Goal: Task Accomplishment & Management: Manage account settings

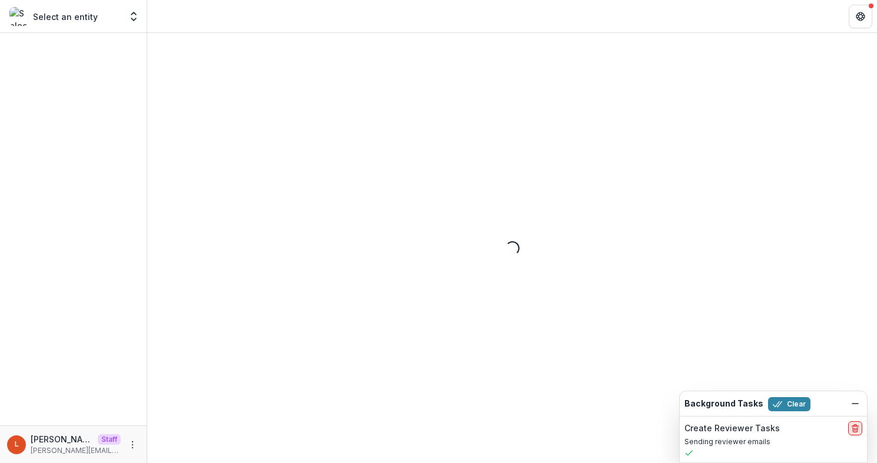
click at [855, 430] on line "delete" at bounding box center [855, 430] width 0 height 2
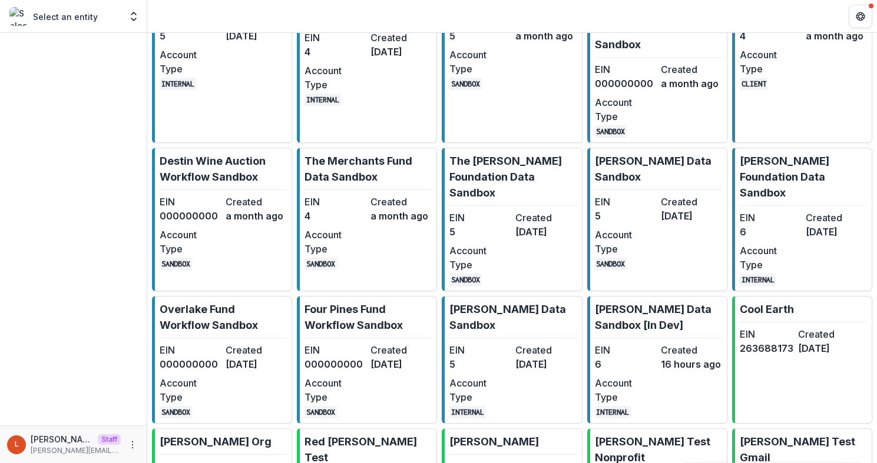
scroll to position [799, 0]
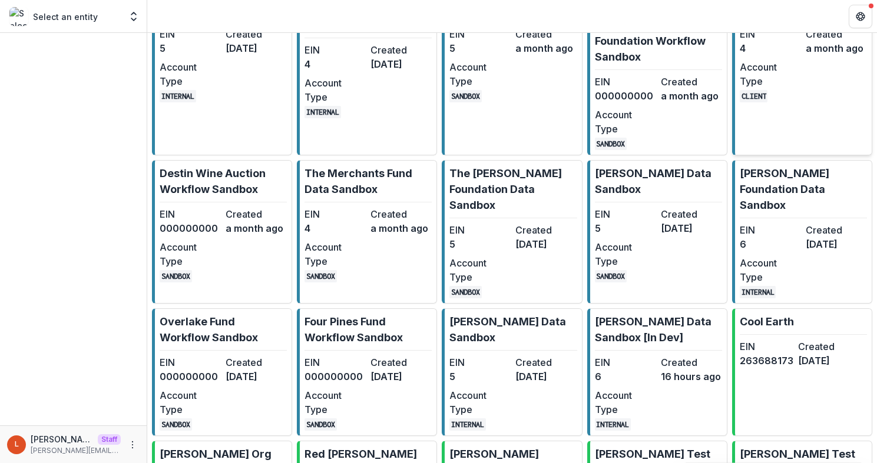
click at [816, 155] on link "Opportunity Fund EIN 4 Created a month ago Account Type CLIENT" at bounding box center [802, 76] width 140 height 160
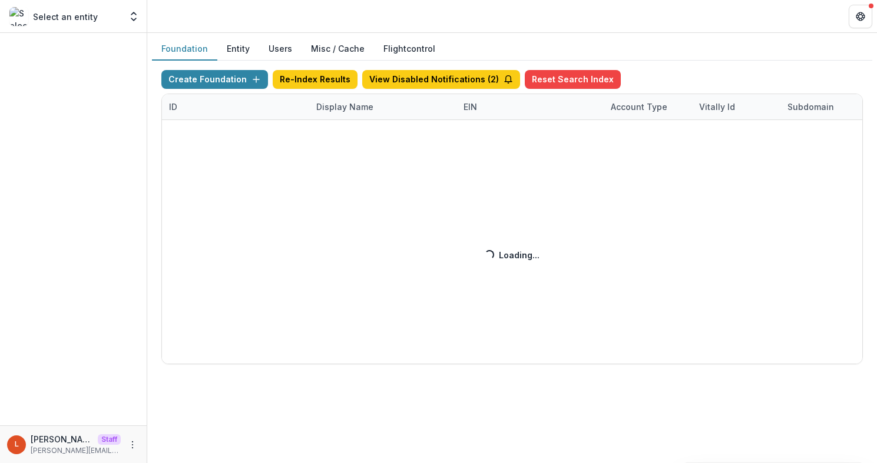
click at [338, 109] on div "Create Foundation Re-Index Results View Disabled Notifications ( 2 ) Reset Sear…" at bounding box center [511, 217] width 701 height 294
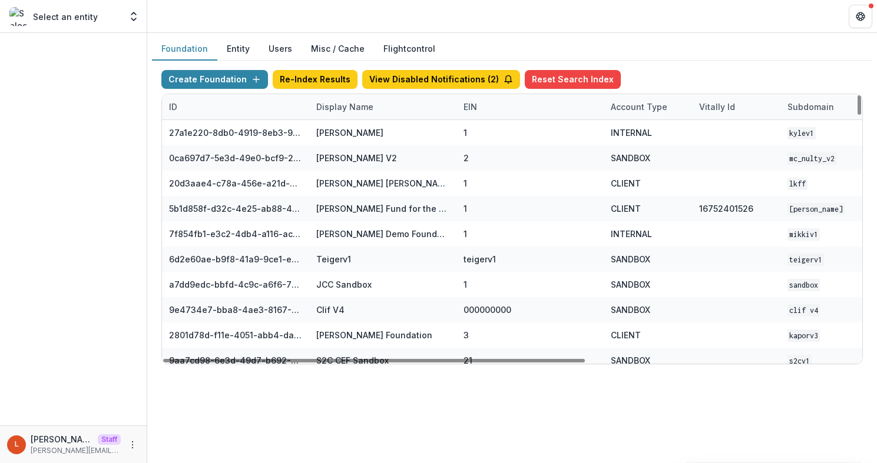
click at [351, 112] on div "Display Name" at bounding box center [344, 107] width 71 height 12
click at [362, 131] on input at bounding box center [381, 133] width 141 height 19
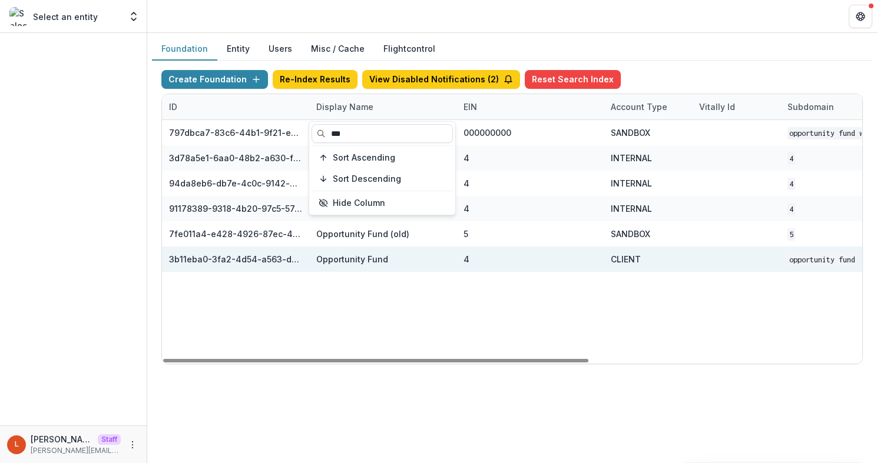
type input "***"
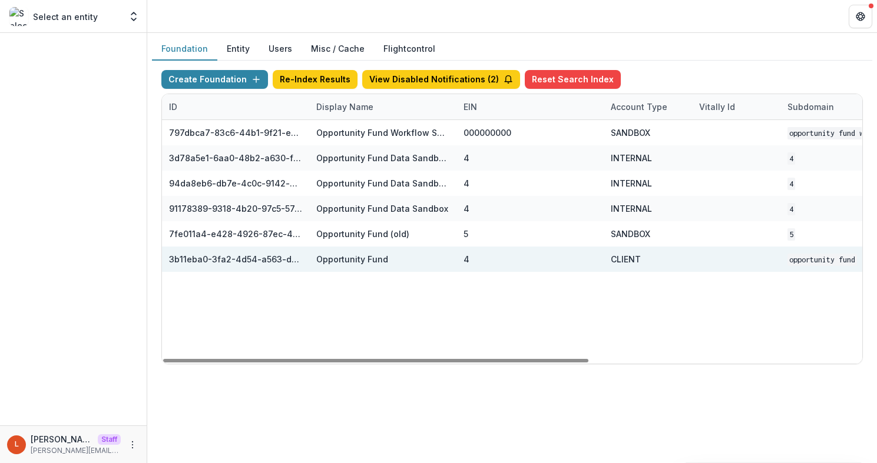
click at [746, 264] on div at bounding box center [736, 259] width 74 height 25
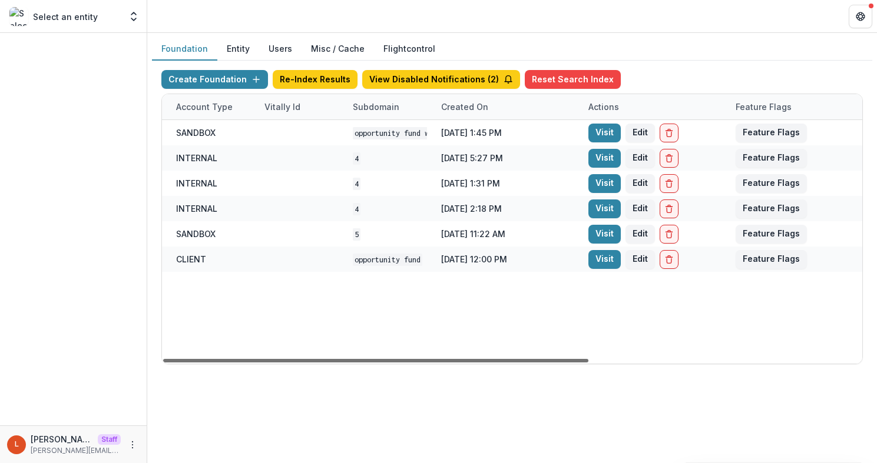
scroll to position [0, 448]
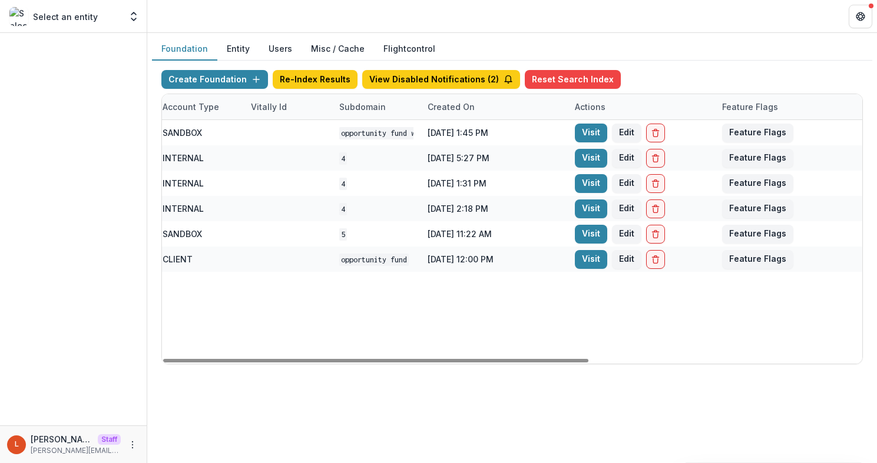
drag, startPoint x: 576, startPoint y: 361, endPoint x: 804, endPoint y: 330, distance: 229.4
click at [588, 359] on div at bounding box center [375, 361] width 425 height 4
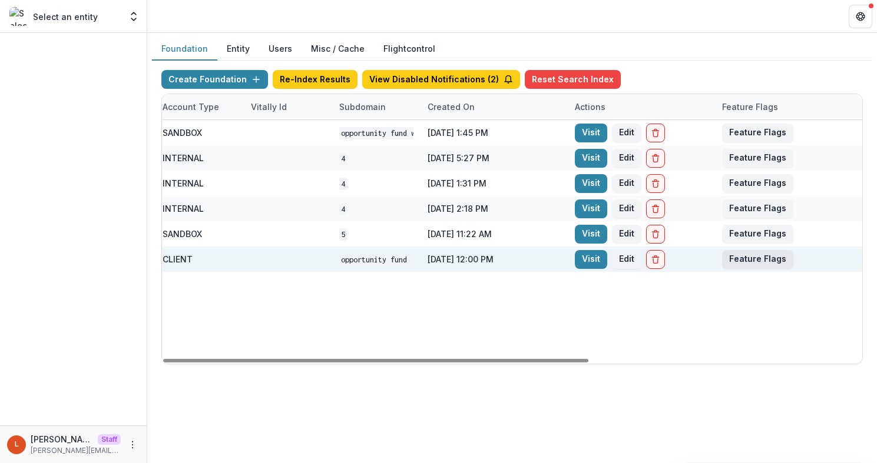
click at [744, 262] on button "Feature Flags" at bounding box center [757, 259] width 71 height 19
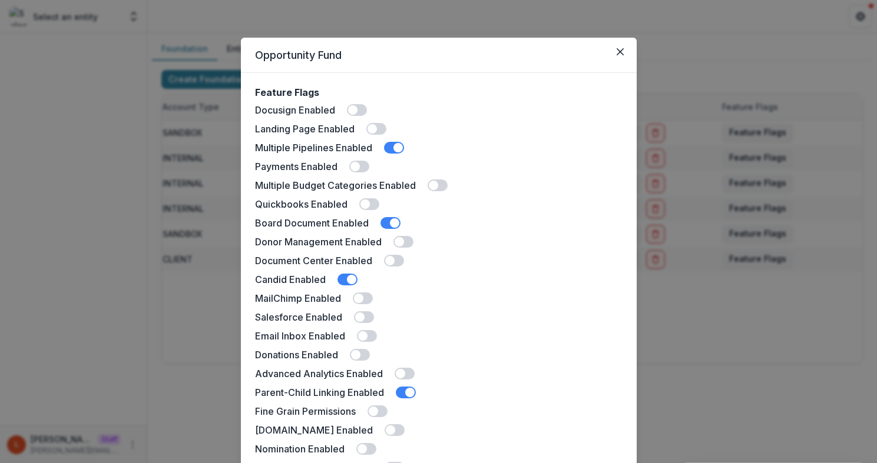
scroll to position [300, 0]
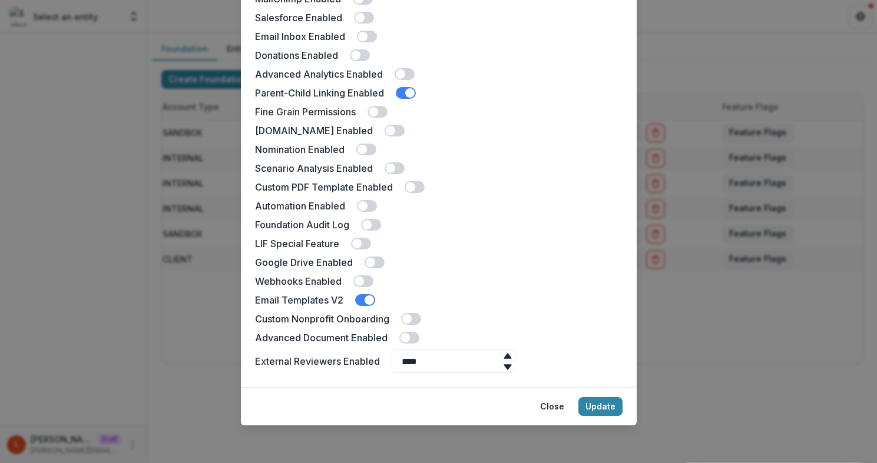
click at [411, 334] on span at bounding box center [409, 338] width 20 height 12
click at [414, 338] on span at bounding box center [413, 337] width 9 height 9
click at [409, 320] on span at bounding box center [406, 318] width 9 height 9
click at [600, 401] on button "Update" at bounding box center [600, 406] width 44 height 19
click at [603, 410] on button "Update" at bounding box center [600, 406] width 44 height 19
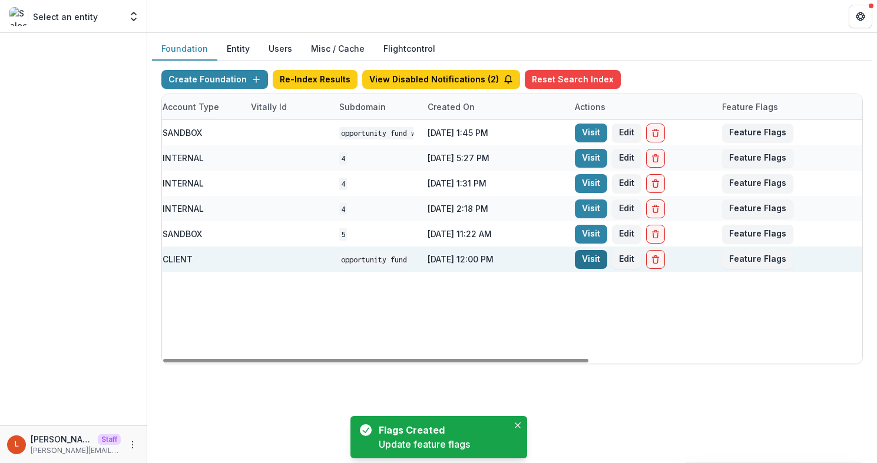
click at [588, 264] on link "Visit" at bounding box center [591, 259] width 32 height 19
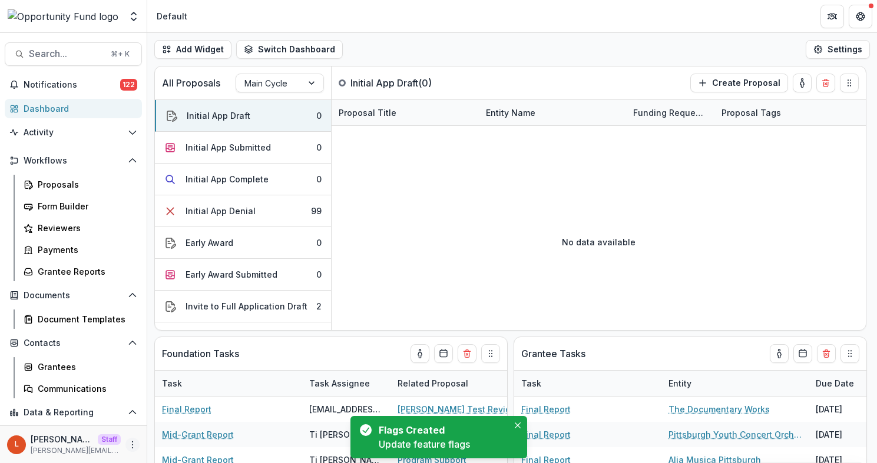
click at [130, 442] on icon "More" at bounding box center [132, 444] width 9 height 9
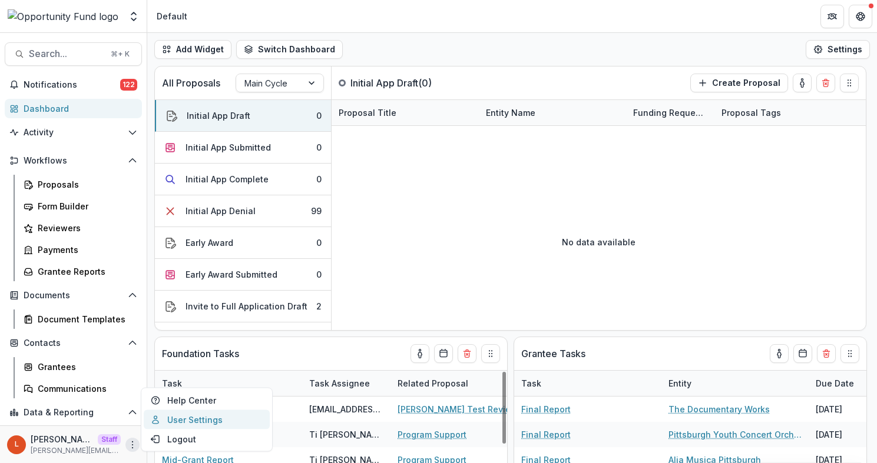
click at [198, 416] on link "User Settings" at bounding box center [207, 419] width 126 height 19
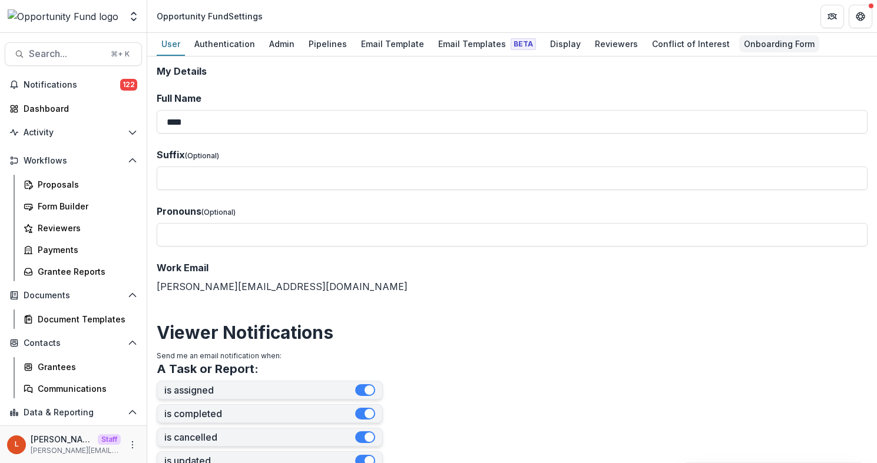
click at [754, 47] on div "Onboarding Form" at bounding box center [779, 43] width 80 height 17
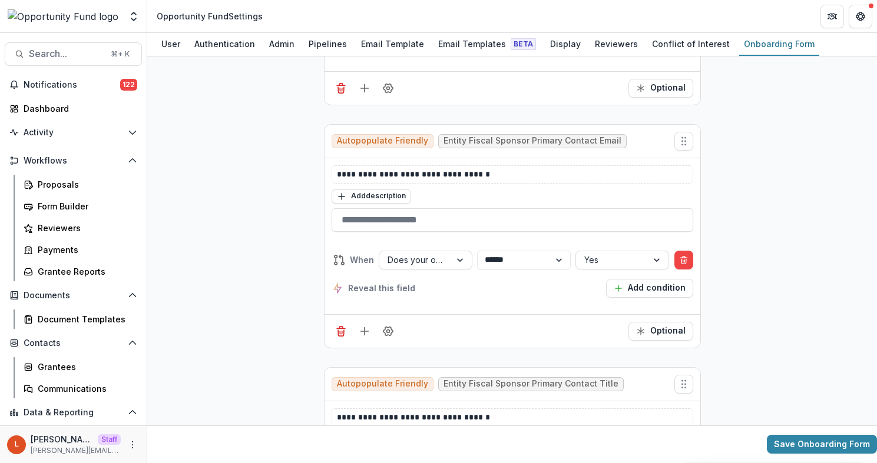
scroll to position [6599, 0]
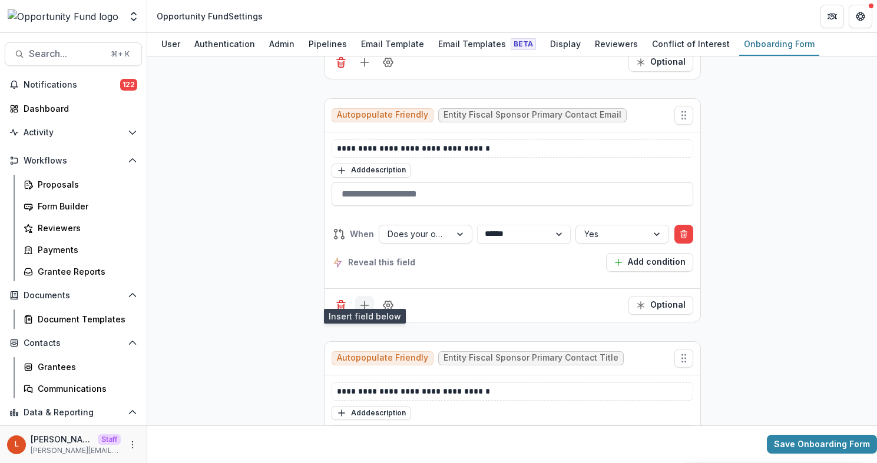
click at [360, 296] on button "Add field" at bounding box center [364, 305] width 19 height 19
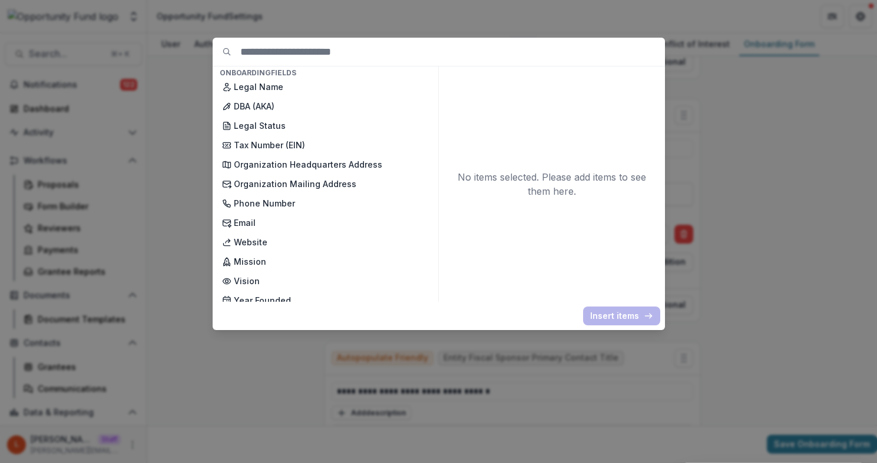
scroll to position [0, 0]
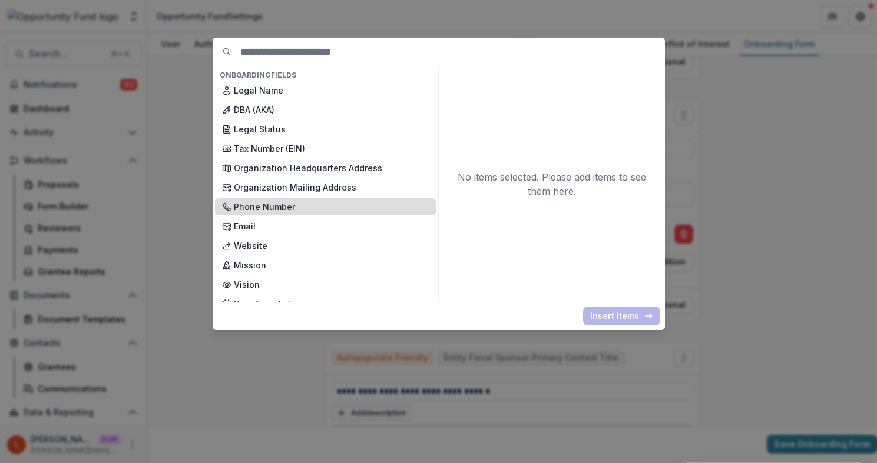
click at [357, 207] on p "Phone Number" at bounding box center [331, 207] width 195 height 12
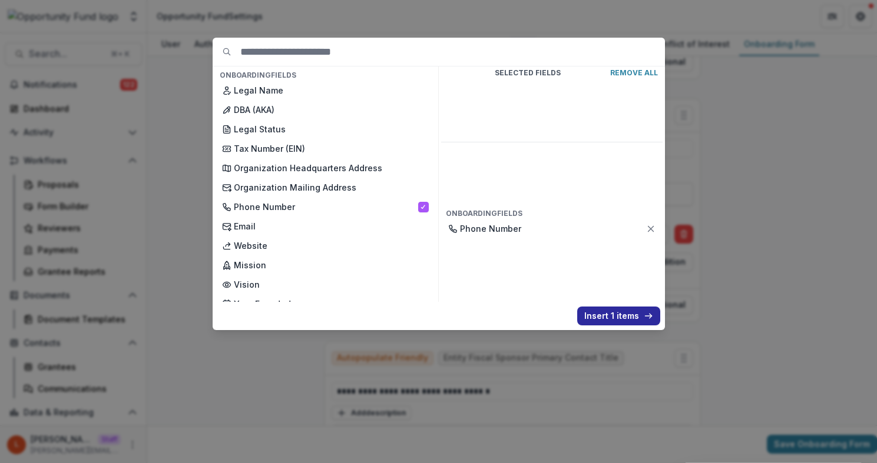
click at [606, 310] on button "Insert 1 items" at bounding box center [618, 316] width 83 height 19
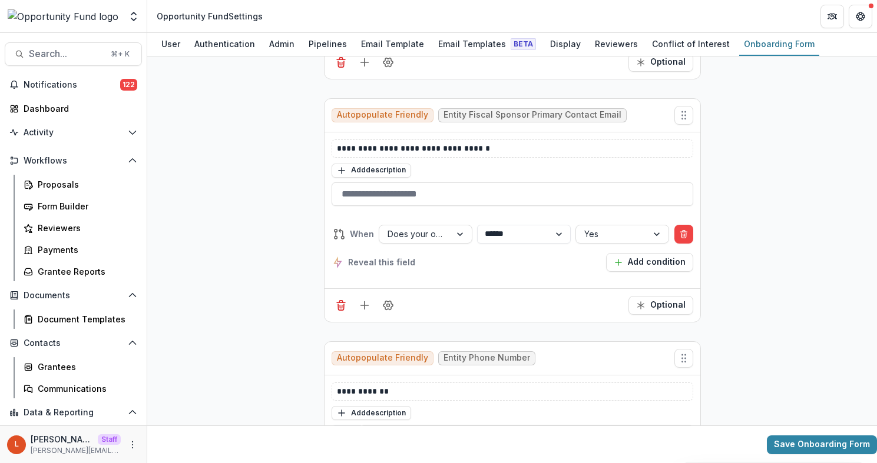
click at [492, 353] on span "Entity Phone Number" at bounding box center [486, 358] width 87 height 10
drag, startPoint x: 492, startPoint y: 344, endPoint x: 533, endPoint y: 343, distance: 40.6
click at [499, 353] on span "Entity Phone Number" at bounding box center [486, 358] width 87 height 10
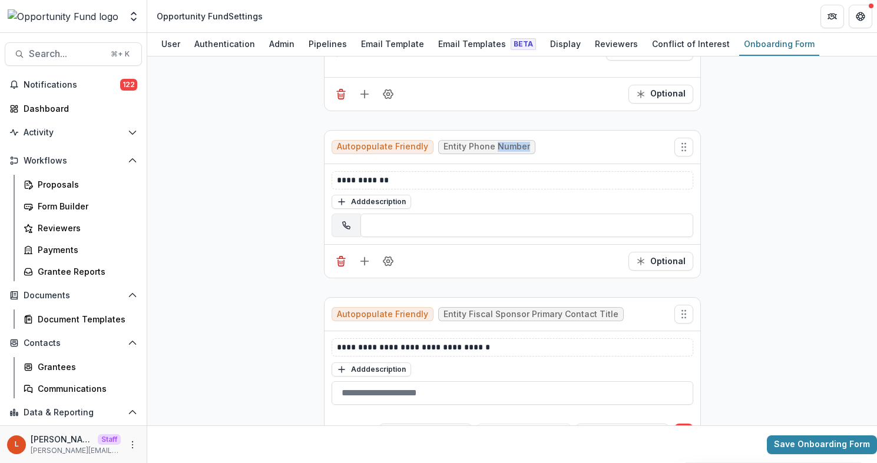
scroll to position [6732, 0]
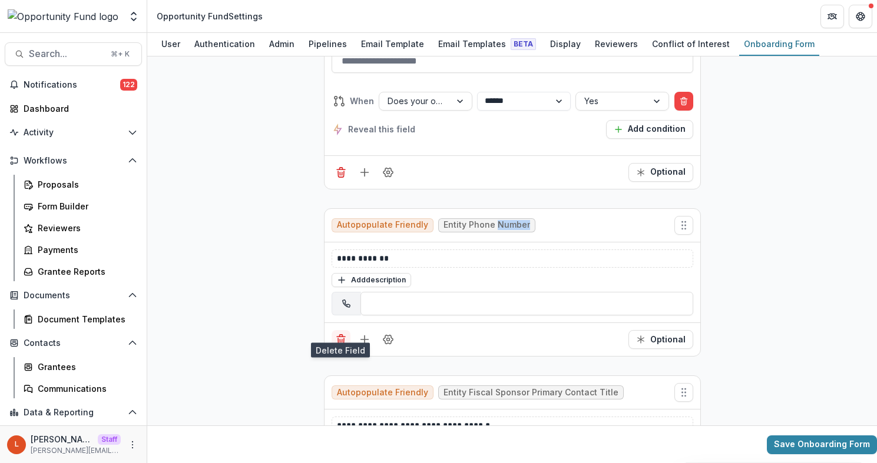
click at [338, 334] on icon "Delete field" at bounding box center [341, 340] width 12 height 12
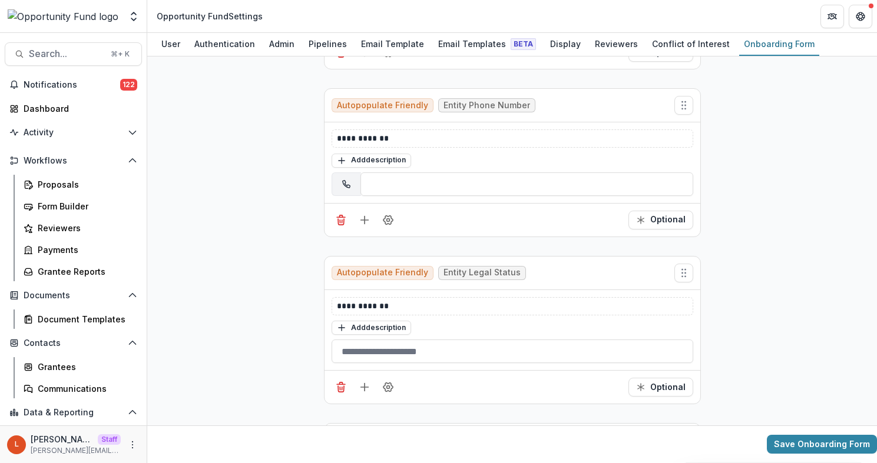
scroll to position [1337, 0]
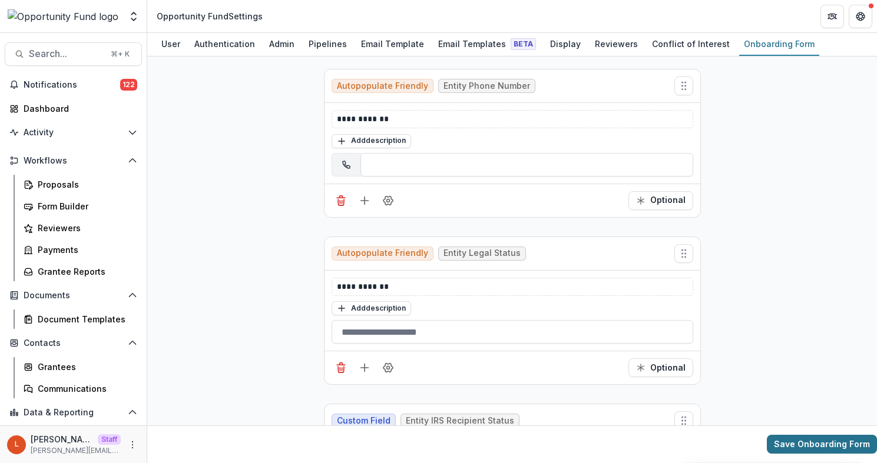
click at [820, 450] on button "Save Onboarding Form" at bounding box center [821, 445] width 110 height 19
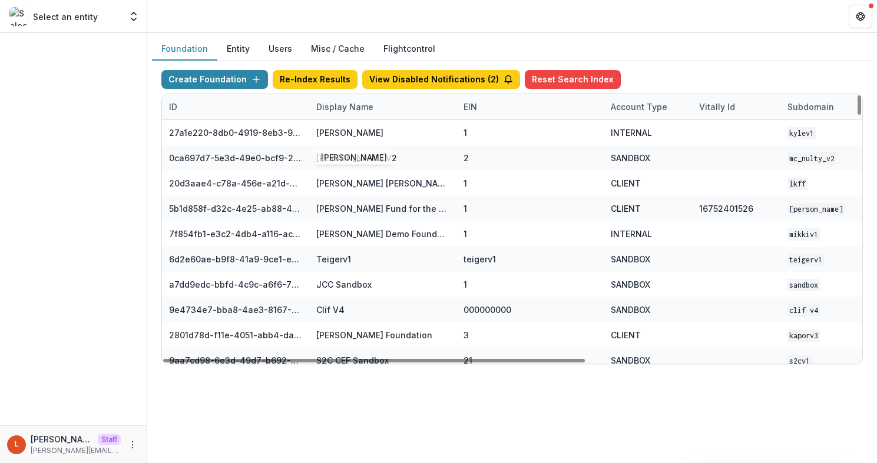
click at [361, 109] on div "Display Name" at bounding box center [344, 107] width 71 height 12
click at [390, 142] on input at bounding box center [381, 133] width 141 height 19
type input "*"
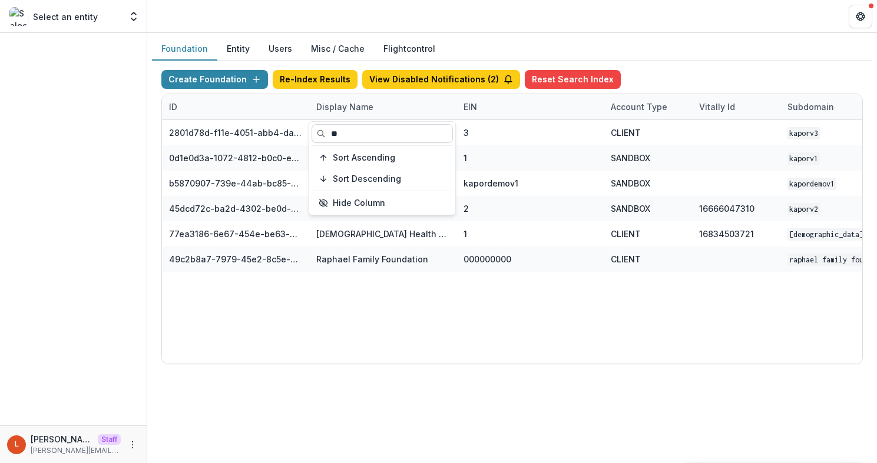
type input "*"
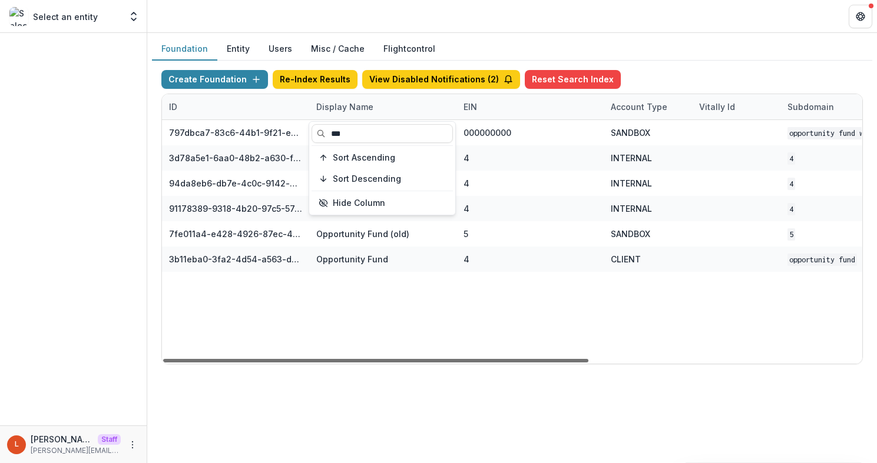
type input "***"
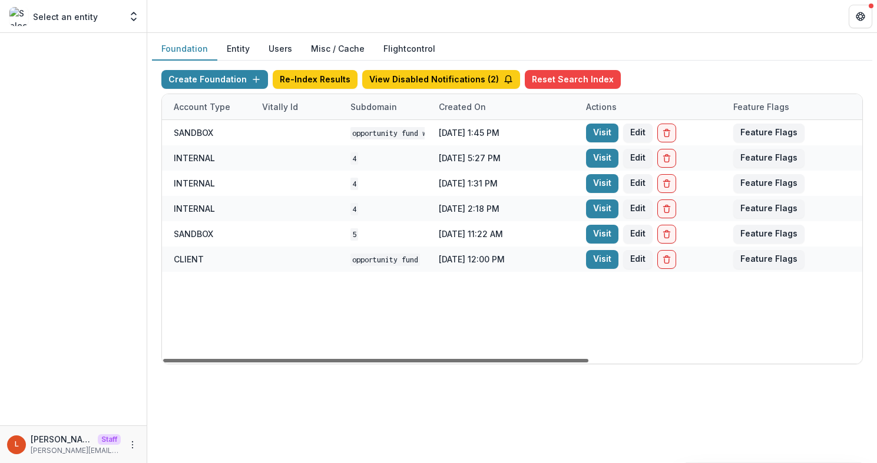
scroll to position [0, 443]
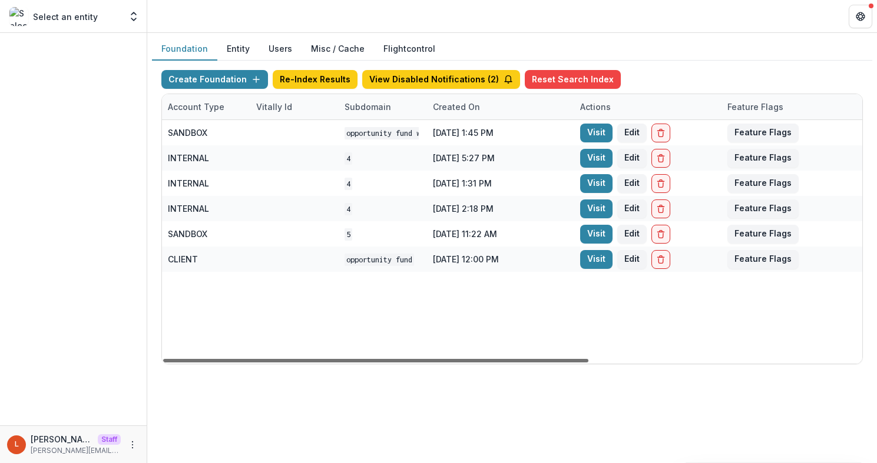
drag, startPoint x: 510, startPoint y: 360, endPoint x: 780, endPoint y: 346, distance: 270.0
click at [588, 359] on div at bounding box center [375, 361] width 425 height 4
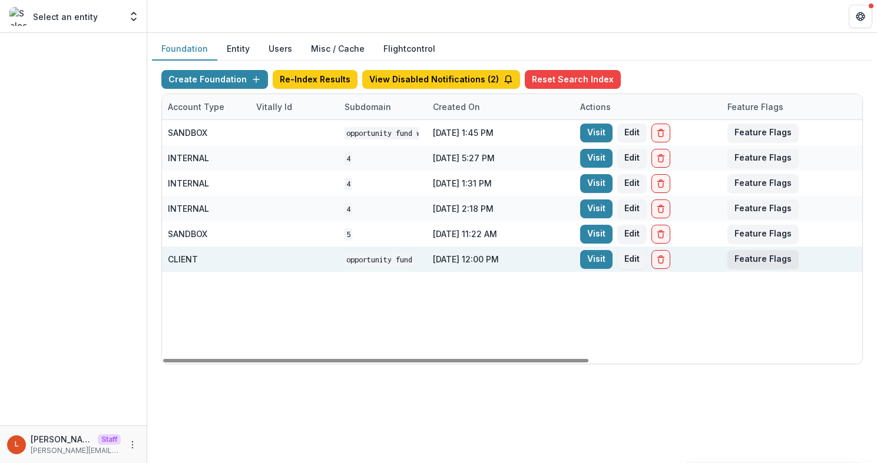
click at [754, 261] on button "Feature Flags" at bounding box center [762, 259] width 71 height 19
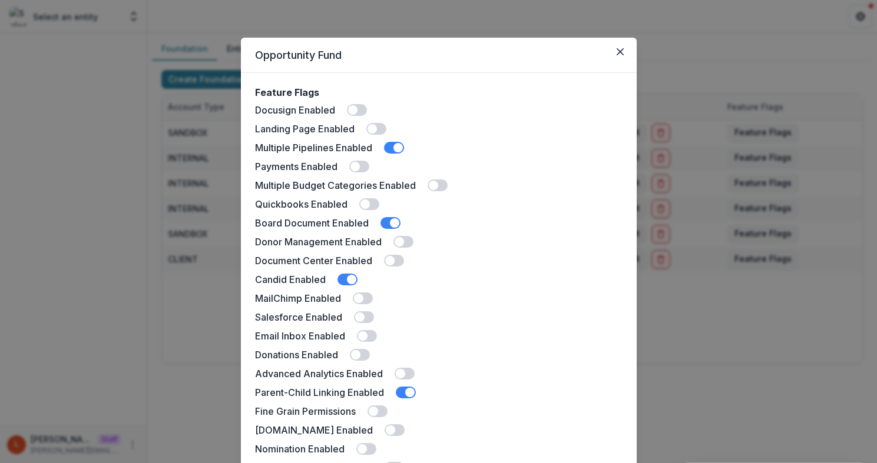
scroll to position [300, 0]
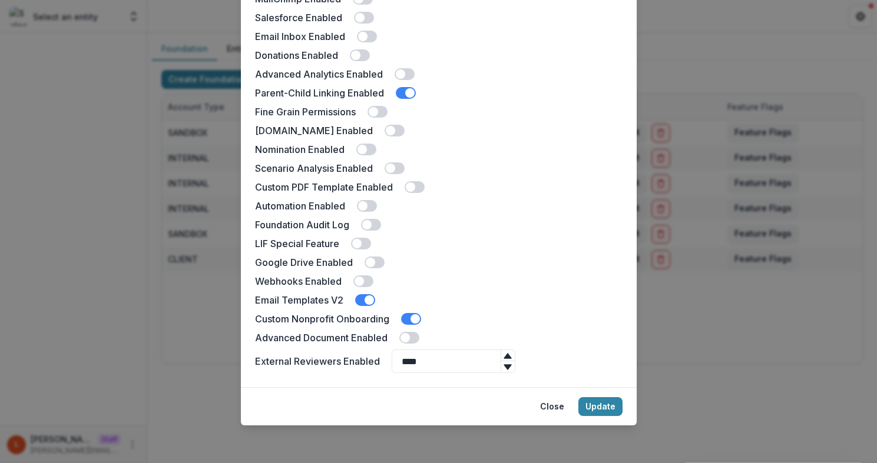
click at [407, 318] on span at bounding box center [411, 319] width 20 height 12
click at [608, 404] on button "Update" at bounding box center [600, 406] width 44 height 19
click at [610, 408] on button "Update" at bounding box center [600, 406] width 44 height 19
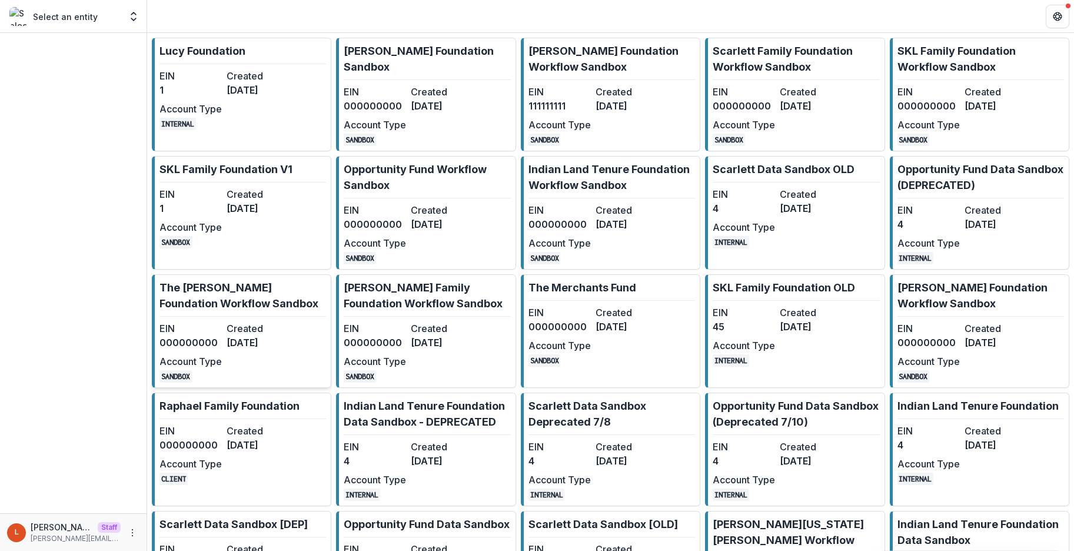
click at [211, 323] on dt "EIN" at bounding box center [191, 328] width 62 height 14
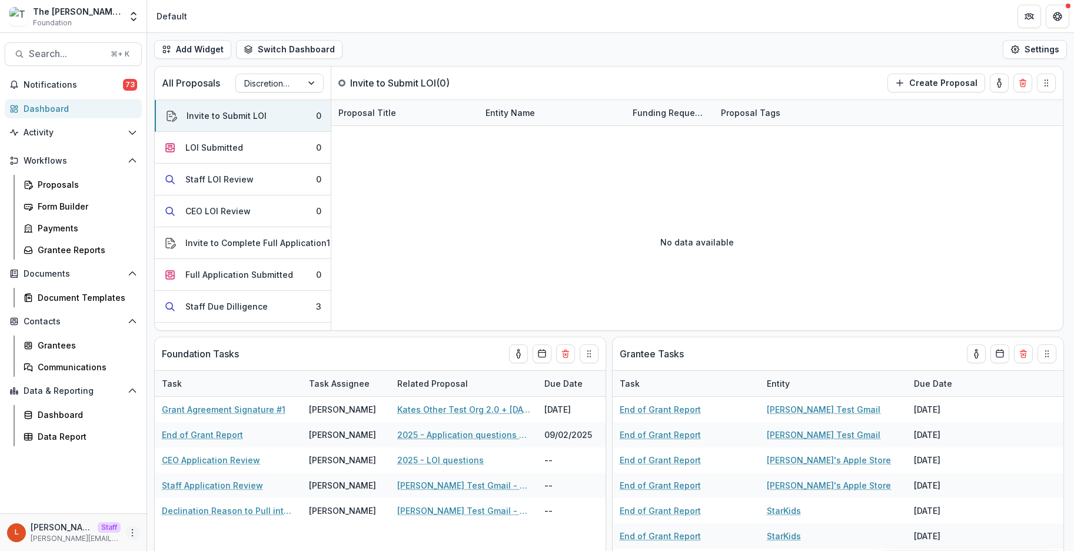
click at [125, 530] on button "More" at bounding box center [132, 533] width 14 height 14
click at [175, 507] on link "User Settings" at bounding box center [210, 507] width 126 height 19
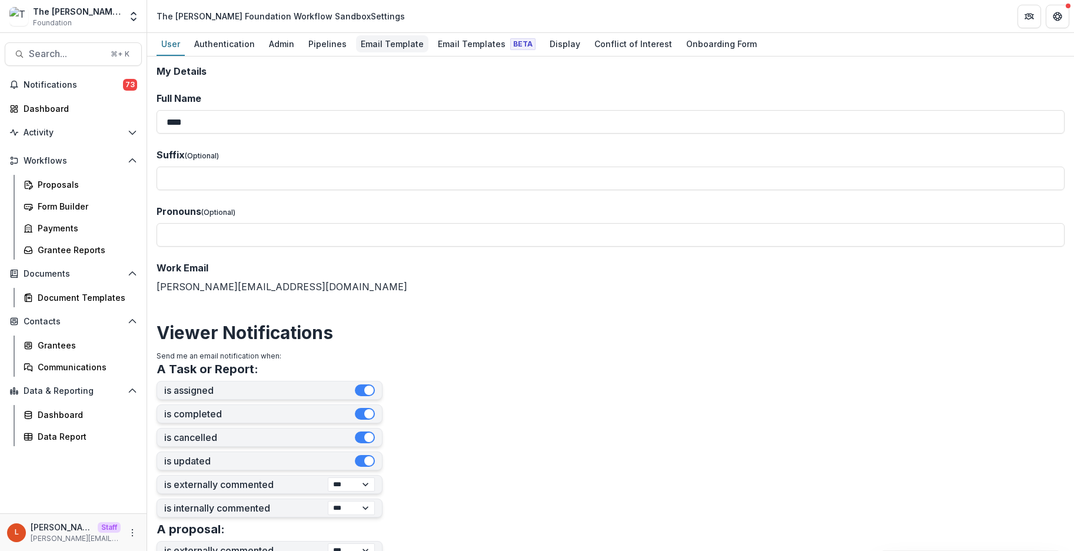
click at [381, 33] on link "Email Template" at bounding box center [392, 44] width 72 height 23
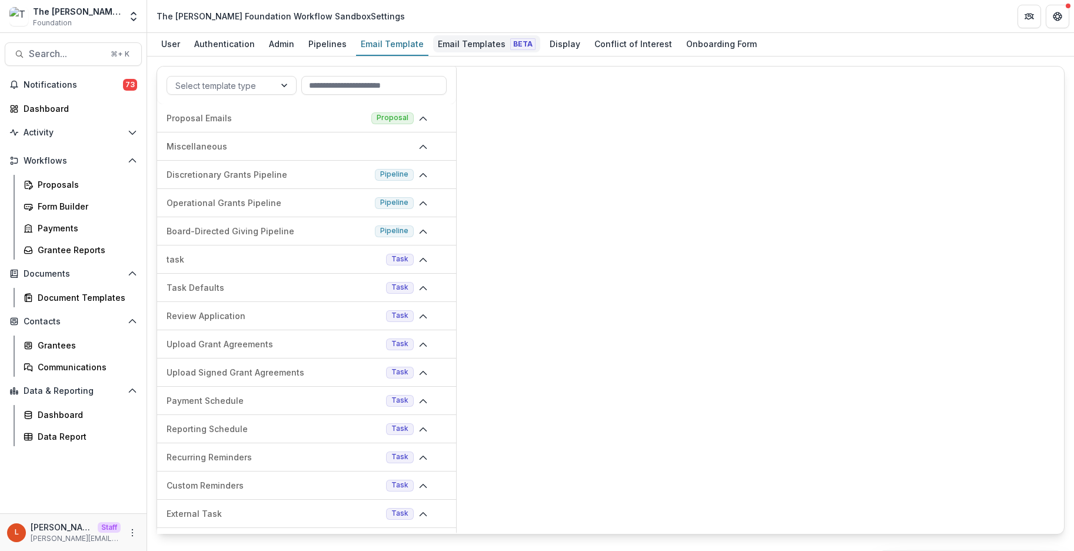
click at [464, 41] on div "Email Templates Beta" at bounding box center [486, 43] width 107 height 17
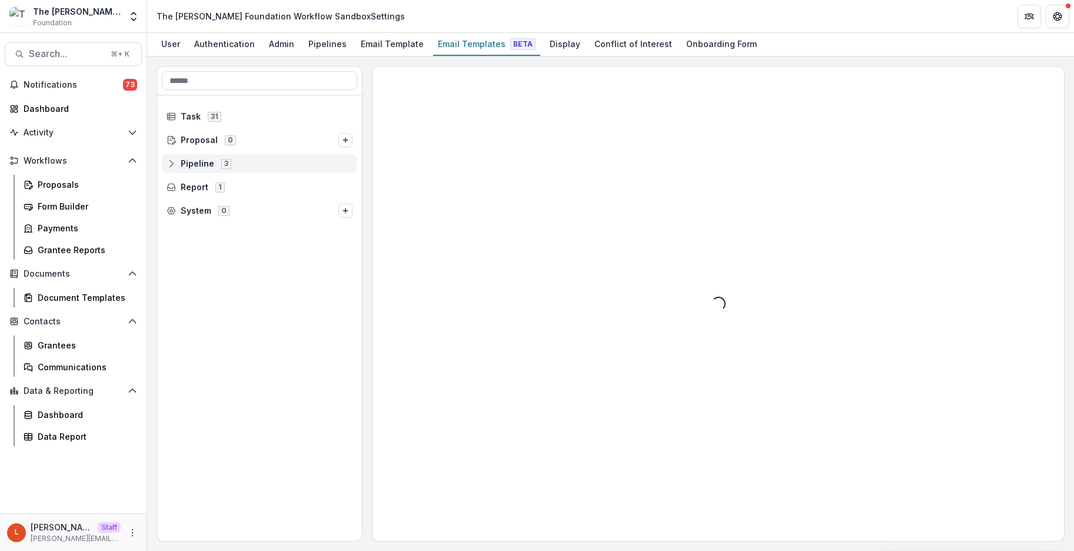
click at [168, 162] on icon at bounding box center [171, 163] width 9 height 9
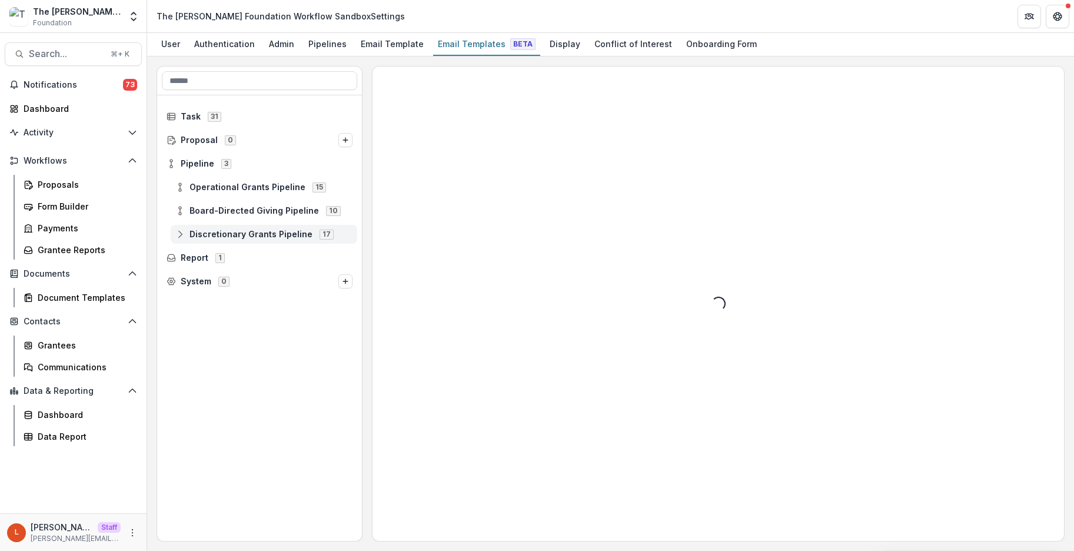
click at [178, 234] on icon at bounding box center [179, 234] width 9 height 9
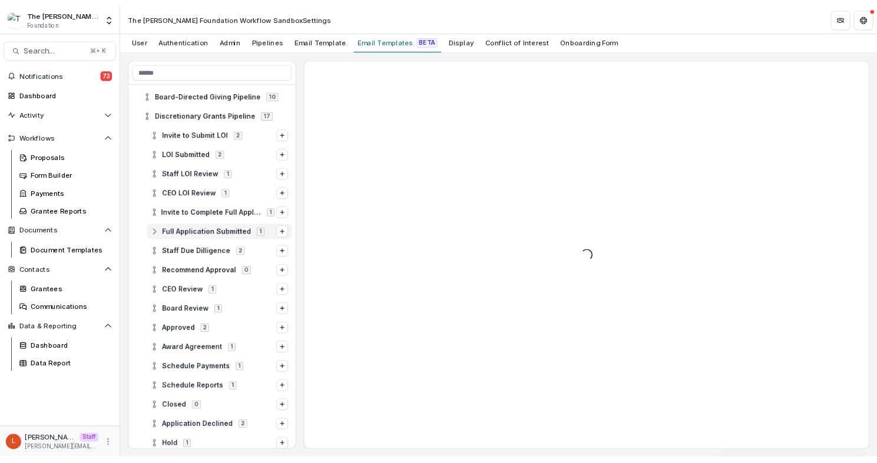
scroll to position [101, 0]
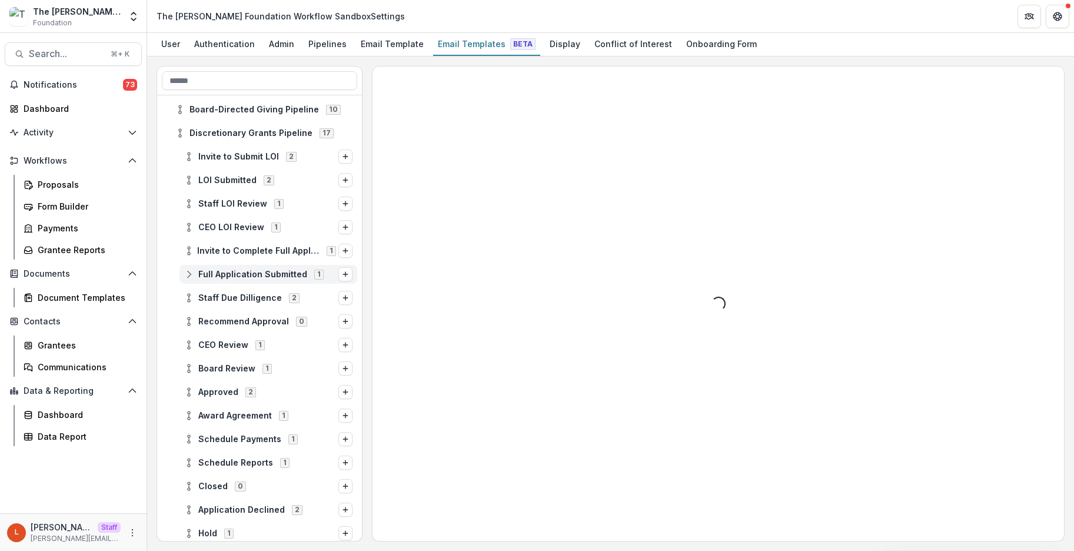
click at [189, 275] on line at bounding box center [189, 275] width 0 height 4
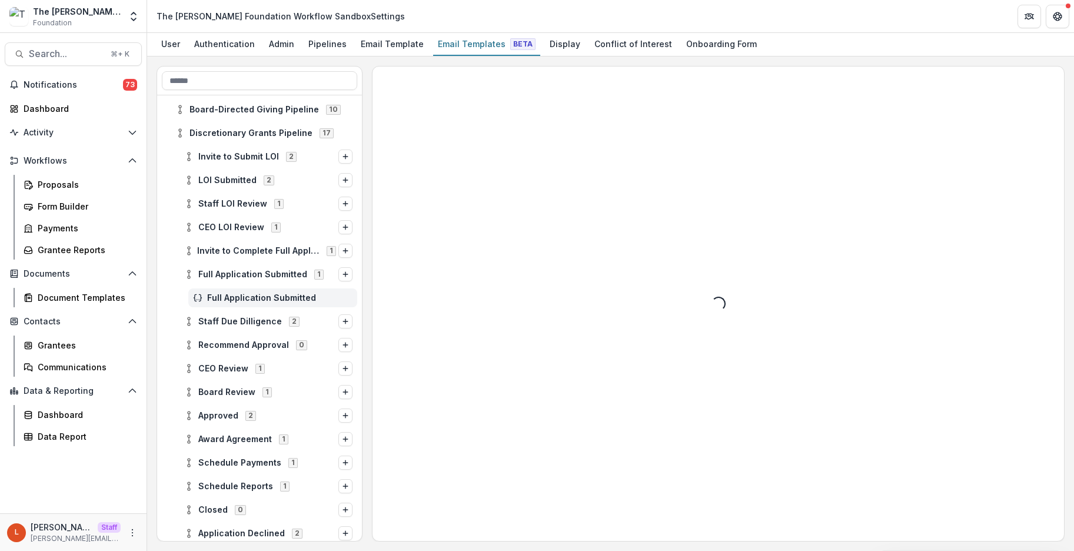
click at [200, 300] on icon at bounding box center [197, 297] width 9 height 9
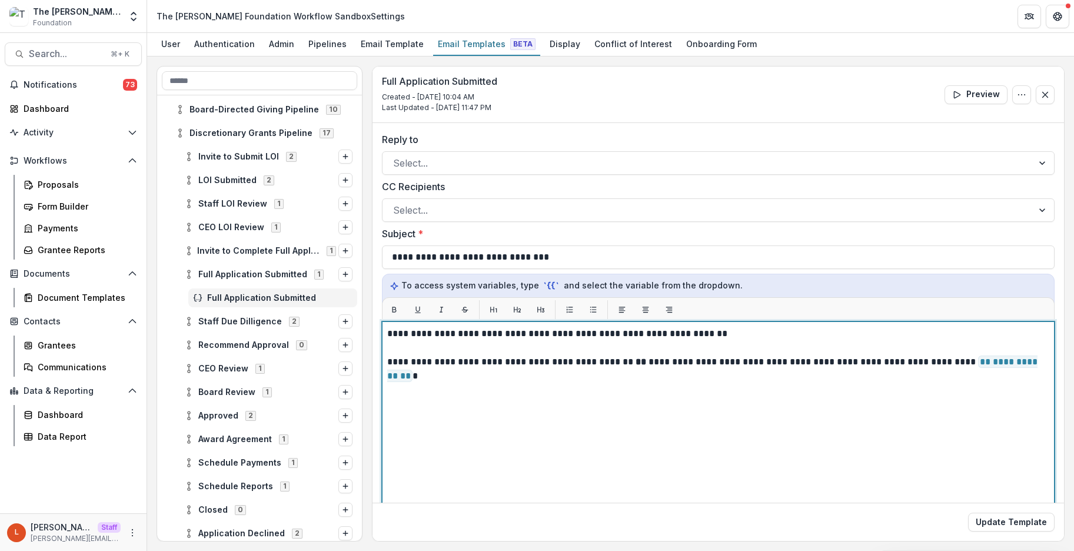
click at [701, 386] on div "**********" at bounding box center [718, 469] width 662 height 284
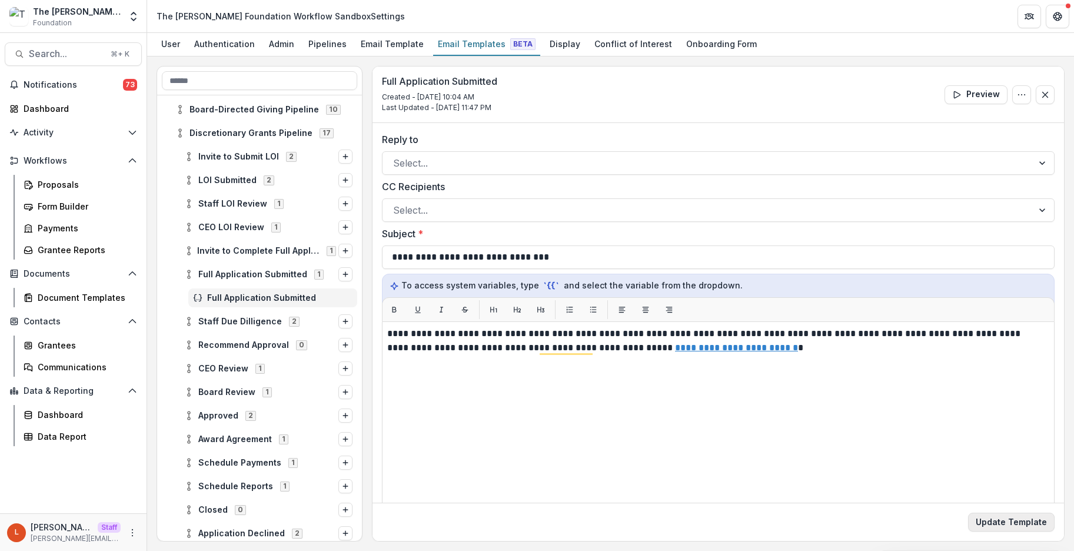
click at [1029, 527] on button "Update Template" at bounding box center [1011, 522] width 87 height 19
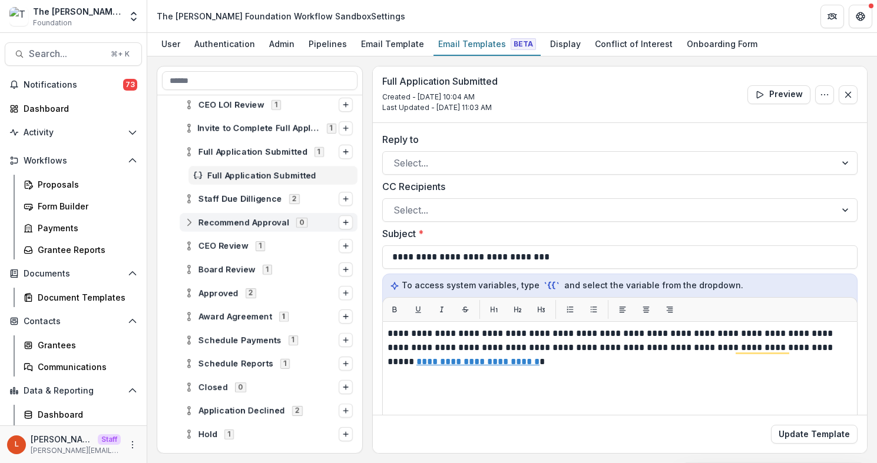
scroll to position [233, 0]
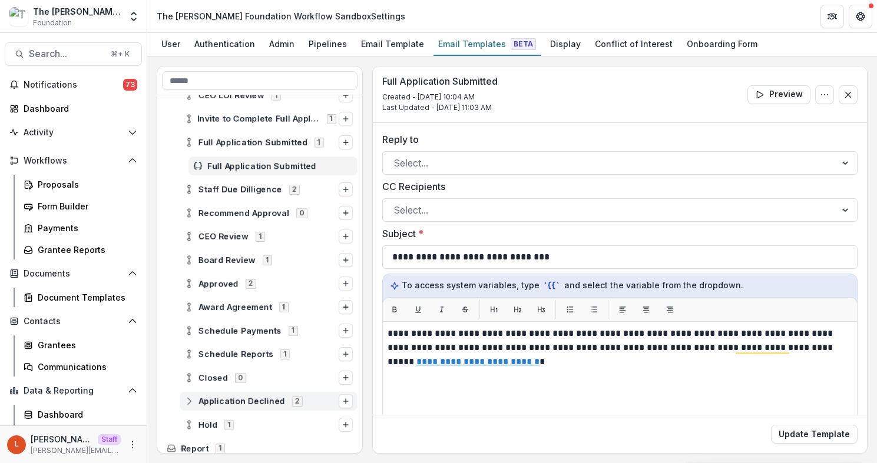
click at [188, 399] on icon at bounding box center [188, 401] width 9 height 9
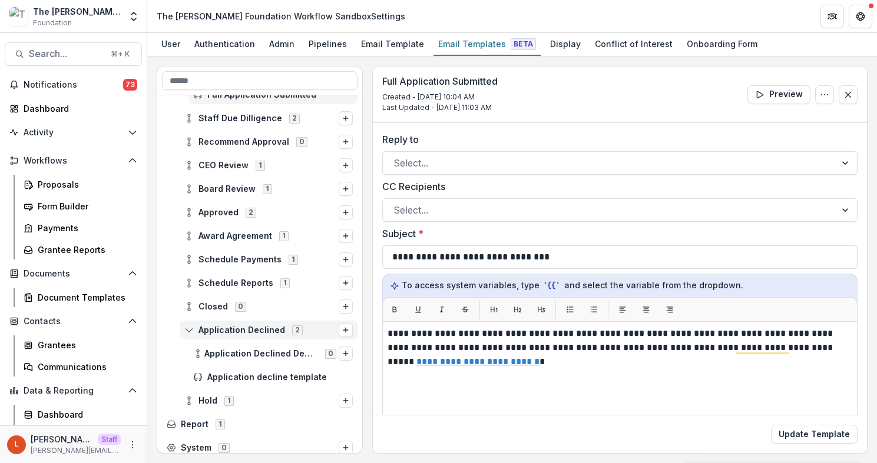
scroll to position [311, 0]
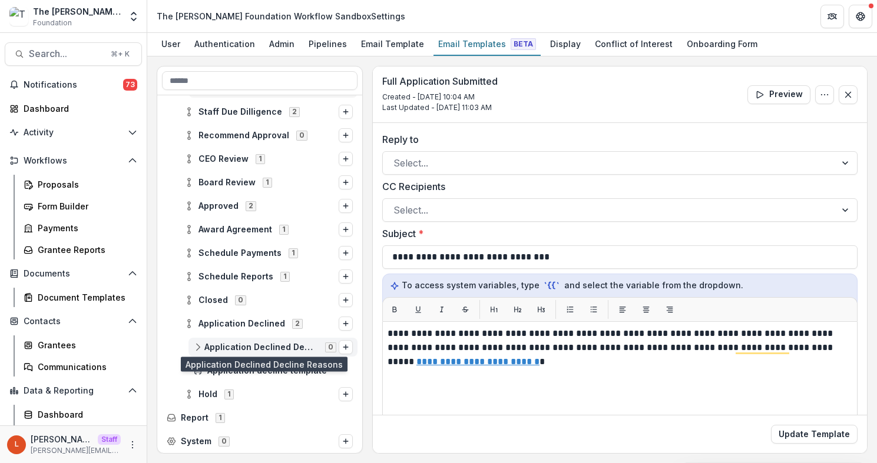
click at [205, 347] on span "Application Declined Decline Reasons" at bounding box center [261, 348] width 114 height 10
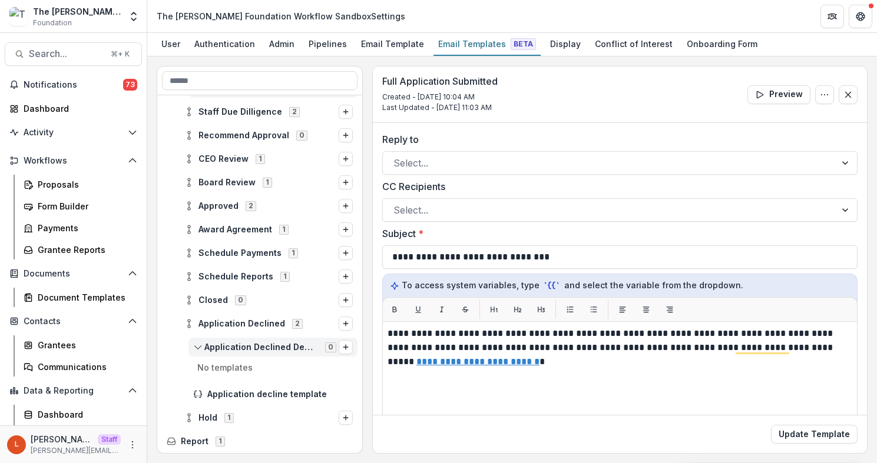
click at [193, 347] on icon at bounding box center [197, 347] width 9 height 9
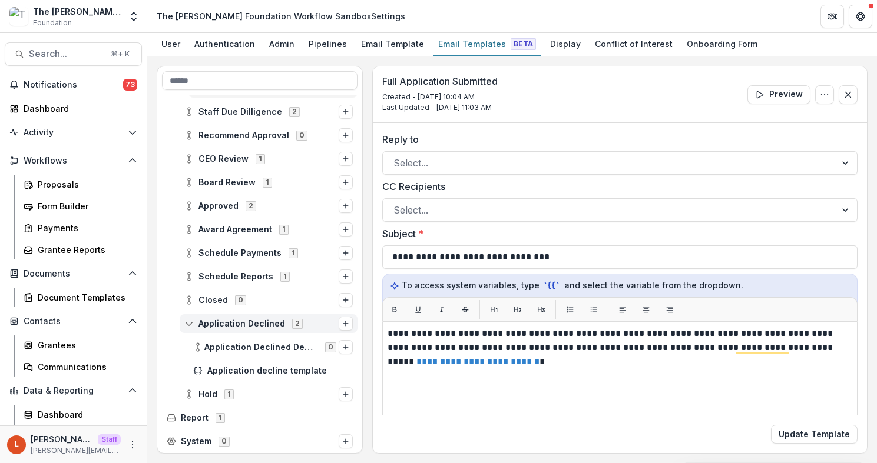
click at [303, 323] on span "Application Declined 2" at bounding box center [261, 323] width 154 height 10
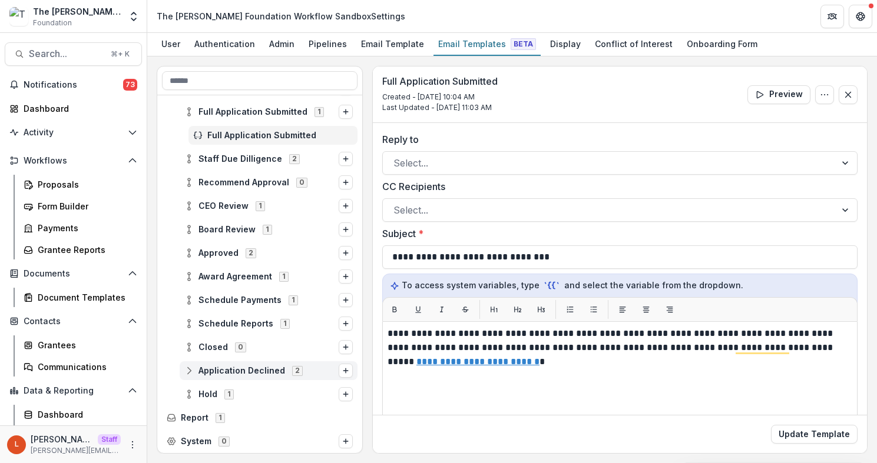
scroll to position [264, 0]
click at [194, 374] on span "Application Declined 2" at bounding box center [261, 371] width 154 height 10
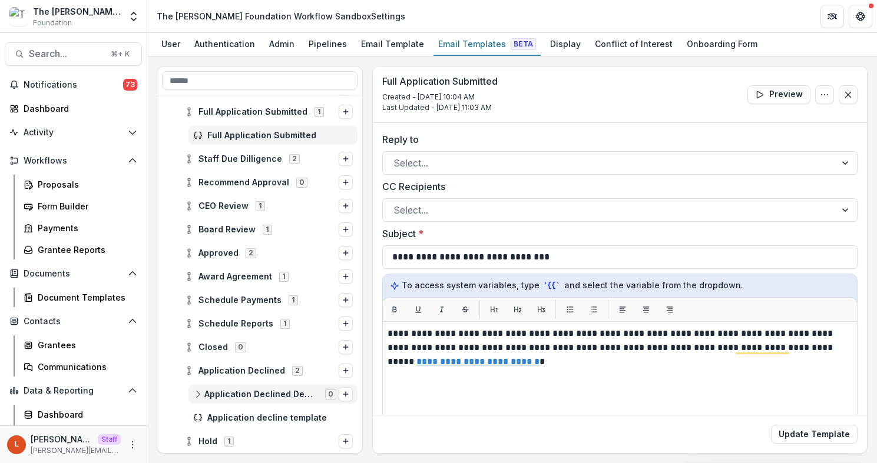
click at [217, 396] on span "Application Declined Decline Reasons" at bounding box center [261, 395] width 114 height 10
click at [189, 370] on line at bounding box center [189, 371] width 0 height 4
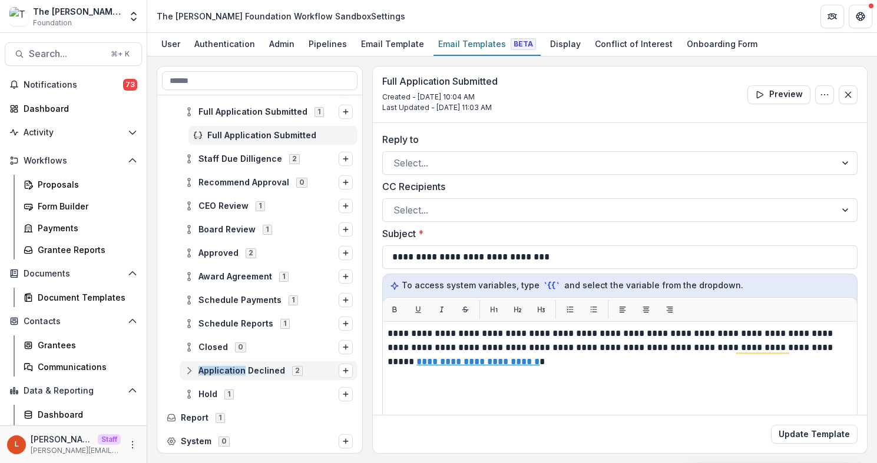
click at [189, 370] on line at bounding box center [189, 371] width 0 height 4
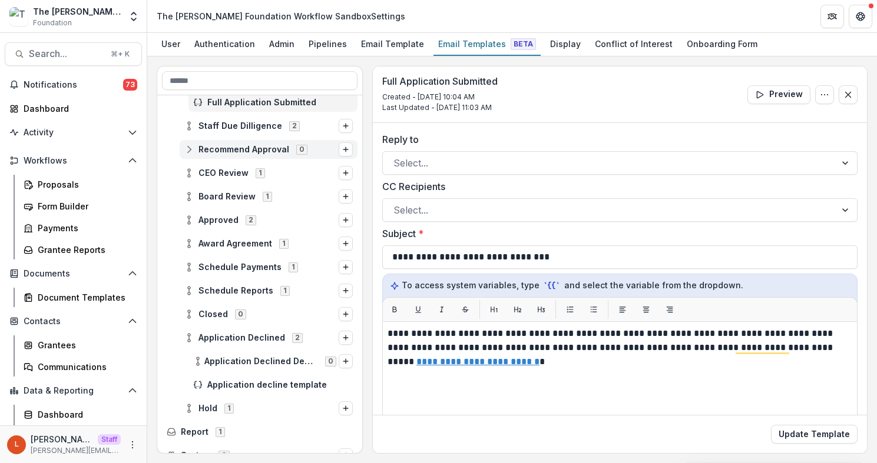
scroll to position [305, 0]
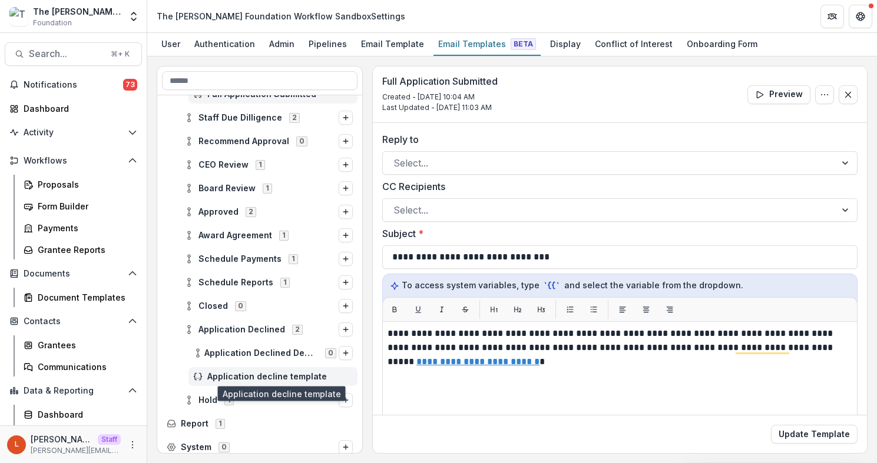
click at [281, 380] on span "Application decline template" at bounding box center [279, 377] width 145 height 10
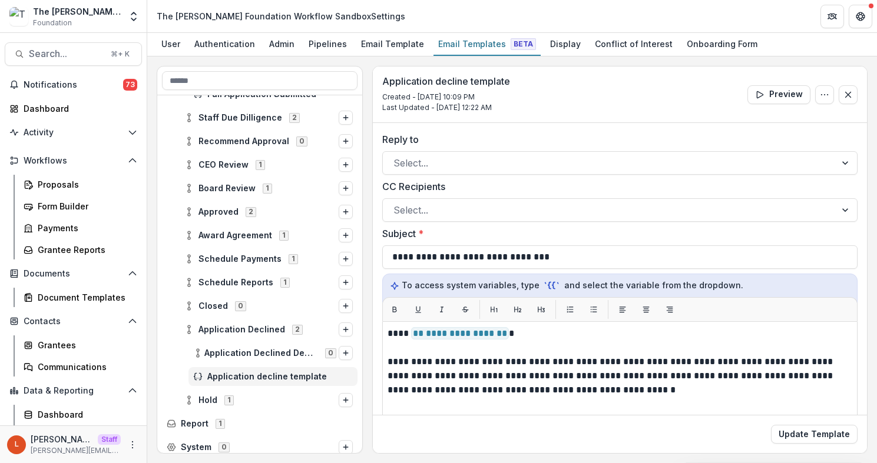
scroll to position [13, 0]
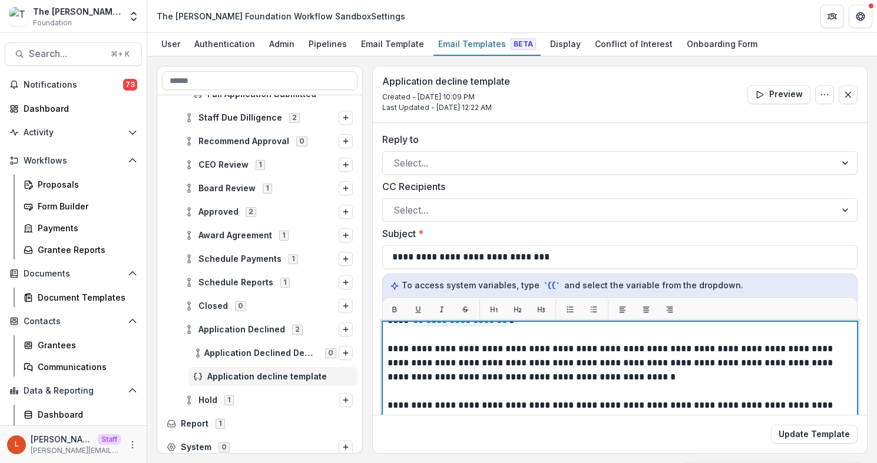
click at [516, 358] on p "**********" at bounding box center [615, 363] width 457 height 42
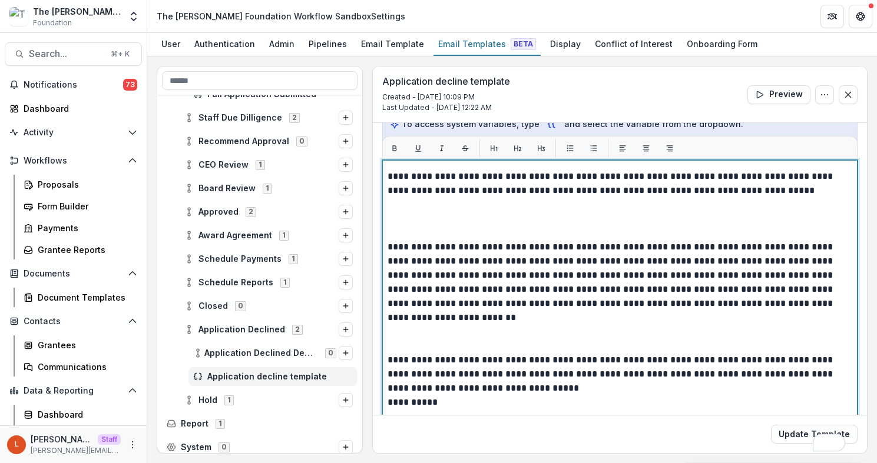
scroll to position [0, 0]
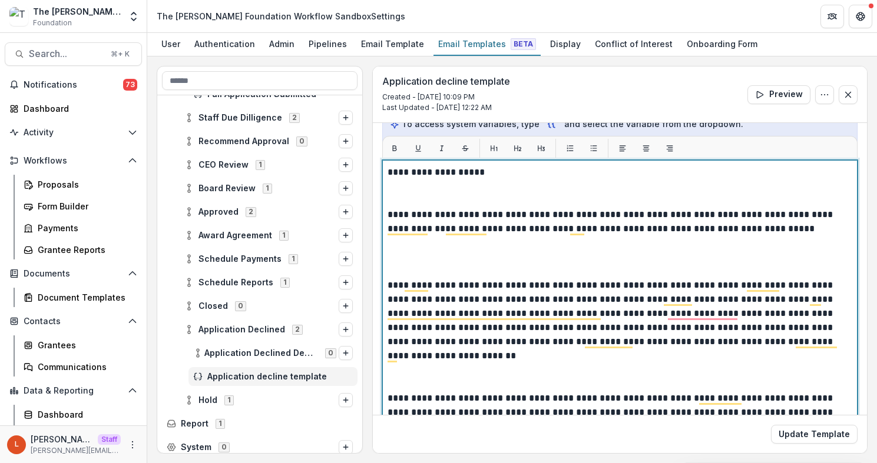
click at [482, 188] on p "To enrich screen reader interactions, please activate Accessibility in Grammarl…" at bounding box center [619, 194] width 464 height 28
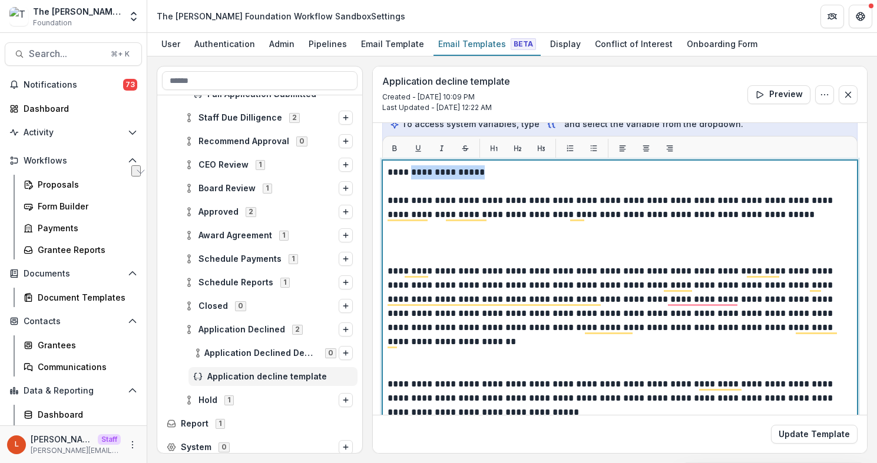
drag, startPoint x: 485, startPoint y: 177, endPoint x: 410, endPoint y: 174, distance: 75.4
click at [410, 174] on p "**********" at bounding box center [615, 179] width 457 height 28
click at [409, 174] on p "**********" at bounding box center [615, 179] width 457 height 28
click at [450, 248] on p "To enrich screen reader interactions, please activate Accessibility in Grammarl…" at bounding box center [619, 243] width 464 height 42
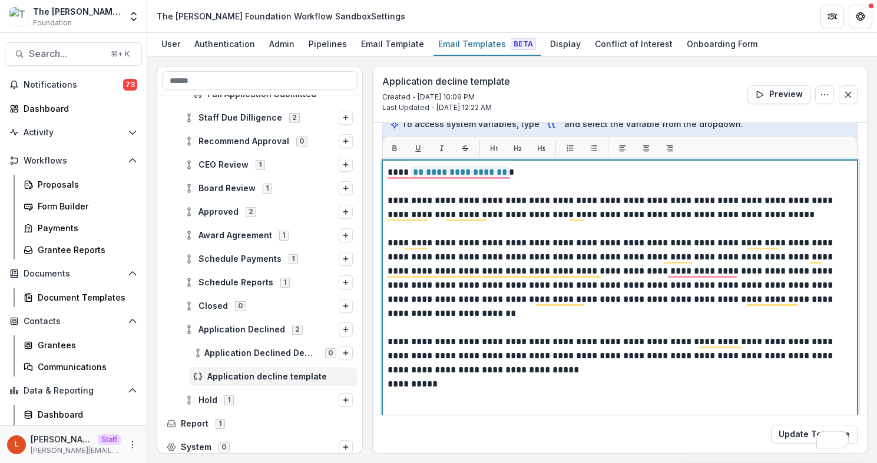
click at [720, 318] on p "To enrich screen reader interactions, please activate Accessibility in Grammarl…" at bounding box center [617, 321] width 461 height 28
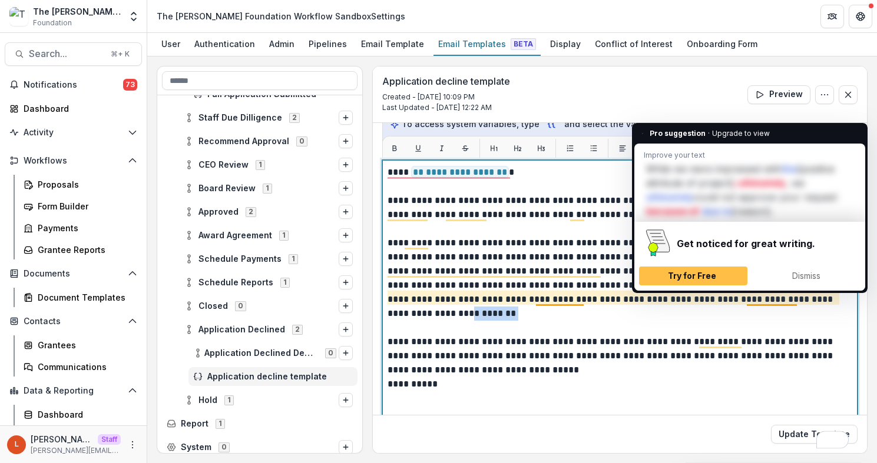
drag, startPoint x: 841, startPoint y: 299, endPoint x: 798, endPoint y: 297, distance: 43.6
click at [798, 298] on p "**********" at bounding box center [617, 271] width 461 height 71
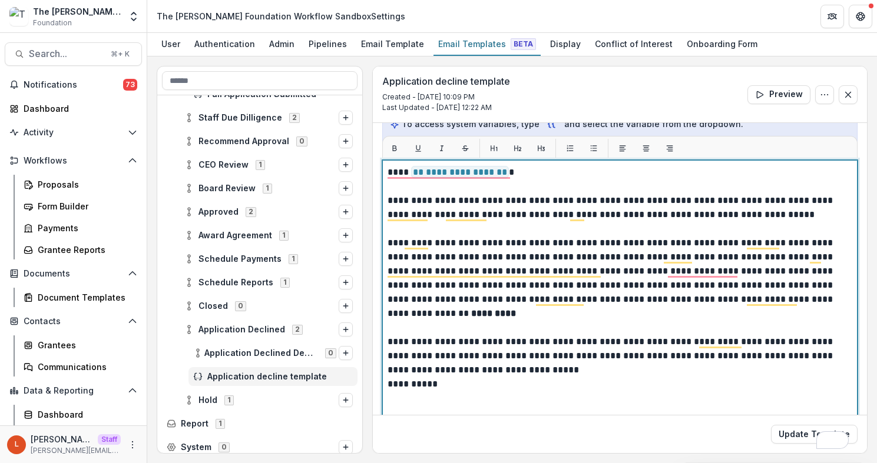
click at [546, 327] on p "To enrich screen reader interactions, please activate Accessibility in Grammarl…" at bounding box center [617, 321] width 461 height 28
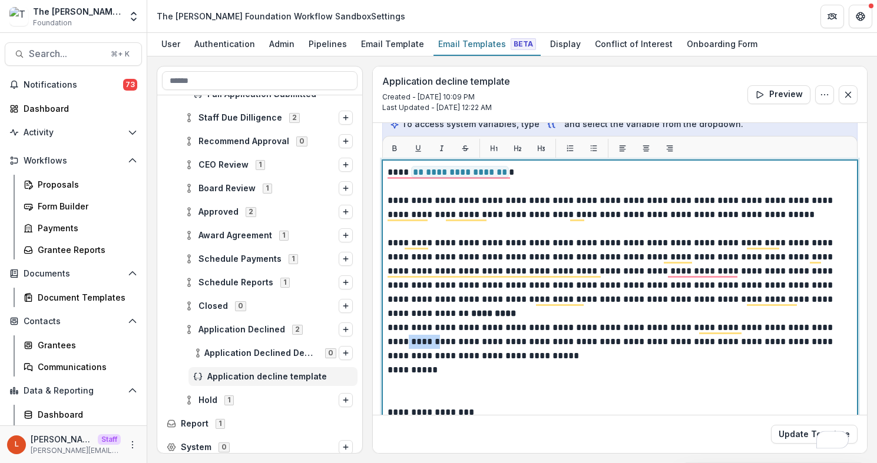
drag, startPoint x: 417, startPoint y: 342, endPoint x: 364, endPoint y: 339, distance: 53.1
click at [364, 340] on div "**********" at bounding box center [512, 260] width 711 height 388
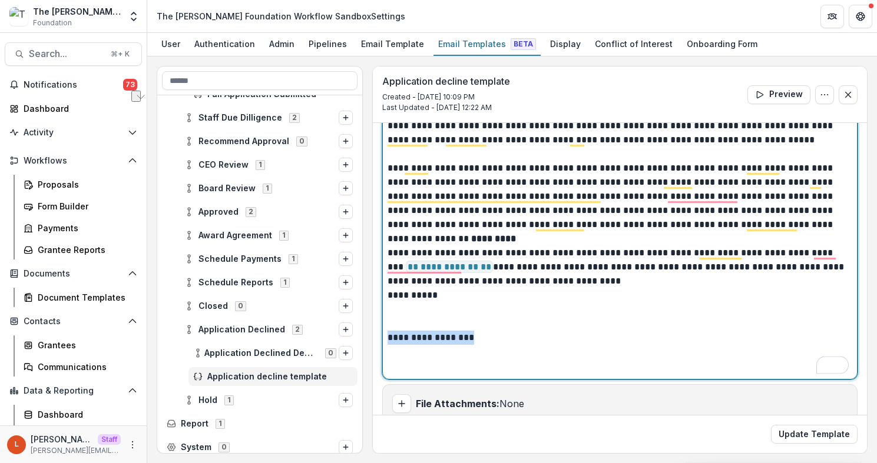
drag, startPoint x: 475, startPoint y: 333, endPoint x: 361, endPoint y: 328, distance: 113.7
click at [361, 328] on div "**********" at bounding box center [512, 260] width 711 height 388
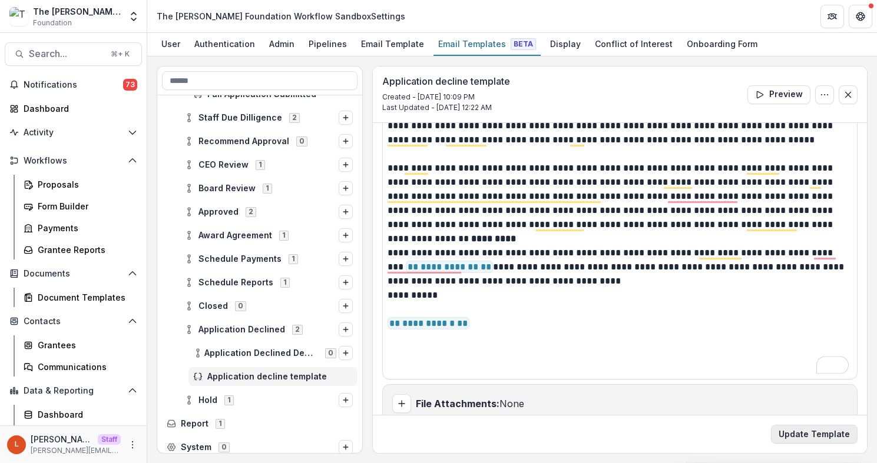
click at [825, 433] on button "Update Template" at bounding box center [814, 434] width 87 height 19
click at [190, 331] on icon at bounding box center [188, 329] width 9 height 9
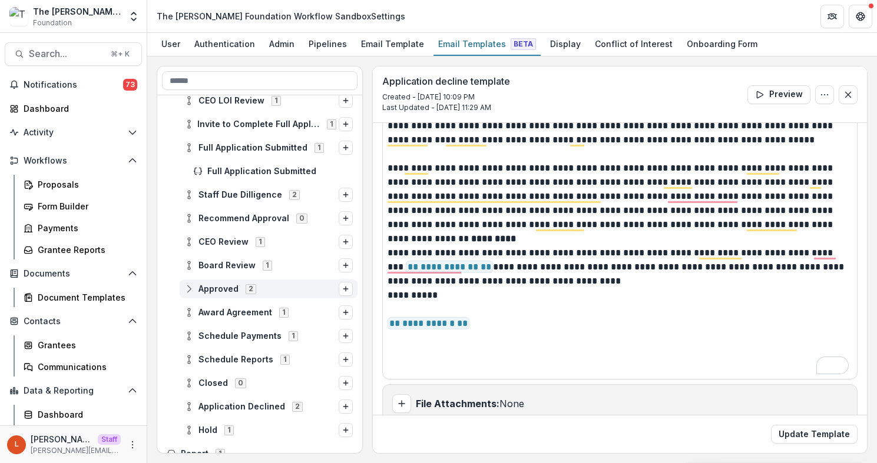
click at [189, 287] on circle at bounding box center [189, 286] width 2 height 2
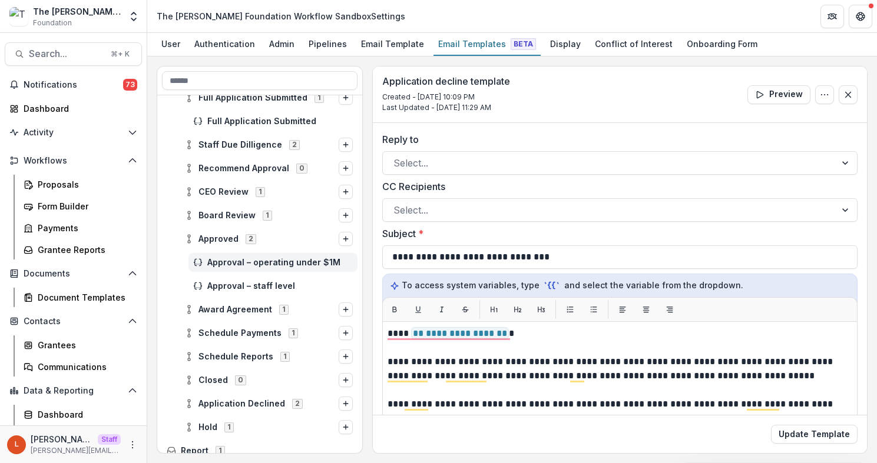
scroll to position [290, 0]
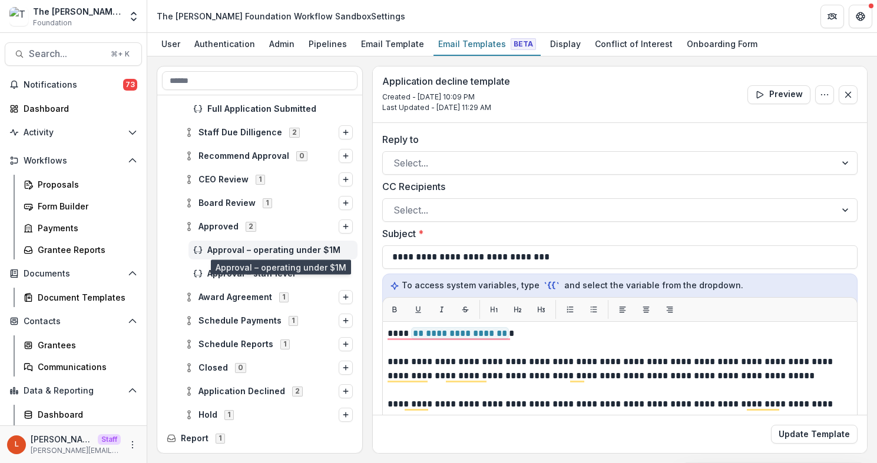
click at [258, 247] on span "Approval – operating under $1M" at bounding box center [279, 250] width 145 height 10
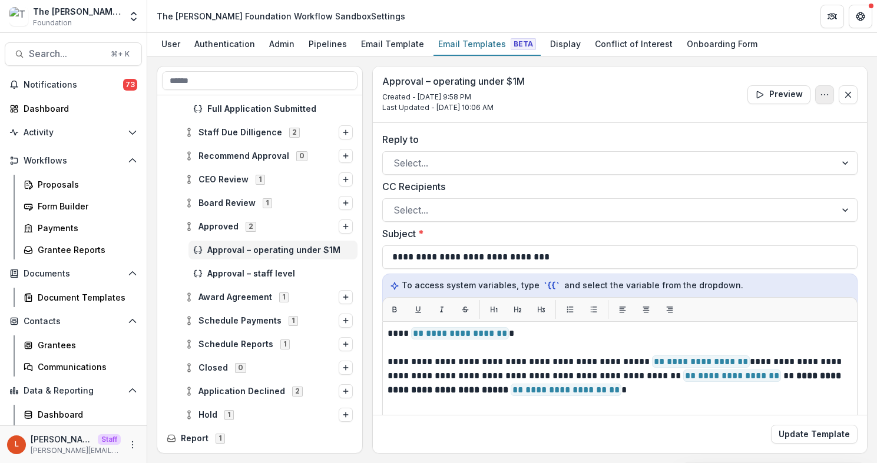
click at [817, 88] on button "Options" at bounding box center [824, 94] width 19 height 19
click at [759, 124] on button "Edit Name" at bounding box center [768, 121] width 126 height 19
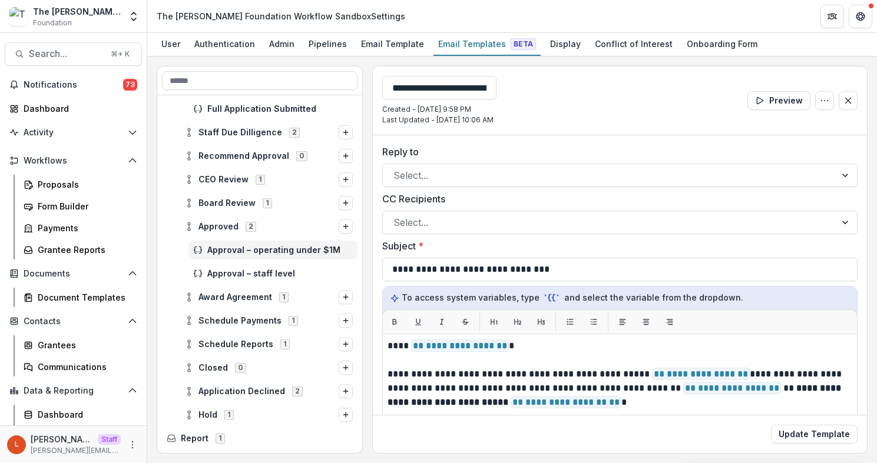
scroll to position [0, 25]
drag, startPoint x: 513, startPoint y: 89, endPoint x: 426, endPoint y: 90, distance: 87.1
click at [426, 90] on input "**********" at bounding box center [451, 88] width 138 height 24
type input "**********"
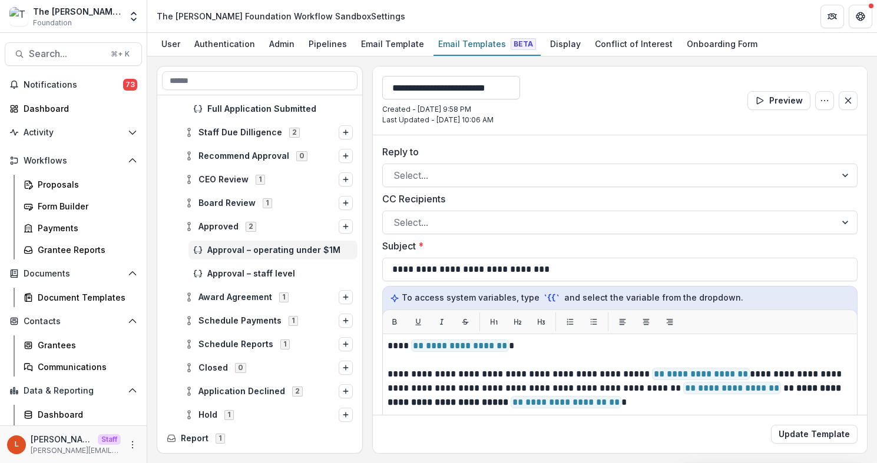
scroll to position [0, 2]
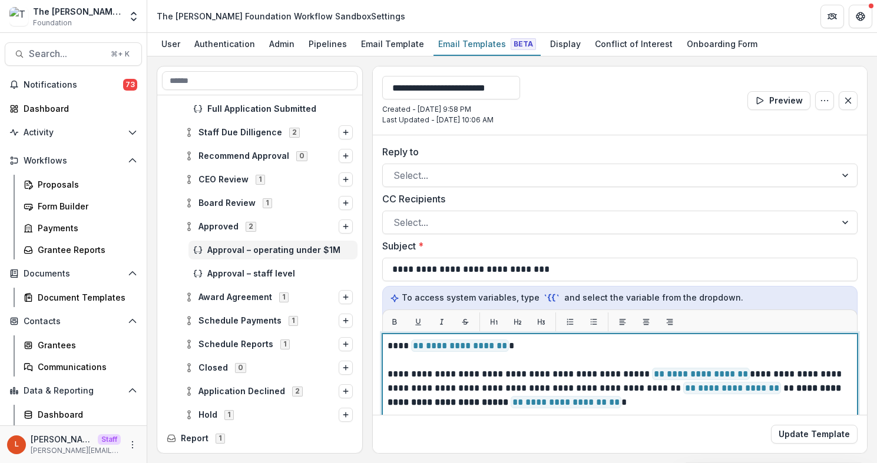
click at [516, 367] on p "**********" at bounding box center [615, 388] width 457 height 42
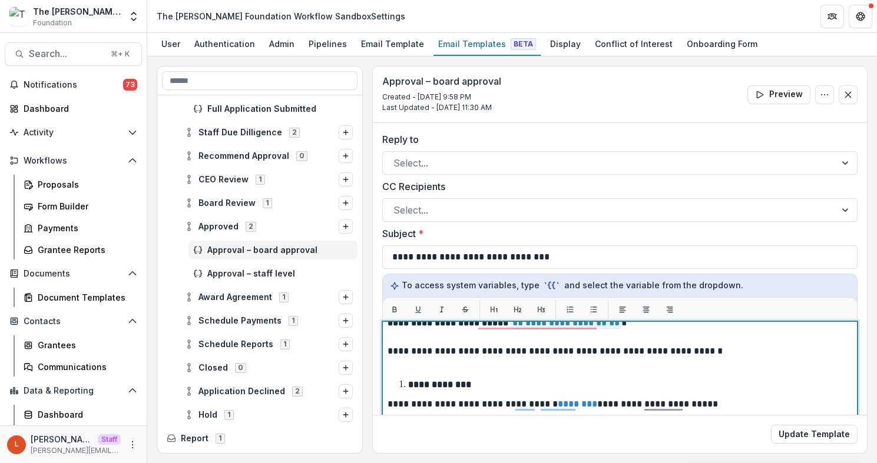
scroll to position [59, 0]
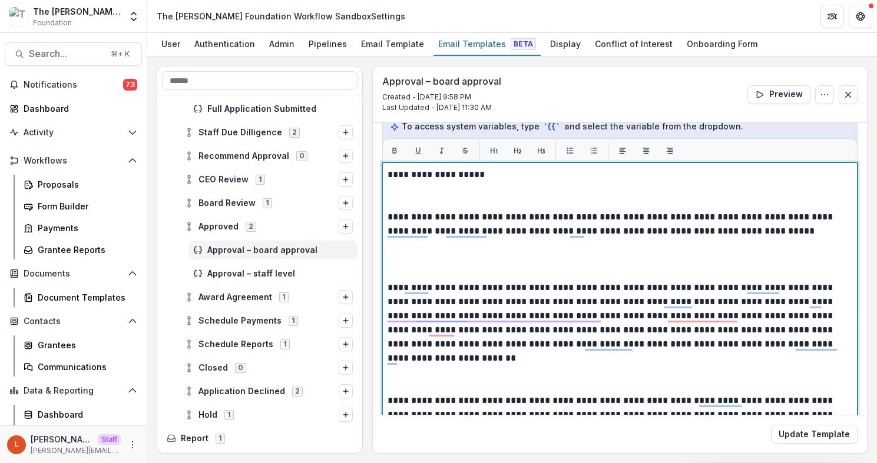
click at [443, 260] on p "To enrich screen reader interactions, please activate Accessibility in Grammarl…" at bounding box center [615, 259] width 457 height 42
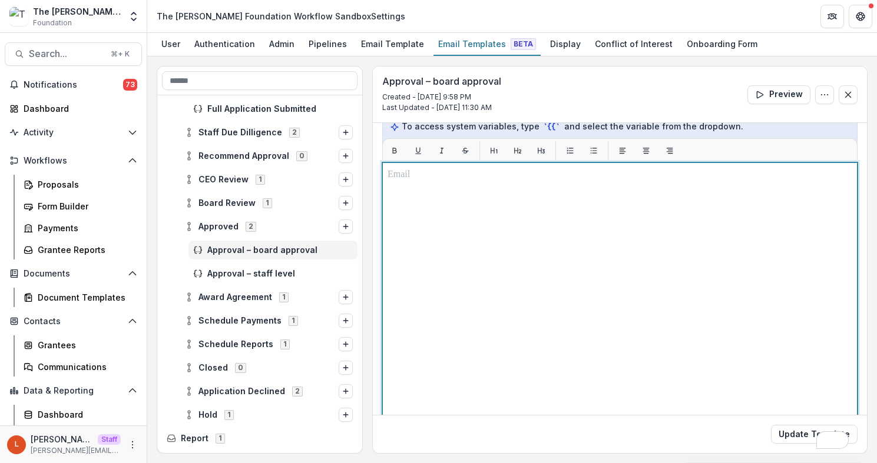
click at [479, 341] on div "To enrich screen reader interactions, please activate Accessibility in Grammarl…" at bounding box center [619, 310] width 464 height 284
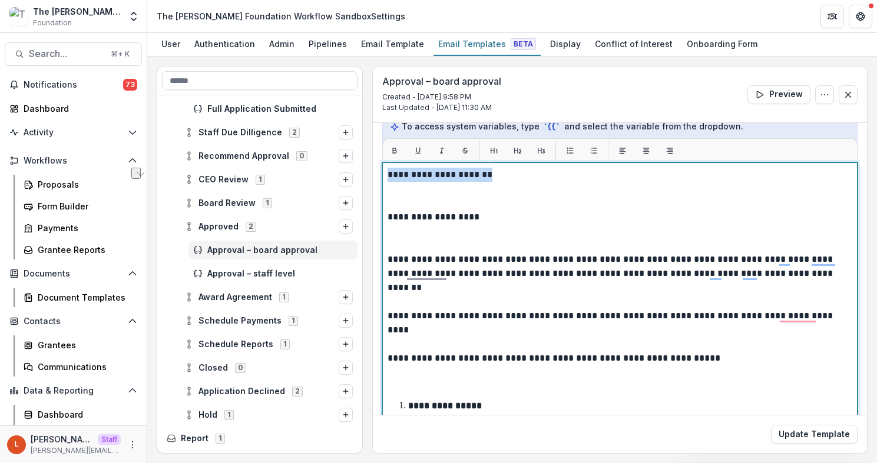
drag, startPoint x: 509, startPoint y: 173, endPoint x: 356, endPoint y: 177, distance: 153.1
click at [356, 177] on div "**********" at bounding box center [512, 260] width 711 height 388
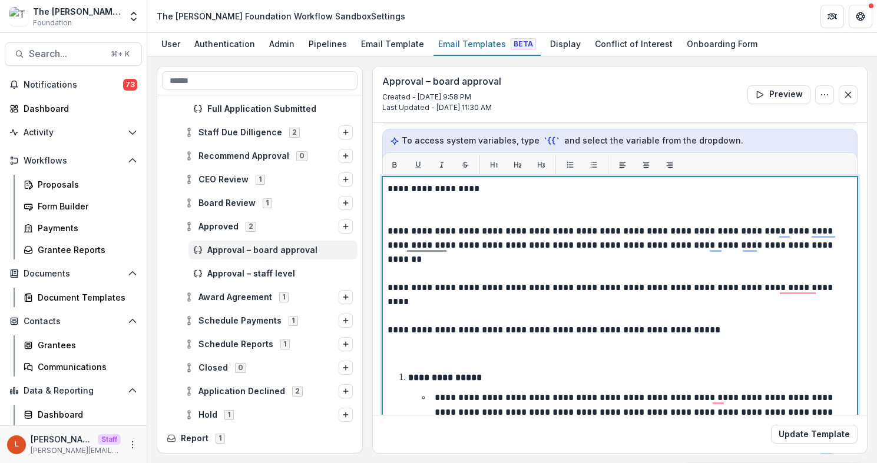
click at [575, 211] on p "To enrich screen reader interactions, please activate Accessibility in Grammarl…" at bounding box center [619, 210] width 464 height 28
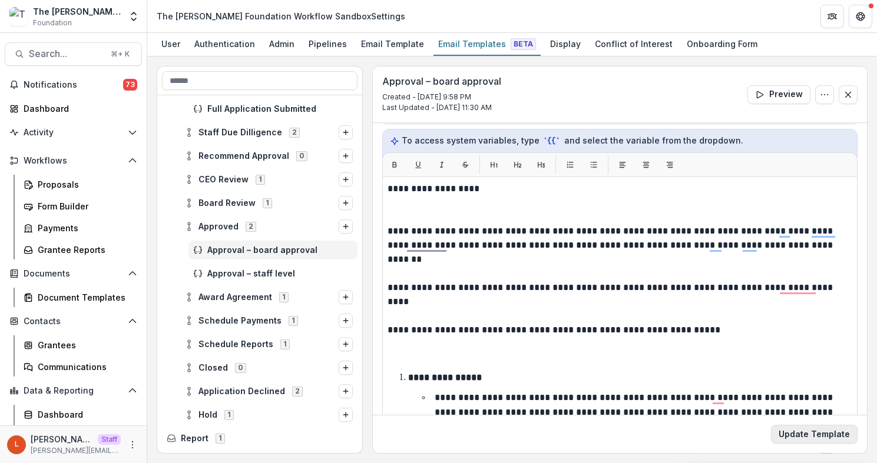
click at [801, 429] on button "Update Template" at bounding box center [814, 434] width 87 height 19
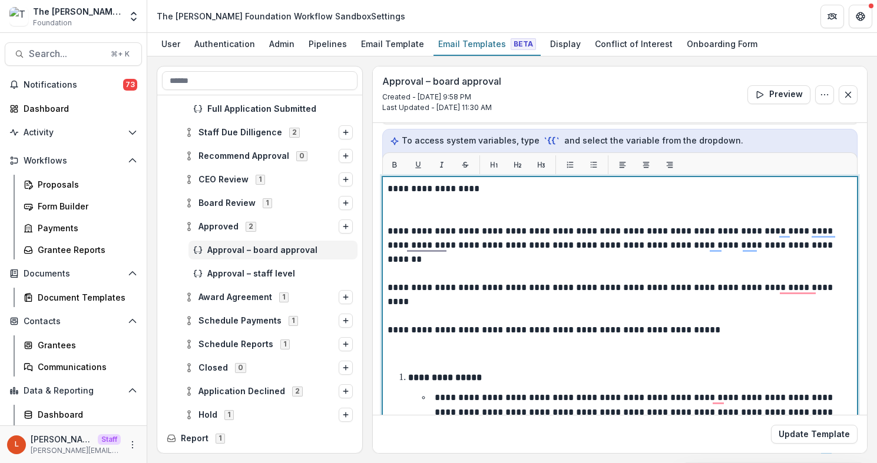
click at [432, 216] on p "To enrich screen reader interactions, please activate Accessibility in Grammarl…" at bounding box center [619, 210] width 464 height 28
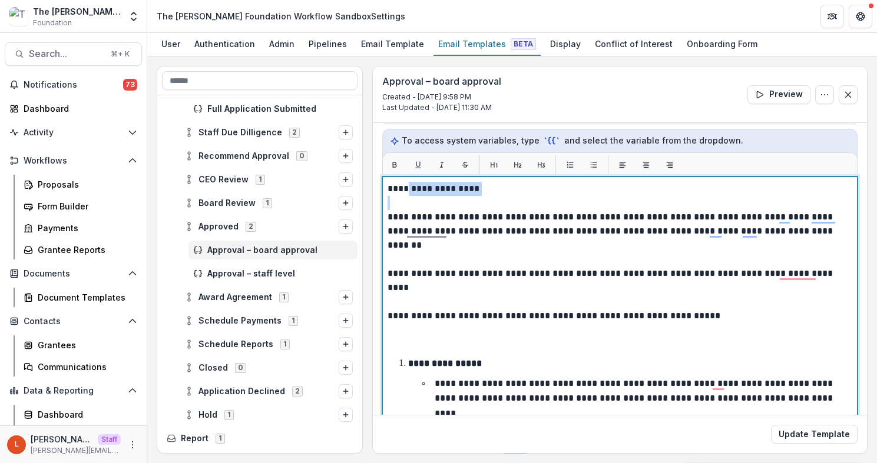
drag, startPoint x: 479, startPoint y: 195, endPoint x: 409, endPoint y: 193, distance: 70.1
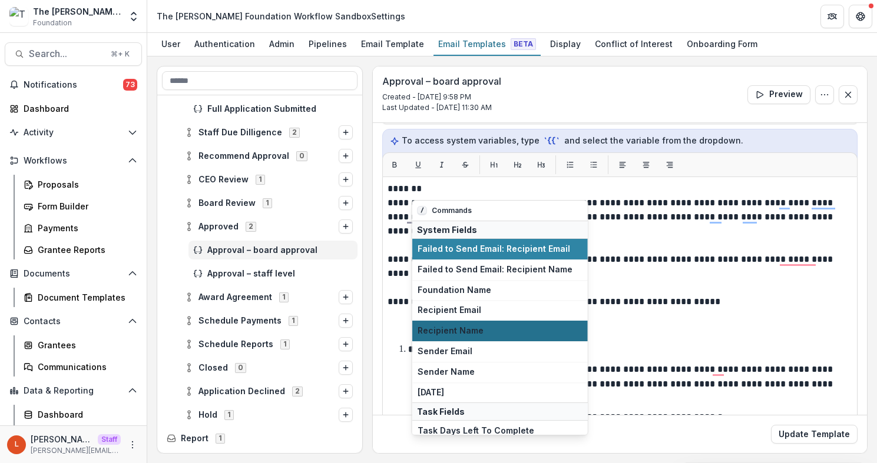
click at [456, 330] on span "Recipient Name" at bounding box center [499, 331] width 165 height 10
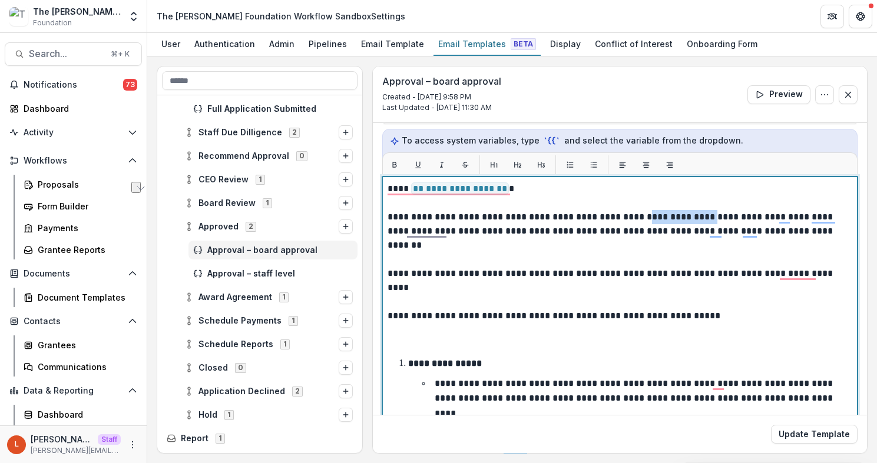
drag, startPoint x: 692, startPoint y: 218, endPoint x: 643, endPoint y: 220, distance: 48.9
click at [643, 220] on p "**********" at bounding box center [615, 224] width 457 height 28
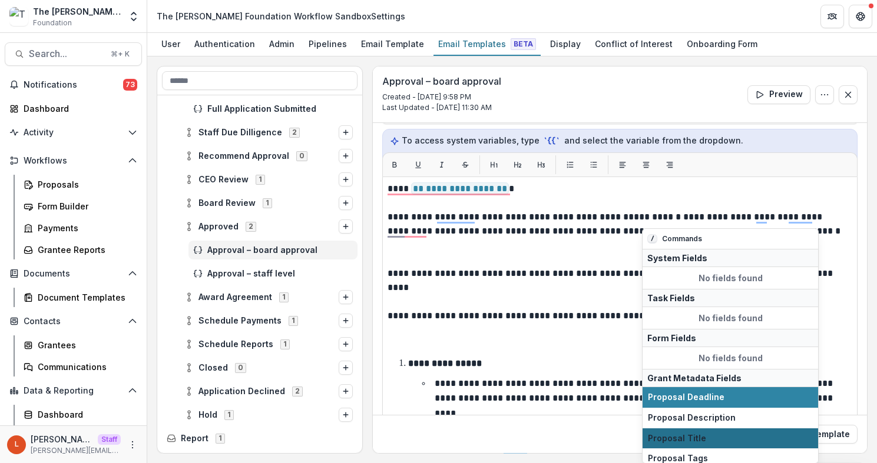
click at [718, 436] on span "Proposal Title" at bounding box center [730, 439] width 165 height 10
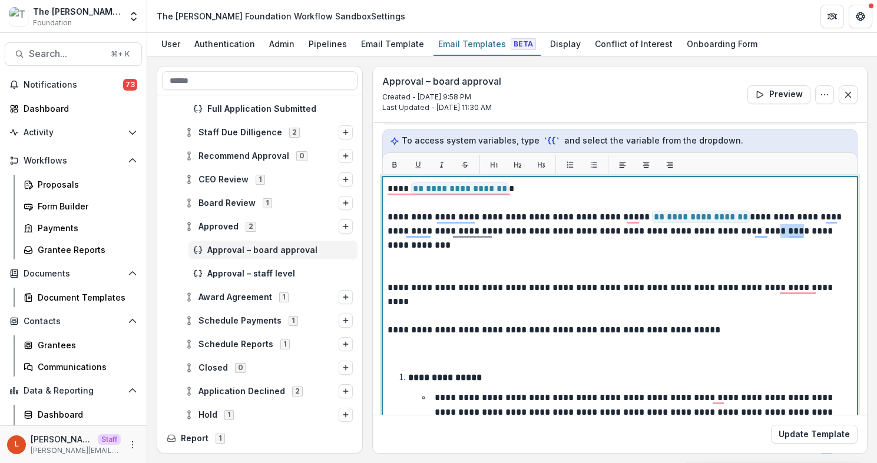
drag, startPoint x: 770, startPoint y: 231, endPoint x: 742, endPoint y: 231, distance: 28.3
click at [742, 231] on p "**********" at bounding box center [615, 231] width 457 height 42
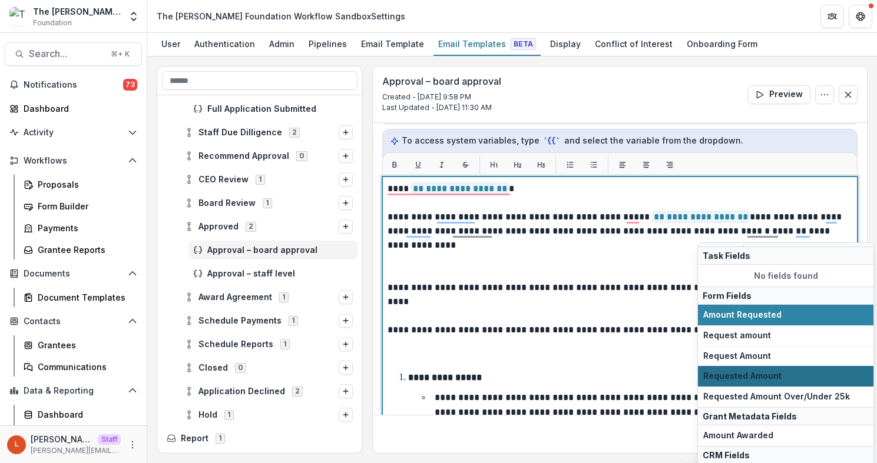
scroll to position [65, 0]
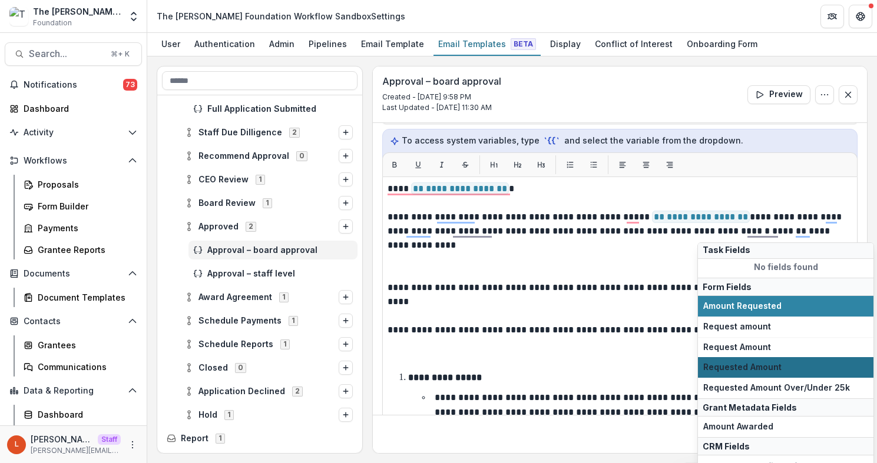
click at [778, 424] on span "Amount Awarded" at bounding box center [785, 427] width 165 height 10
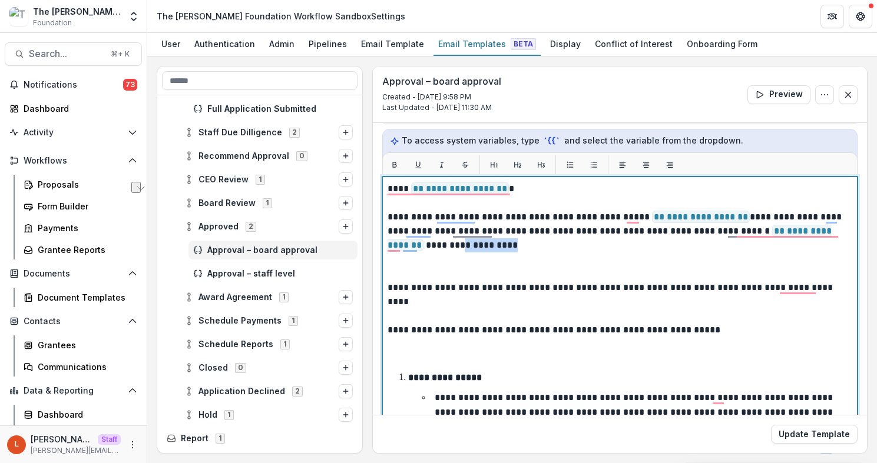
drag, startPoint x: 478, startPoint y: 246, endPoint x: 418, endPoint y: 244, distance: 60.1
click at [418, 244] on p "**********" at bounding box center [615, 231] width 457 height 42
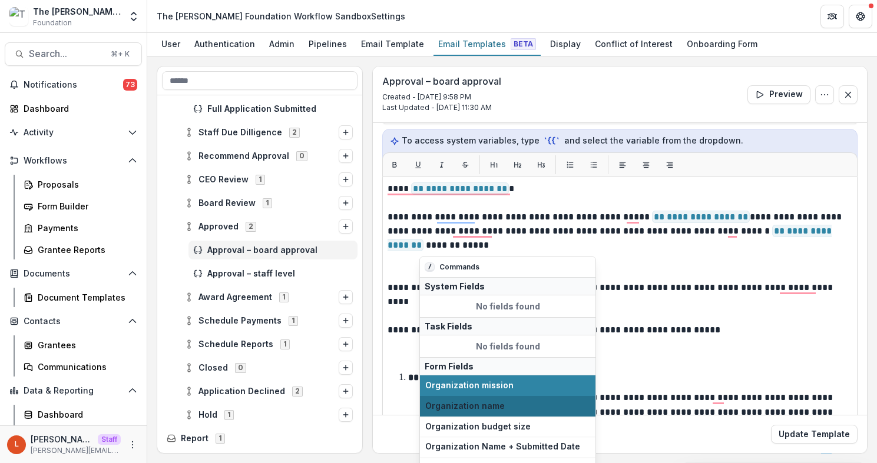
click at [525, 411] on span "Organization name" at bounding box center [507, 406] width 165 height 10
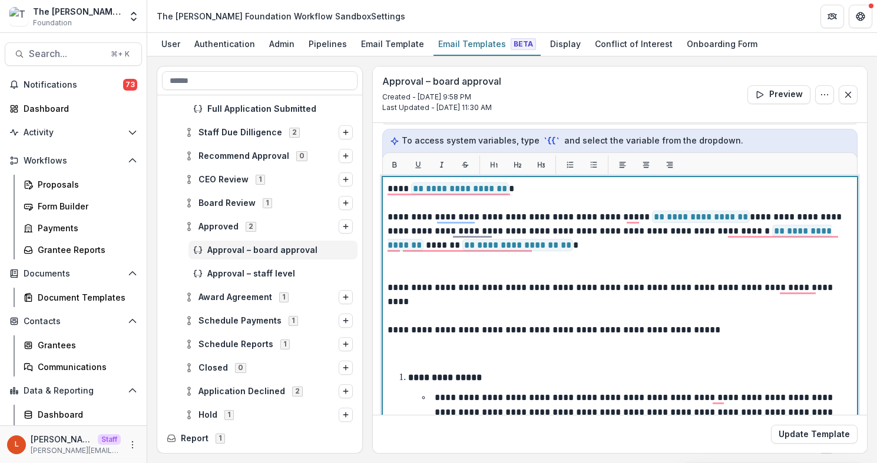
click at [439, 273] on p "To enrich screen reader interactions, please activate Accessibility in Grammarl…" at bounding box center [619, 267] width 464 height 28
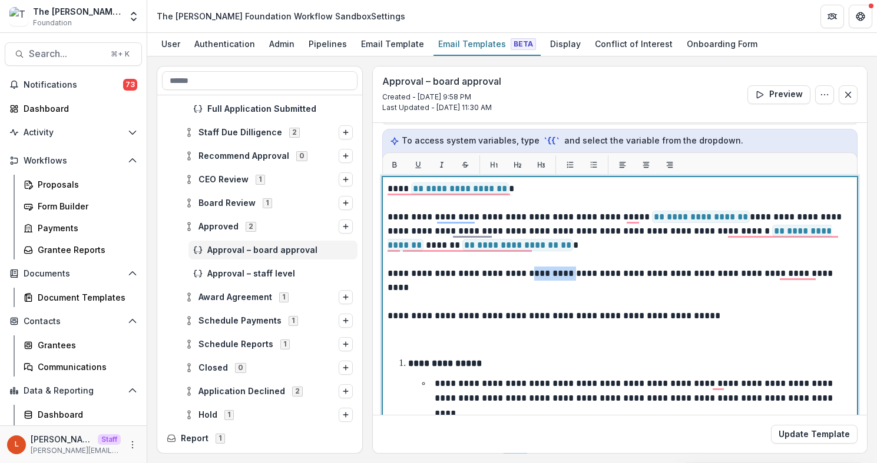
drag, startPoint x: 566, startPoint y: 274, endPoint x: 523, endPoint y: 273, distance: 42.4
click at [523, 274] on p "**********" at bounding box center [615, 274] width 457 height 14
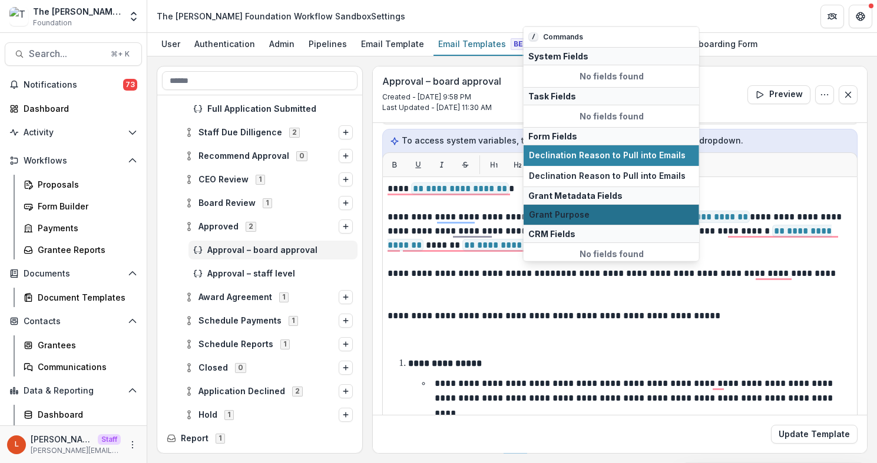
click at [588, 215] on span "Grant Purpose" at bounding box center [611, 215] width 165 height 10
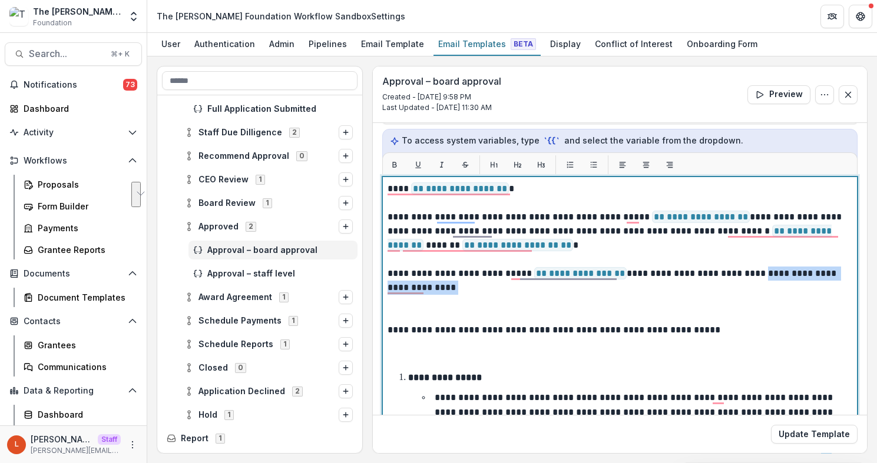
drag, startPoint x: 745, startPoint y: 272, endPoint x: 748, endPoint y: 287, distance: 15.5
click at [748, 287] on p "**********" at bounding box center [615, 281] width 457 height 28
drag, startPoint x: 742, startPoint y: 272, endPoint x: 746, endPoint y: 283, distance: 11.2
click at [746, 283] on p "**********" at bounding box center [615, 281] width 457 height 28
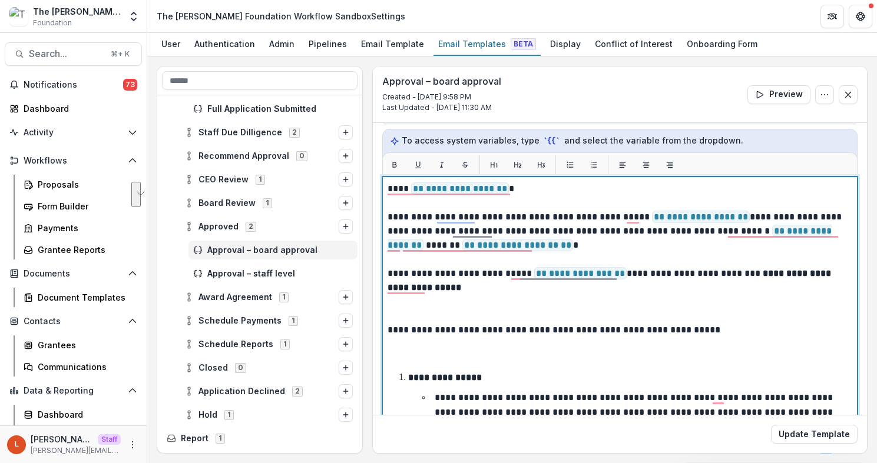
click at [510, 312] on p "To enrich screen reader interactions, please activate Accessibility in Grammarl…" at bounding box center [619, 309] width 464 height 28
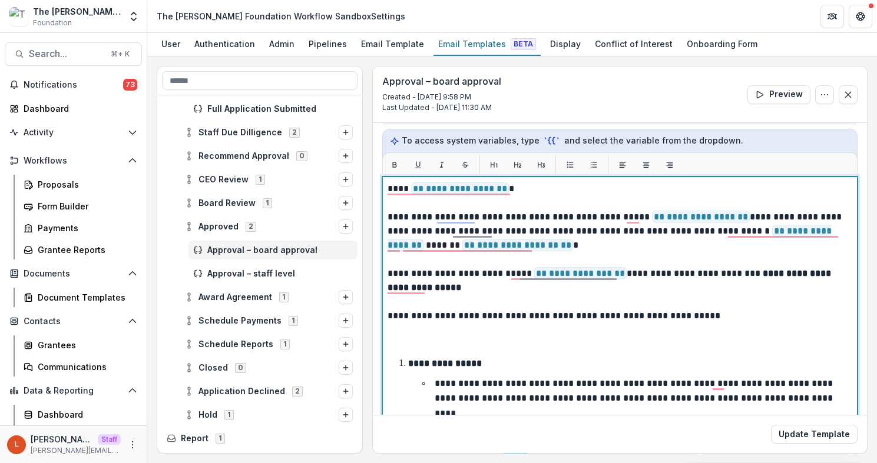
click at [427, 336] on p "To enrich screen reader interactions, please activate Accessibility in Grammarl…" at bounding box center [619, 337] width 464 height 28
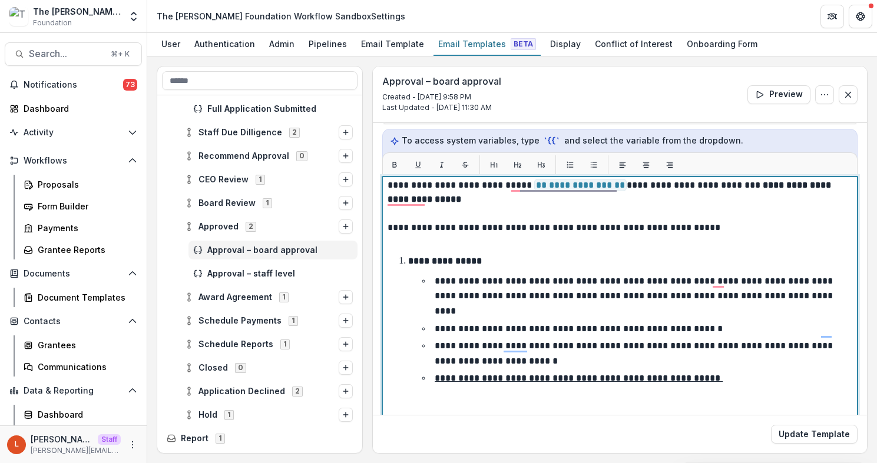
scroll to position [171, 0]
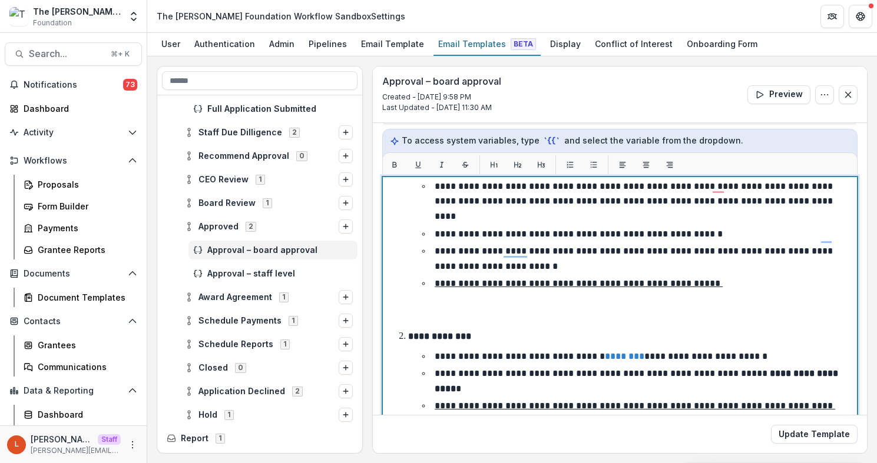
click at [424, 296] on p "To enrich screen reader interactions, please activate Accessibility in Grammarl…" at bounding box center [619, 310] width 464 height 28
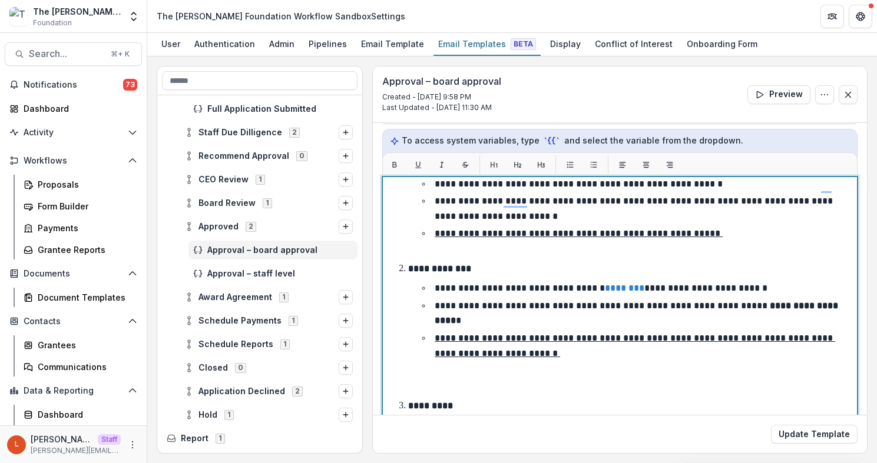
scroll to position [257, 0]
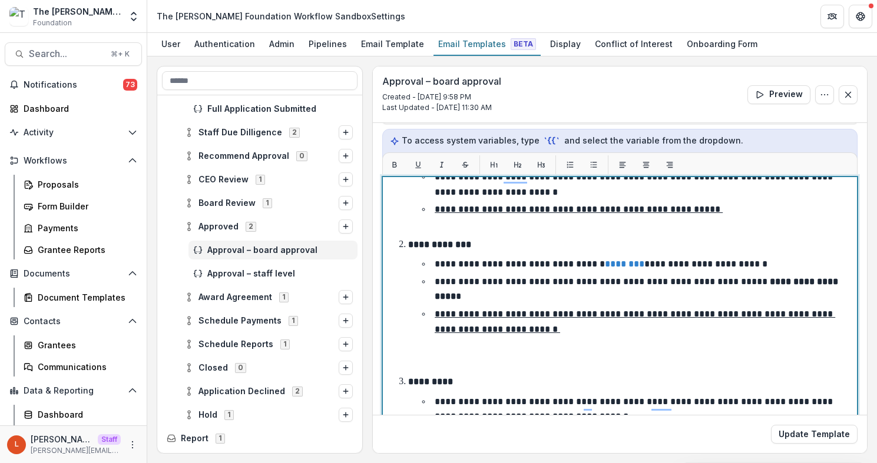
click at [415, 341] on p "To enrich screen reader interactions, please activate Accessibility in Grammarl…" at bounding box center [619, 355] width 464 height 28
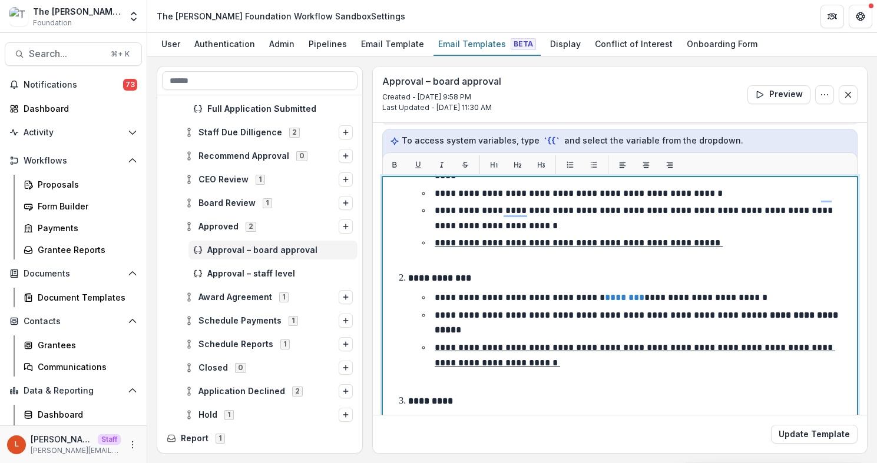
scroll to position [207, 0]
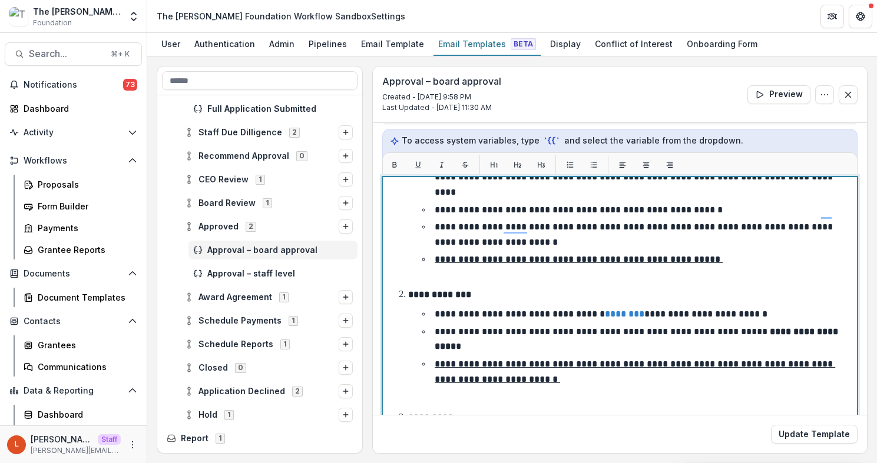
click at [446, 266] on li "**********" at bounding box center [638, 267] width 427 height 30
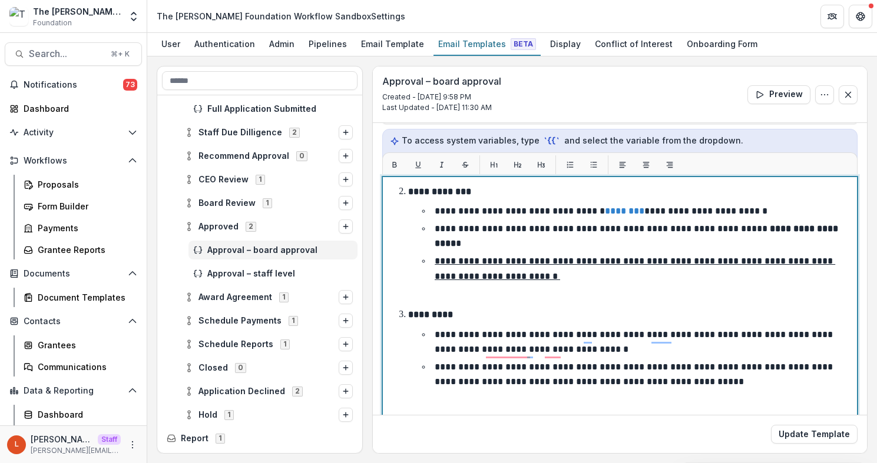
click at [443, 288] on p "To enrich screen reader interactions, please activate Accessibility in Grammarl…" at bounding box center [619, 295] width 464 height 14
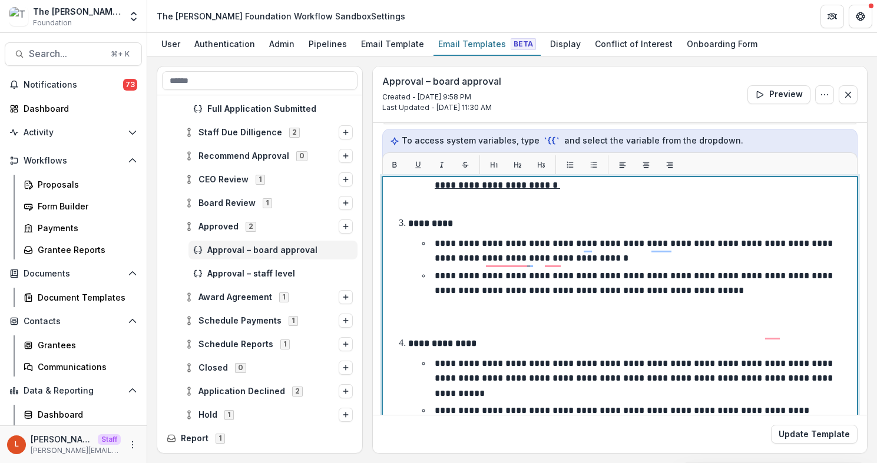
click at [433, 301] on div "**********" at bounding box center [619, 207] width 464 height 855
click at [434, 303] on p "To enrich screen reader interactions, please activate Accessibility in Grammarl…" at bounding box center [619, 317] width 464 height 28
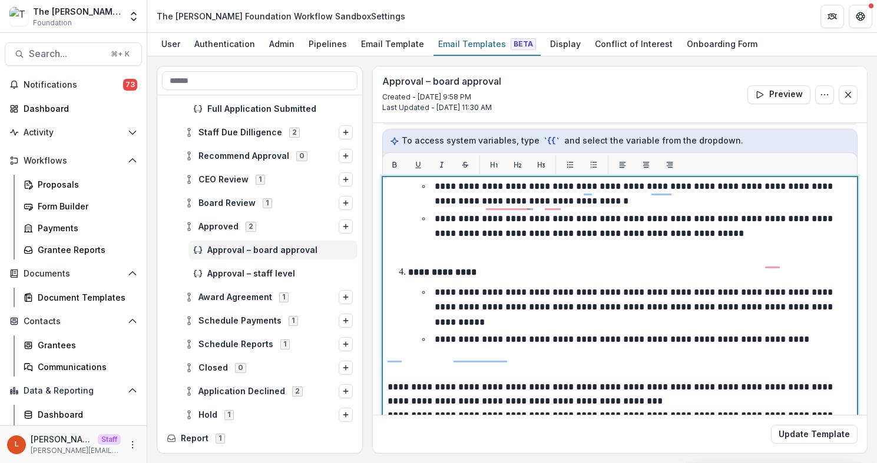
click at [454, 352] on p "To enrich screen reader interactions, please activate Accessibility in Grammarl…" at bounding box center [619, 366] width 464 height 28
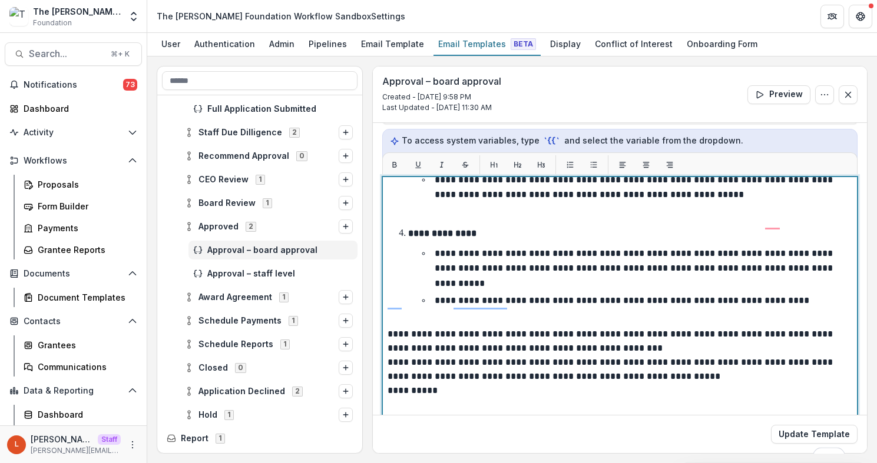
click at [439, 398] on p "To enrich screen reader interactions, please activate Accessibility in Grammarl…" at bounding box center [619, 412] width 464 height 28
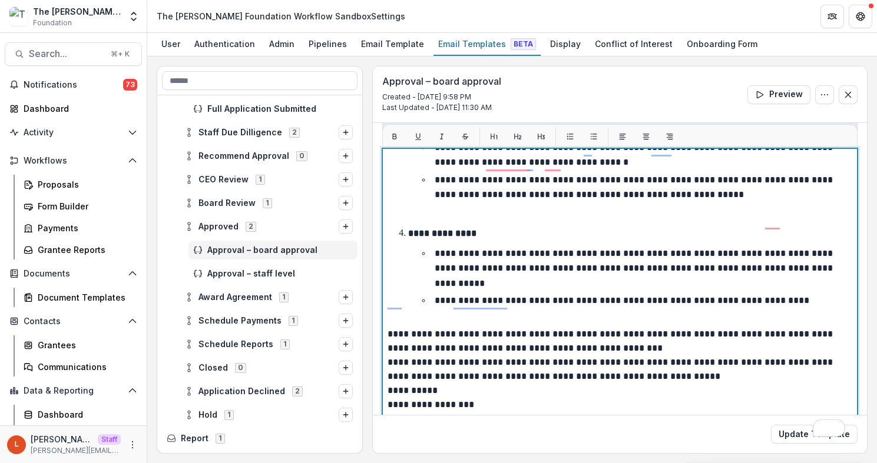
click at [389, 384] on p "**********" at bounding box center [615, 391] width 457 height 14
drag, startPoint x: 476, startPoint y: 375, endPoint x: 370, endPoint y: 374, distance: 106.0
click at [370, 374] on div "**********" at bounding box center [512, 260] width 711 height 388
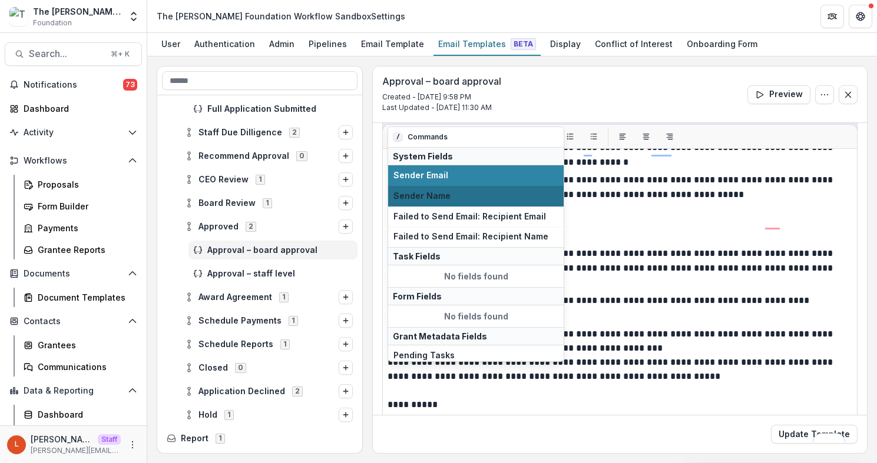
click at [460, 195] on span "Sender Name" at bounding box center [475, 196] width 165 height 10
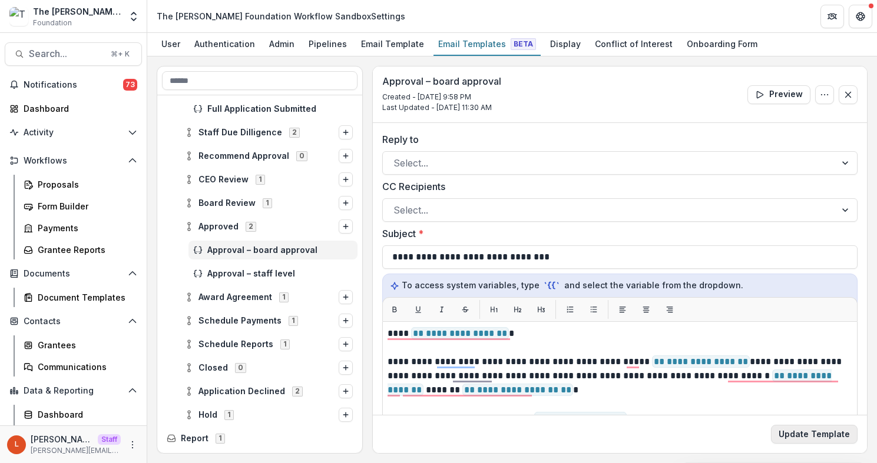
click at [786, 437] on button "Update Template" at bounding box center [814, 434] width 87 height 19
click at [244, 275] on span "Approval – staff level" at bounding box center [279, 274] width 145 height 10
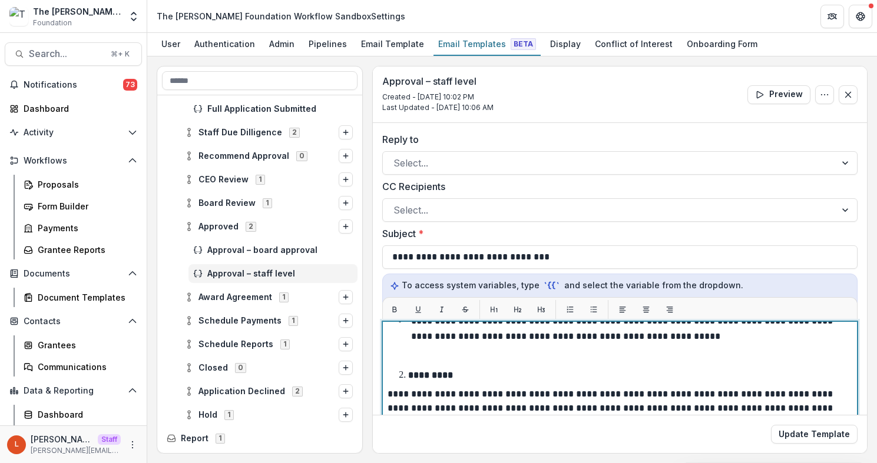
click at [509, 359] on p at bounding box center [619, 356] width 464 height 14
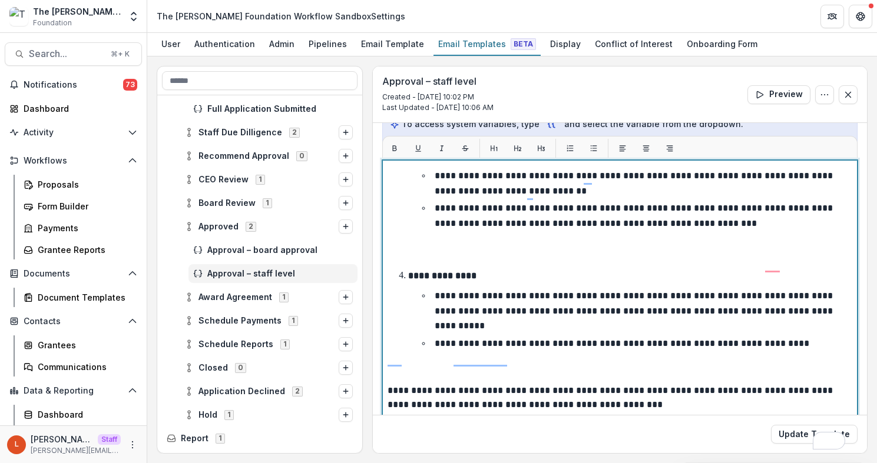
click at [507, 356] on p "To enrich screen reader interactions, please activate Accessibility in Grammarl…" at bounding box center [619, 370] width 464 height 28
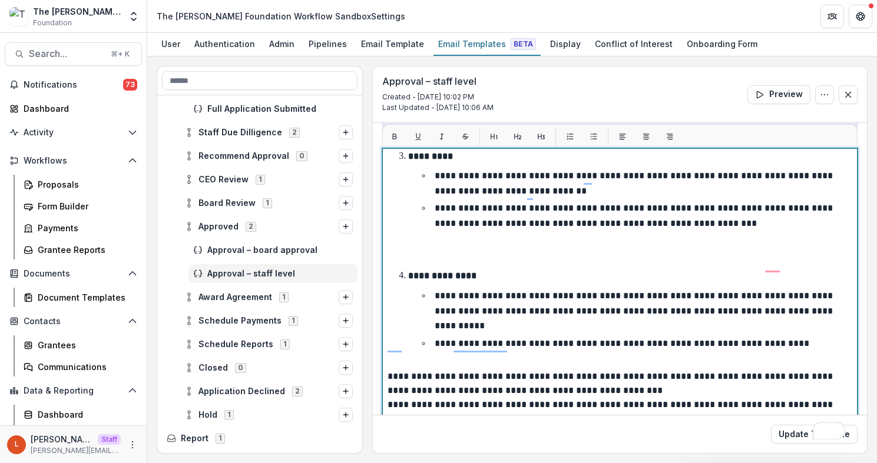
click at [626, 370] on p "**********" at bounding box center [615, 384] width 457 height 28
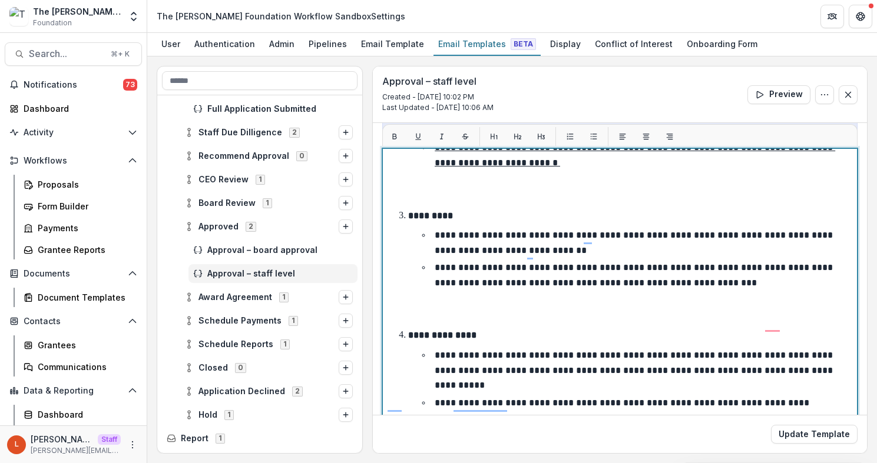
click at [503, 295] on p "To enrich screen reader interactions, please activate Accessibility in Grammarl…" at bounding box center [619, 309] width 464 height 28
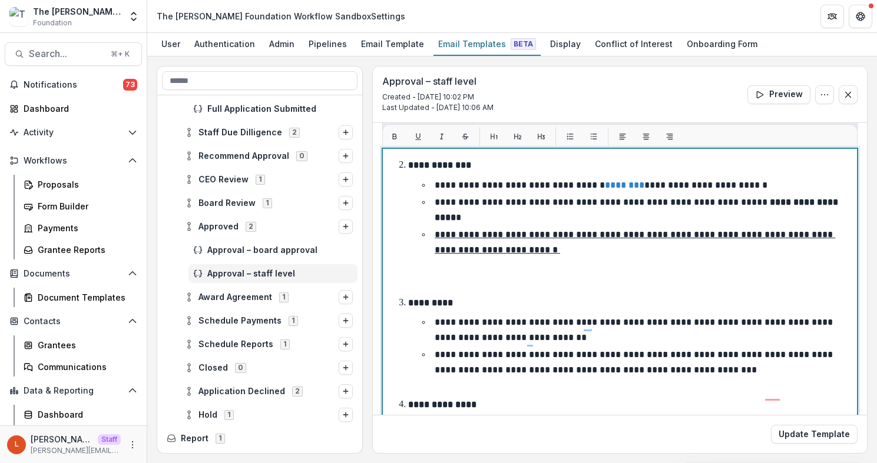
click at [474, 263] on p "To enrich screen reader interactions, please activate Accessibility in Grammarl…" at bounding box center [619, 277] width 464 height 28
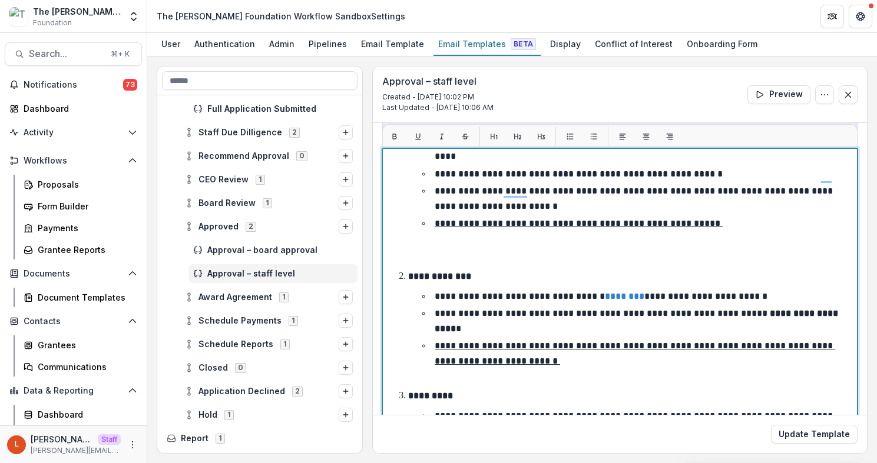
click at [436, 236] on p "To enrich screen reader interactions, please activate Accessibility in Grammarl…" at bounding box center [619, 250] width 464 height 28
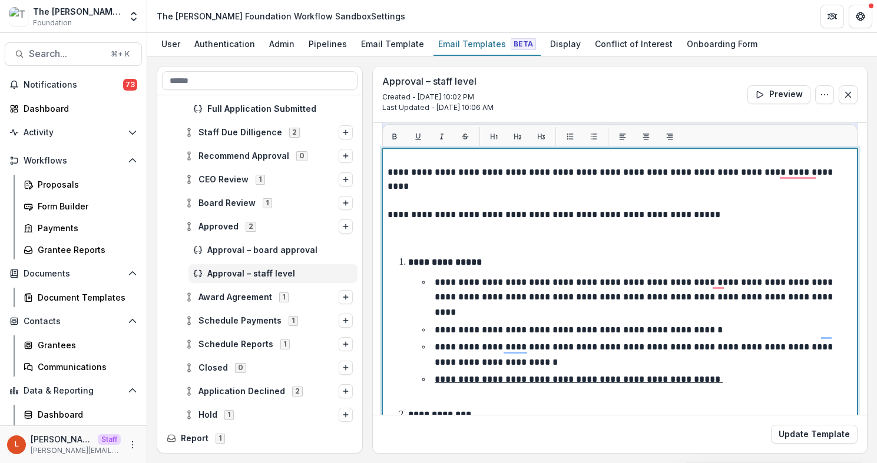
click at [415, 239] on p "To enrich screen reader interactions, please activate Accessibility in Grammarl…" at bounding box center [619, 236] width 464 height 28
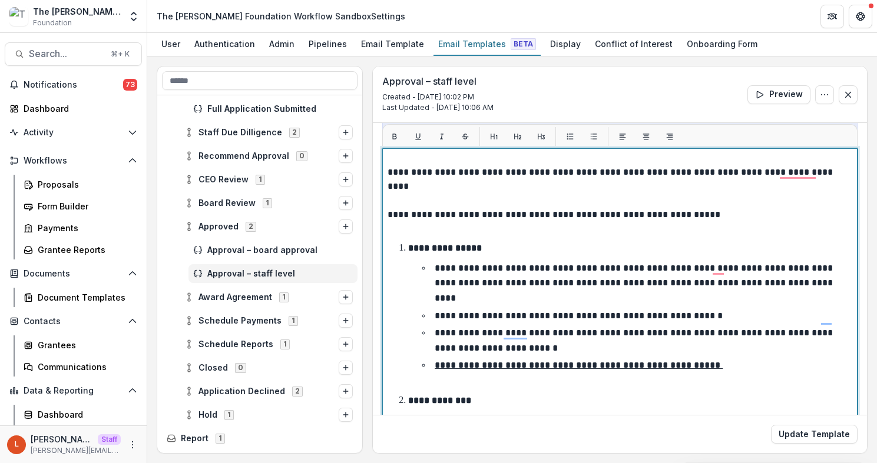
click at [420, 203] on p "To enrich screen reader interactions, please activate Accessibility in Grammarl…" at bounding box center [619, 194] width 464 height 28
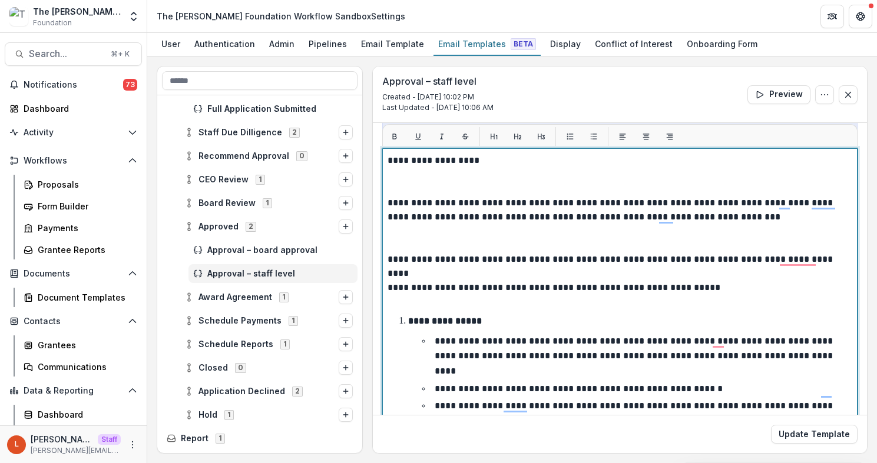
click at [433, 239] on p "To enrich screen reader interactions, please activate Accessibility in Grammarl…" at bounding box center [619, 238] width 464 height 28
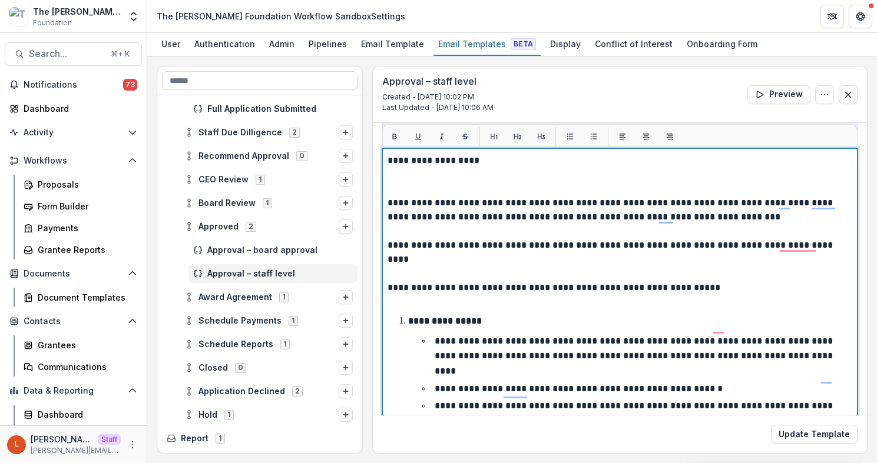
click at [427, 189] on p "To enrich screen reader interactions, please activate Accessibility in Grammarl…" at bounding box center [619, 182] width 464 height 28
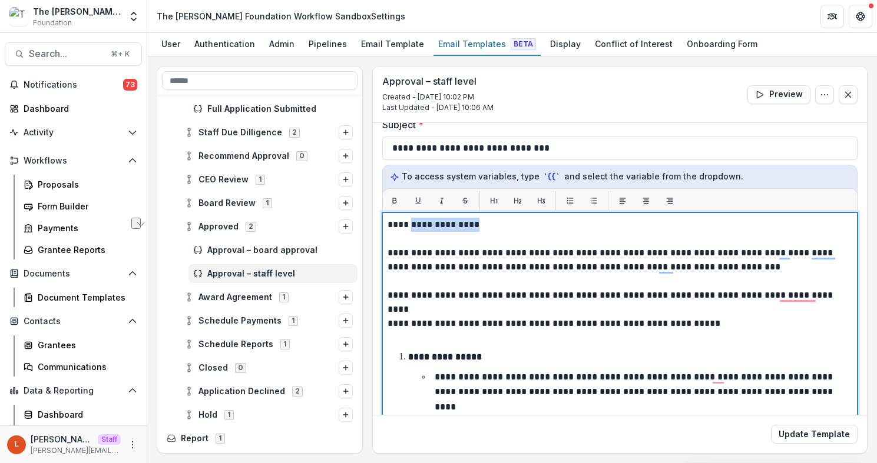
drag, startPoint x: 482, startPoint y: 228, endPoint x: 409, endPoint y: 227, distance: 72.4
click at [409, 227] on p "**********" at bounding box center [615, 225] width 457 height 14
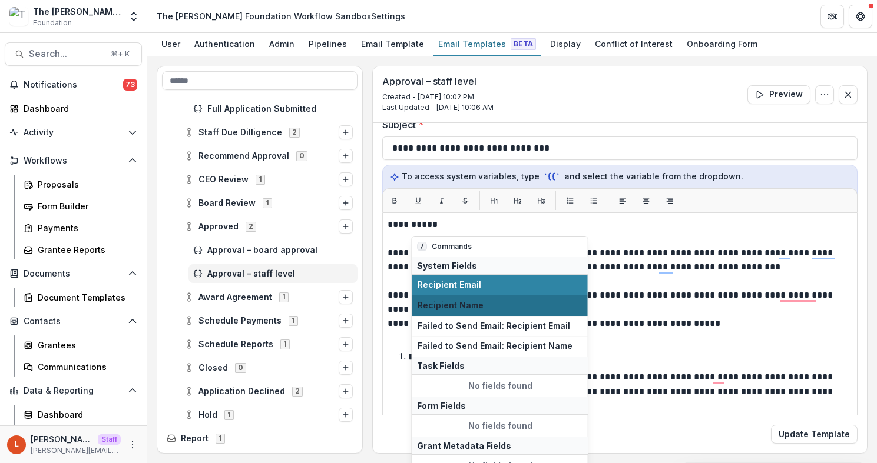
click at [436, 301] on span "Recipient Name" at bounding box center [499, 306] width 165 height 10
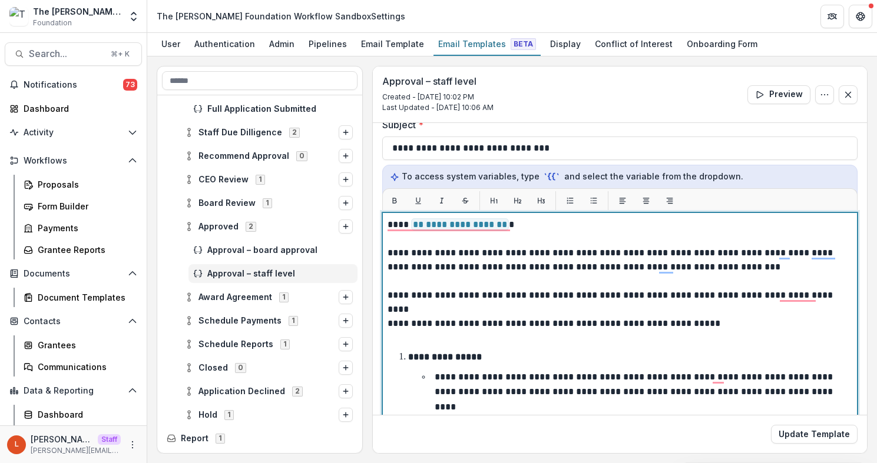
click at [689, 250] on p "**********" at bounding box center [615, 260] width 457 height 28
drag, startPoint x: 689, startPoint y: 254, endPoint x: 642, endPoint y: 257, distance: 47.2
click at [642, 257] on p "**********" at bounding box center [615, 260] width 457 height 28
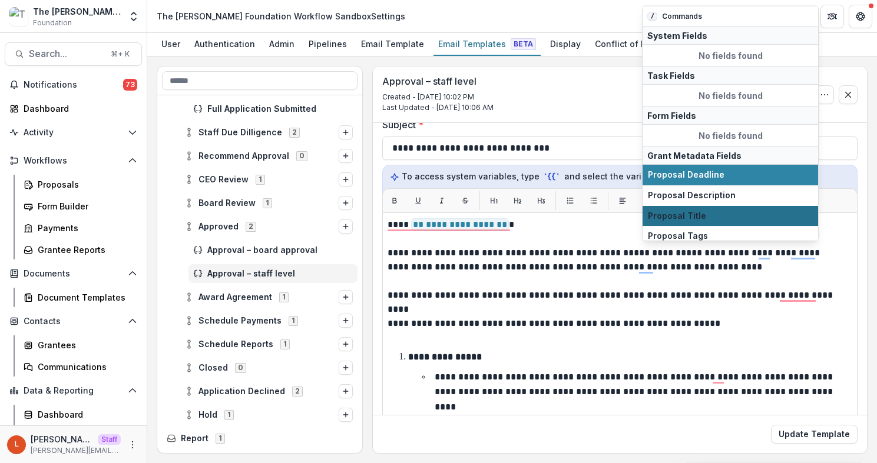
click at [714, 212] on span "Proposal Title" at bounding box center [730, 216] width 165 height 10
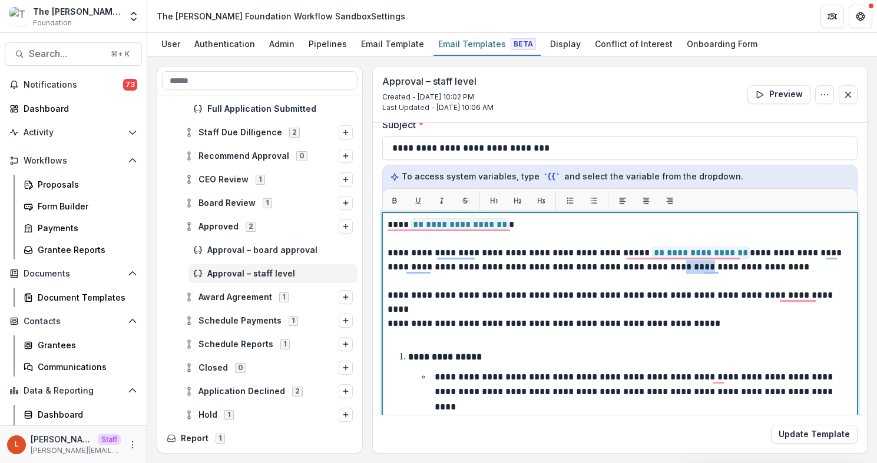
drag, startPoint x: 686, startPoint y: 266, endPoint x: 656, endPoint y: 267, distance: 30.0
click at [656, 267] on p "**********" at bounding box center [615, 260] width 457 height 28
drag, startPoint x: 840, startPoint y: 268, endPoint x: 786, endPoint y: 270, distance: 54.2
click at [786, 270] on p "**********" at bounding box center [615, 260] width 457 height 28
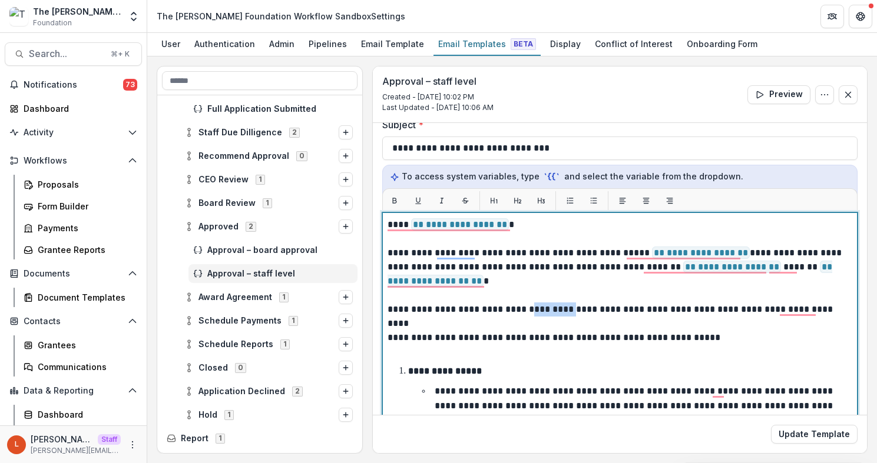
drag, startPoint x: 565, startPoint y: 310, endPoint x: 523, endPoint y: 312, distance: 41.8
click at [523, 312] on p "**********" at bounding box center [615, 310] width 457 height 14
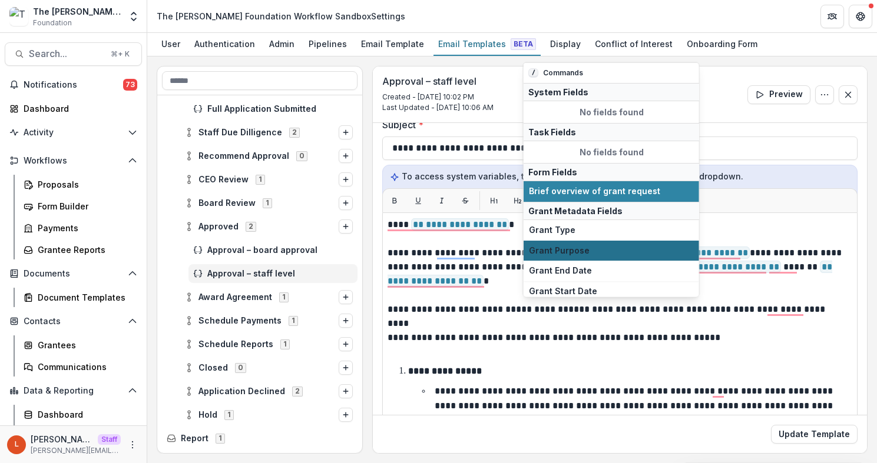
click at [586, 243] on button "Grant Purpose" at bounding box center [610, 250] width 175 height 21
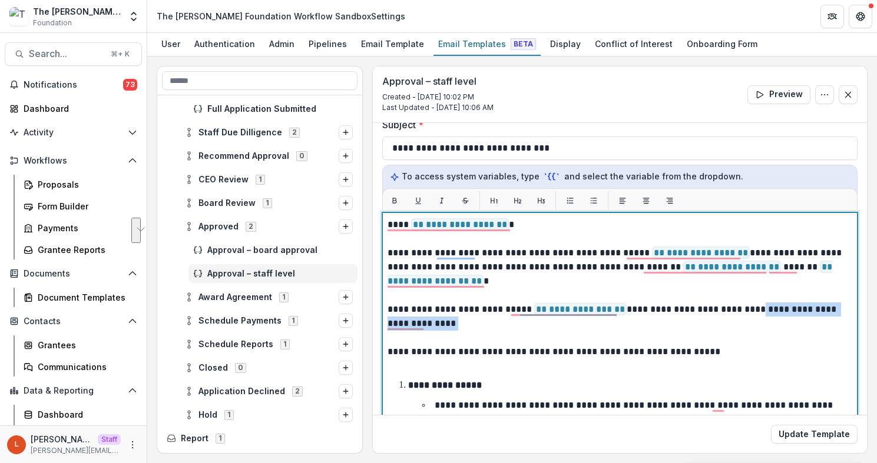
drag, startPoint x: 742, startPoint y: 309, endPoint x: 744, endPoint y: 319, distance: 10.2
click at [744, 319] on p "**********" at bounding box center [615, 317] width 457 height 28
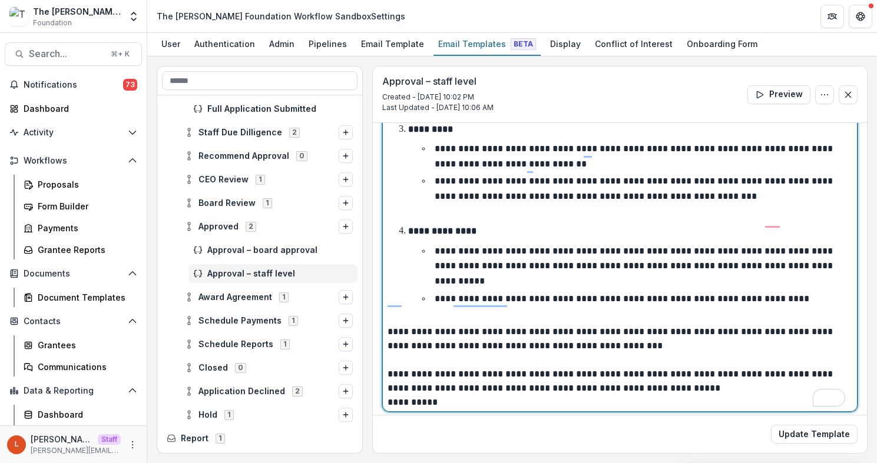
click at [388, 396] on p "**********" at bounding box center [615, 403] width 457 height 14
click at [393, 424] on p "To enrich screen reader interactions, please activate Accessibility in Grammarl…" at bounding box center [619, 438] width 464 height 28
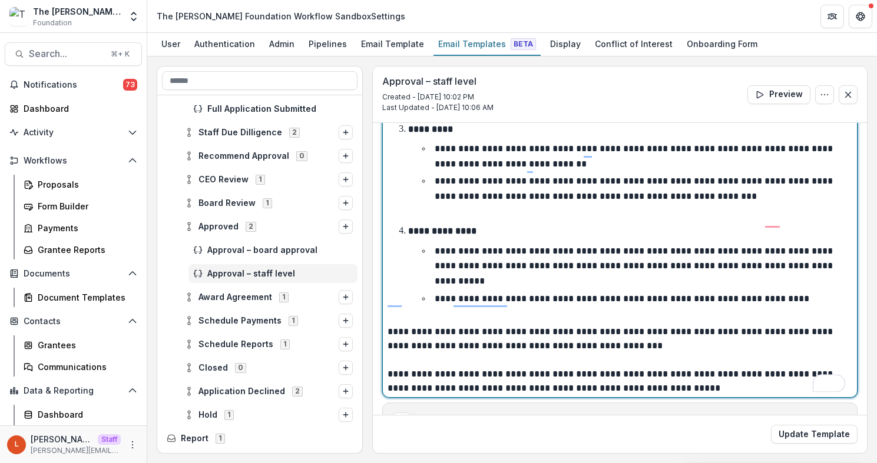
drag, startPoint x: 460, startPoint y: 385, endPoint x: 354, endPoint y: 382, distance: 105.4
click at [354, 382] on div "**********" at bounding box center [512, 260] width 711 height 388
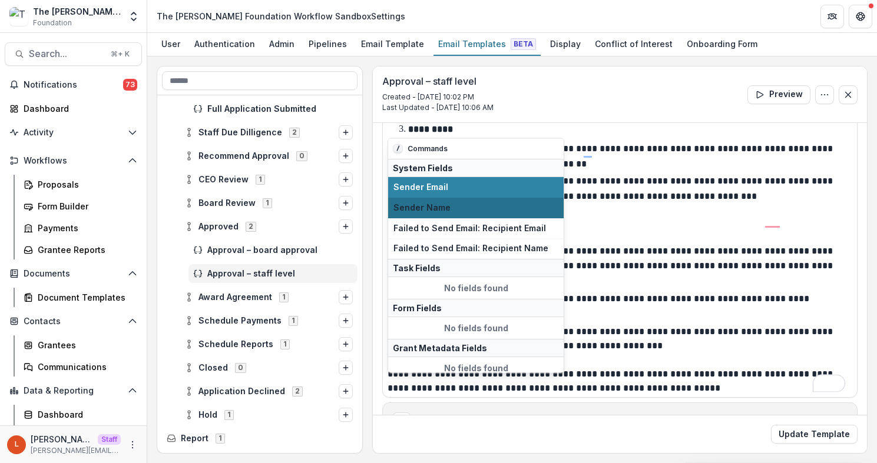
click at [460, 211] on span "Sender Name" at bounding box center [475, 208] width 165 height 10
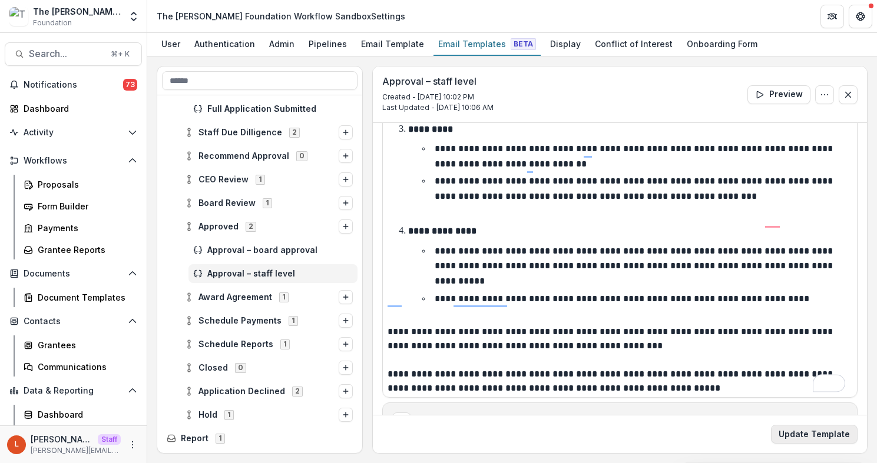
click at [816, 429] on button "Update Template" at bounding box center [814, 434] width 87 height 19
click at [794, 427] on button "Update Template" at bounding box center [814, 434] width 87 height 19
click at [803, 436] on button "Update Template" at bounding box center [814, 434] width 87 height 19
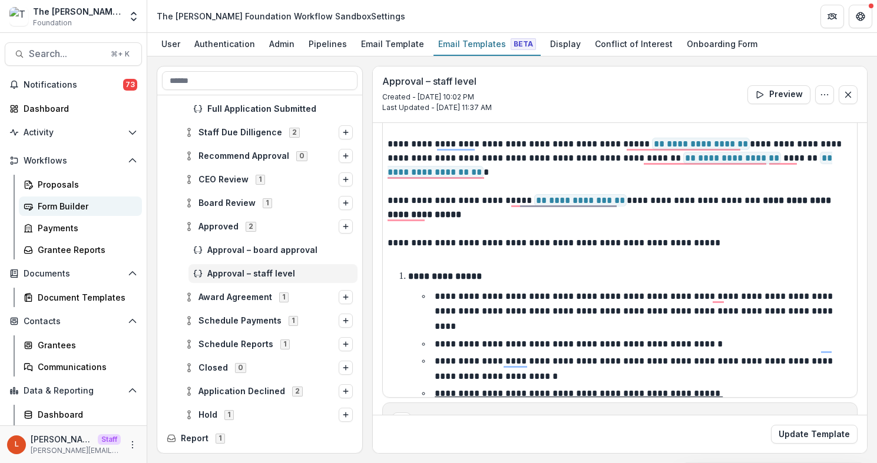
click at [77, 209] on div "Form Builder" at bounding box center [85, 206] width 95 height 12
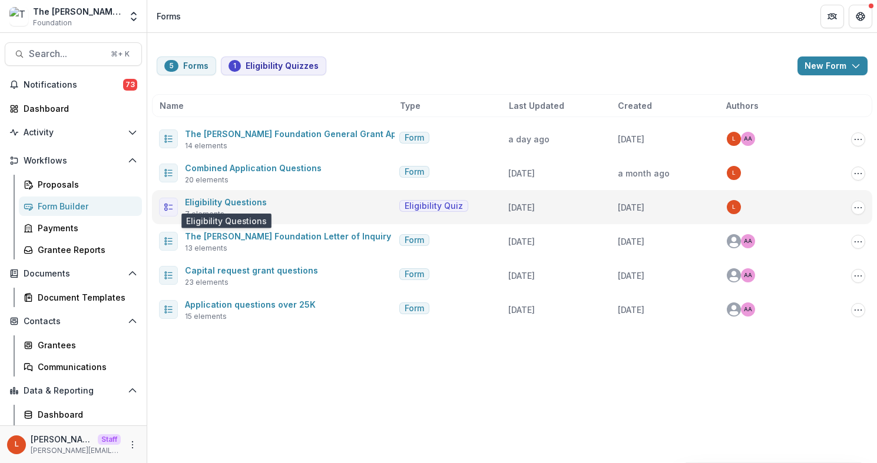
click at [241, 195] on span "Eligibility Questions" at bounding box center [226, 202] width 82 height 14
click at [241, 201] on link "Eligibility Questions" at bounding box center [226, 202] width 82 height 10
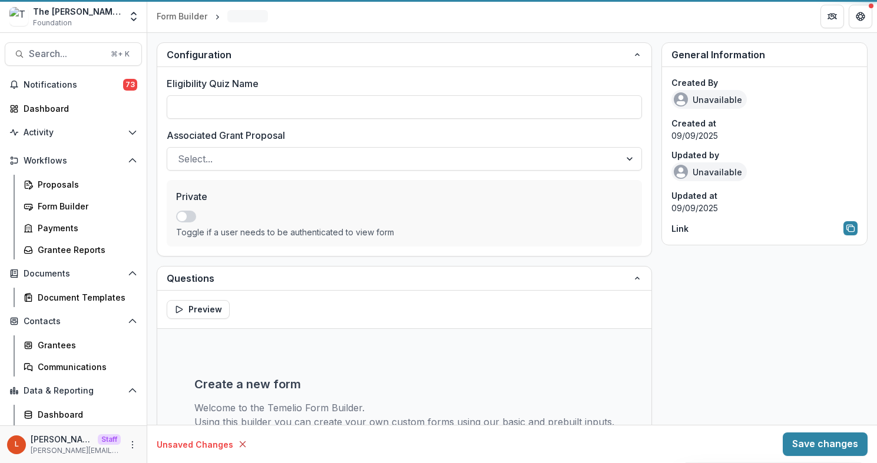
type input "**********"
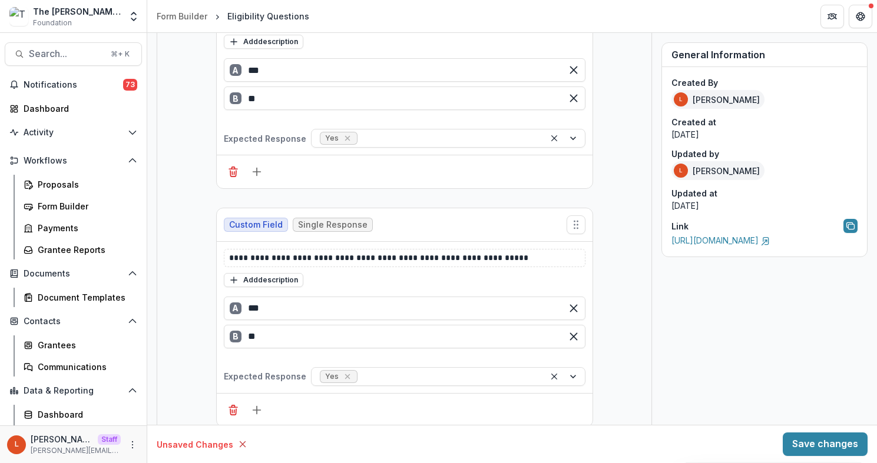
scroll to position [327, 0]
click at [799, 439] on button "Save changes" at bounding box center [824, 445] width 85 height 24
click at [182, 18] on div "Form Builder" at bounding box center [182, 16] width 51 height 12
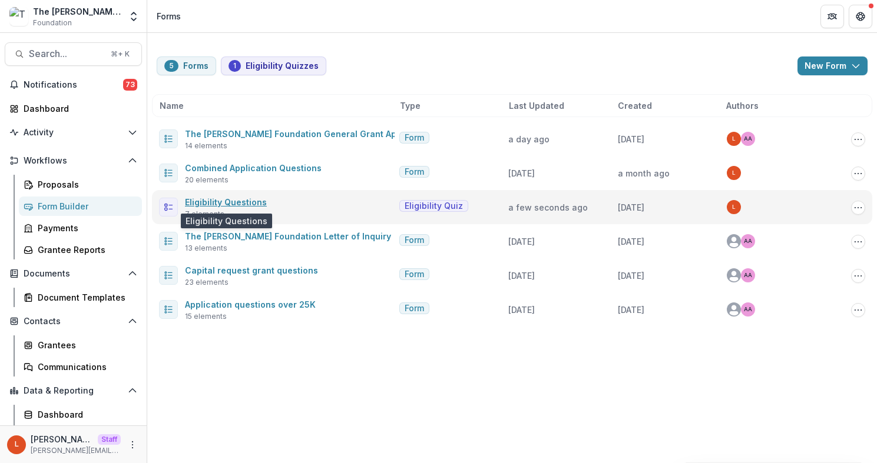
click at [241, 198] on link "Eligibility Questions" at bounding box center [226, 202] width 82 height 10
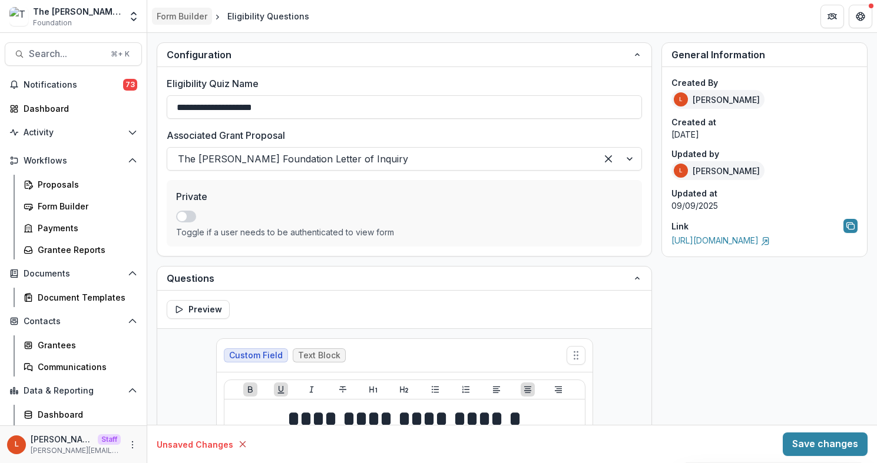
click at [182, 20] on div "Form Builder" at bounding box center [182, 16] width 51 height 12
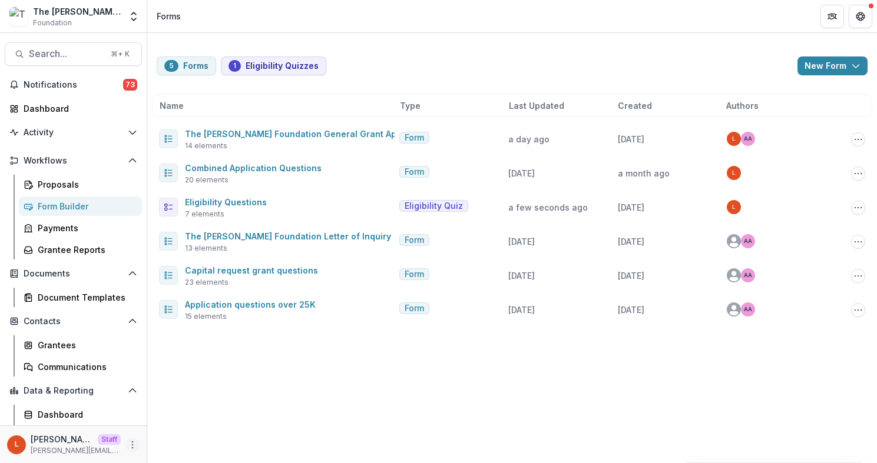
click at [130, 443] on icon "More" at bounding box center [132, 444] width 9 height 9
click at [186, 420] on link "User Settings" at bounding box center [207, 419] width 126 height 19
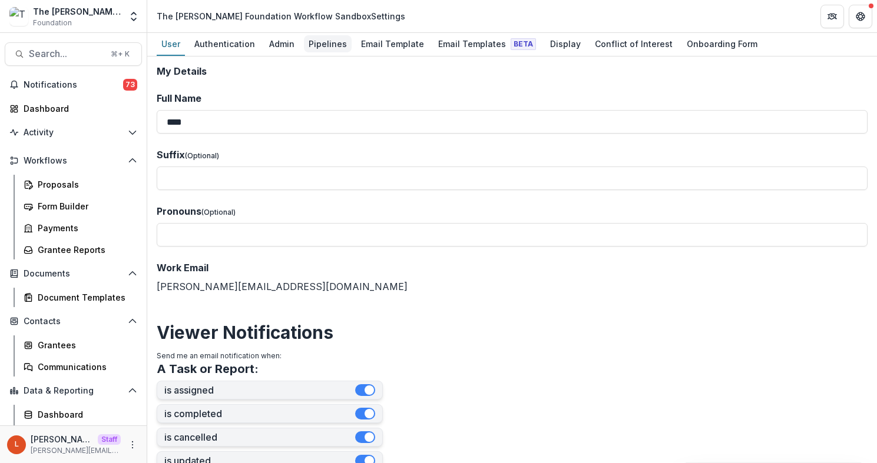
click at [320, 49] on div "Pipelines" at bounding box center [328, 43] width 48 height 17
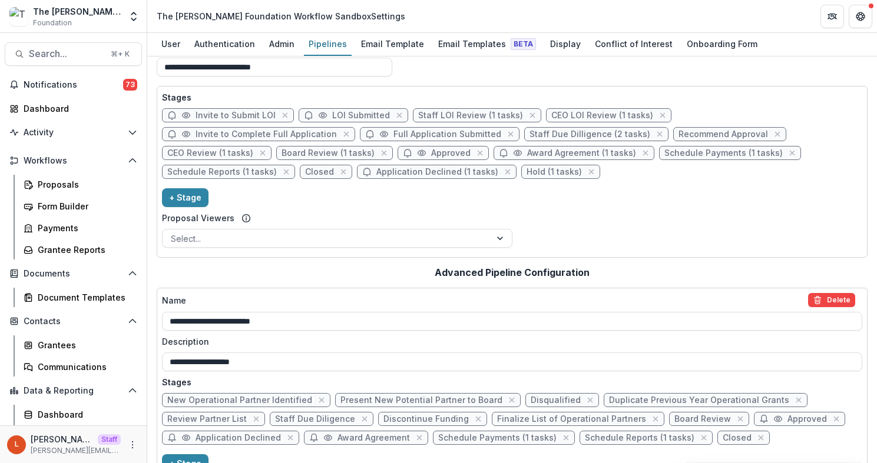
scroll to position [5, 0]
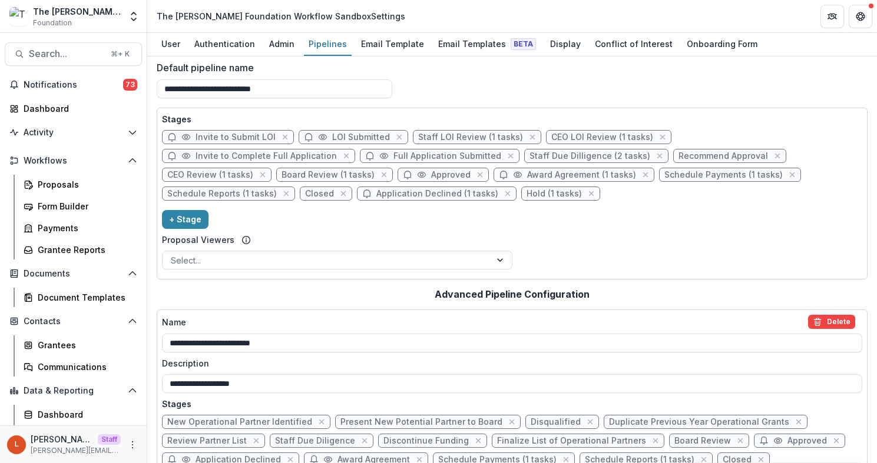
click at [529, 157] on span "Staff Due Dilligence (2 tasks)" at bounding box center [589, 156] width 121 height 10
select select "******"
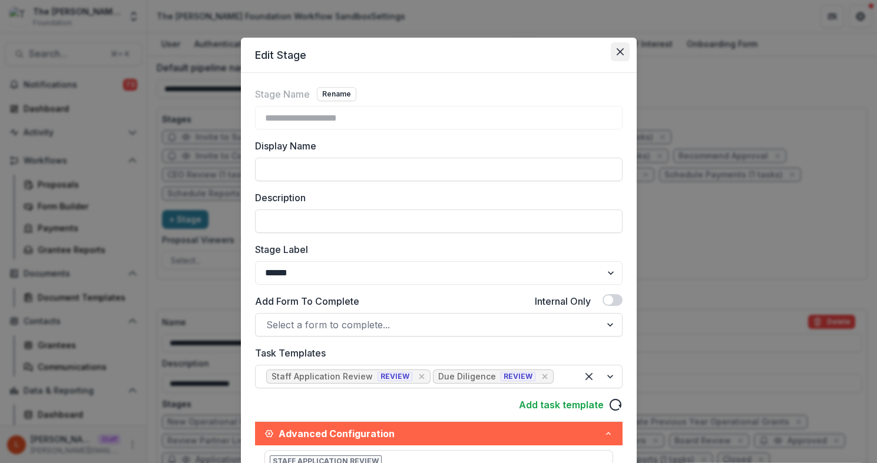
click at [619, 52] on icon "Close" at bounding box center [619, 51] width 7 height 7
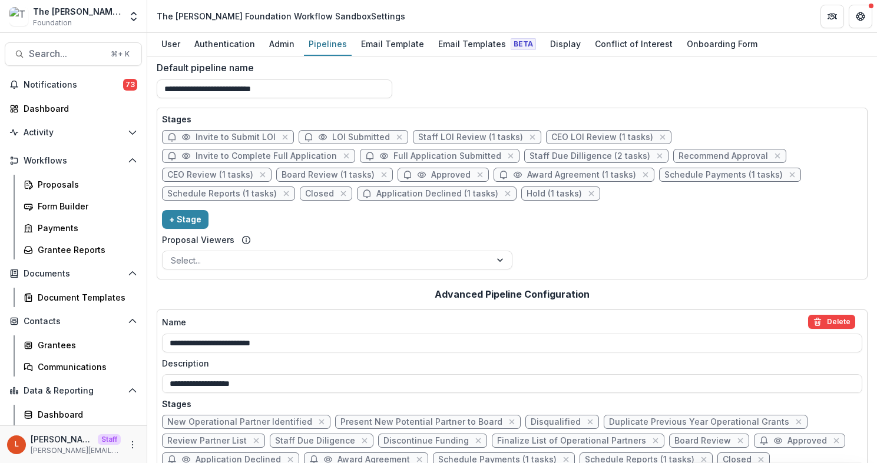
click at [482, 142] on span "Staff LOI Review (1 tasks)" at bounding box center [477, 137] width 128 height 14
click at [482, 136] on span "Staff LOI Review (1 tasks)" at bounding box center [470, 137] width 105 height 10
select select "******"
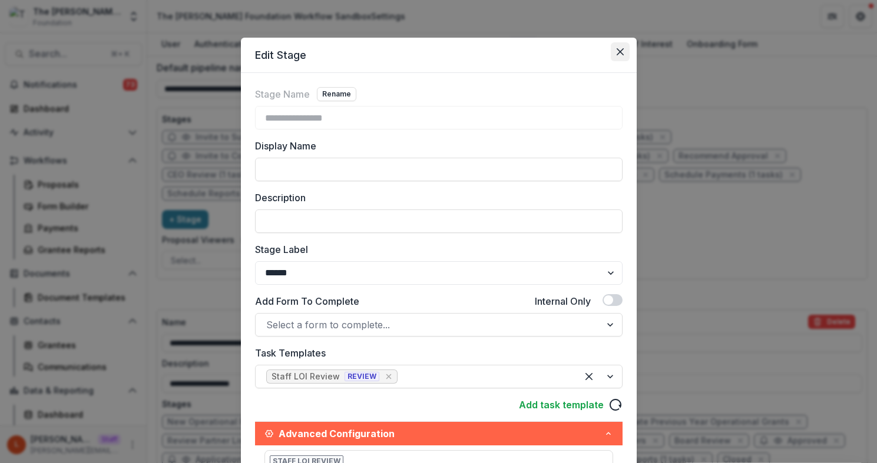
click at [622, 57] on button "Close" at bounding box center [619, 51] width 19 height 19
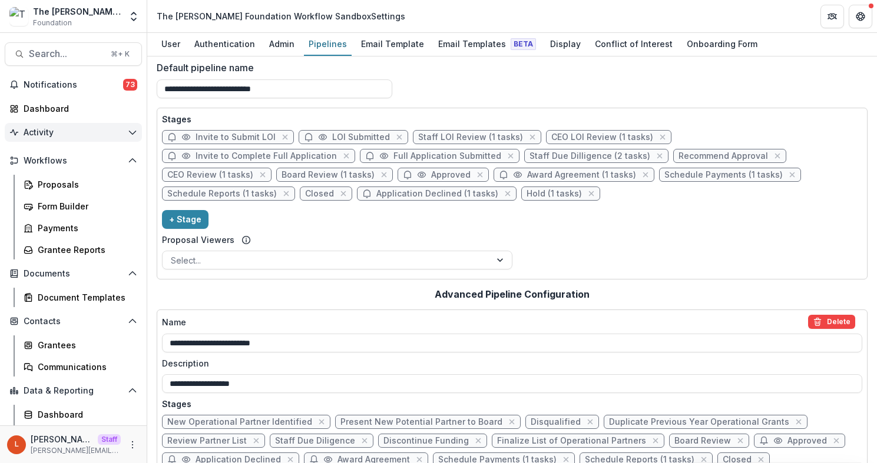
click at [64, 130] on span "Activity" at bounding box center [73, 133] width 99 height 10
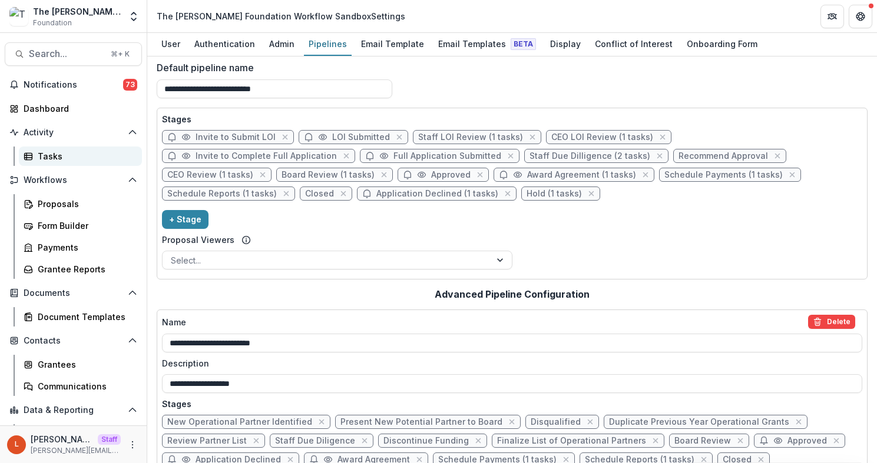
click at [81, 161] on div "Tasks" at bounding box center [85, 156] width 95 height 12
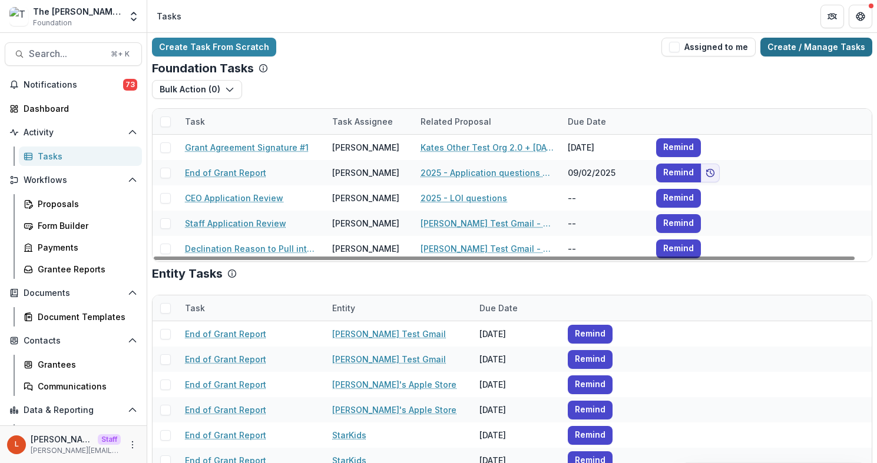
click at [790, 47] on link "Create / Manage Tasks" at bounding box center [816, 47] width 112 height 19
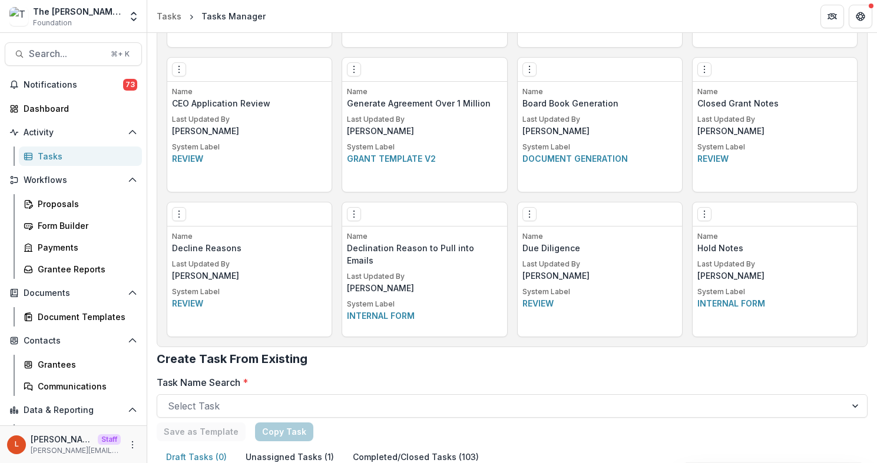
scroll to position [903, 0]
click at [351, 213] on icon "Options" at bounding box center [353, 212] width 9 height 9
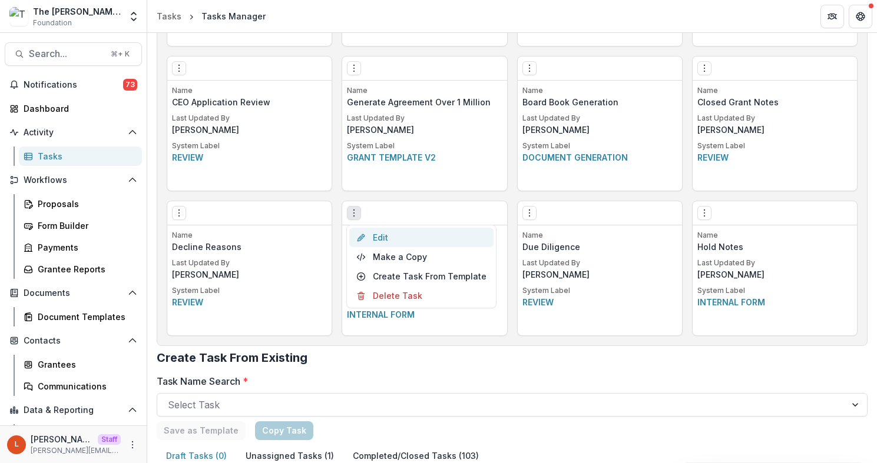
click at [383, 238] on link "Edit" at bounding box center [421, 237] width 144 height 19
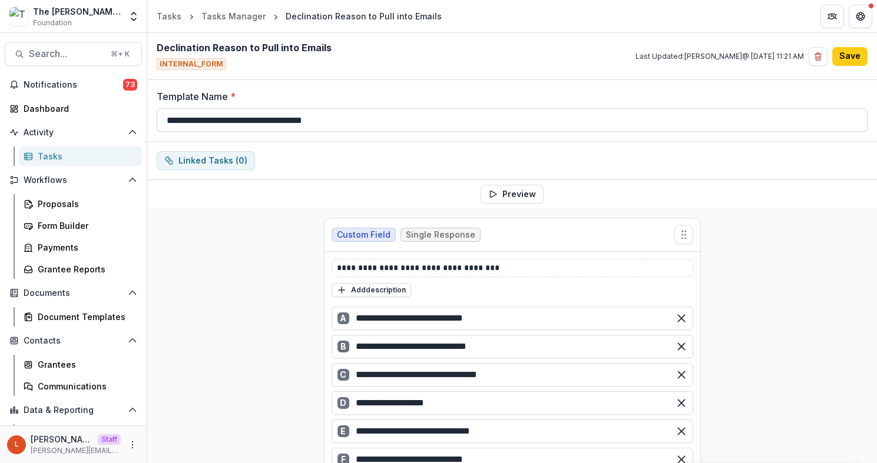
drag, startPoint x: 347, startPoint y: 128, endPoint x: 258, endPoint y: 121, distance: 89.1
click at [258, 121] on input "**********" at bounding box center [512, 120] width 711 height 24
type input "**********"
click at [856, 48] on button "Save" at bounding box center [849, 56] width 35 height 19
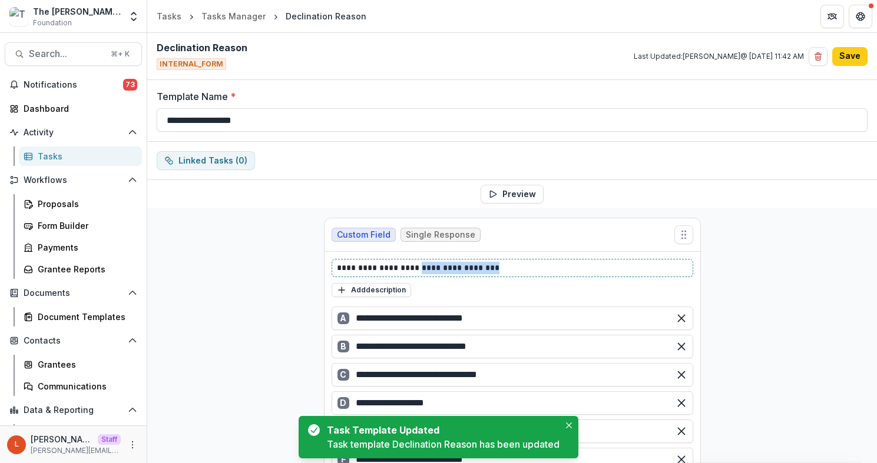
drag, startPoint x: 492, startPoint y: 265, endPoint x: 415, endPoint y: 273, distance: 76.9
click at [415, 273] on p "**********" at bounding box center [512, 268] width 351 height 12
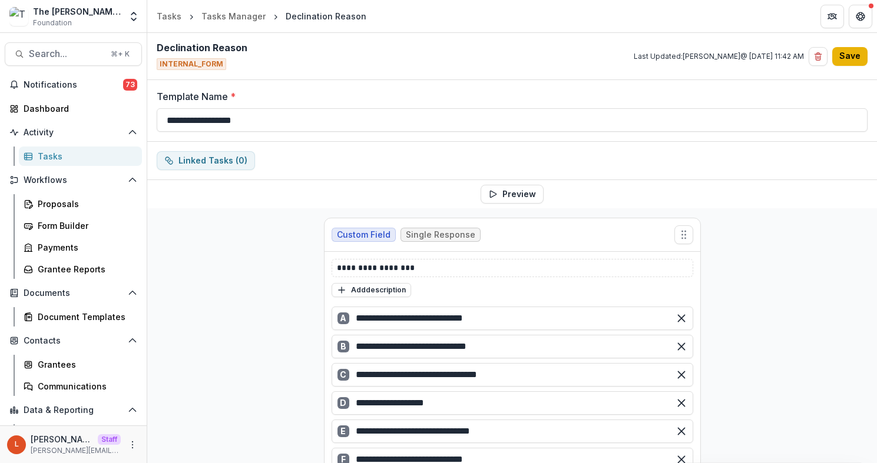
click at [852, 59] on button "Save" at bounding box center [849, 56] width 35 height 19
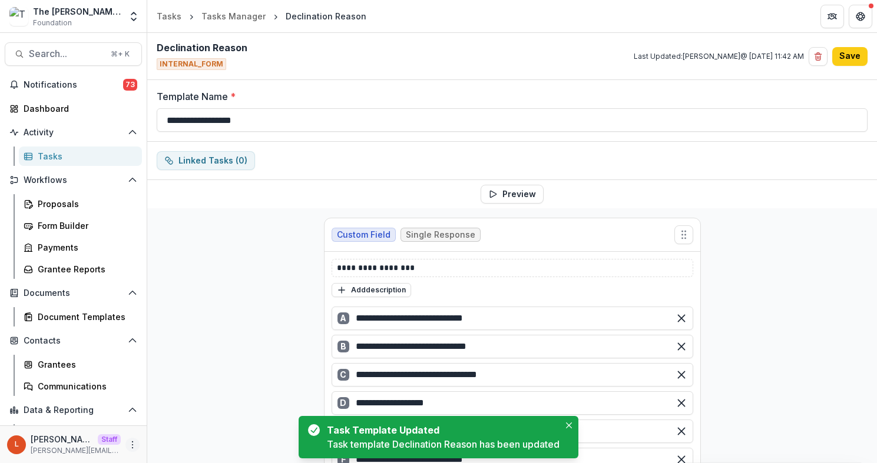
click at [128, 442] on icon "More" at bounding box center [132, 444] width 9 height 9
click at [175, 422] on link "User Settings" at bounding box center [207, 419] width 126 height 19
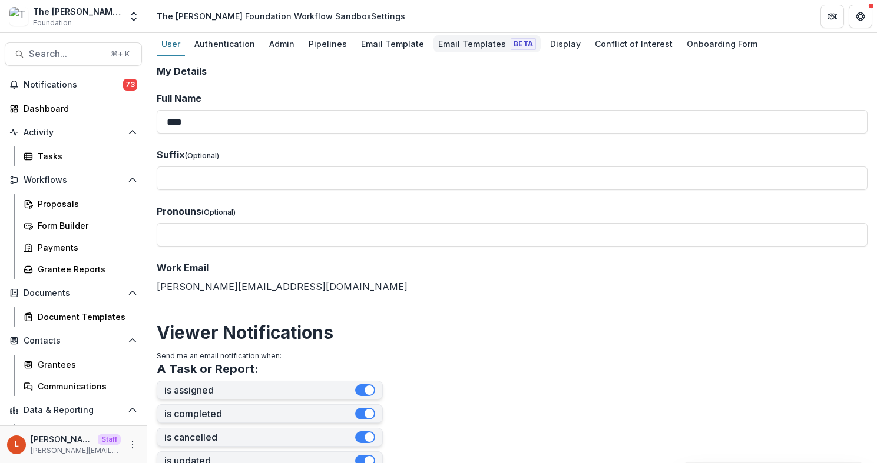
click at [440, 52] on link "Email Templates Beta" at bounding box center [486, 44] width 107 height 23
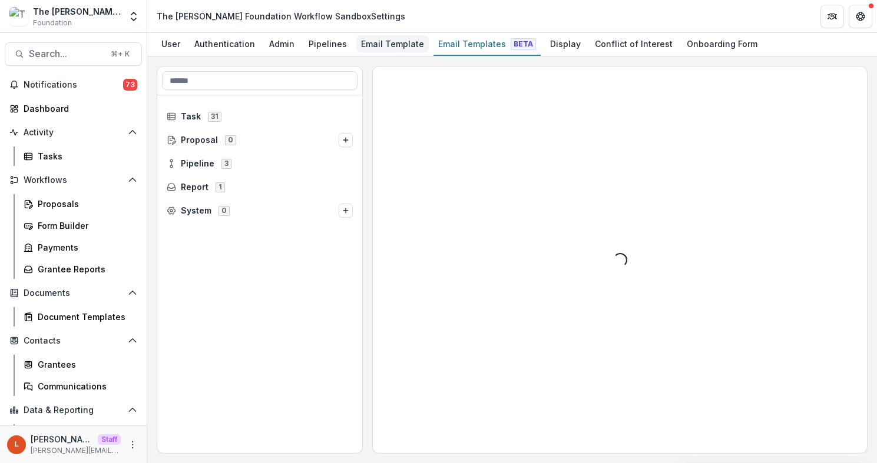
click at [389, 47] on div "Email Template" at bounding box center [392, 43] width 72 height 17
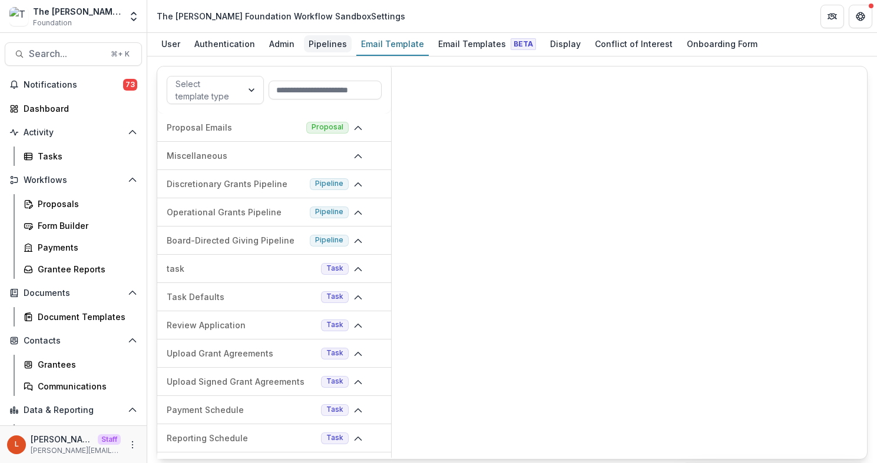
click at [317, 45] on div "Pipelines" at bounding box center [328, 43] width 48 height 17
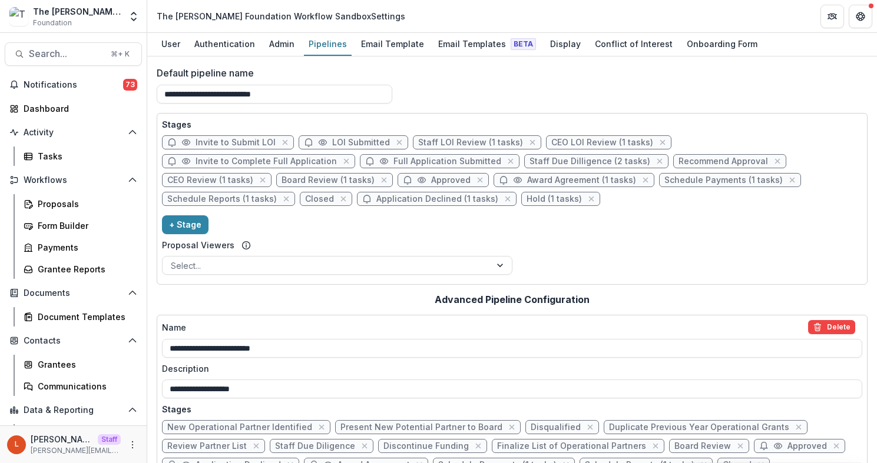
click at [449, 141] on span "Staff LOI Review (1 tasks)" at bounding box center [470, 143] width 105 height 10
select select "******"
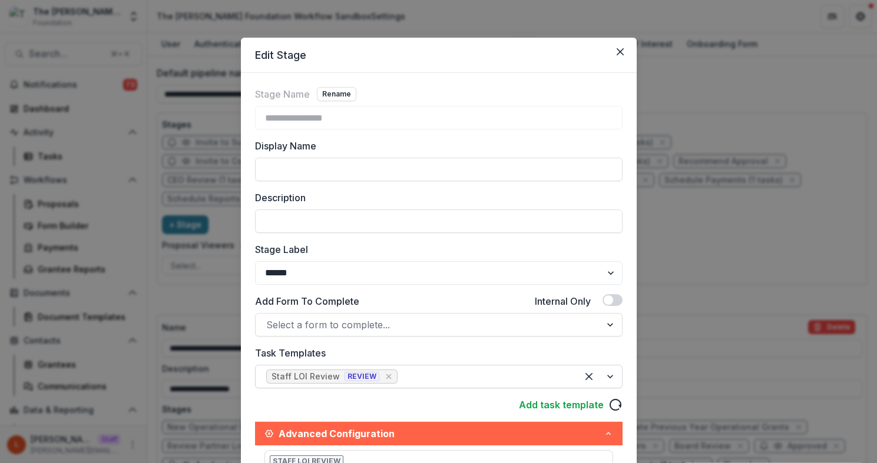
click at [426, 376] on div at bounding box center [483, 377] width 167 height 16
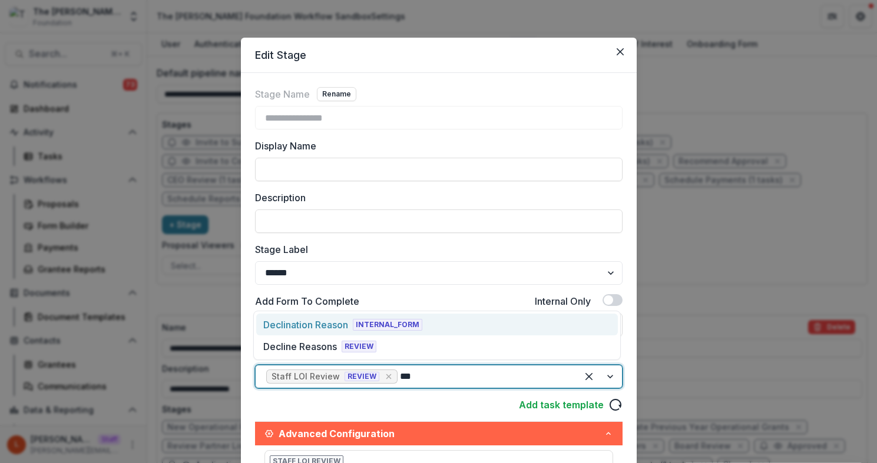
type input "****"
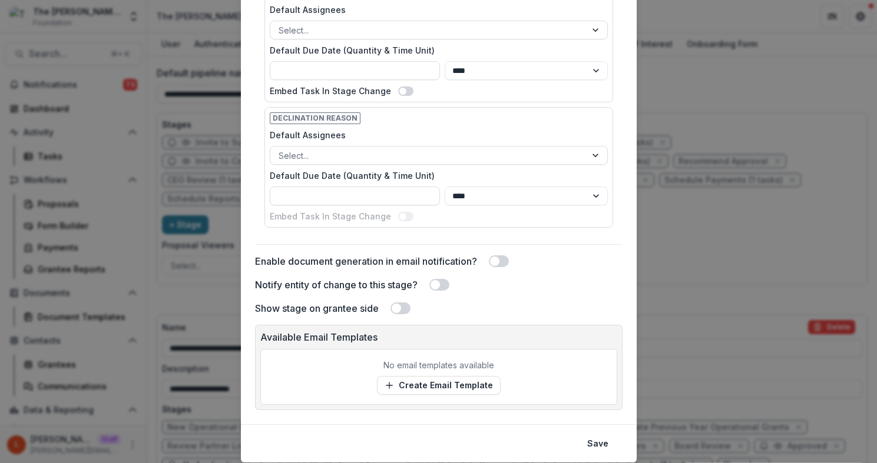
scroll to position [510, 0]
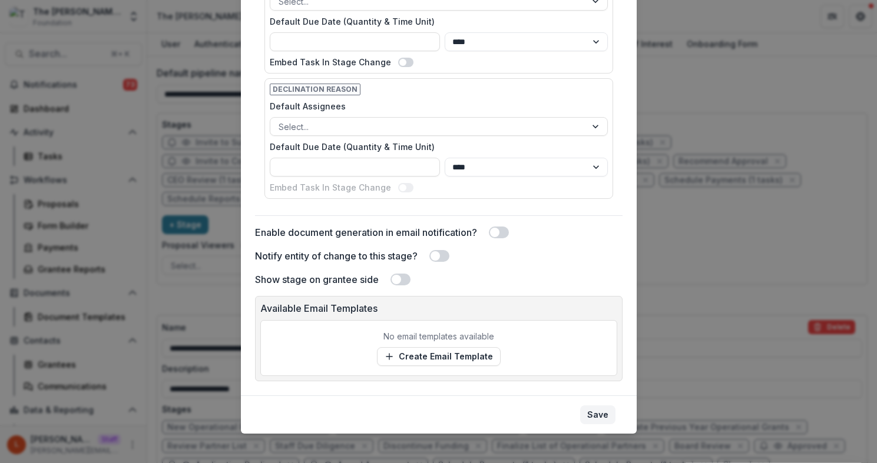
click at [598, 415] on button "Save" at bounding box center [597, 415] width 35 height 19
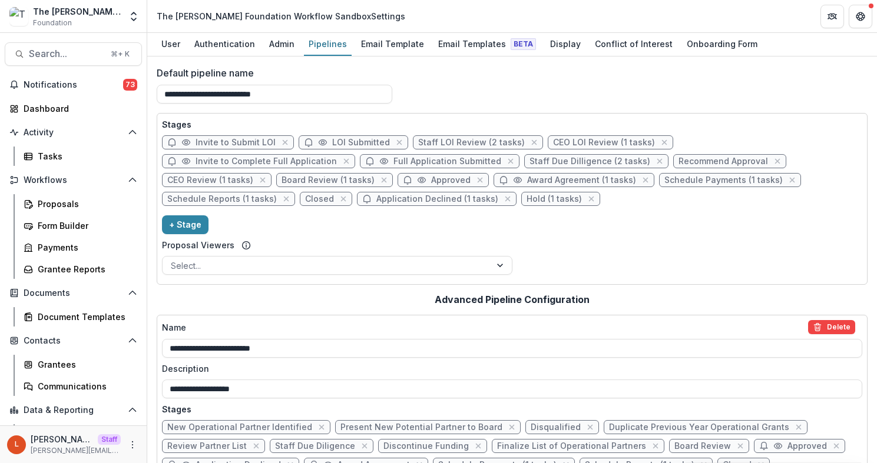
click at [529, 161] on span "Staff Due Dilligence (2 tasks)" at bounding box center [589, 162] width 121 height 10
select select "******"
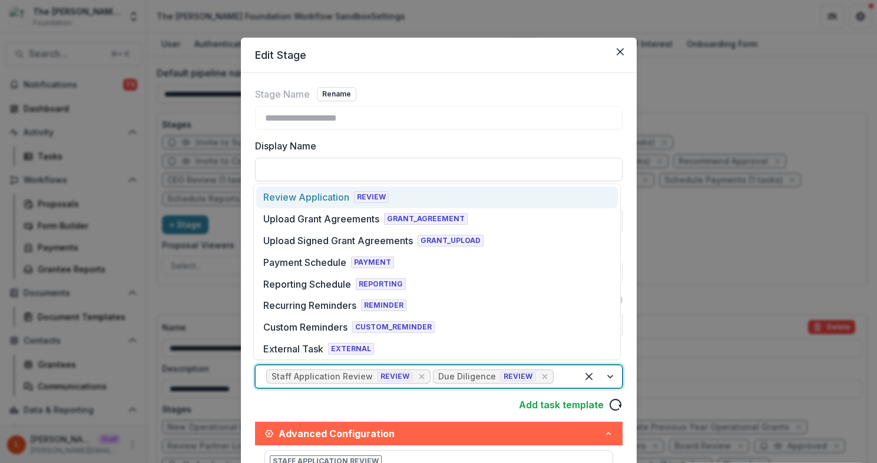
click at [557, 376] on div at bounding box center [561, 377] width 11 height 16
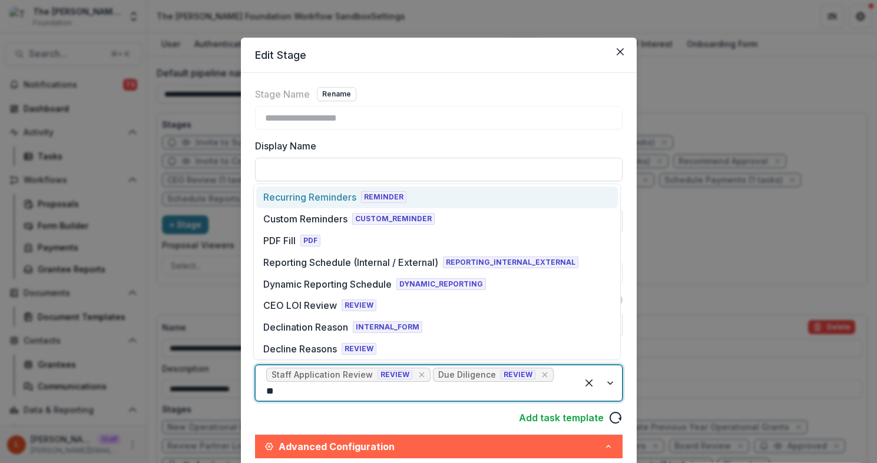
type input "***"
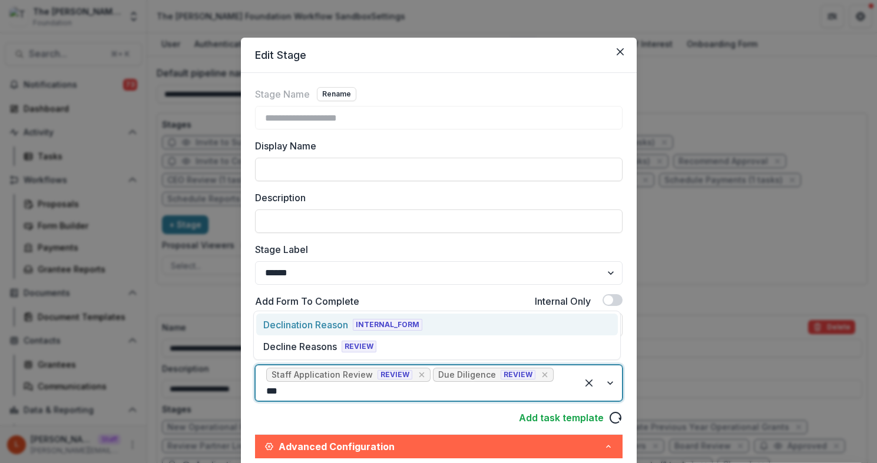
click at [473, 328] on div "Declination Reason INTERNAL_FORM" at bounding box center [436, 325] width 361 height 22
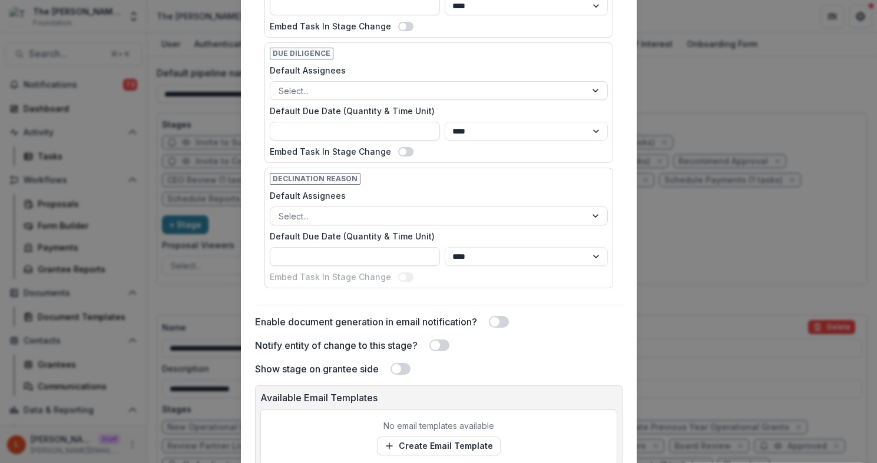
scroll to position [644, 0]
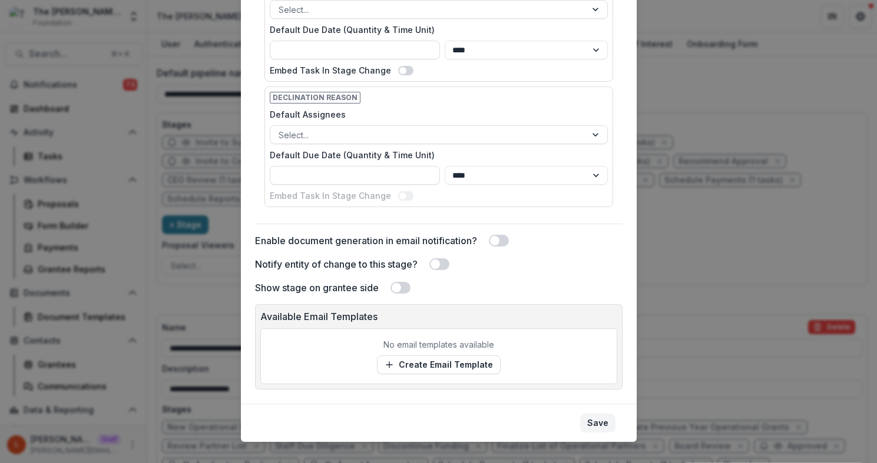
click at [595, 414] on button "Save" at bounding box center [597, 423] width 35 height 19
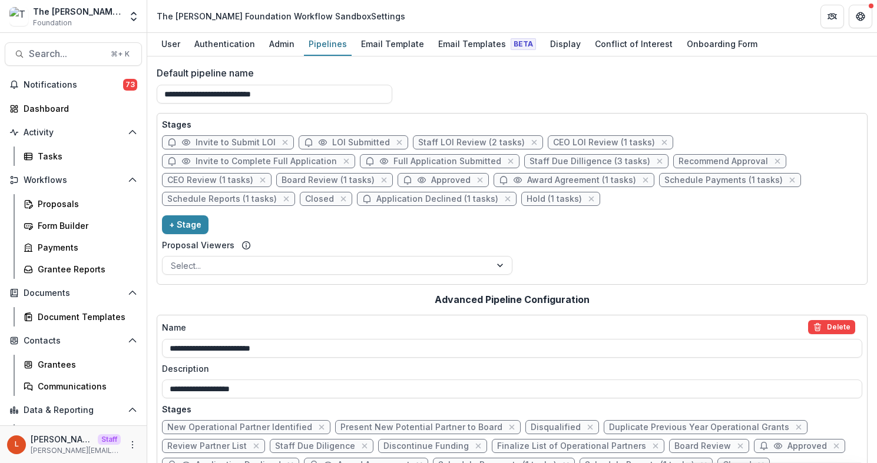
click at [376, 199] on span "Application Declined (1 tasks)" at bounding box center [437, 199] width 122 height 10
select select "******"
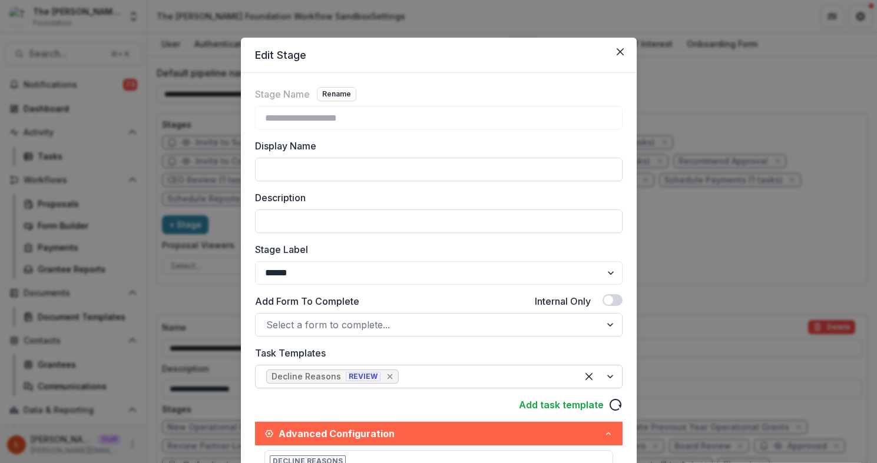
click at [387, 376] on icon "Remove [object Object]" at bounding box center [389, 376] width 5 height 5
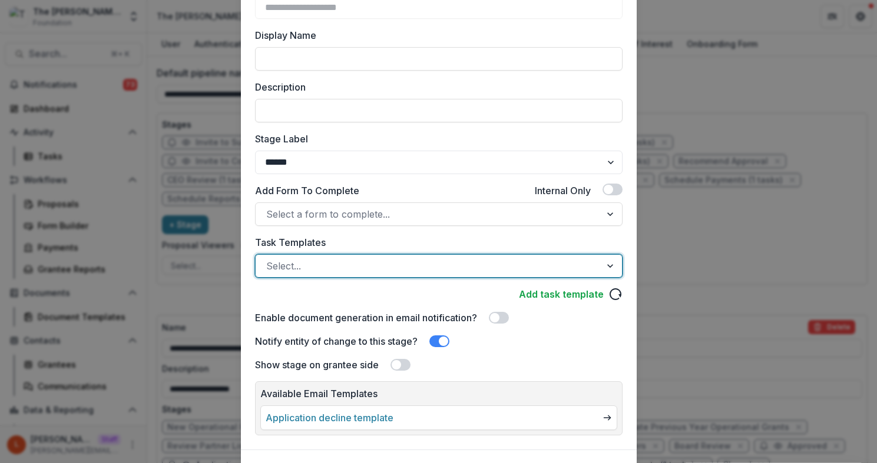
scroll to position [173, 0]
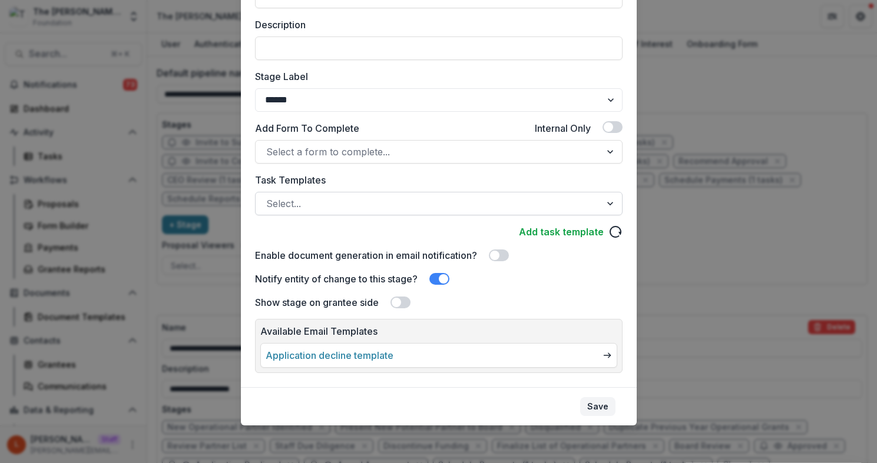
click at [593, 406] on button "Save" at bounding box center [597, 406] width 35 height 19
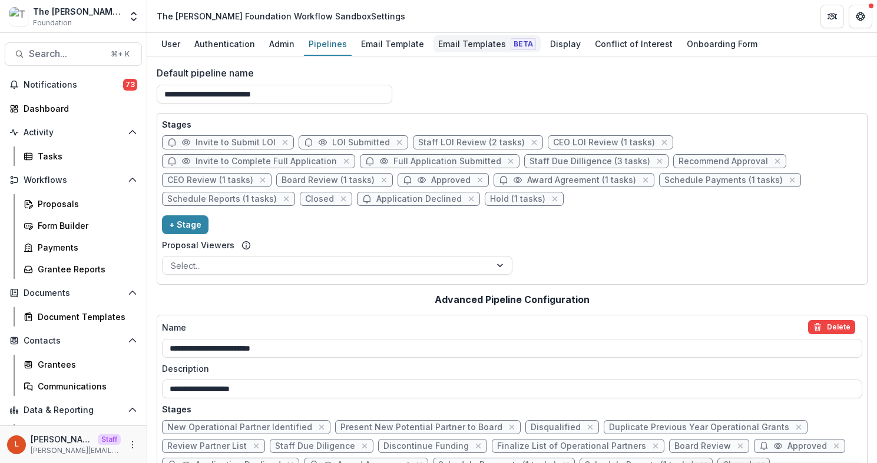
click at [459, 45] on div "Email Templates Beta" at bounding box center [486, 43] width 107 height 17
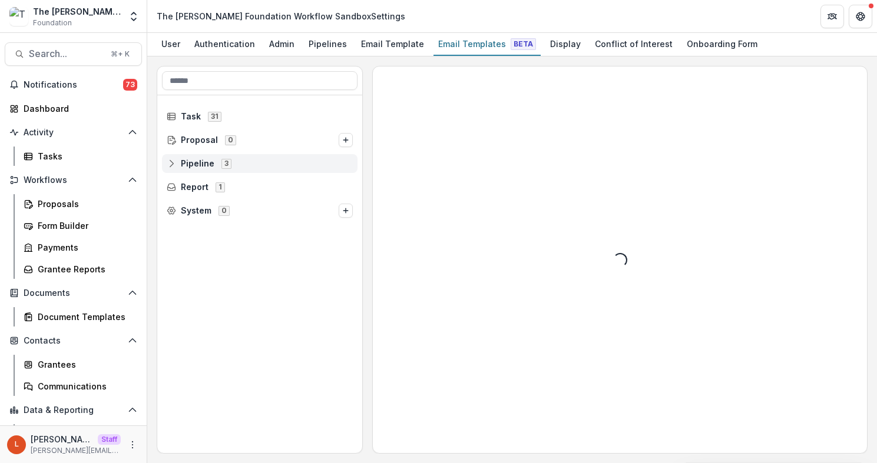
click at [241, 164] on span "Pipeline 3" at bounding box center [260, 163] width 186 height 10
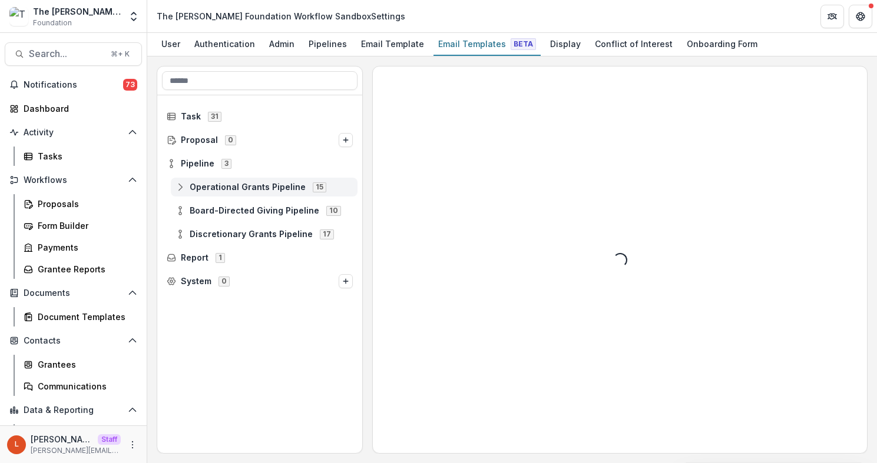
click at [184, 183] on icon at bounding box center [179, 186] width 9 height 9
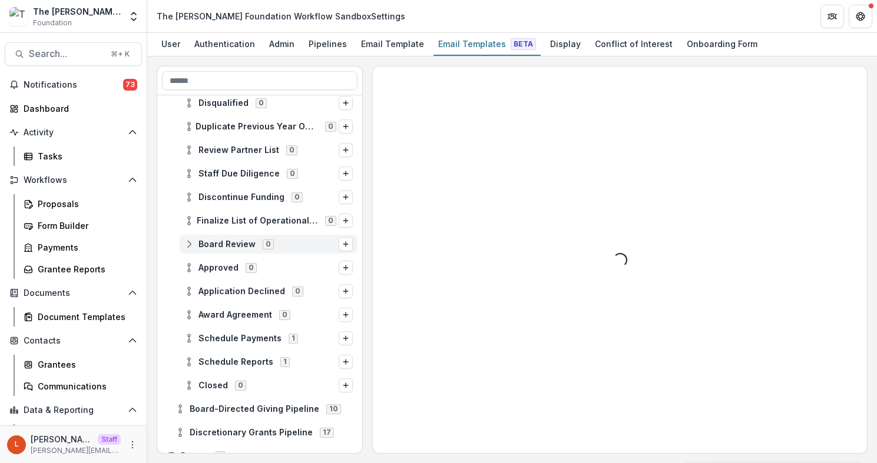
scroll to position [172, 0]
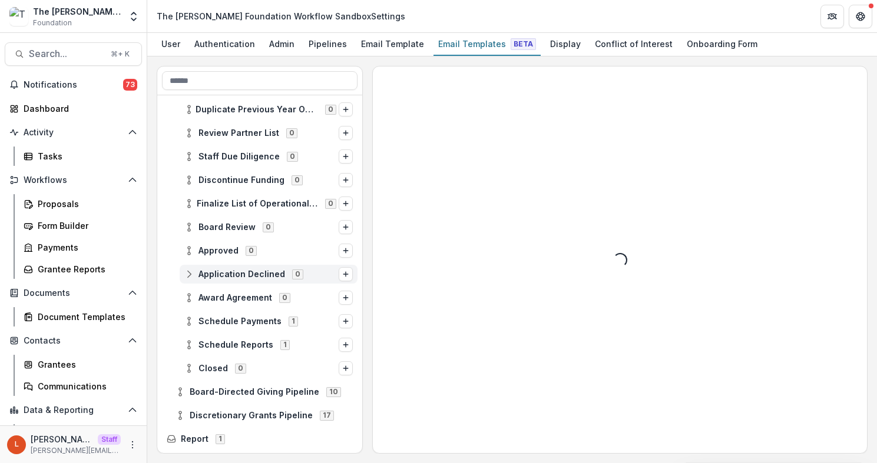
click at [191, 276] on icon at bounding box center [188, 274] width 9 height 9
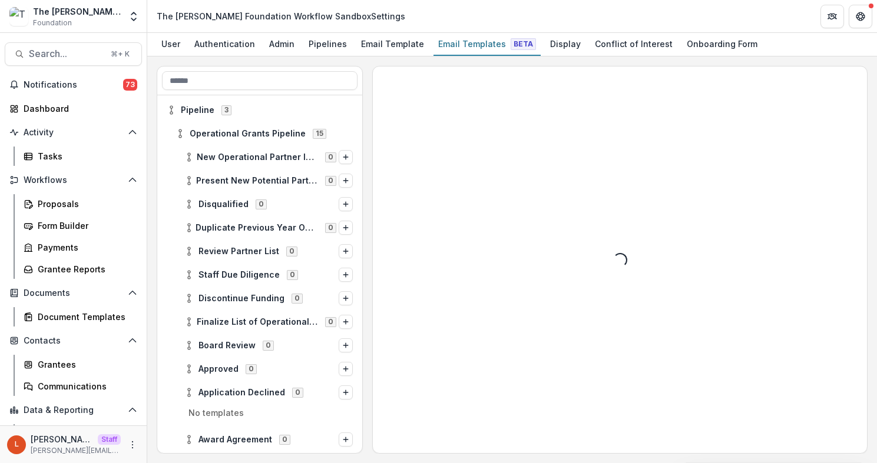
scroll to position [0, 0]
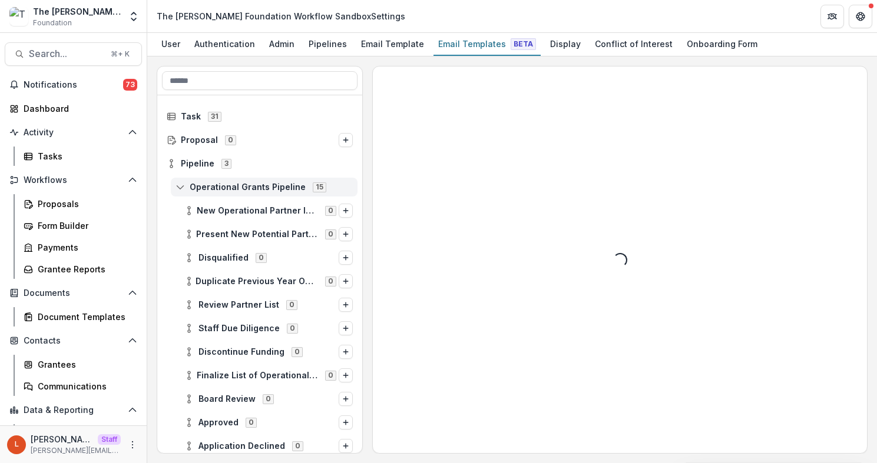
click at [177, 181] on div "Operational Grants Pipeline 15" at bounding box center [264, 187] width 187 height 19
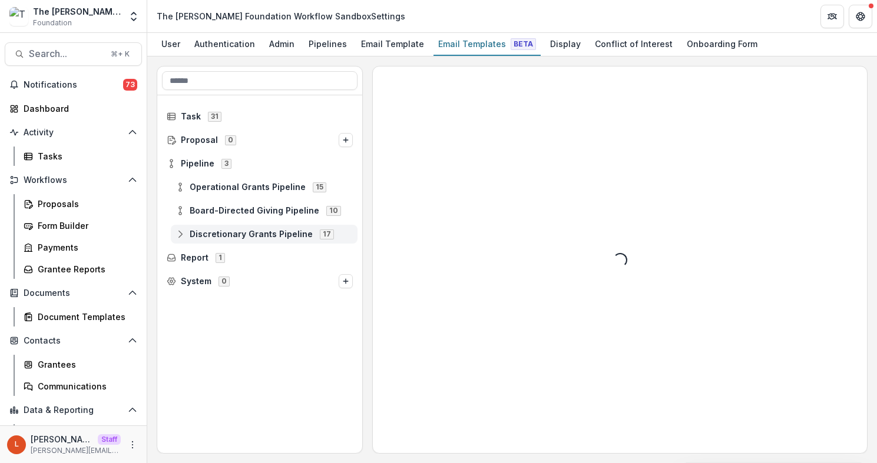
click at [181, 235] on icon at bounding box center [179, 234] width 9 height 9
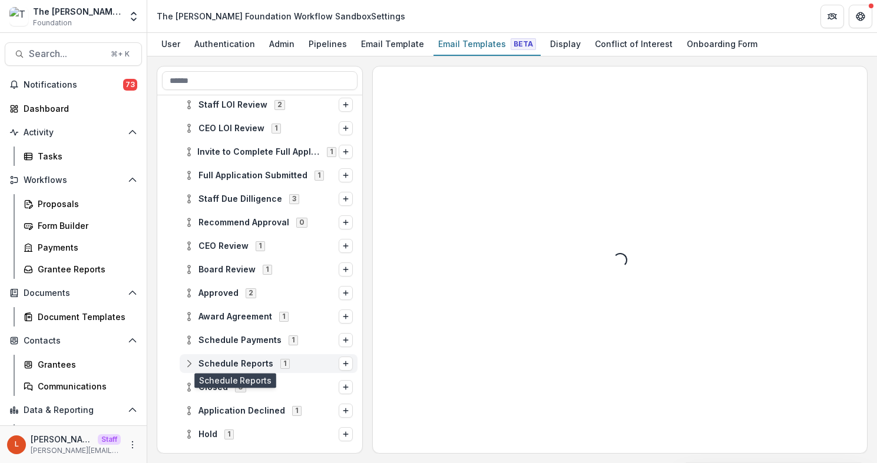
scroll to position [240, 0]
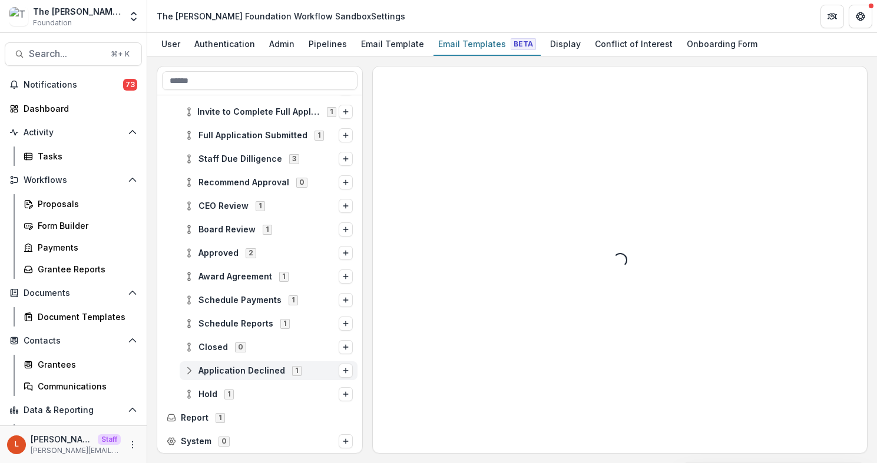
click at [196, 370] on span "Application Declined 1" at bounding box center [261, 371] width 154 height 10
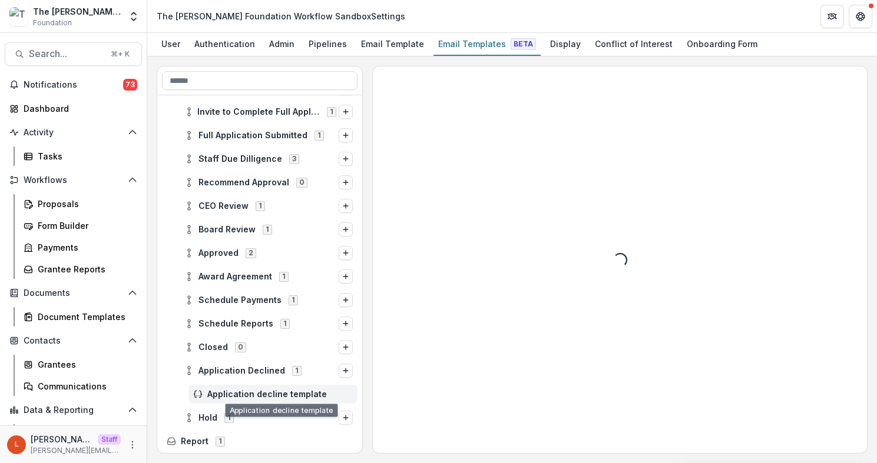
click at [251, 400] on div "Application decline template" at bounding box center [272, 394] width 169 height 19
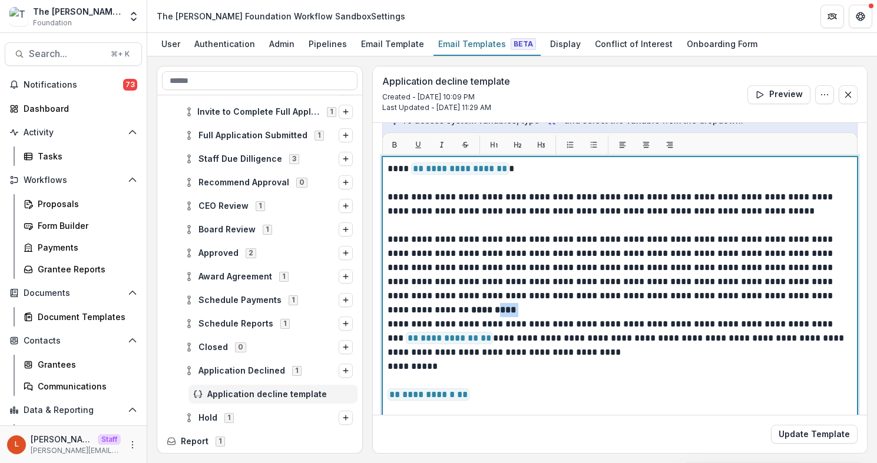
scroll to position [165, 0]
drag, startPoint x: 845, startPoint y: 297, endPoint x: 798, endPoint y: 296, distance: 47.7
click at [798, 296] on p "**********" at bounding box center [617, 268] width 461 height 71
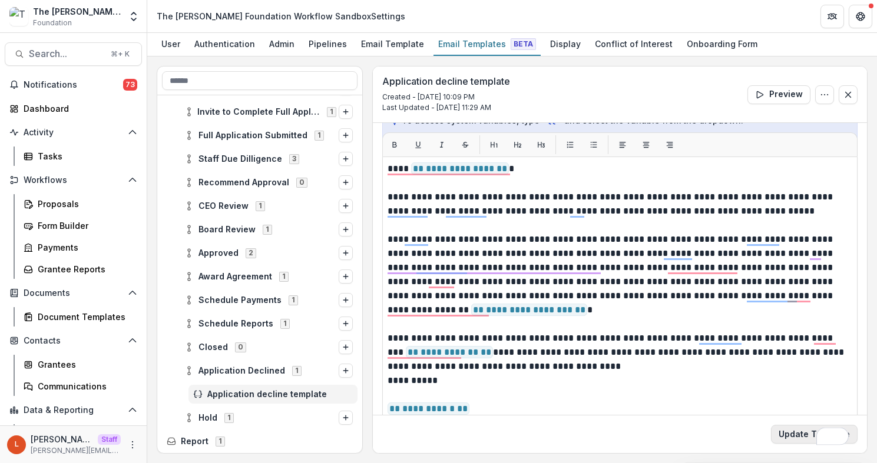
click at [799, 442] on button "Update Template" at bounding box center [814, 434] width 87 height 19
click at [799, 437] on button "Update Template" at bounding box center [814, 434] width 87 height 19
click at [78, 201] on div "Proposals" at bounding box center [85, 204] width 95 height 12
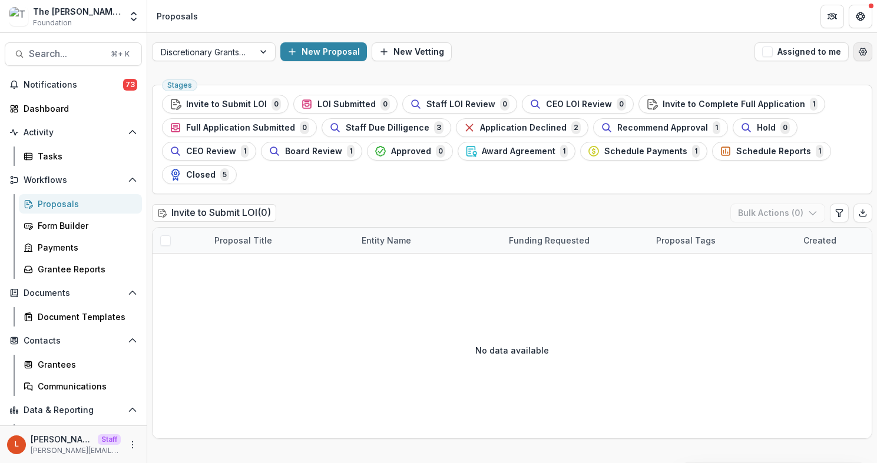
click at [858, 55] on icon "Open table manager" at bounding box center [862, 51] width 9 height 9
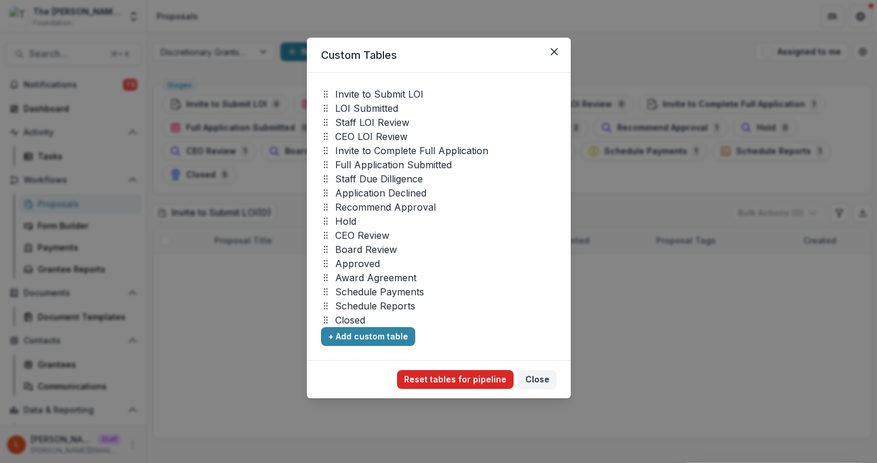
click at [423, 386] on button "Reset tables for pipeline" at bounding box center [455, 379] width 117 height 19
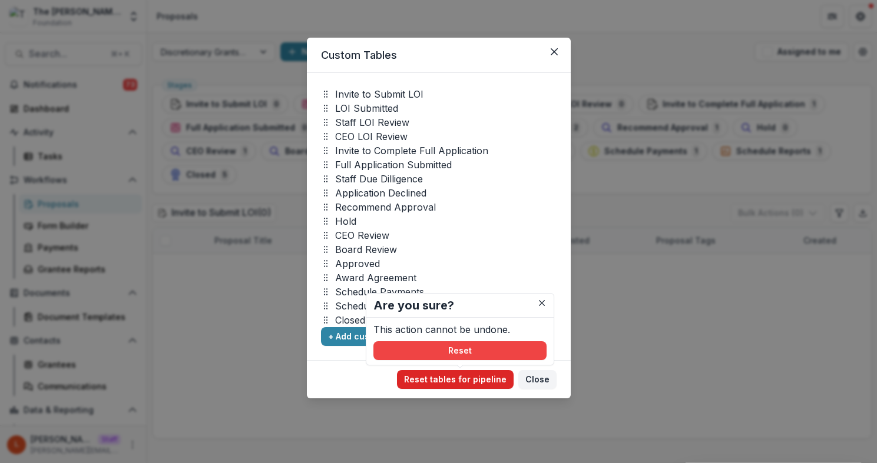
click at [431, 382] on button "Reset tables for pipeline" at bounding box center [455, 379] width 117 height 19
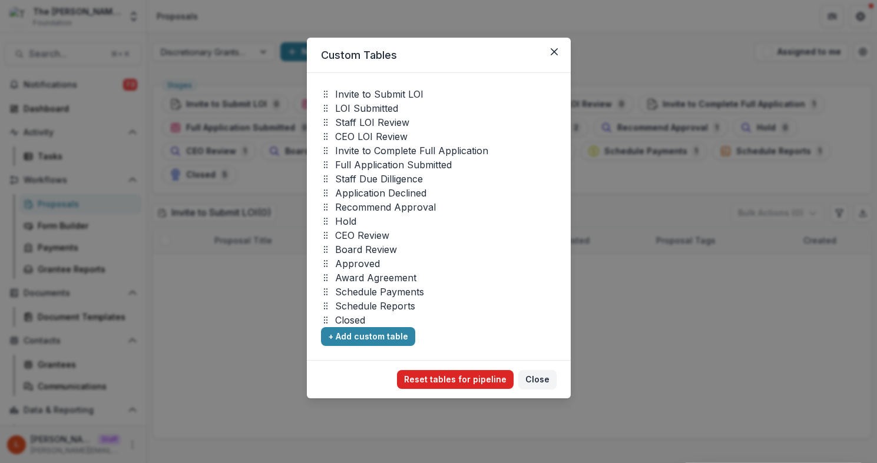
click at [431, 381] on button "Reset tables for pipeline" at bounding box center [455, 379] width 117 height 19
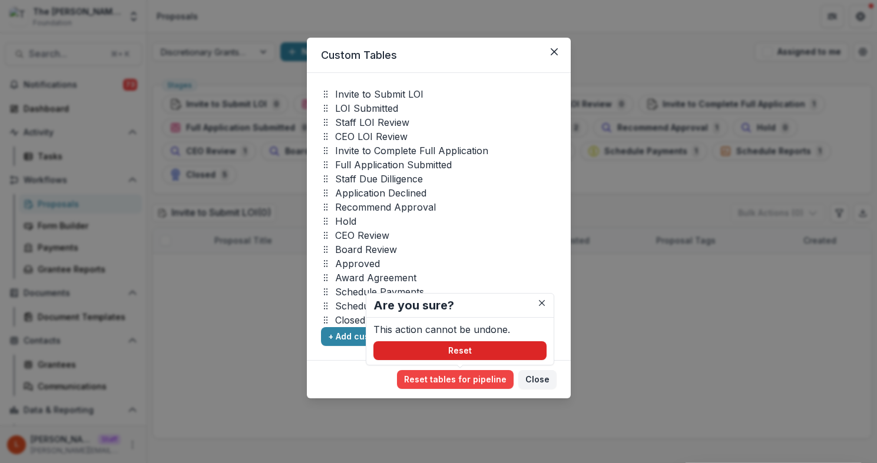
click at [440, 354] on button "Reset" at bounding box center [459, 350] width 173 height 19
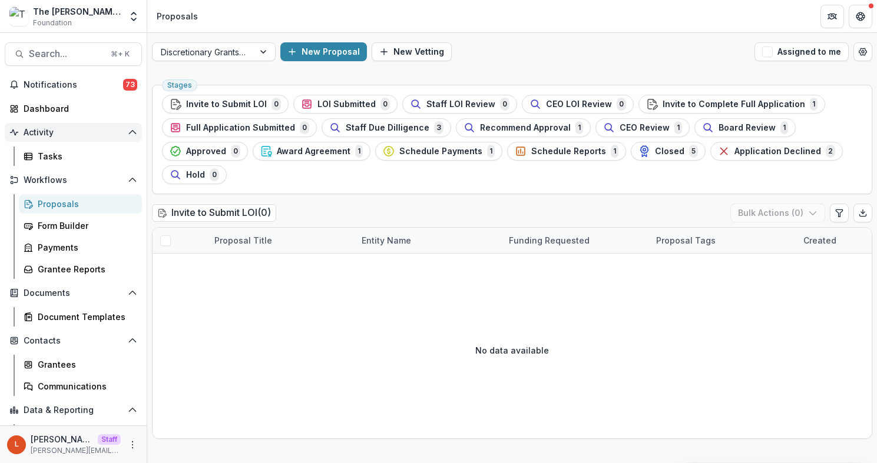
click at [127, 137] on button "Activity" at bounding box center [73, 132] width 137 height 19
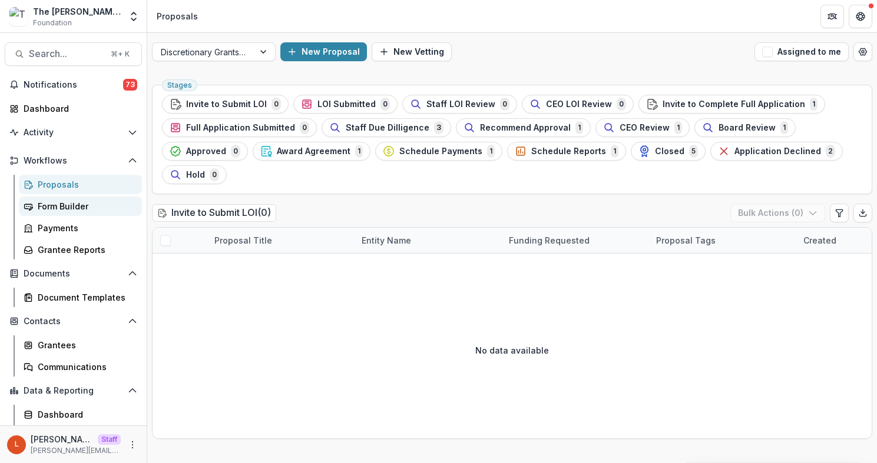
click at [41, 211] on div "Form Builder" at bounding box center [85, 206] width 95 height 12
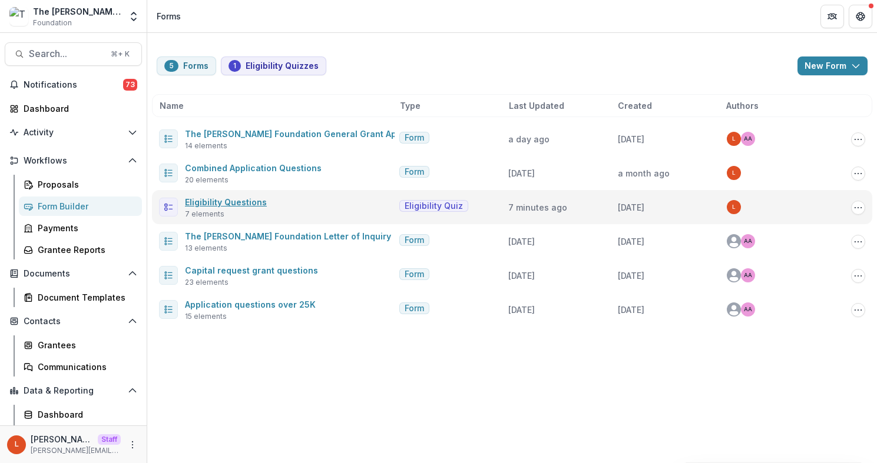
click at [254, 201] on link "Eligibility Questions" at bounding box center [226, 202] width 82 height 10
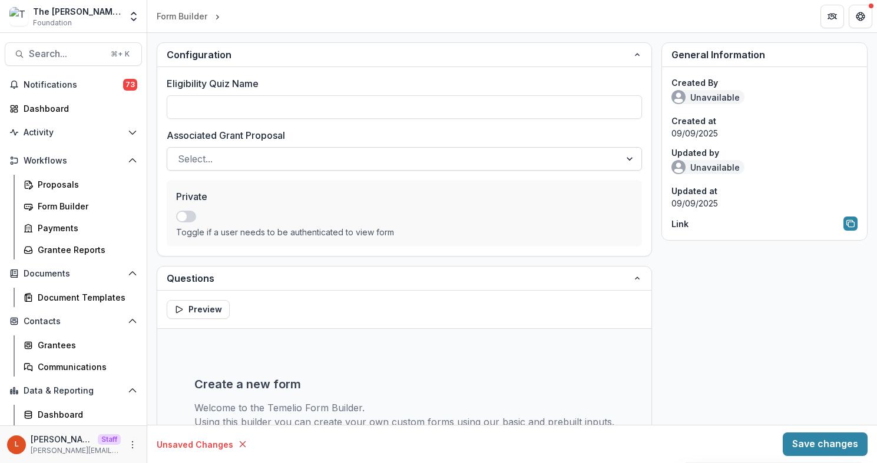
type input "**********"
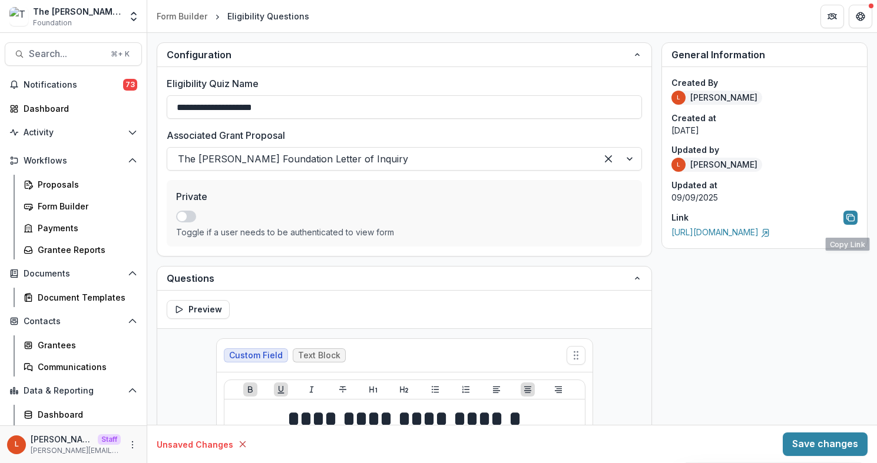
click at [860, 225] on div "Created By L Lucy Created at 07/15/2025 Updated by L Lucy Updated at 09/09/2025…" at bounding box center [764, 157] width 205 height 181
click at [856, 225] on div "Created By L Lucy Created at 07/15/2025 Updated by L Lucy Updated at 09/09/2025…" at bounding box center [764, 157] width 205 height 181
click at [851, 225] on button "Copy link to form" at bounding box center [850, 218] width 14 height 14
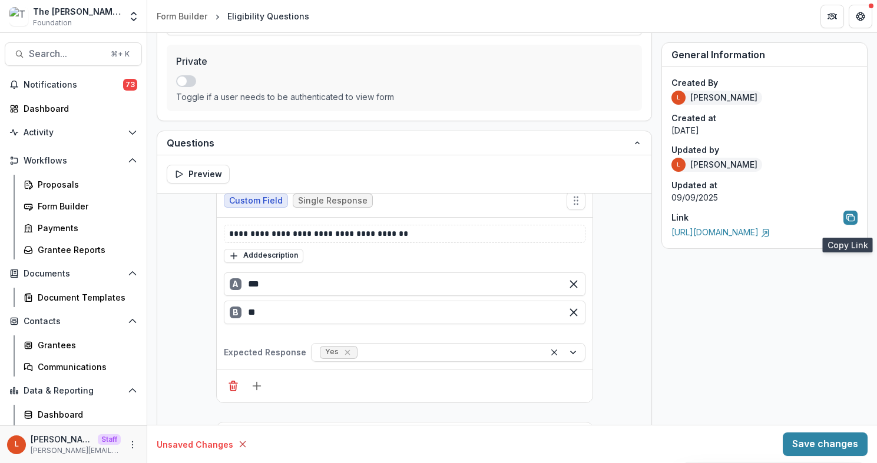
scroll to position [328, 0]
click at [79, 208] on div "Form Builder" at bounding box center [85, 206] width 95 height 12
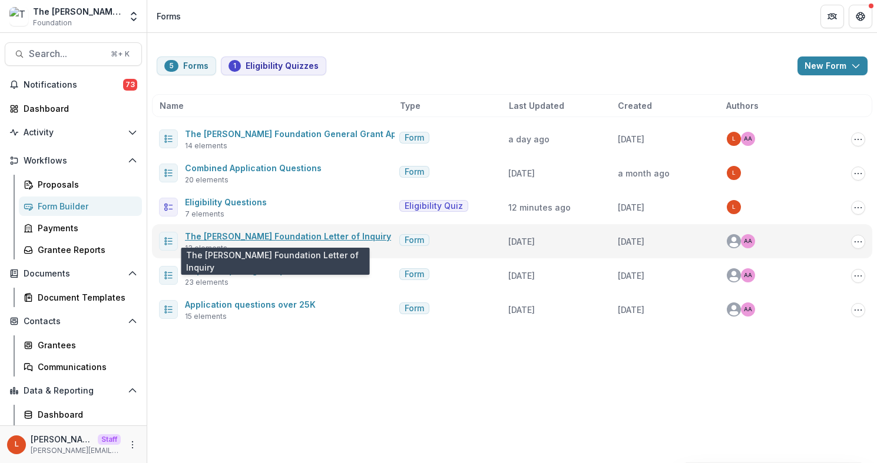
click at [291, 237] on link "The Frist Foundation Letter of Inquiry" at bounding box center [288, 236] width 206 height 10
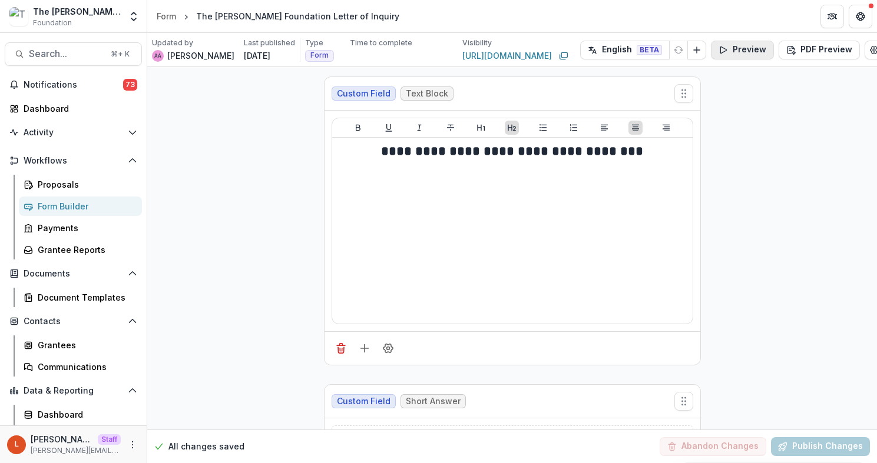
click at [729, 49] on button "Preview" at bounding box center [742, 50] width 63 height 19
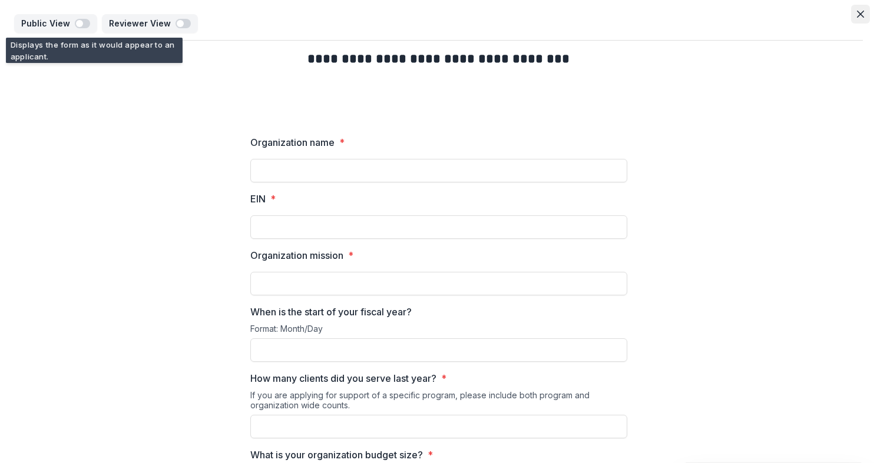
click at [862, 10] on button "Close" at bounding box center [860, 14] width 19 height 19
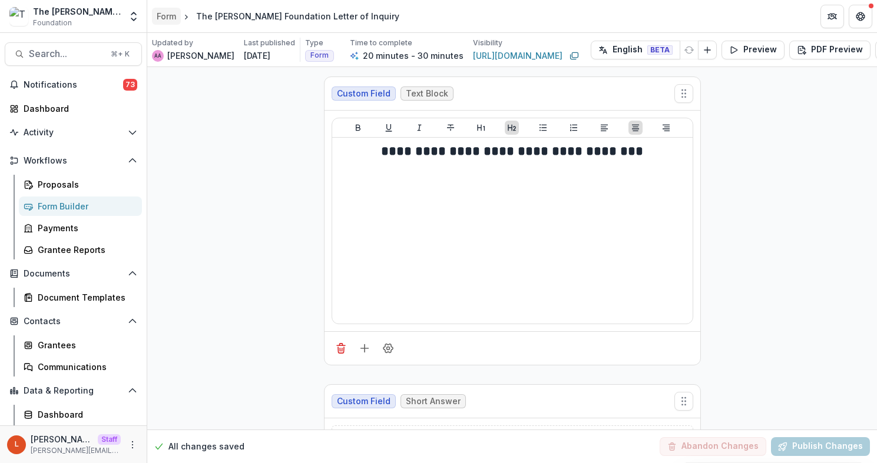
click at [175, 16] on div "Form" at bounding box center [166, 16] width 19 height 12
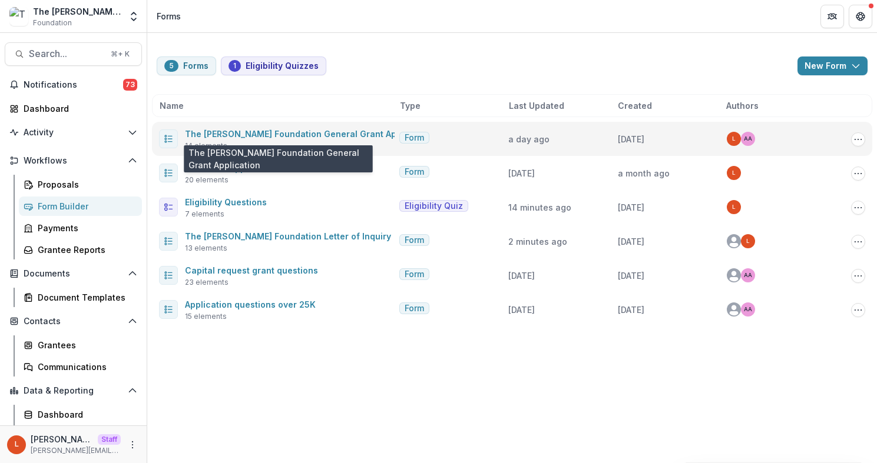
click at [267, 127] on span "The Frist Foundation General Grant Application" at bounding box center [309, 134] width 248 height 14
click at [267, 134] on link "The Frist Foundation General Grant Application" at bounding box center [309, 134] width 248 height 10
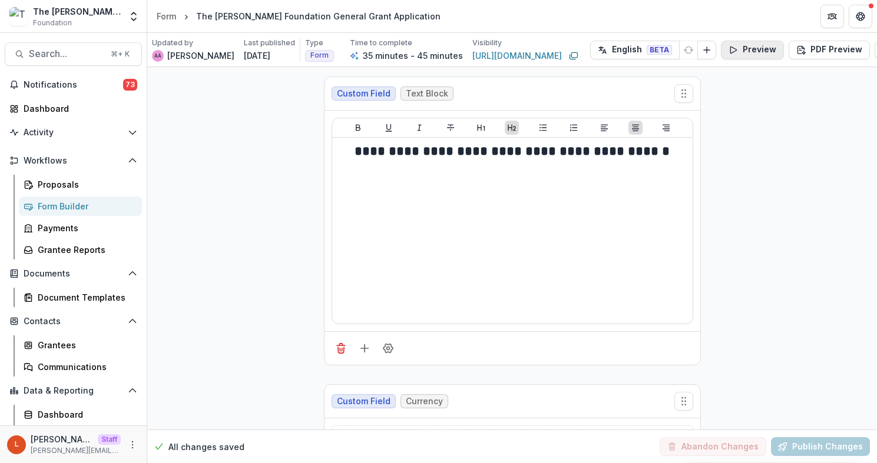
click at [734, 51] on button "Preview" at bounding box center [752, 50] width 63 height 19
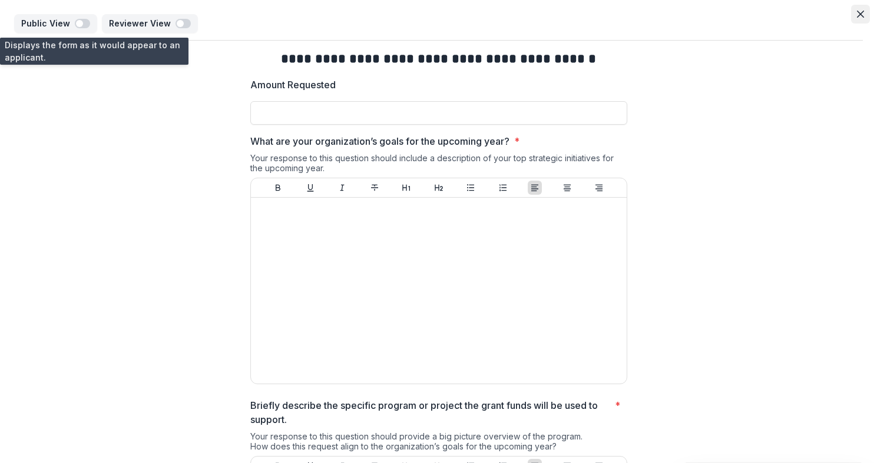
click at [851, 17] on button "Close" at bounding box center [860, 14] width 19 height 19
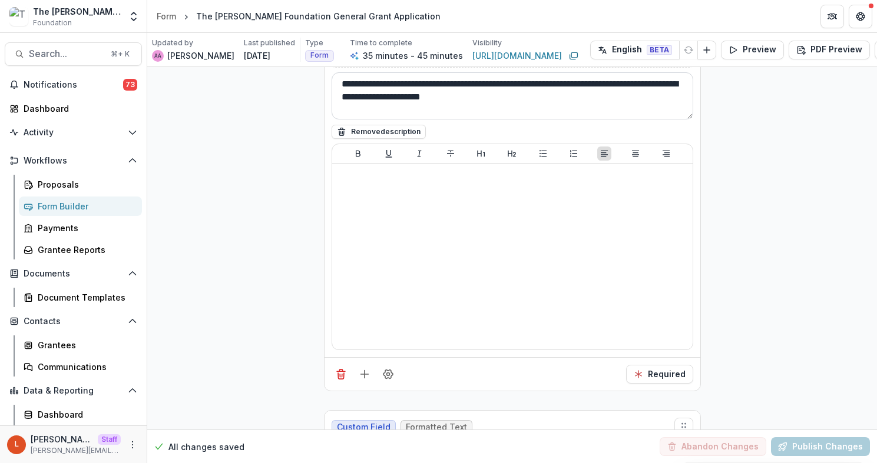
scroll to position [639, 0]
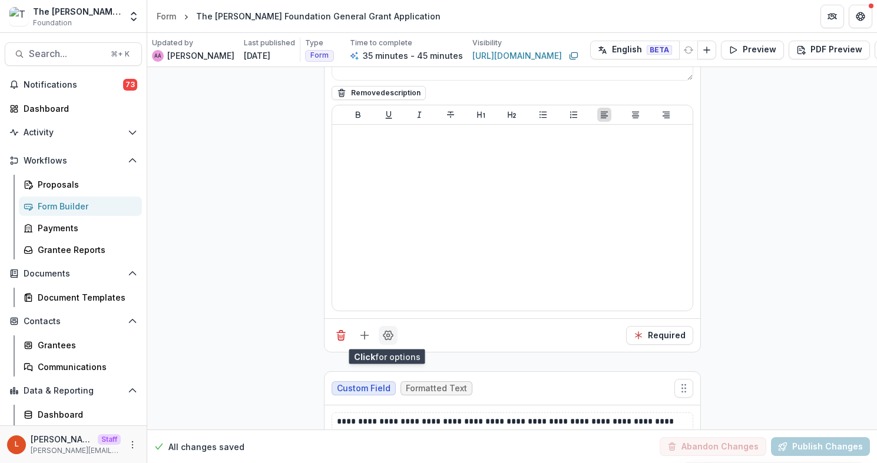
click at [387, 335] on circle "Field Settings" at bounding box center [387, 335] width 3 height 3
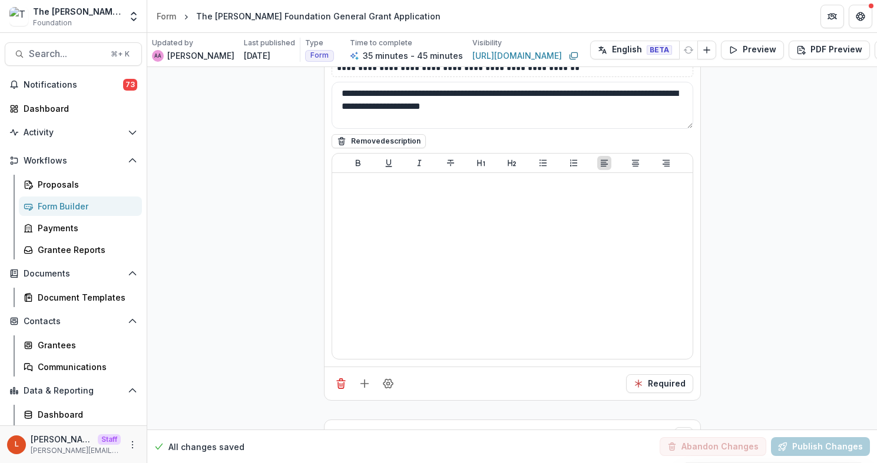
scroll to position [602, 0]
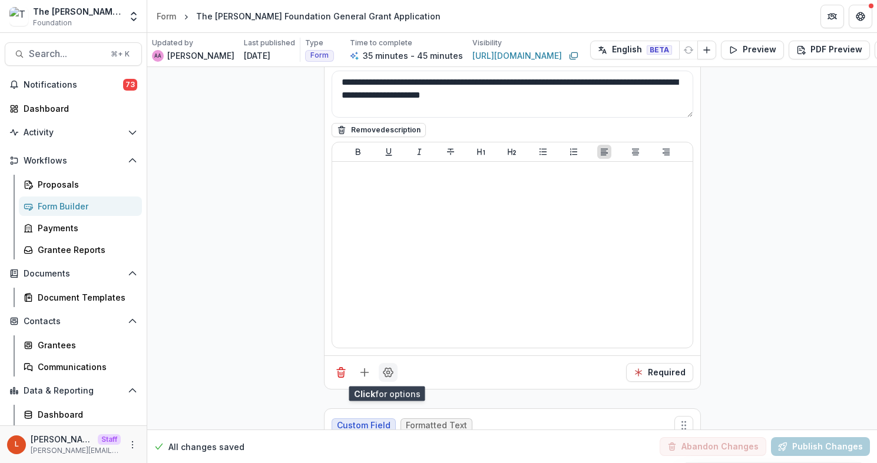
click at [384, 369] on icon "Field Settings" at bounding box center [388, 373] width 12 height 12
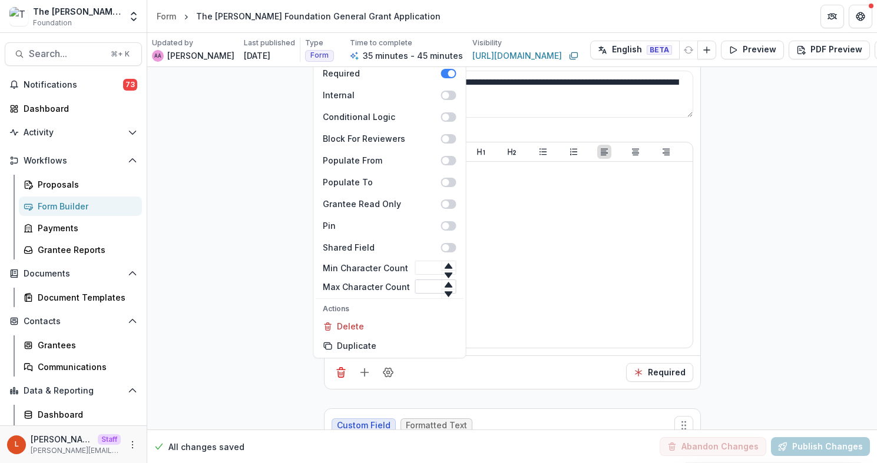
click at [423, 283] on input "Max Character Count" at bounding box center [434, 287] width 41 height 14
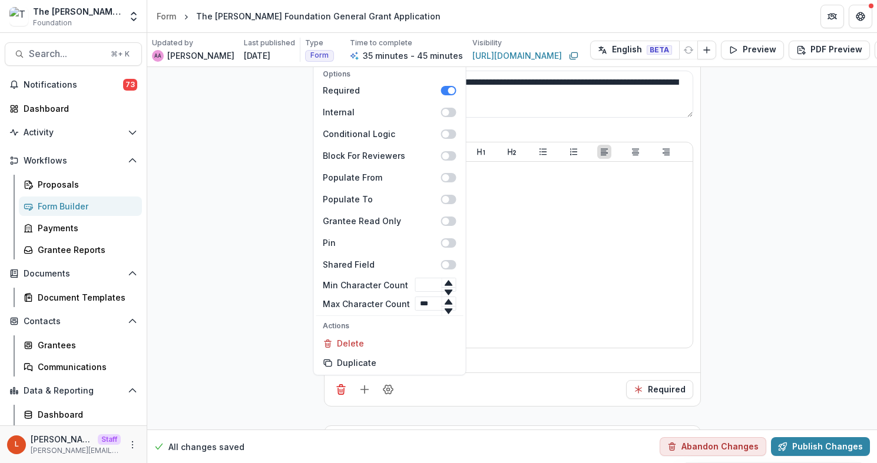
type input "***"
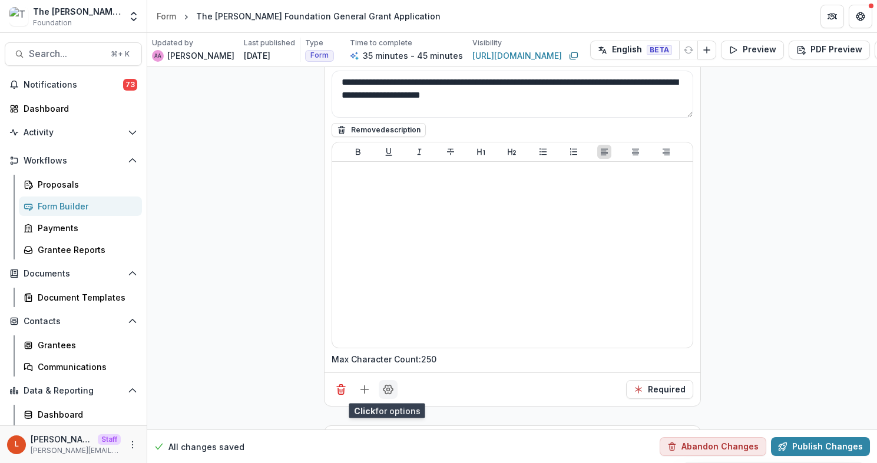
click at [390, 387] on icon "Field Settings" at bounding box center [388, 390] width 12 height 12
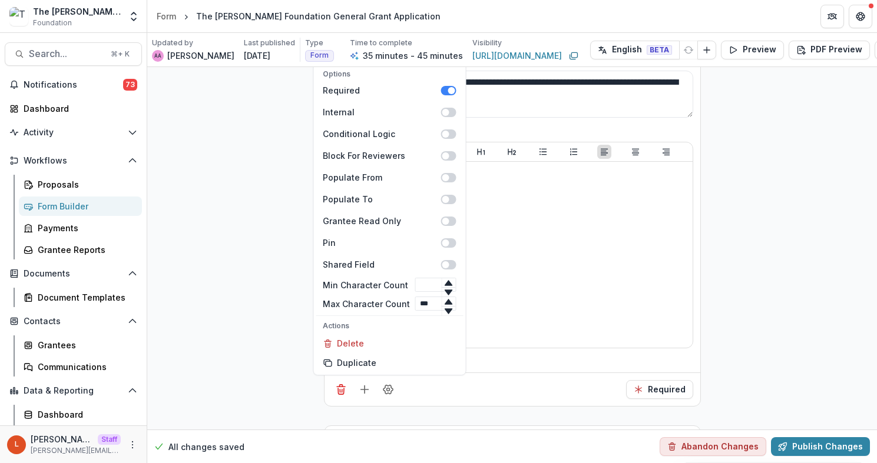
click at [563, 384] on div "Options Required Internal Conditional Logic Block For Reviewers Populate From P…" at bounding box center [512, 390] width 376 height 34
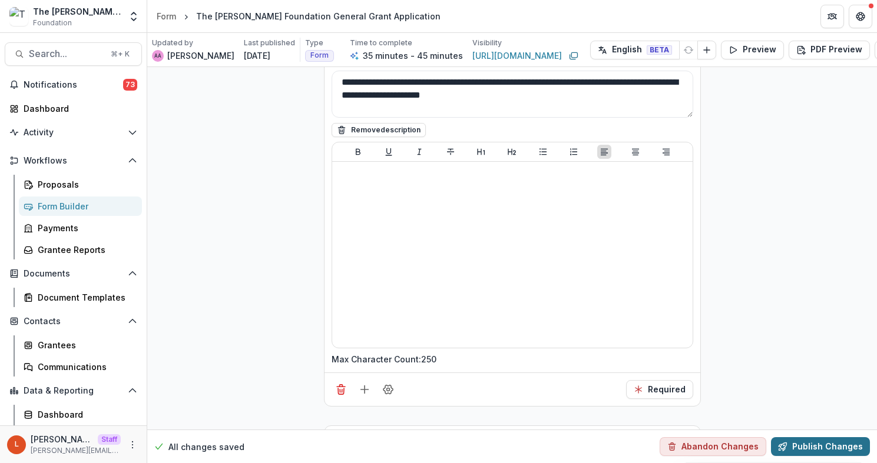
click at [847, 440] on button "Publish Changes" at bounding box center [820, 446] width 99 height 19
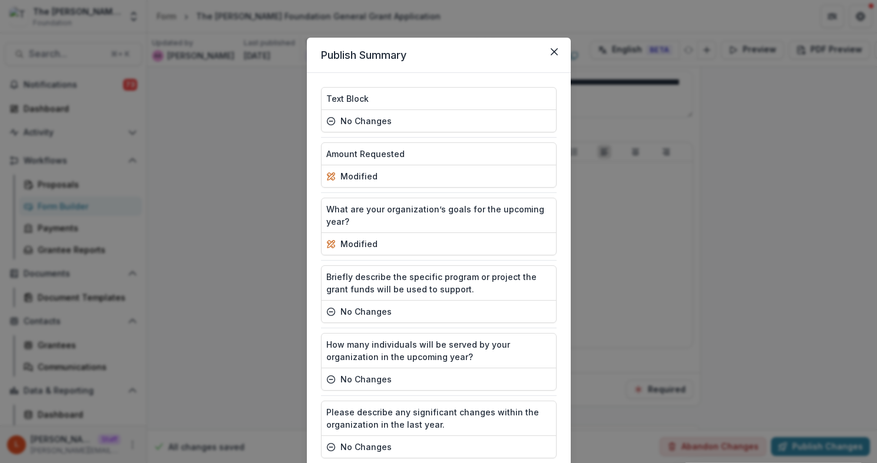
scroll to position [590, 0]
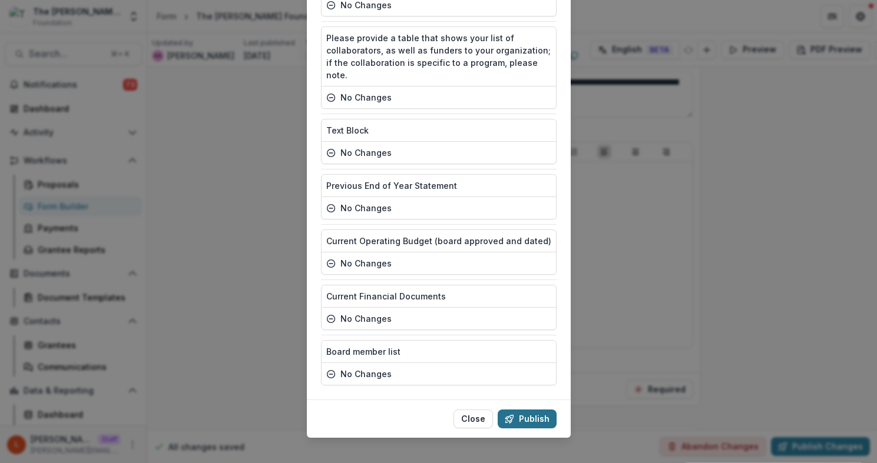
click at [545, 410] on button "Publish" at bounding box center [526, 419] width 59 height 19
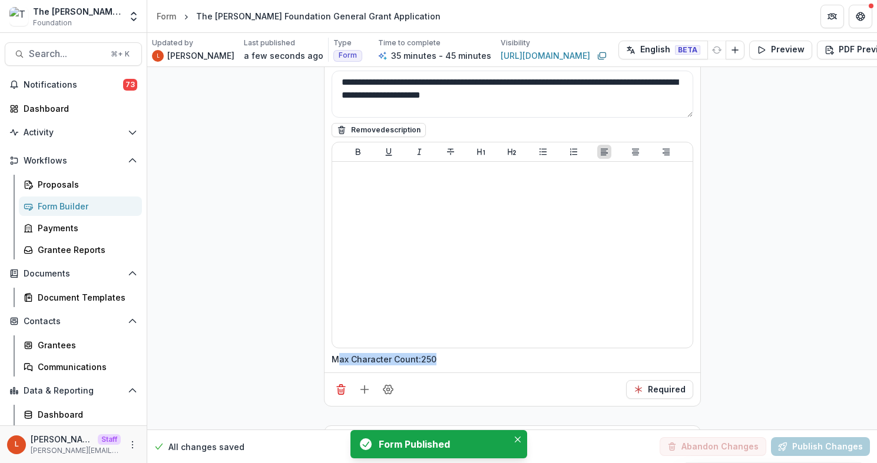
drag, startPoint x: 334, startPoint y: 360, endPoint x: 454, endPoint y: 364, distance: 120.2
click at [454, 364] on div "Max Character Count: 250" at bounding box center [511, 359] width 361 height 12
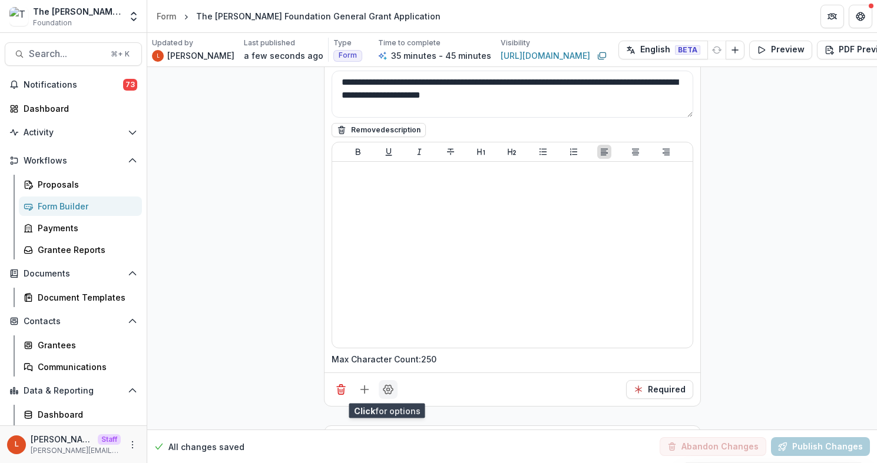
click at [386, 389] on circle "Field Settings" at bounding box center [387, 390] width 3 height 3
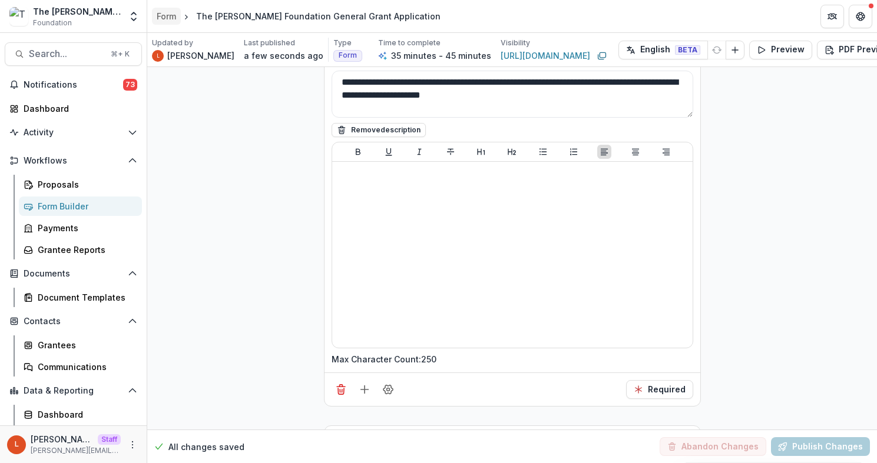
click at [172, 19] on div "Form" at bounding box center [166, 16] width 19 height 12
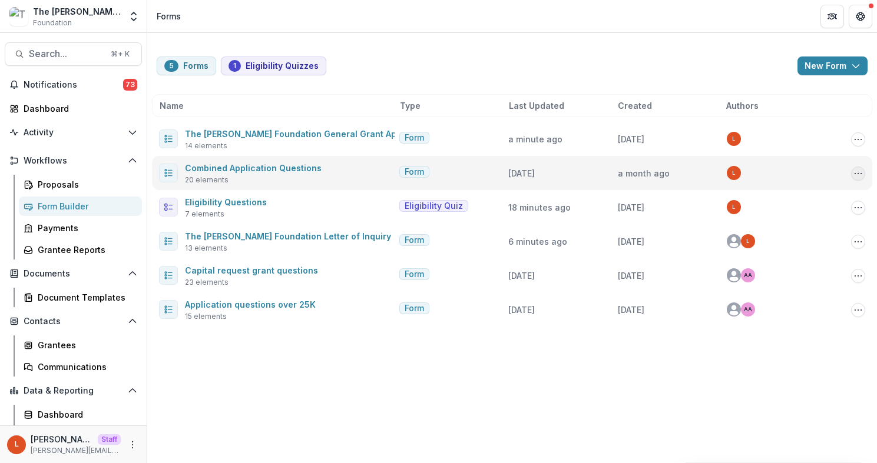
click at [861, 173] on circle "Options" at bounding box center [861, 173] width 1 height 1
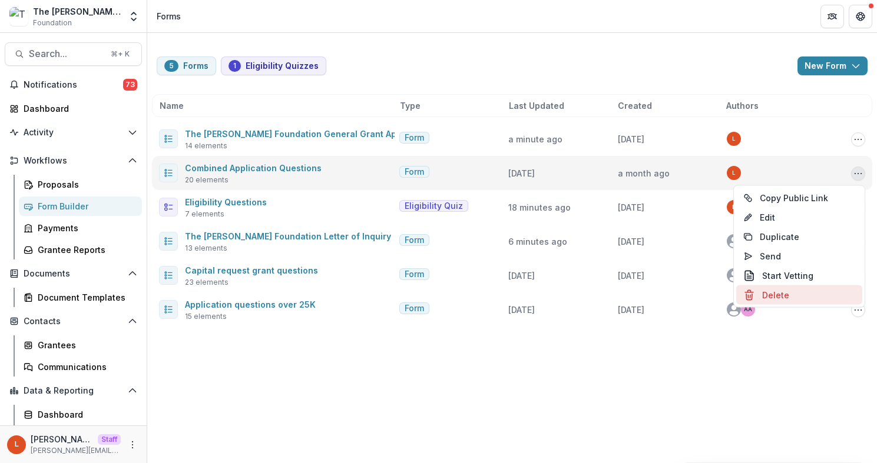
click at [779, 291] on button "Delete" at bounding box center [799, 295] width 126 height 19
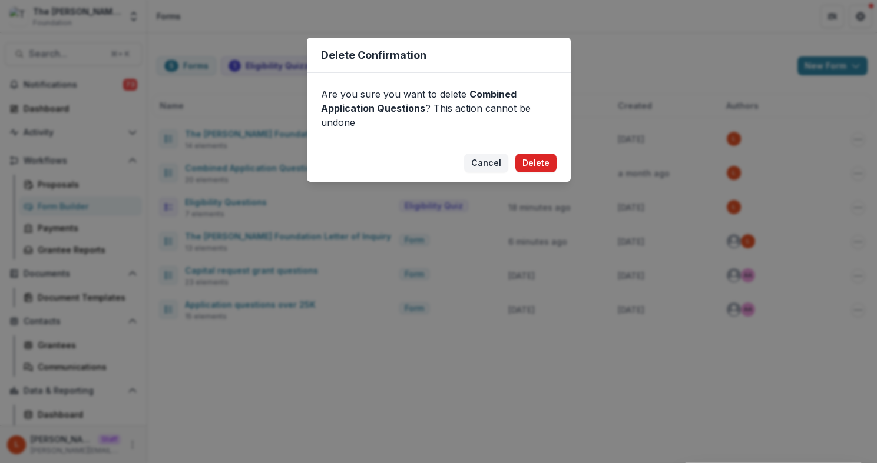
click at [549, 160] on button "Delete" at bounding box center [535, 163] width 41 height 19
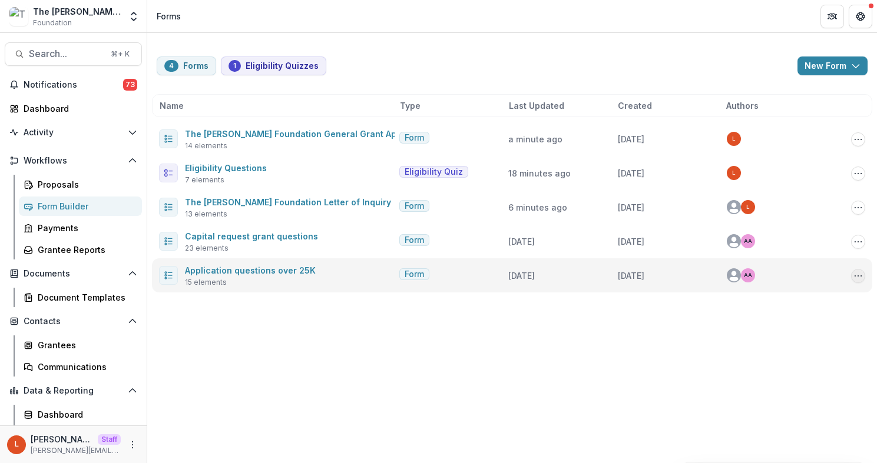
click at [858, 277] on icon "Options" at bounding box center [857, 275] width 9 height 9
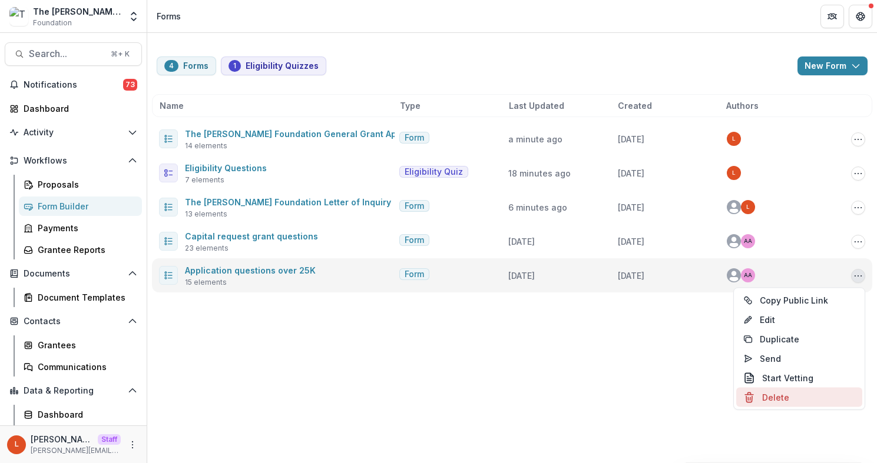
click at [781, 401] on button "Delete" at bounding box center [799, 397] width 126 height 19
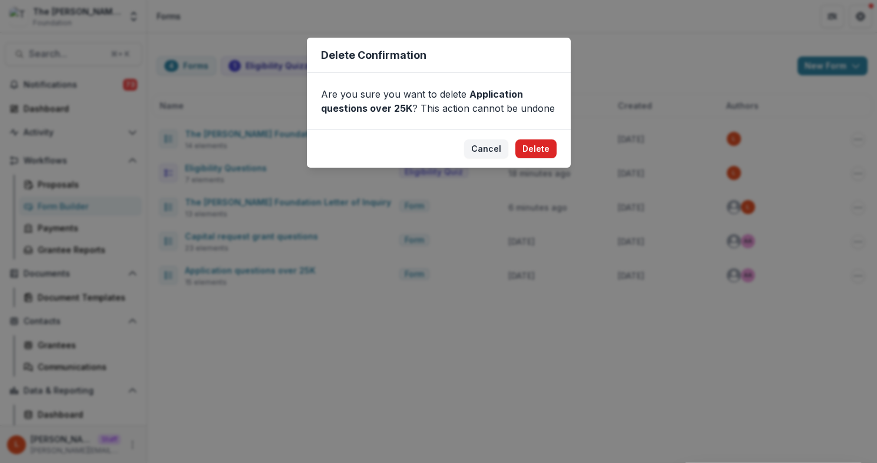
click at [533, 147] on button "Delete" at bounding box center [535, 149] width 41 height 19
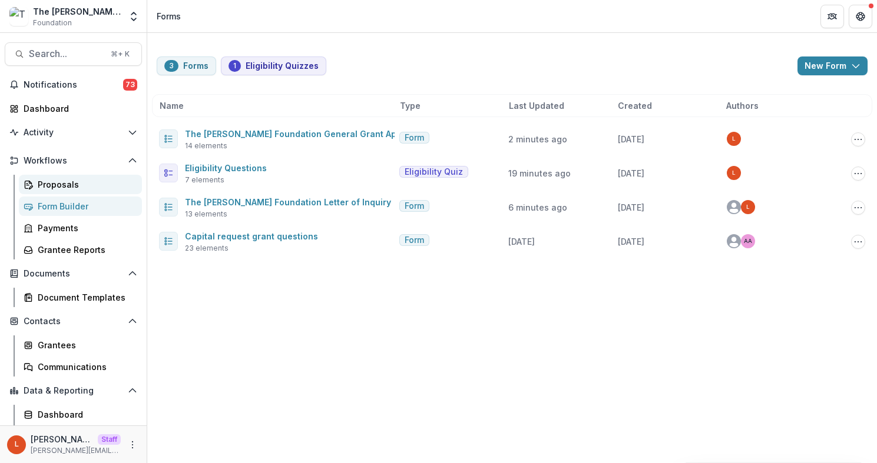
click at [58, 185] on div "Proposals" at bounding box center [85, 184] width 95 height 12
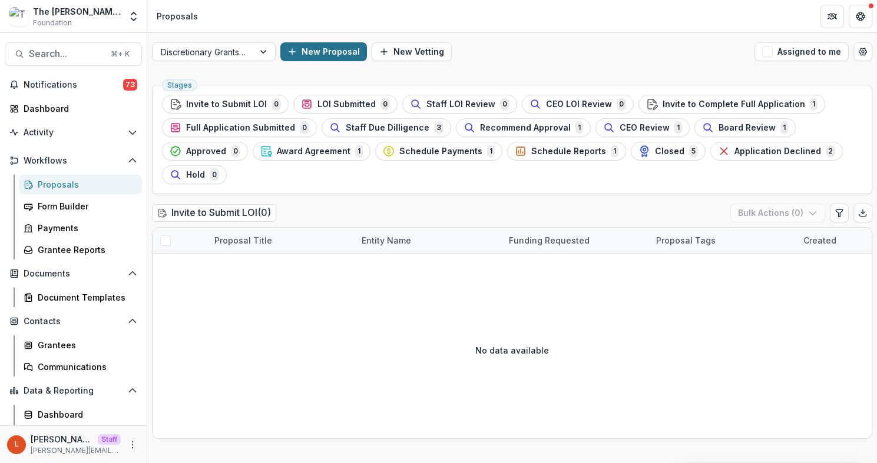
click at [306, 51] on button "New Proposal" at bounding box center [323, 51] width 87 height 19
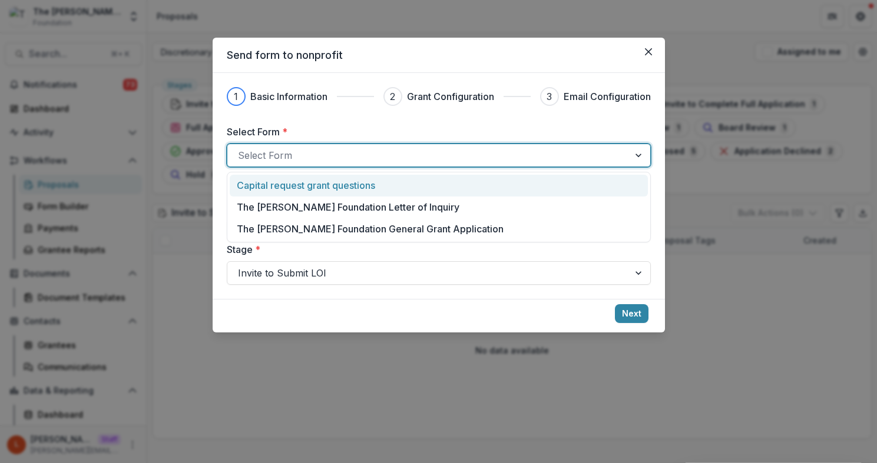
click at [300, 154] on div at bounding box center [428, 155] width 380 height 16
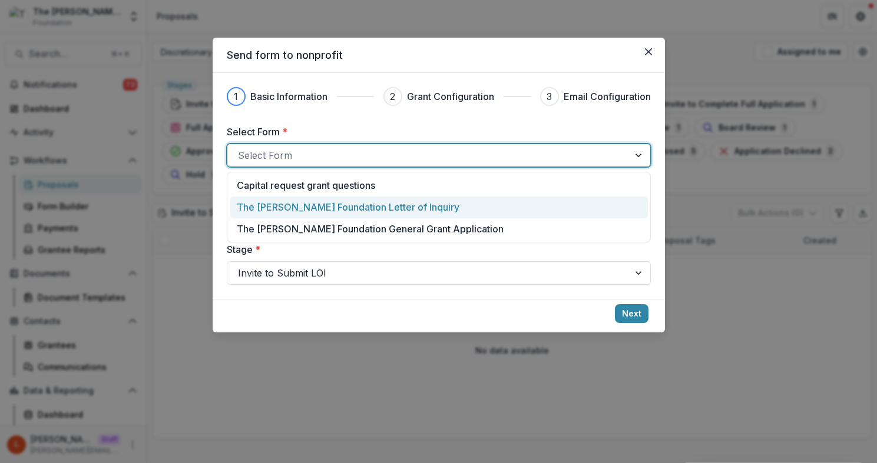
click at [300, 200] on p "The Frist Foundation Letter of Inquiry" at bounding box center [348, 207] width 223 height 14
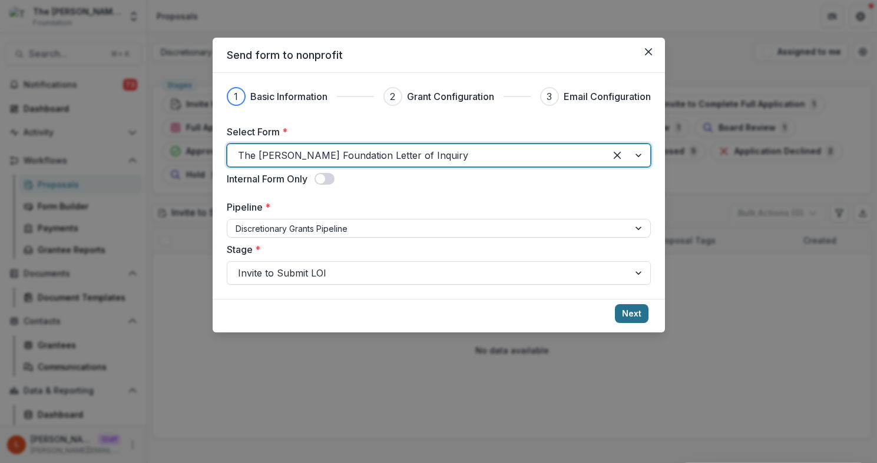
click at [628, 320] on button "Next" at bounding box center [632, 313] width 34 height 19
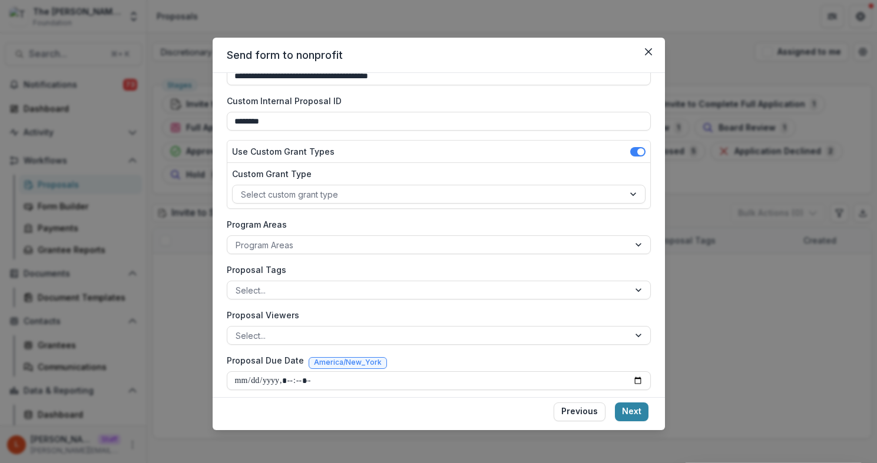
scroll to position [82, 0]
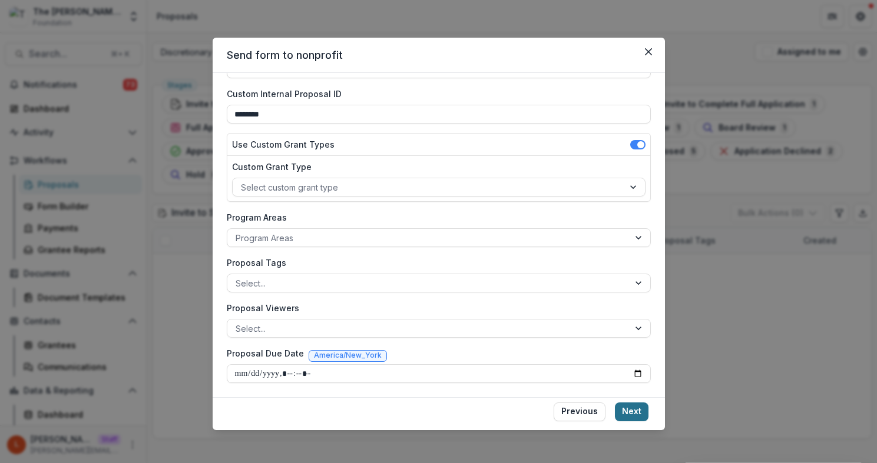
click at [630, 404] on button "Next" at bounding box center [632, 412] width 34 height 19
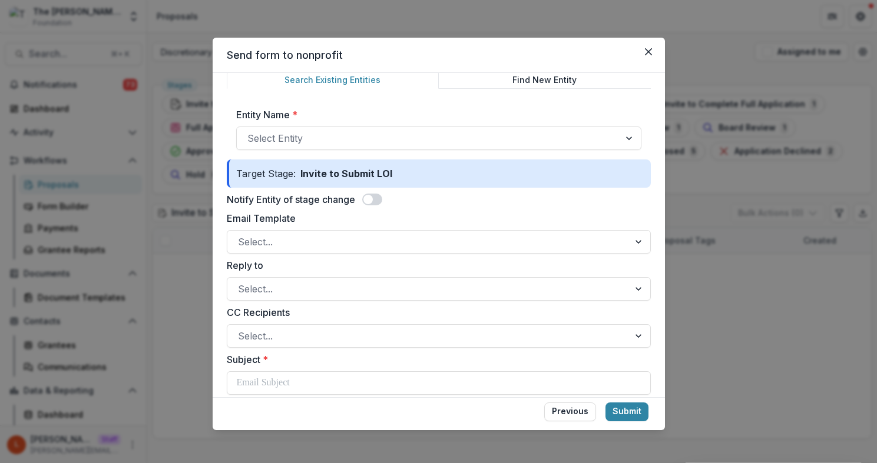
scroll to position [61, 0]
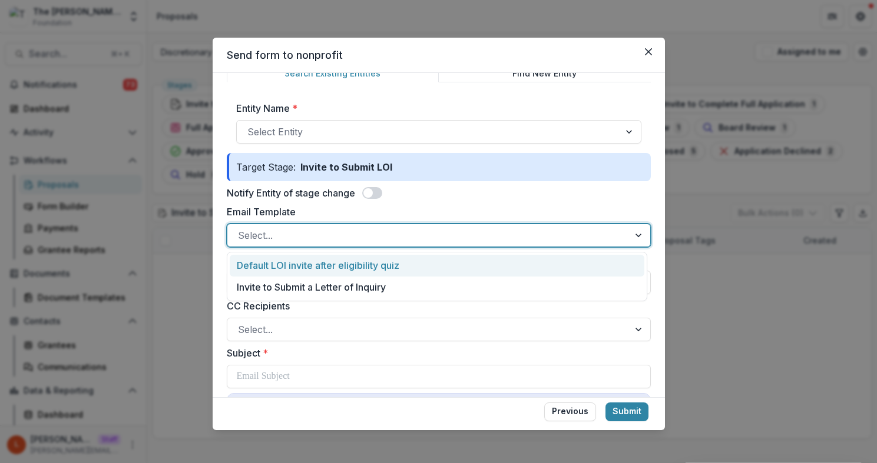
click at [380, 233] on div at bounding box center [428, 235] width 380 height 16
click at [378, 265] on div "Default LOI invite after eligibility quiz" at bounding box center [437, 266] width 414 height 22
click at [375, 236] on div at bounding box center [428, 235] width 380 height 16
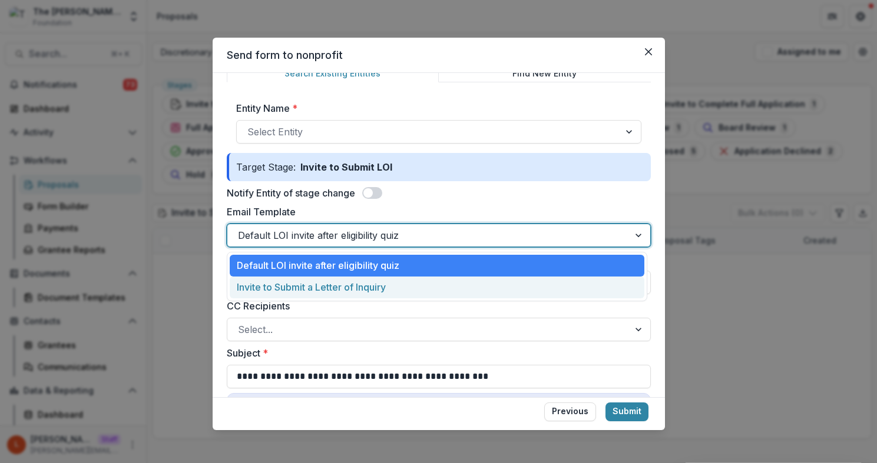
click at [360, 286] on div "Invite to Submit a Letter of Inquiry" at bounding box center [437, 288] width 414 height 22
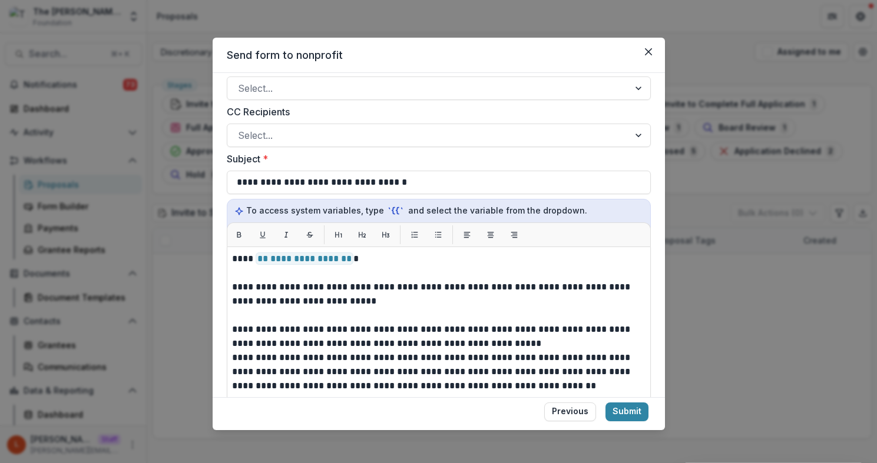
scroll to position [263, 0]
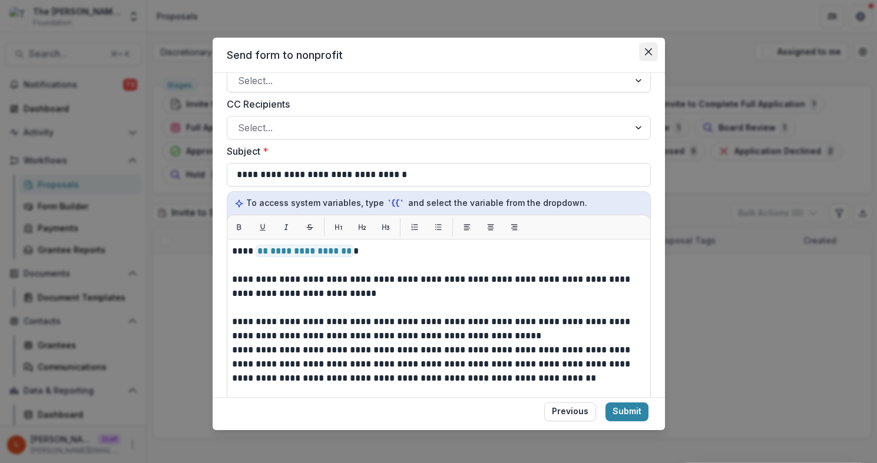
click at [653, 48] on button "Close" at bounding box center [648, 51] width 19 height 19
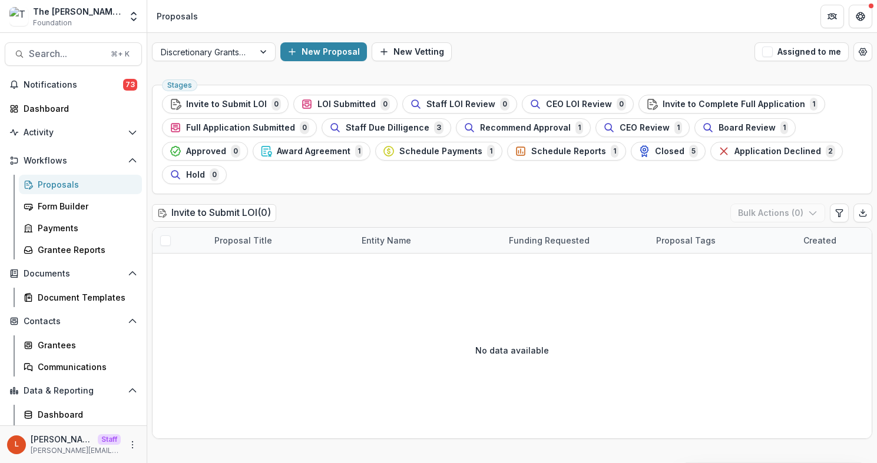
scroll to position [0, 0]
click at [318, 49] on button "New Proposal" at bounding box center [323, 51] width 87 height 19
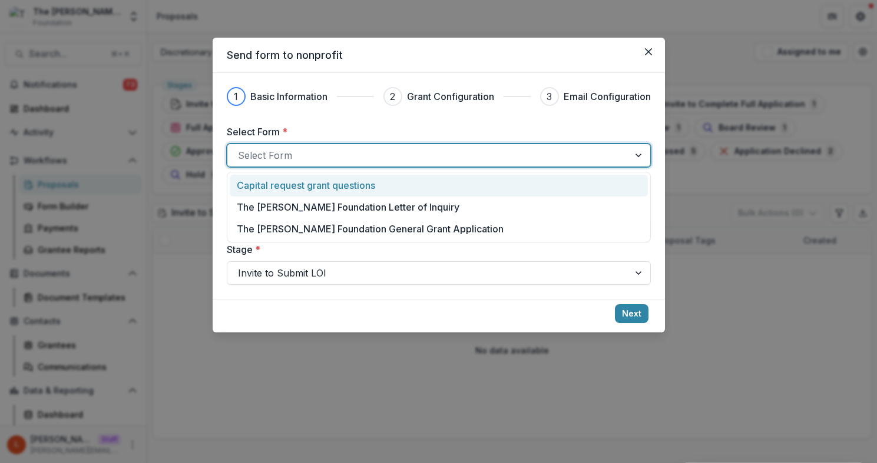
click at [598, 152] on div at bounding box center [428, 155] width 380 height 16
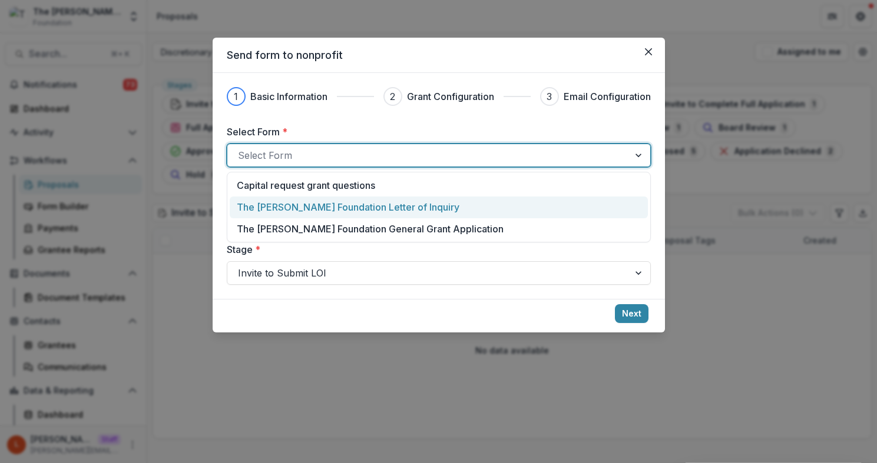
click at [559, 205] on div "The Frist Foundation Letter of Inquiry" at bounding box center [438, 207] width 403 height 14
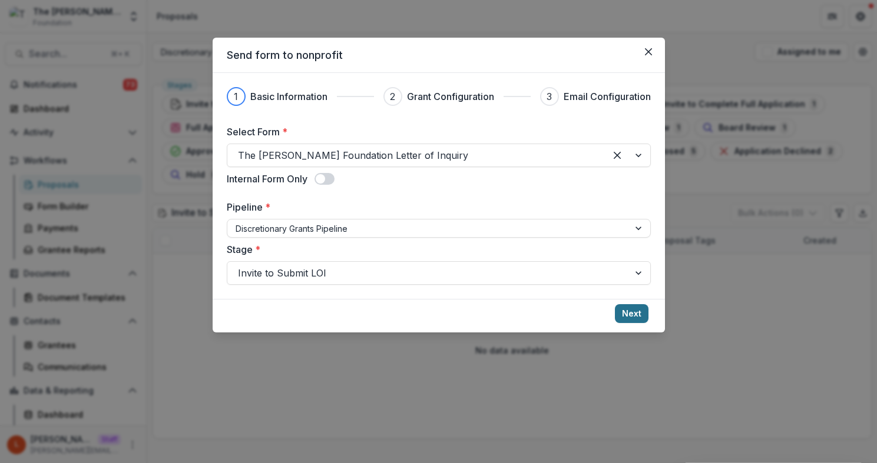
click at [626, 314] on button "Next" at bounding box center [632, 313] width 34 height 19
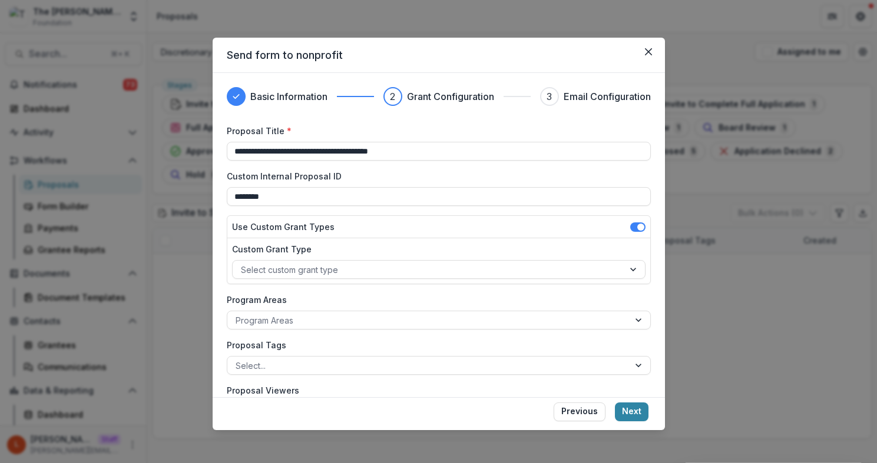
click at [637, 423] on footer "Previous Next" at bounding box center [439, 414] width 452 height 34
click at [637, 405] on button "Next" at bounding box center [632, 412] width 34 height 19
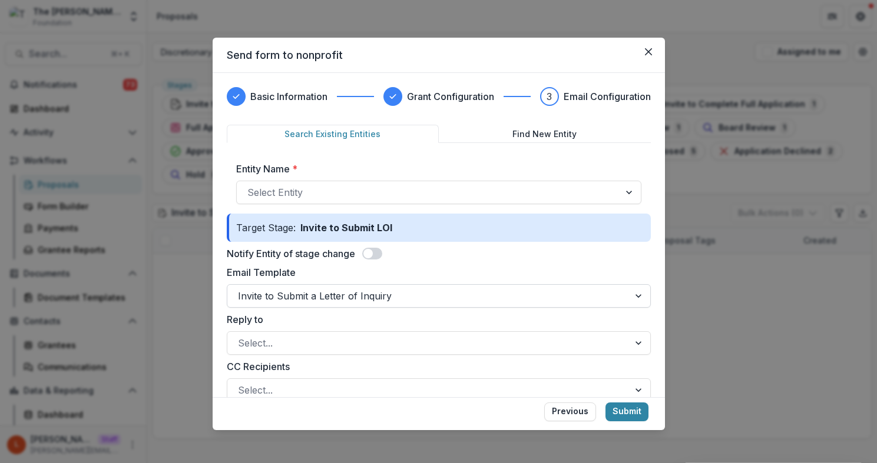
click at [358, 296] on div at bounding box center [428, 296] width 380 height 16
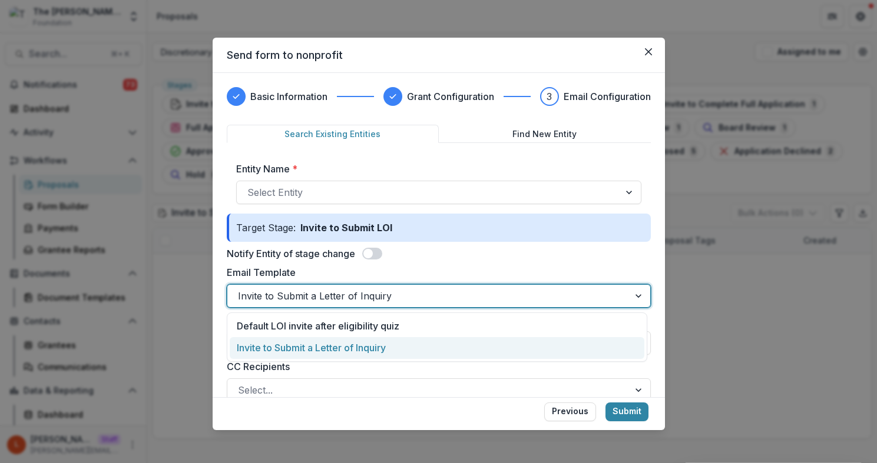
click at [346, 346] on div "Invite to Submit a Letter of Inquiry" at bounding box center [437, 348] width 414 height 22
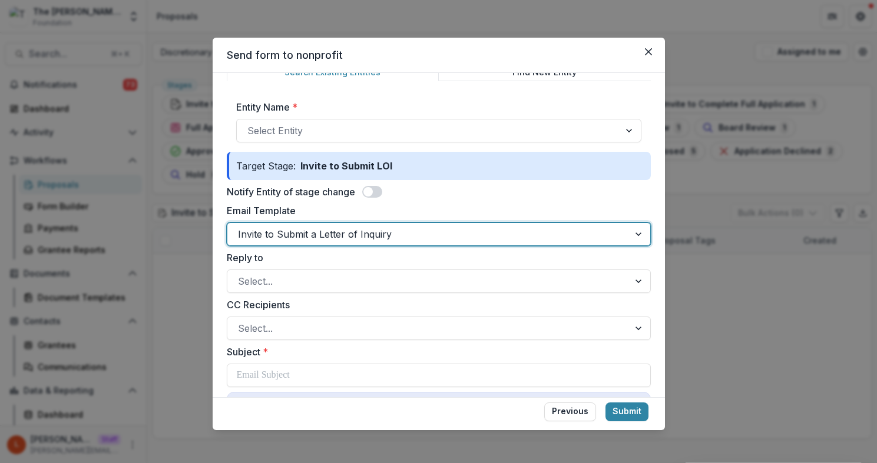
scroll to position [15, 0]
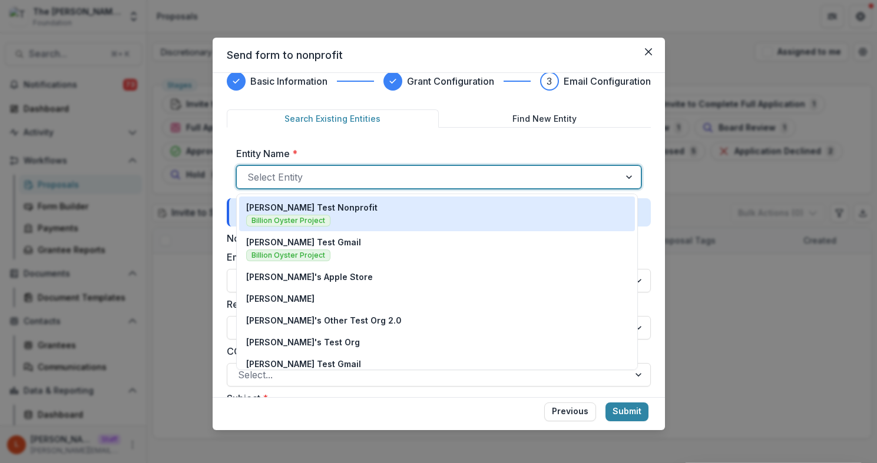
click at [359, 178] on div at bounding box center [427, 177] width 361 height 16
click at [337, 221] on div "Lucy Test Nonprofit Billion Oyster Project" at bounding box center [436, 213] width 381 height 25
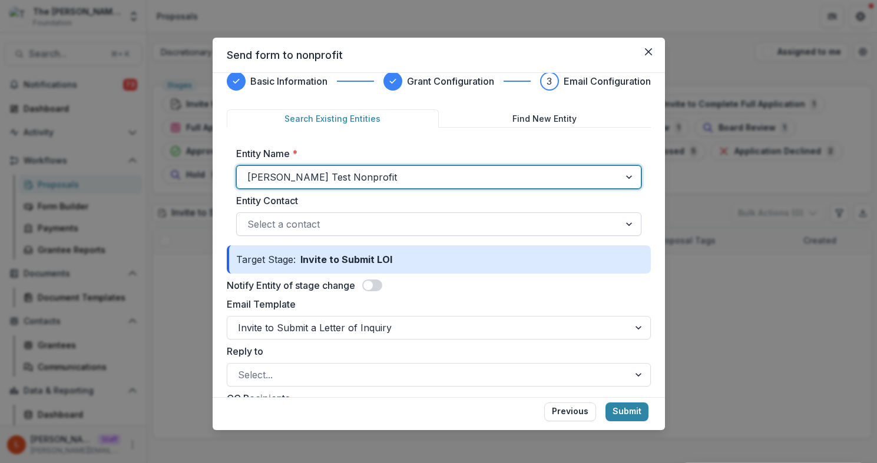
click at [338, 213] on div "Select a contact" at bounding box center [438, 225] width 405 height 24
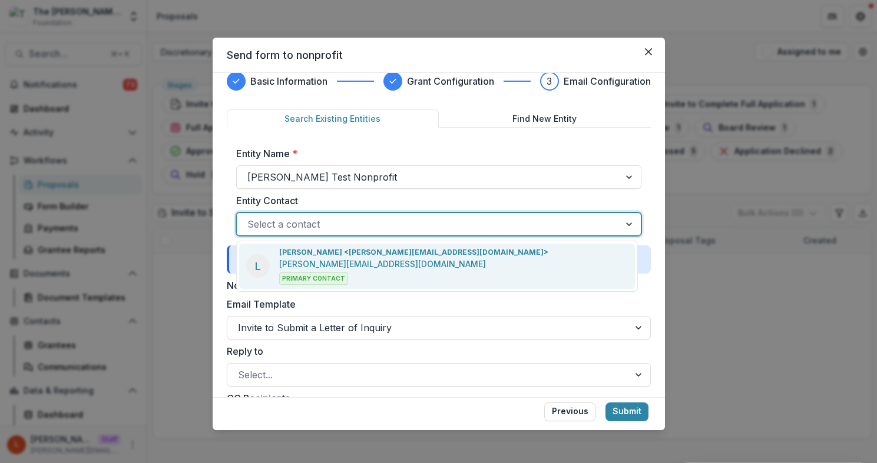
click at [327, 255] on p "Lucy <lucy@trytemelio.com>" at bounding box center [413, 252] width 269 height 11
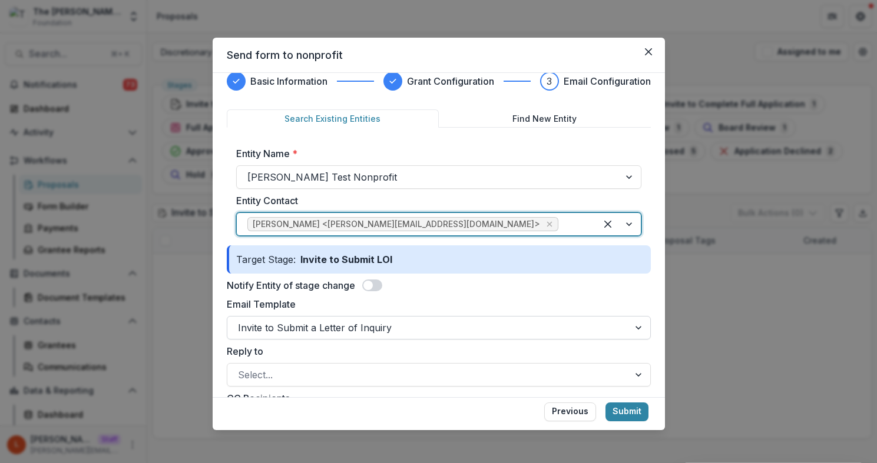
click at [406, 334] on div at bounding box center [428, 328] width 380 height 16
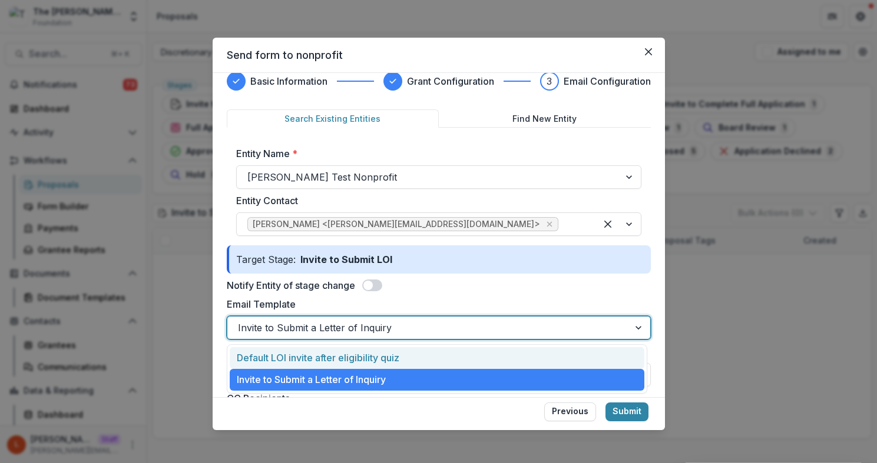
click at [393, 349] on div "Default LOI invite after eligibility quiz" at bounding box center [437, 358] width 414 height 22
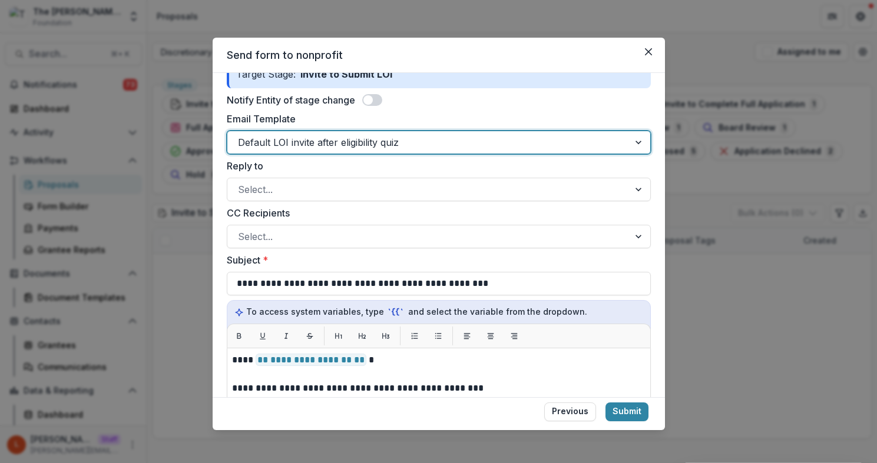
scroll to position [205, 0]
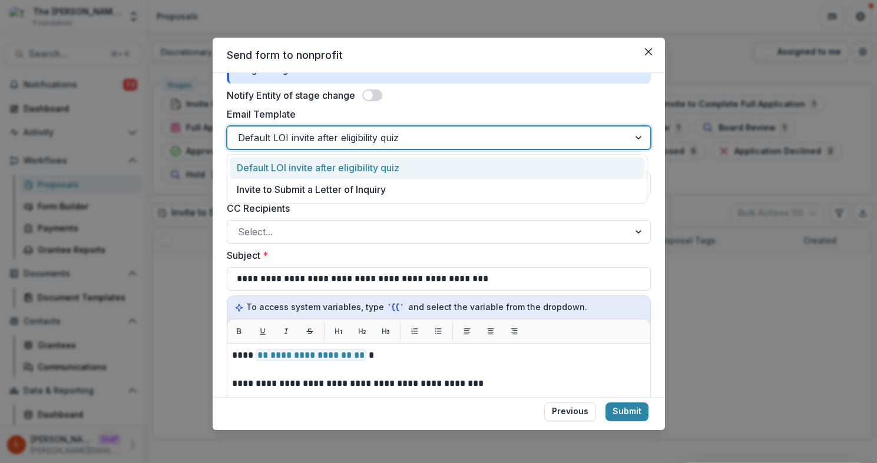
click at [423, 136] on div at bounding box center [428, 138] width 380 height 16
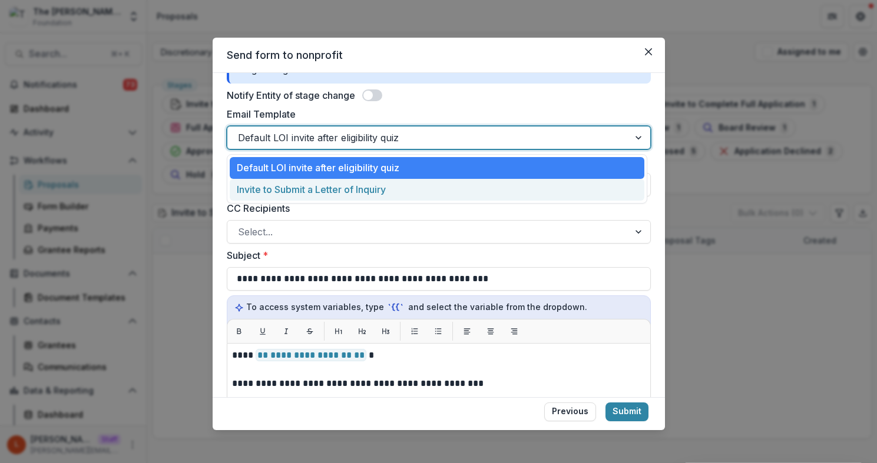
click at [392, 191] on div "Invite to Submit a Letter of Inquiry" at bounding box center [437, 190] width 414 height 22
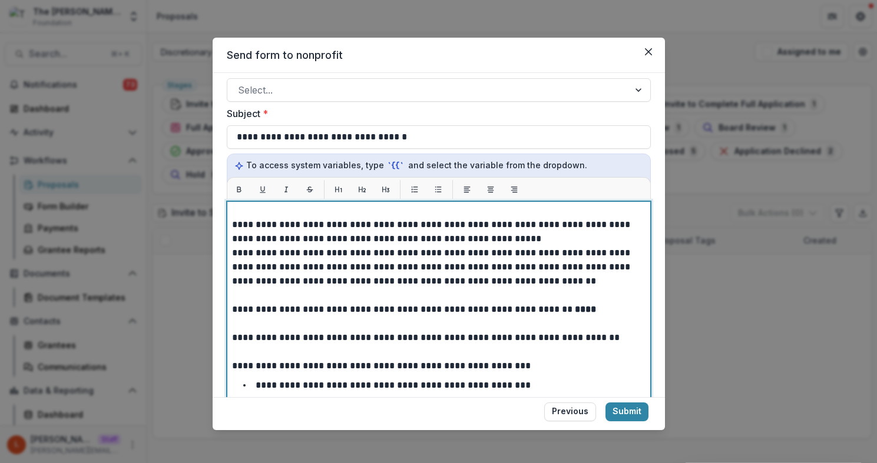
scroll to position [59, 0]
drag, startPoint x: 570, startPoint y: 311, endPoint x: 552, endPoint y: 308, distance: 19.1
click at [575, 309] on strong "****" at bounding box center [585, 309] width 21 height 9
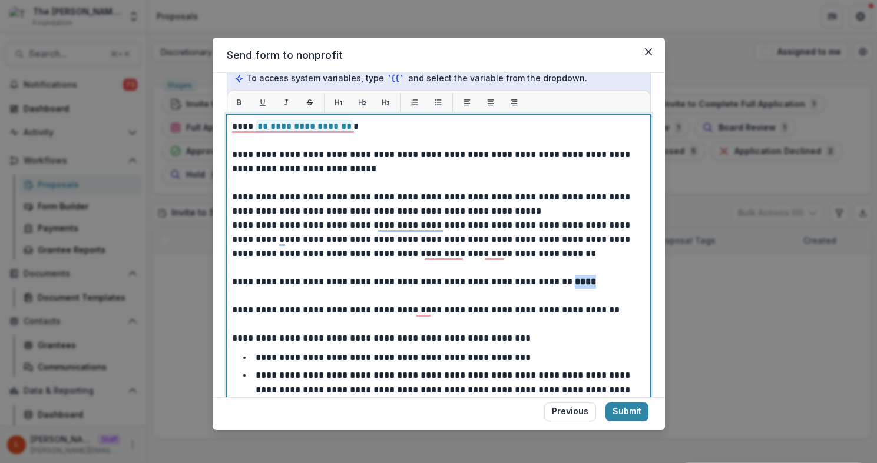
scroll to position [0, 0]
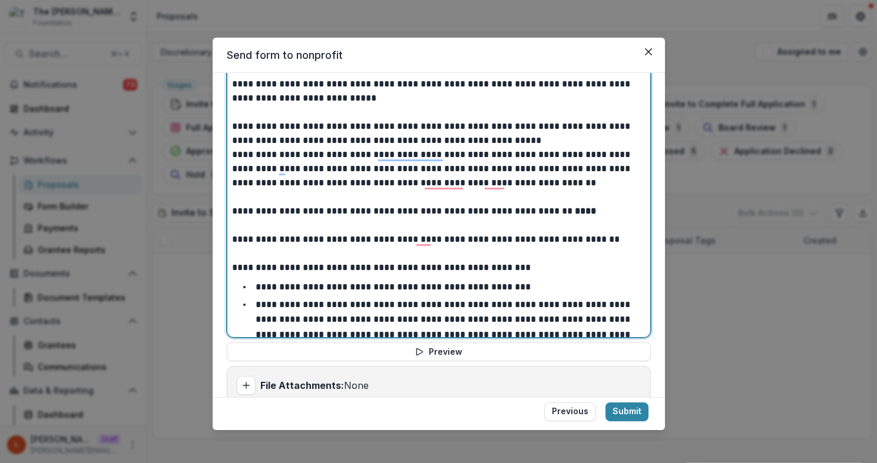
drag, startPoint x: 477, startPoint y: 210, endPoint x: 543, endPoint y: 212, distance: 66.0
click at [543, 212] on p "**********" at bounding box center [435, 211] width 406 height 14
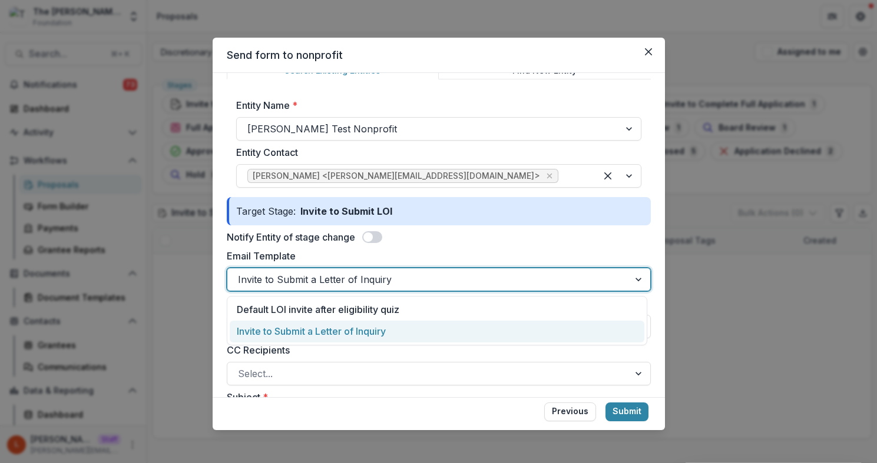
click at [318, 278] on div at bounding box center [428, 279] width 380 height 16
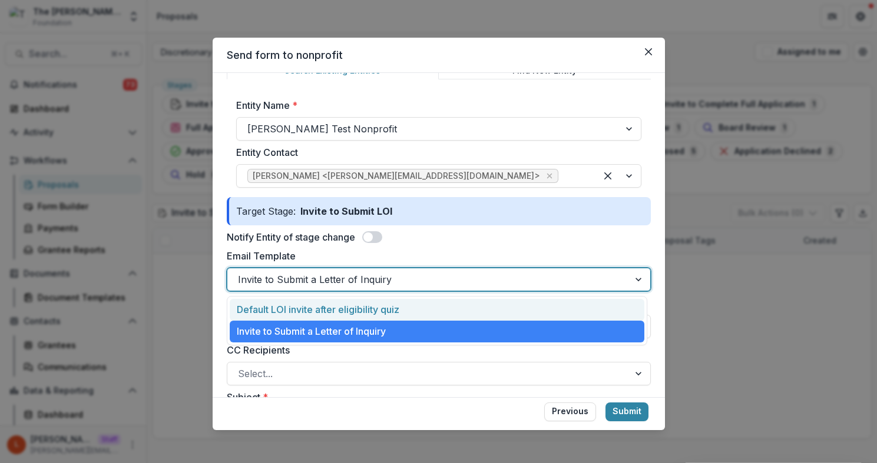
click at [318, 303] on div "Default LOI invite after eligibility quiz" at bounding box center [437, 310] width 414 height 22
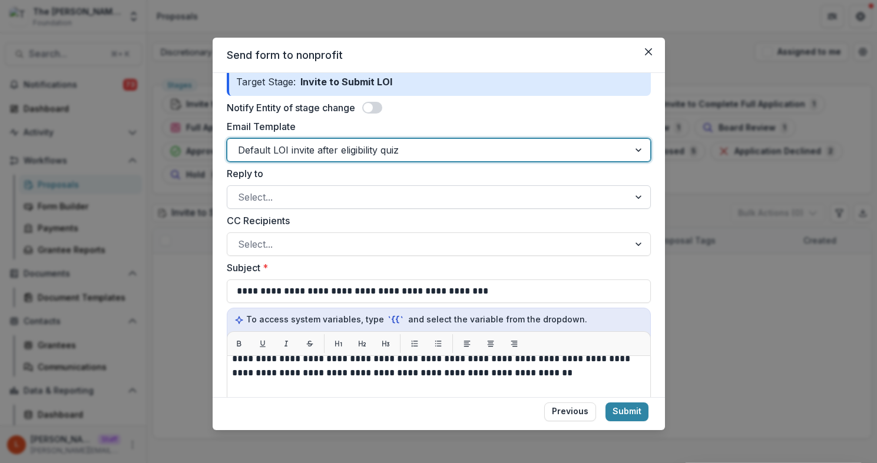
scroll to position [137, 0]
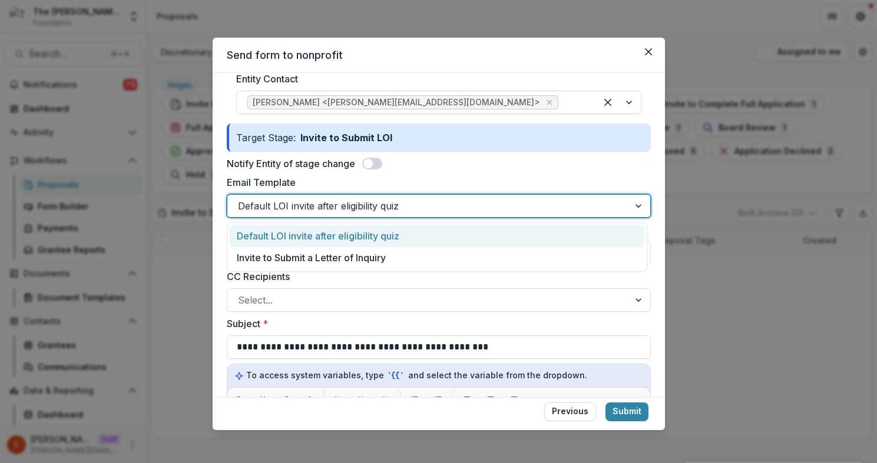
click at [431, 207] on div at bounding box center [428, 206] width 380 height 16
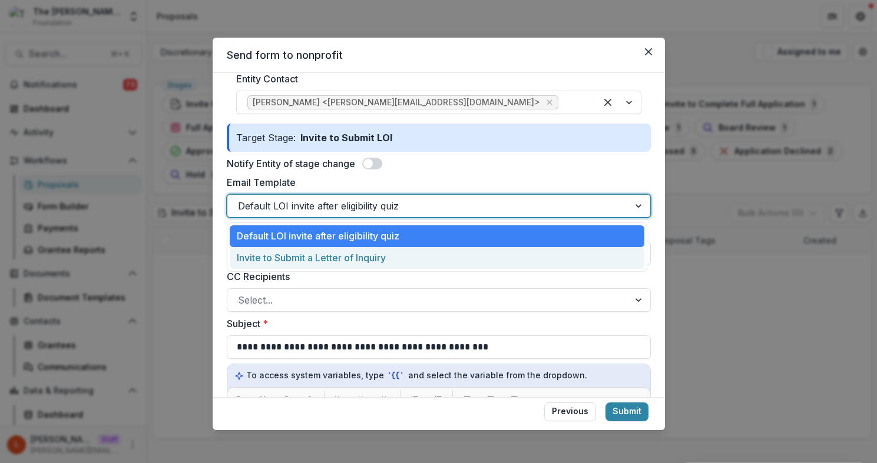
click at [415, 253] on div "Invite to Submit a Letter of Inquiry" at bounding box center [437, 258] width 414 height 22
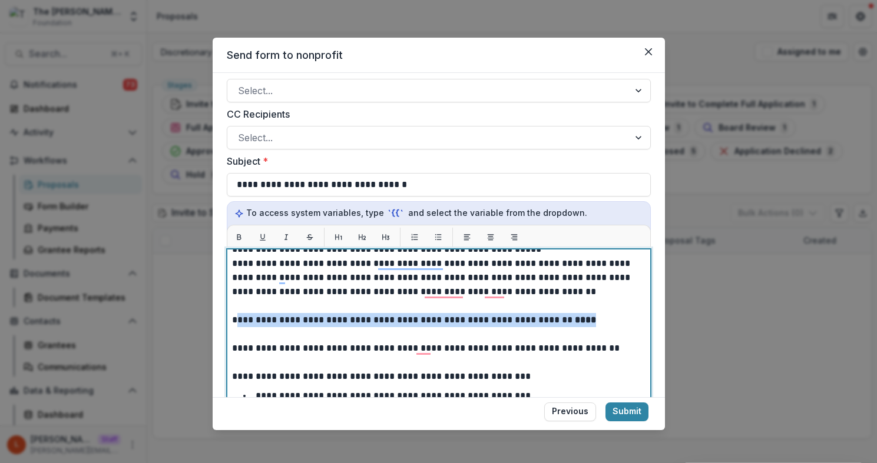
scroll to position [97, 0]
drag, startPoint x: 592, startPoint y: 318, endPoint x: 243, endPoint y: 323, distance: 349.1
click at [243, 323] on p "**********" at bounding box center [435, 320] width 406 height 14
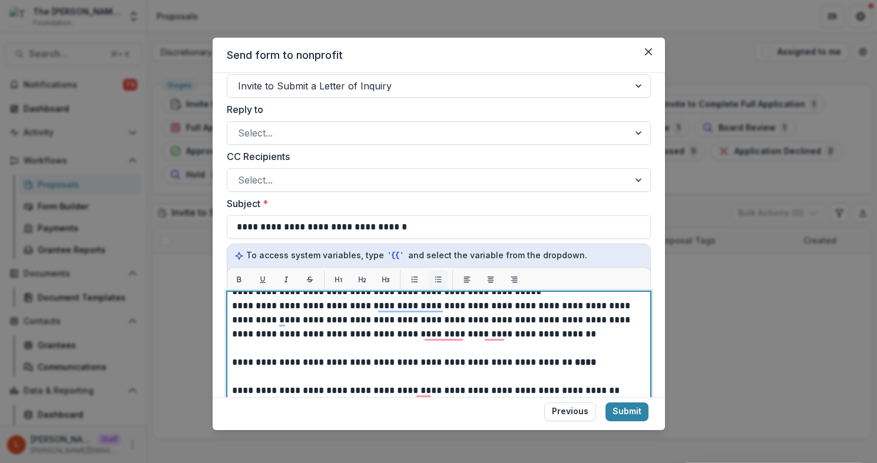
scroll to position [234, 0]
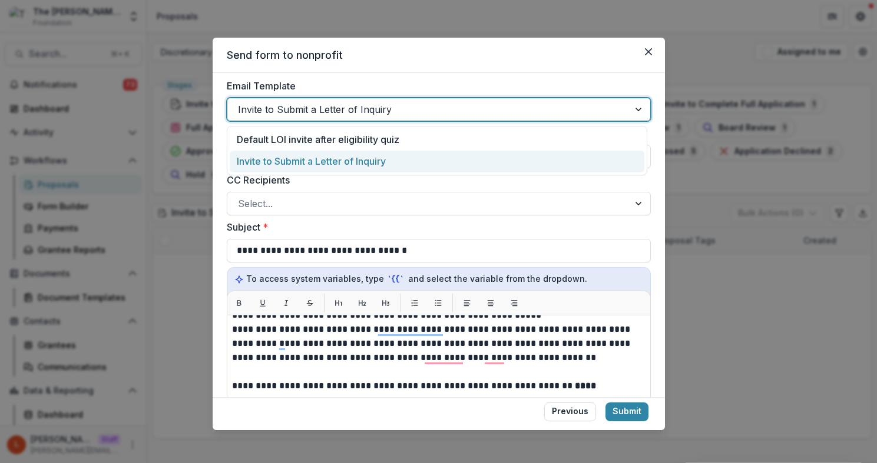
click at [415, 109] on div at bounding box center [428, 109] width 380 height 16
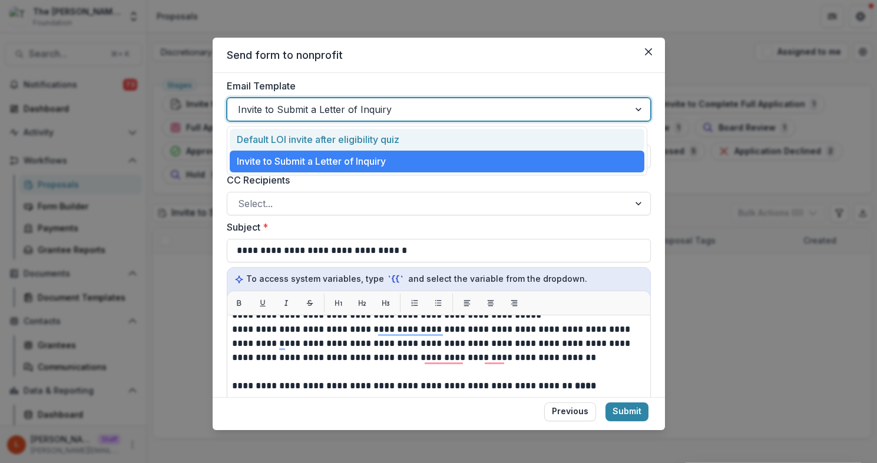
click at [410, 136] on div "Default LOI invite after eligibility quiz" at bounding box center [437, 140] width 414 height 22
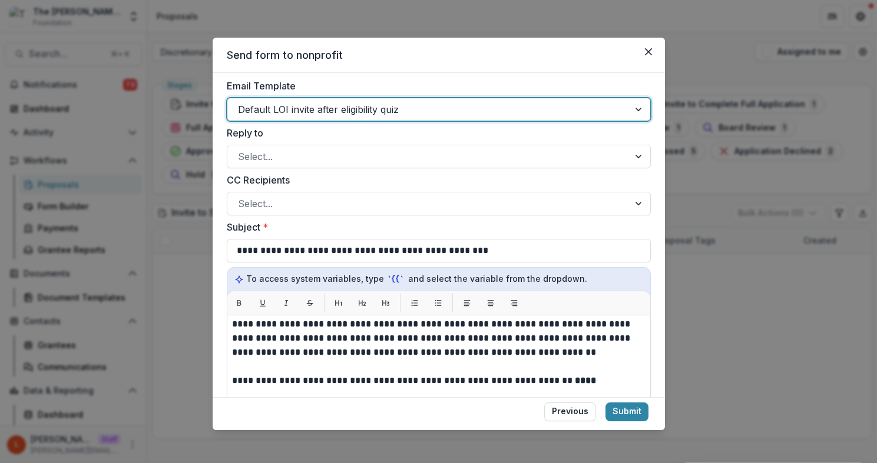
scroll to position [262, 0]
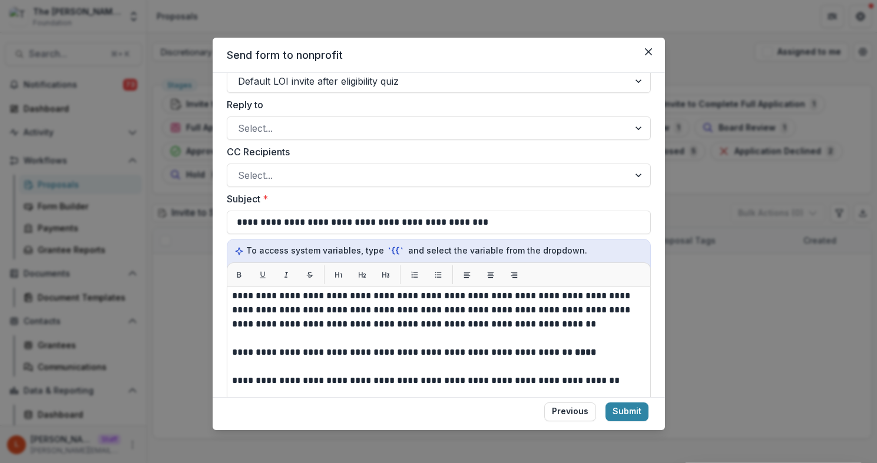
drag, startPoint x: 650, startPoint y: 51, endPoint x: 571, endPoint y: 54, distance: 79.5
click at [571, 54] on section "**********" at bounding box center [439, 234] width 452 height 393
click at [653, 48] on button "Close" at bounding box center [648, 51] width 19 height 19
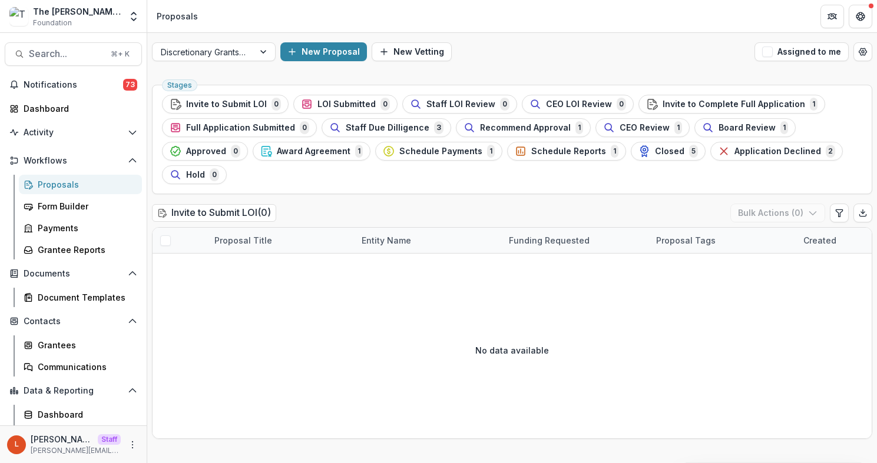
scroll to position [0, 0]
click at [537, 147] on span "Schedule Reports" at bounding box center [568, 152] width 75 height 10
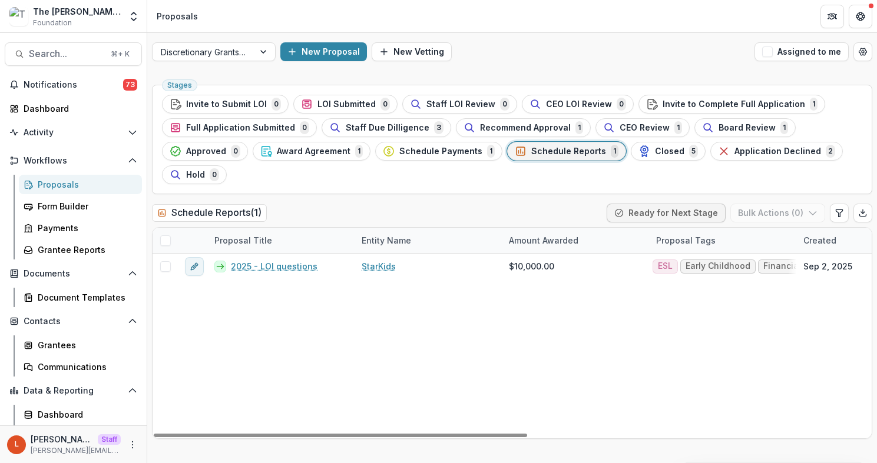
click at [164, 242] on span at bounding box center [165, 240] width 11 height 11
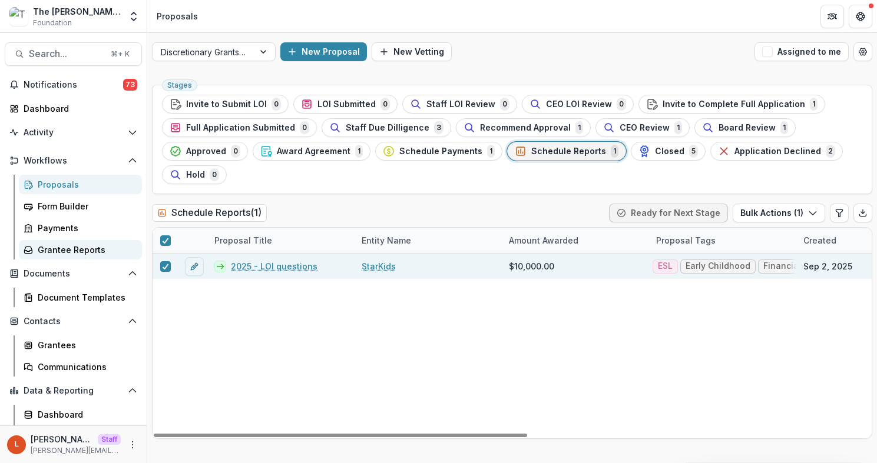
click at [62, 245] on div "Grantee Reports" at bounding box center [85, 250] width 95 height 12
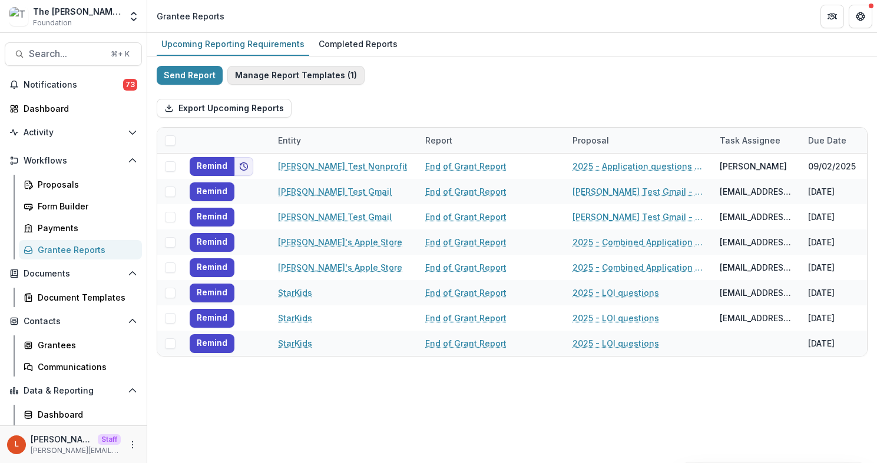
click at [316, 72] on button "Manage Report Templates ( 1 )" at bounding box center [295, 75] width 137 height 19
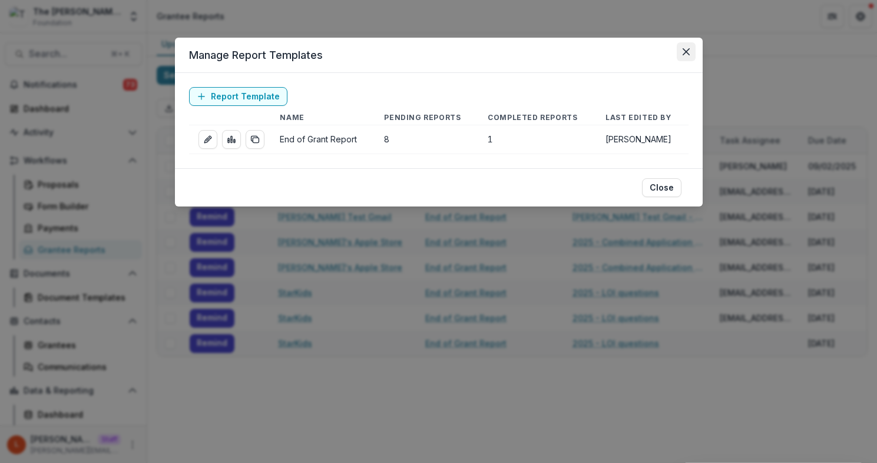
click at [686, 54] on icon "Close" at bounding box center [685, 51] width 7 height 7
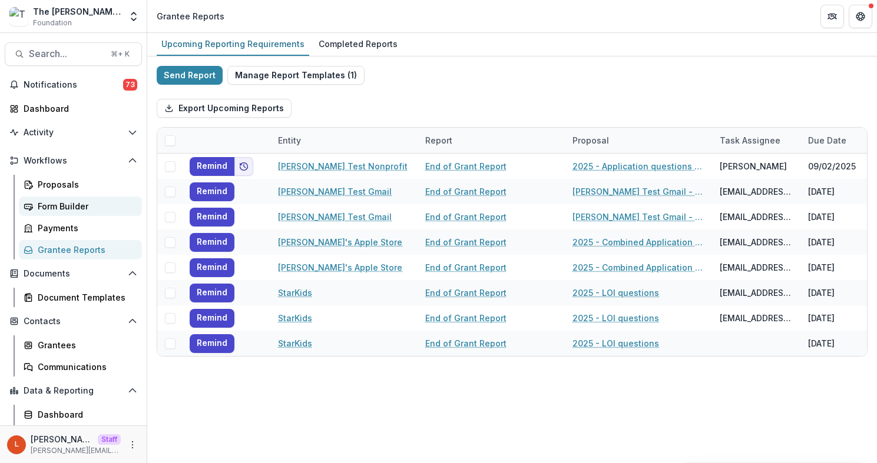
click at [62, 208] on div "Form Builder" at bounding box center [85, 206] width 95 height 12
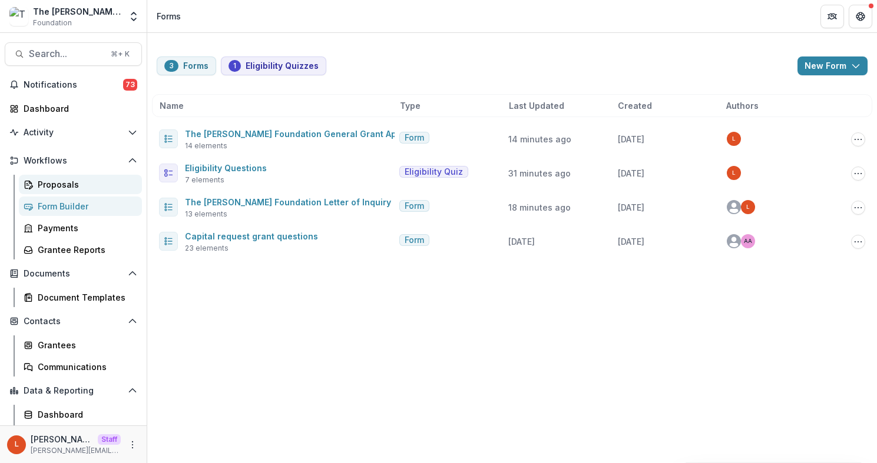
click at [53, 183] on div "Proposals" at bounding box center [85, 184] width 95 height 12
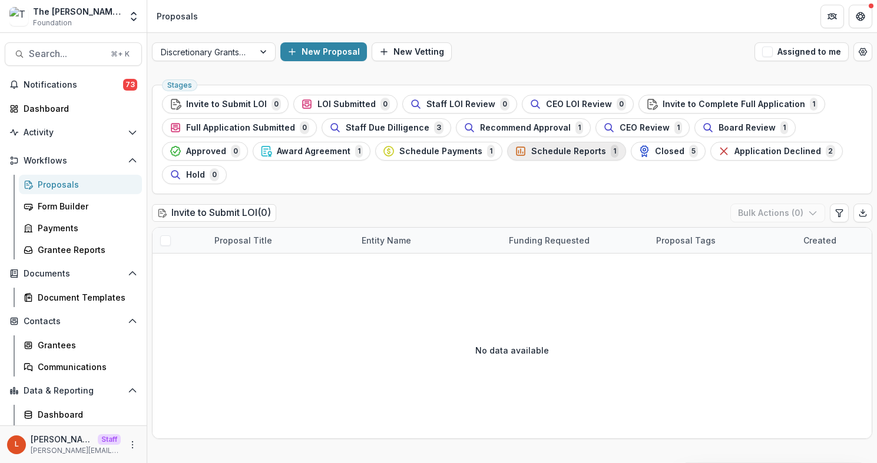
click at [549, 152] on span "Schedule Reports" at bounding box center [568, 152] width 75 height 10
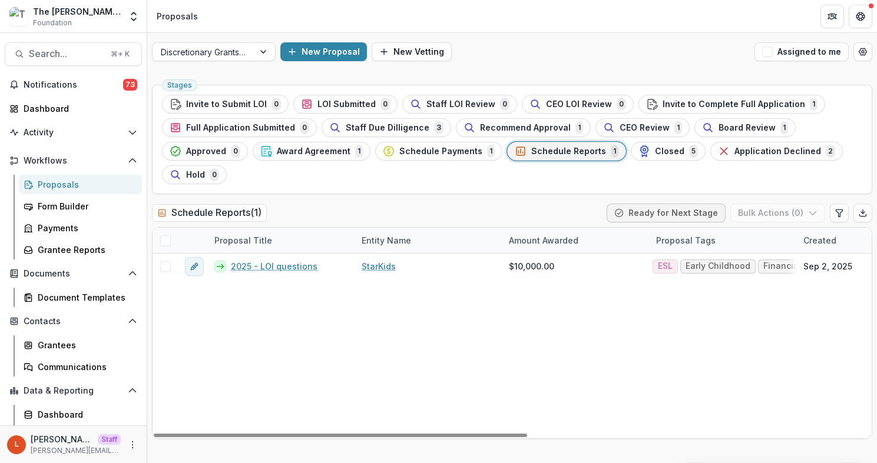
click at [162, 240] on span at bounding box center [165, 240] width 11 height 11
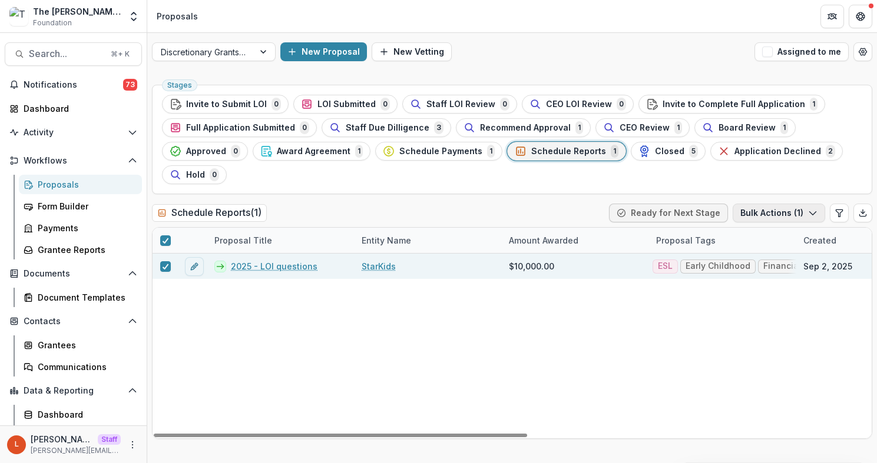
click at [794, 213] on button "Bulk Actions ( 1 )" at bounding box center [778, 213] width 92 height 19
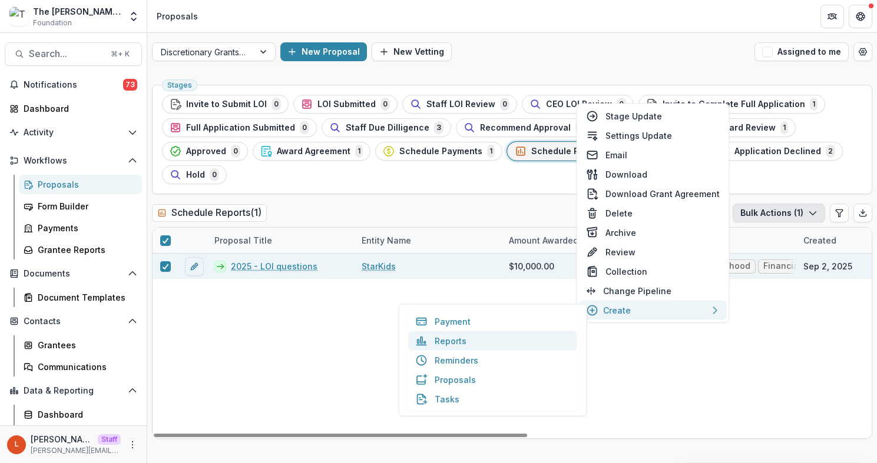
click at [523, 337] on button "Reports" at bounding box center [493, 340] width 168 height 19
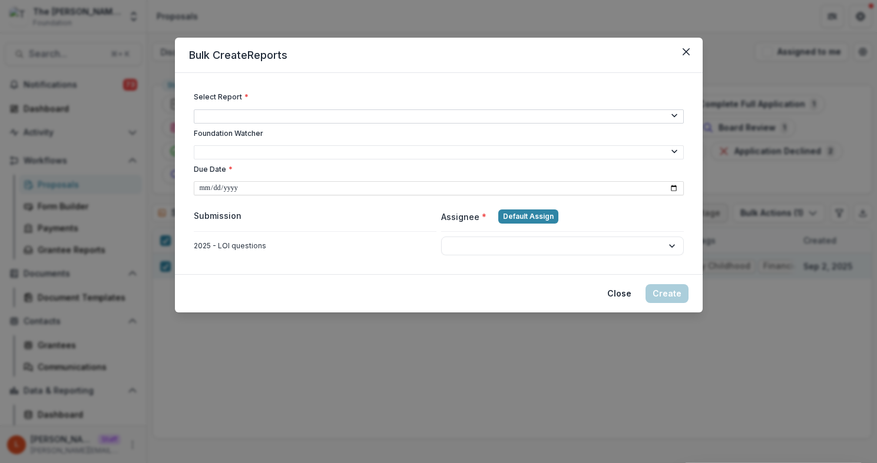
click at [292, 118] on select "**********" at bounding box center [439, 116] width 490 height 14
select select "**********"
click at [194, 109] on select "**********" at bounding box center [439, 116] width 490 height 14
click at [279, 151] on select "**********" at bounding box center [439, 152] width 490 height 14
select select "**********"
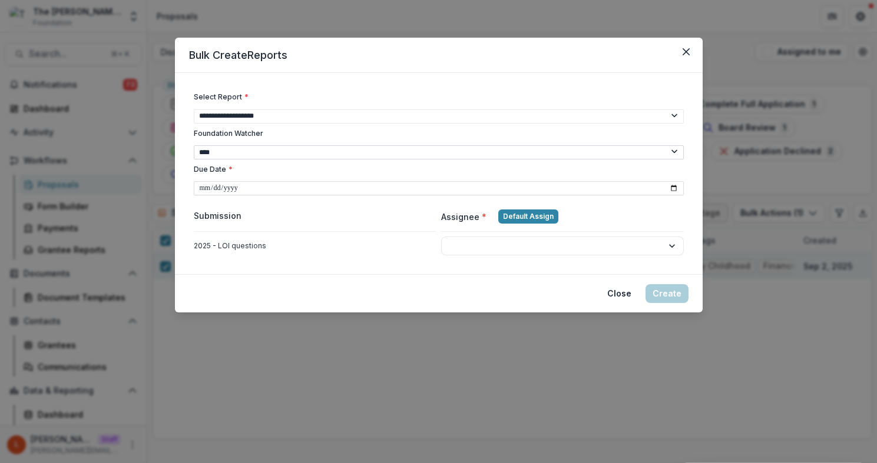
click at [194, 145] on select "**********" at bounding box center [439, 152] width 490 height 14
click at [301, 153] on select "**********" at bounding box center [439, 152] width 490 height 14
click at [674, 185] on input "Due Date *" at bounding box center [439, 188] width 490 height 14
type input "**********"
click at [475, 238] on select "**********" at bounding box center [562, 246] width 243 height 19
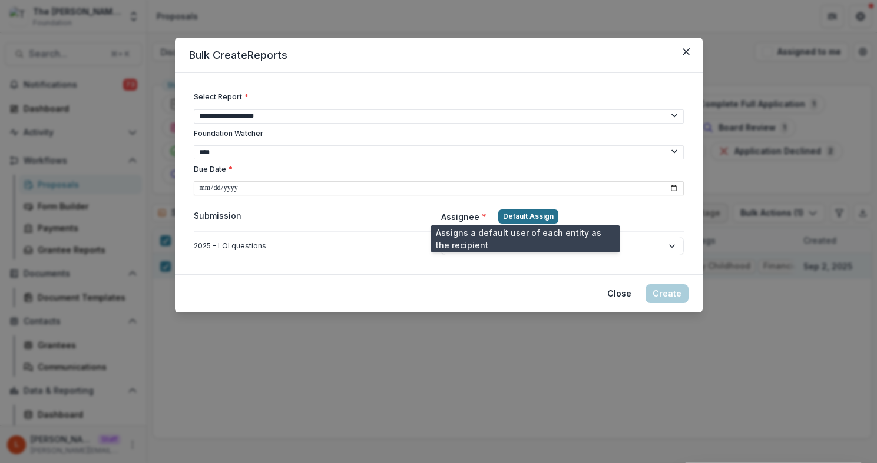
click at [525, 214] on button "Default Assign" at bounding box center [528, 217] width 60 height 14
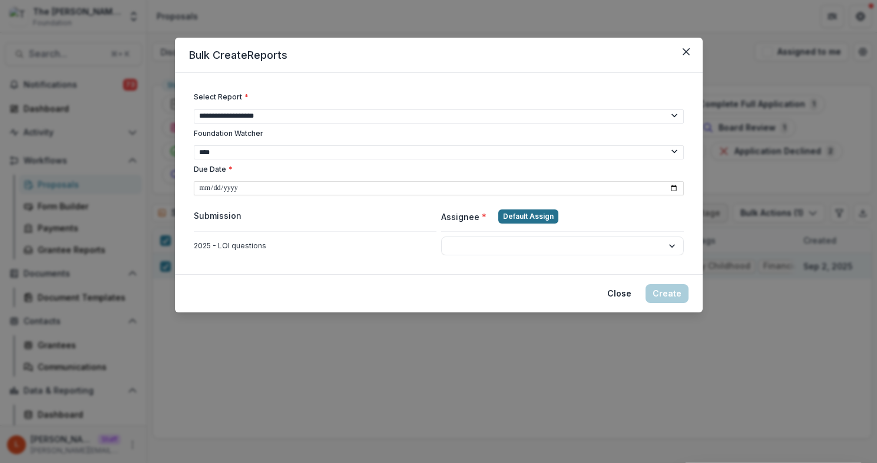
select select "**********"
click at [509, 283] on footer "Close Create" at bounding box center [438, 293] width 527 height 38
click at [509, 245] on select "**********" at bounding box center [562, 246] width 243 height 19
click at [666, 290] on button "Create" at bounding box center [666, 293] width 43 height 19
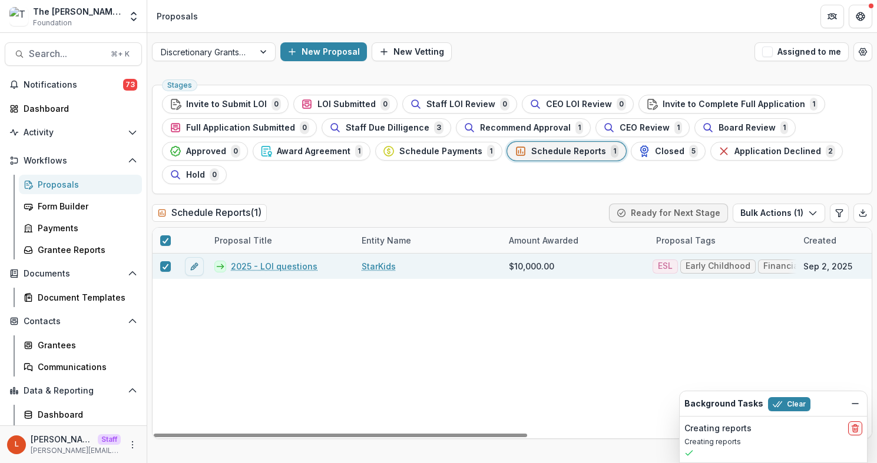
click at [203, 342] on div "2025 - LOI questions StarKids $10,000.00 ESL Early Childhood Financial Literacy…" at bounding box center [841, 346] width 1379 height 185
click at [856, 405] on icon "Dismiss" at bounding box center [854, 403] width 9 height 9
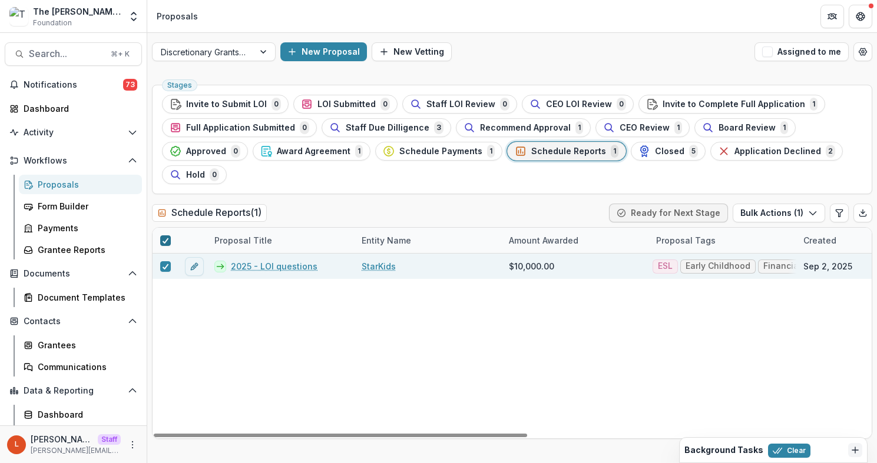
click at [167, 240] on icon at bounding box center [165, 241] width 7 height 6
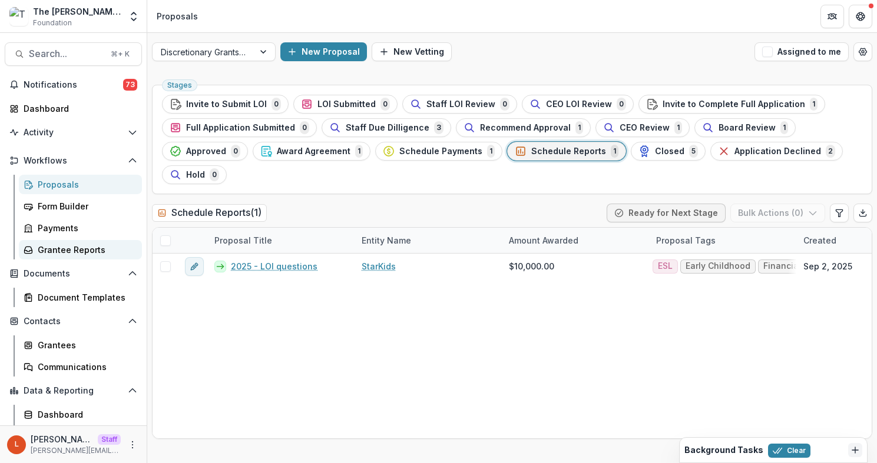
click at [52, 247] on div "Grantee Reports" at bounding box center [85, 250] width 95 height 12
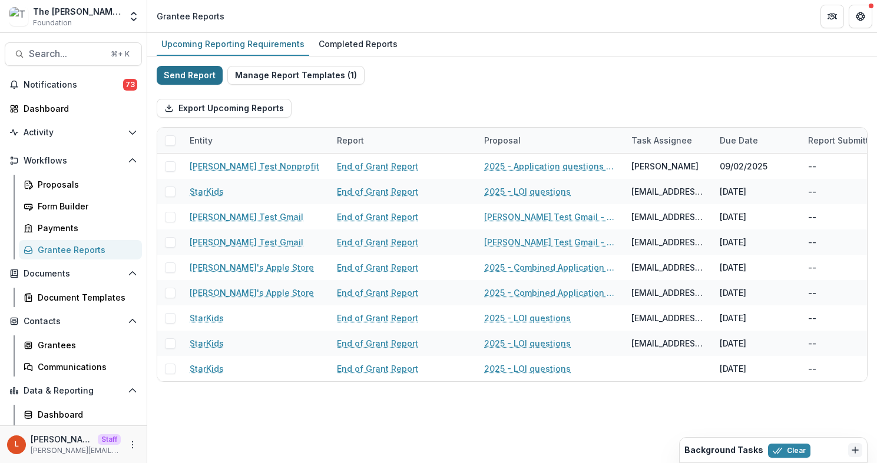
click at [192, 75] on button "Send Report" at bounding box center [190, 75] width 66 height 19
select select "********"
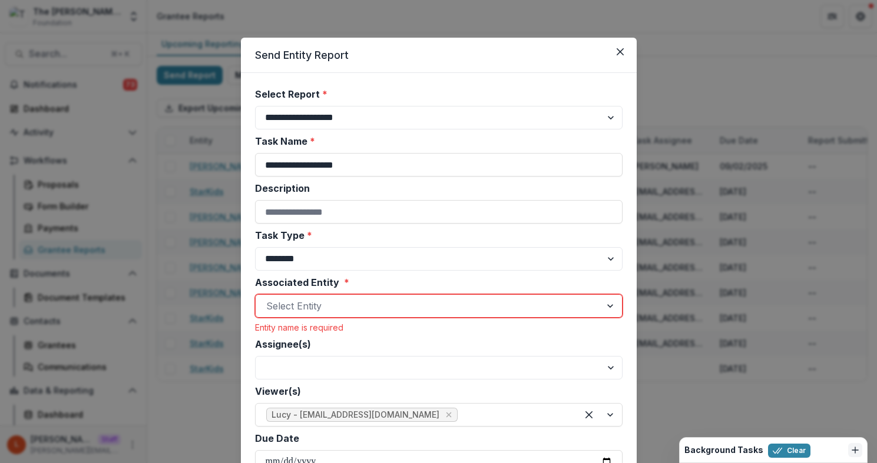
scroll to position [31, 0]
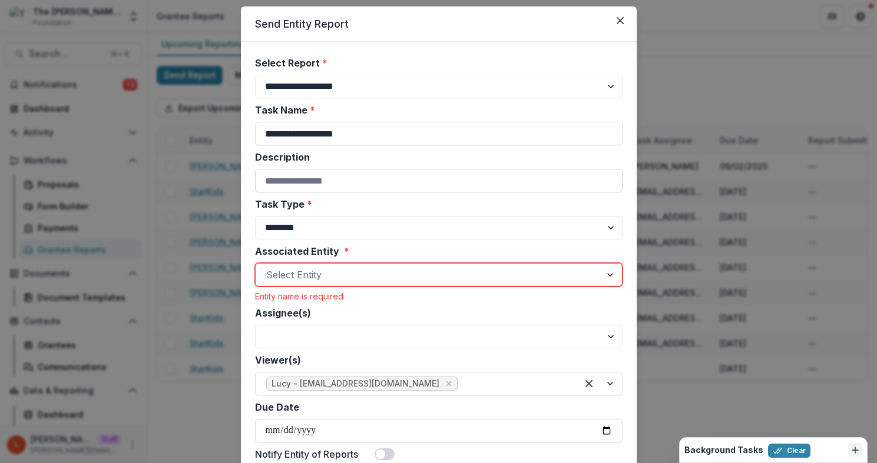
click at [301, 174] on input "Description" at bounding box center [438, 181] width 367 height 24
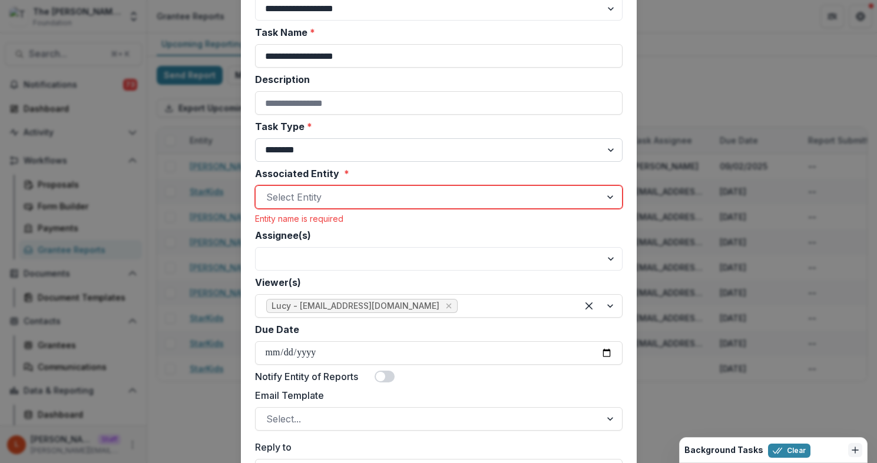
click at [294, 150] on select "******** ********" at bounding box center [438, 150] width 367 height 24
click at [255, 138] on select "******** ********" at bounding box center [438, 150] width 367 height 24
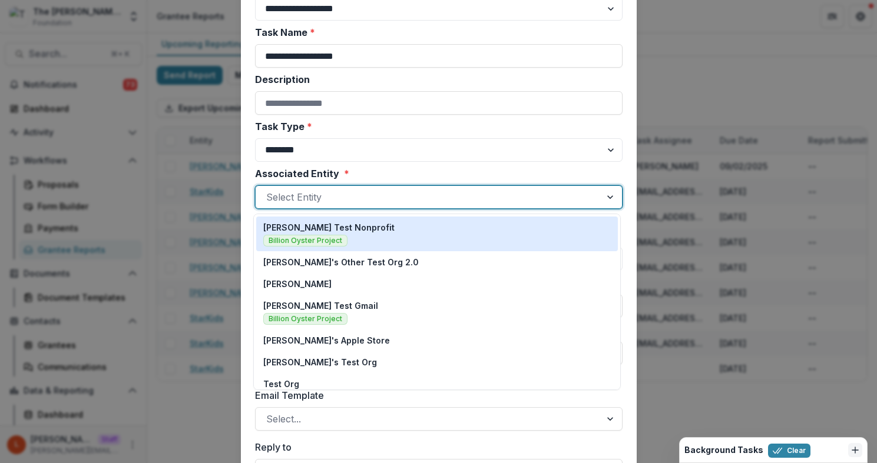
click at [303, 202] on div at bounding box center [428, 197] width 324 height 16
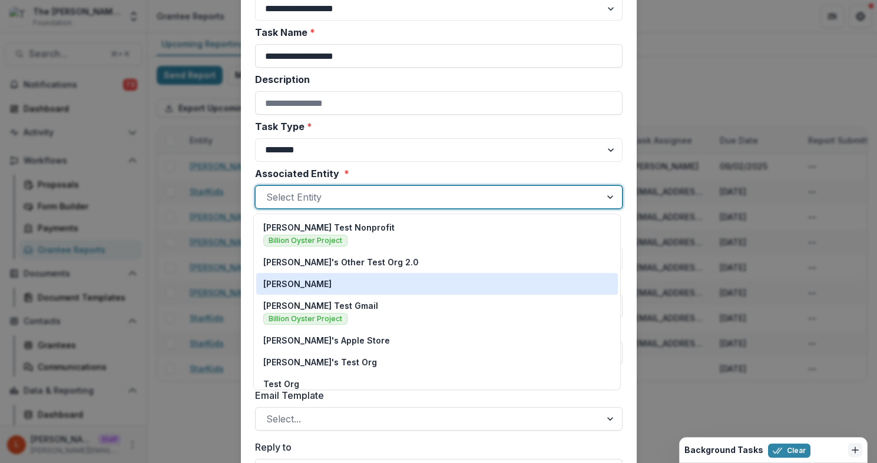
click at [308, 285] on div "Annie Test" at bounding box center [436, 284] width 347 height 12
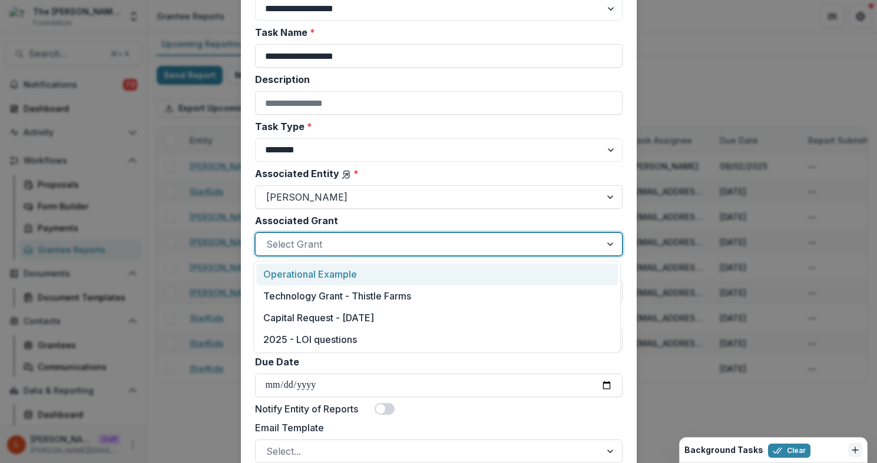
click at [308, 245] on div at bounding box center [428, 244] width 324 height 16
click at [308, 276] on div "Operational Example" at bounding box center [436, 275] width 361 height 22
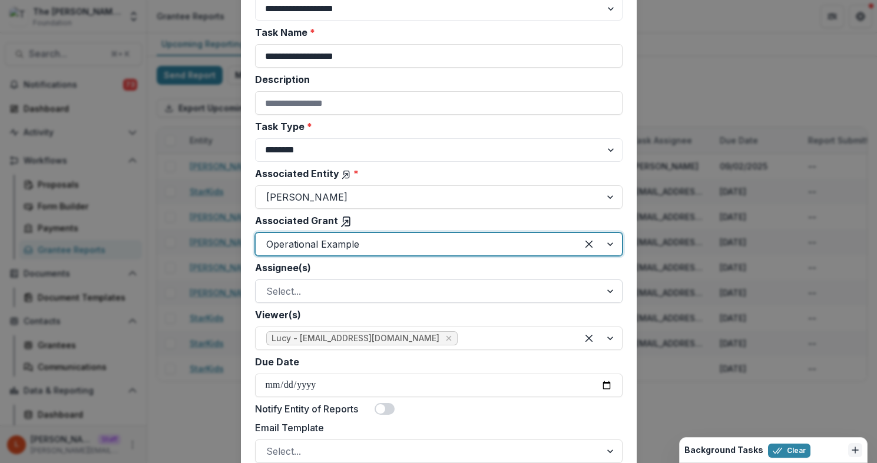
click at [302, 294] on div at bounding box center [428, 291] width 324 height 16
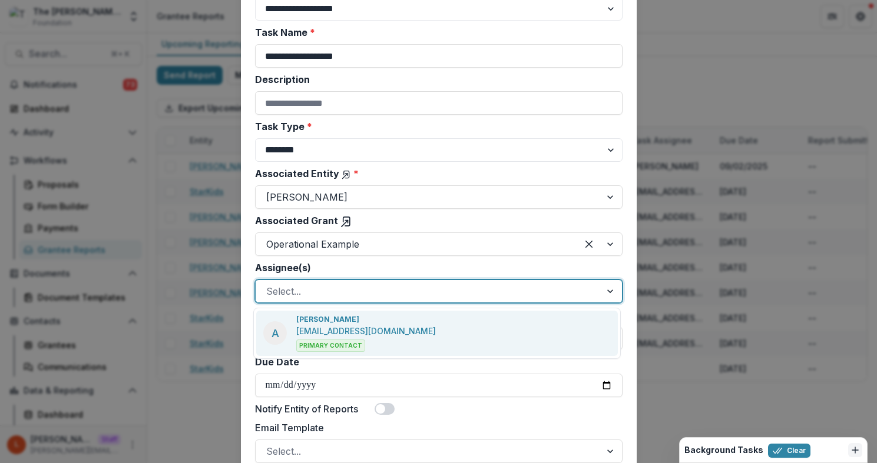
click at [306, 320] on p "Annie Axe" at bounding box center [327, 319] width 63 height 11
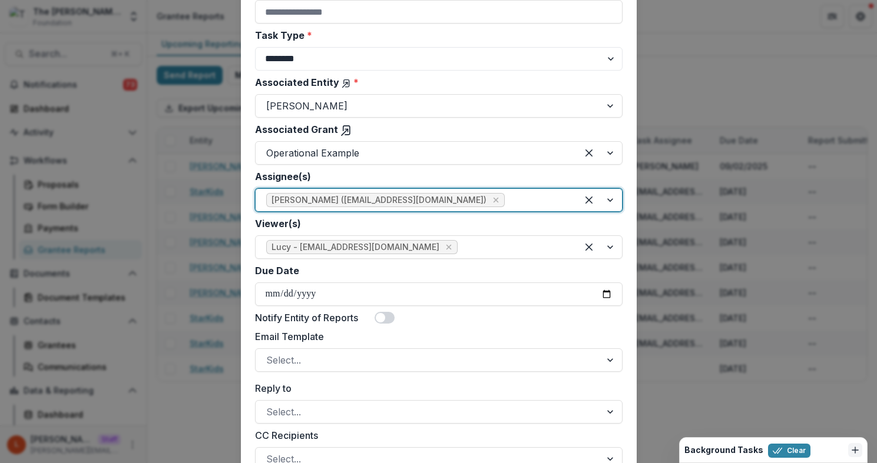
scroll to position [207, 0]
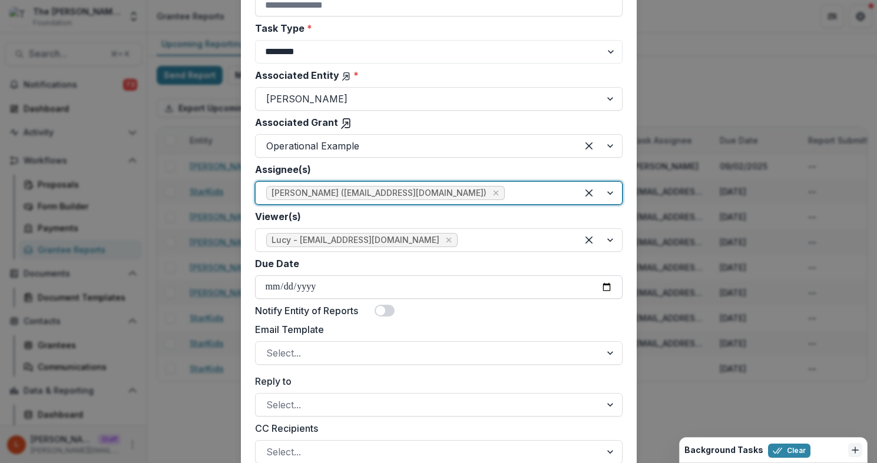
click at [608, 290] on input "Due Date" at bounding box center [438, 288] width 367 height 24
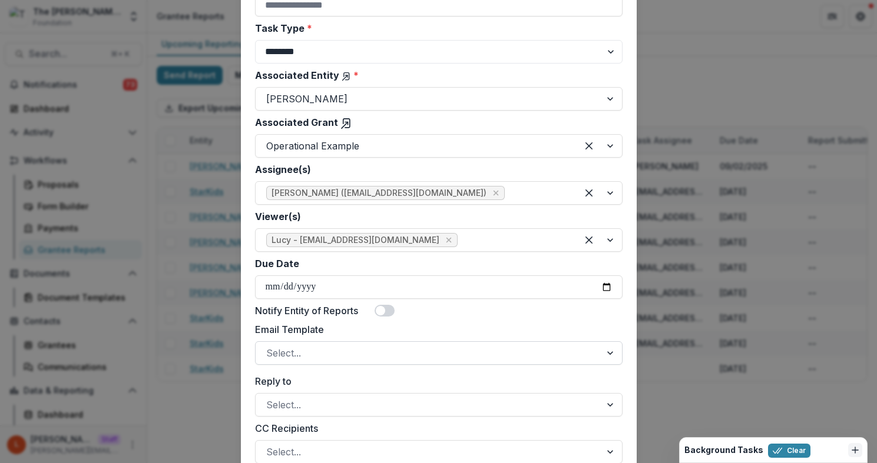
type input "**********"
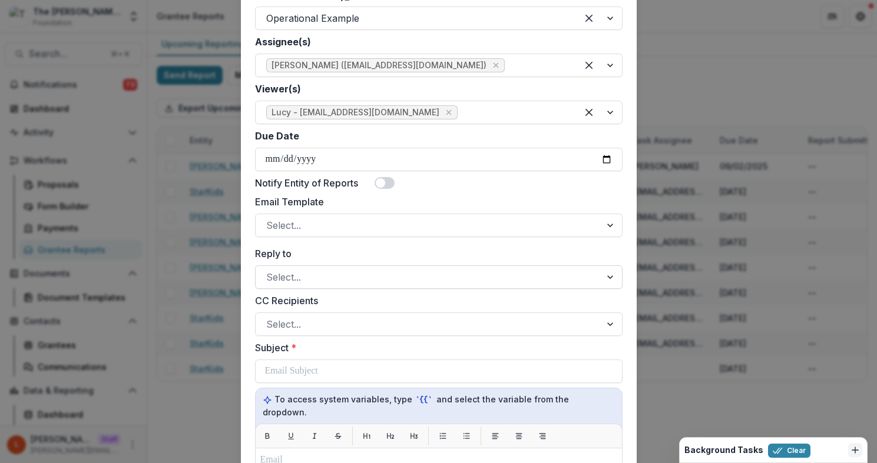
scroll to position [354, 0]
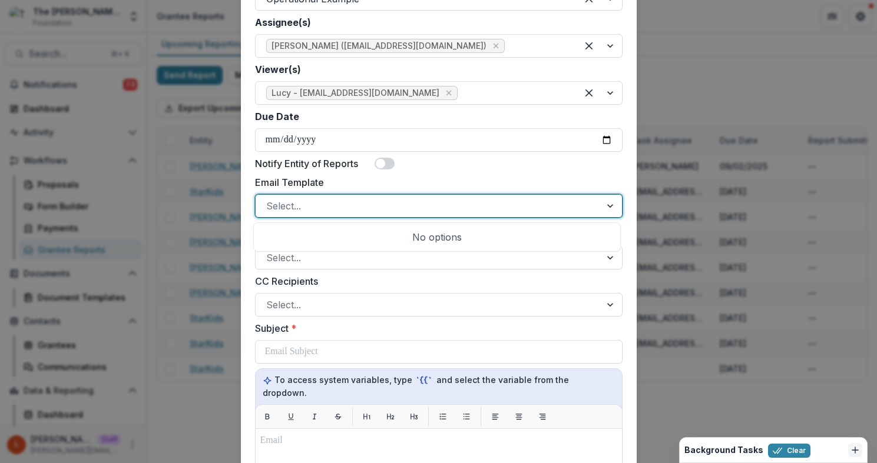
click at [371, 203] on div at bounding box center [428, 206] width 324 height 16
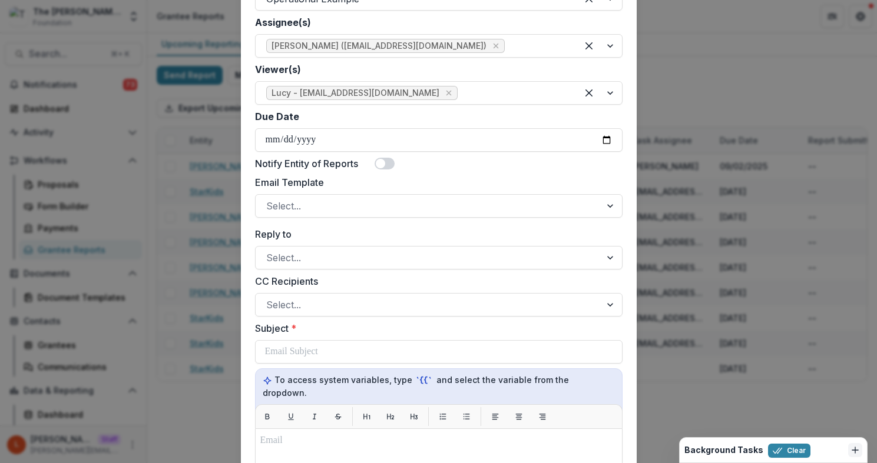
click at [443, 175] on label "Email Template" at bounding box center [435, 182] width 360 height 14
click at [269, 199] on input "Email Template" at bounding box center [267, 206] width 3 height 14
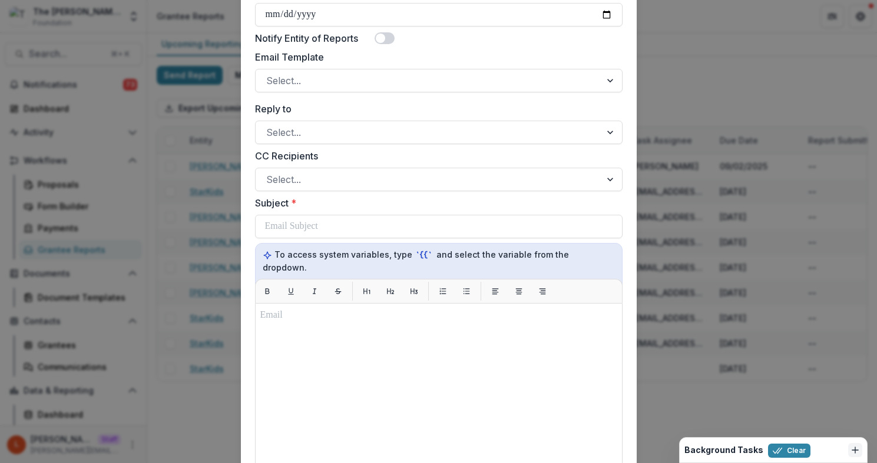
scroll to position [374, 0]
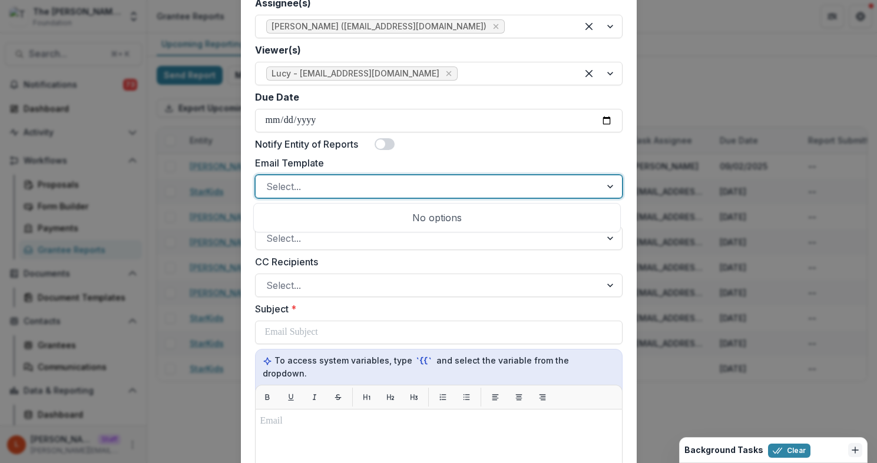
click at [371, 190] on div at bounding box center [428, 186] width 324 height 16
click at [416, 161] on label "Email Template" at bounding box center [435, 163] width 360 height 14
click at [269, 180] on input "Email Template" at bounding box center [267, 187] width 3 height 14
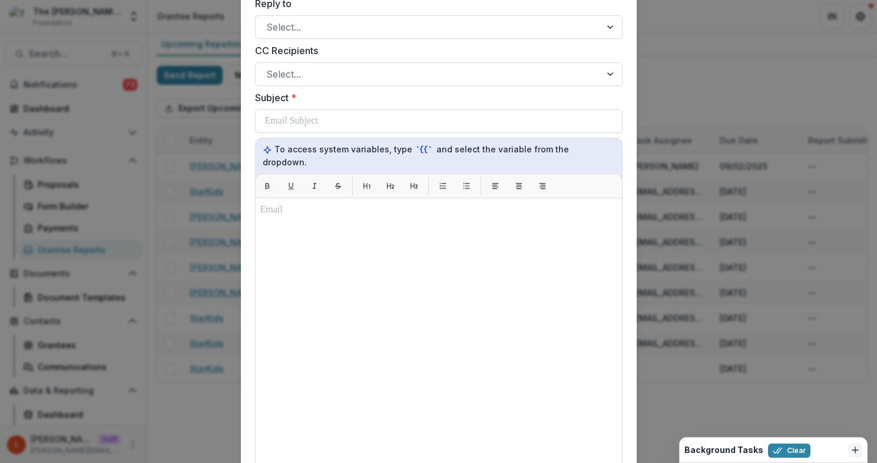
scroll to position [458, 0]
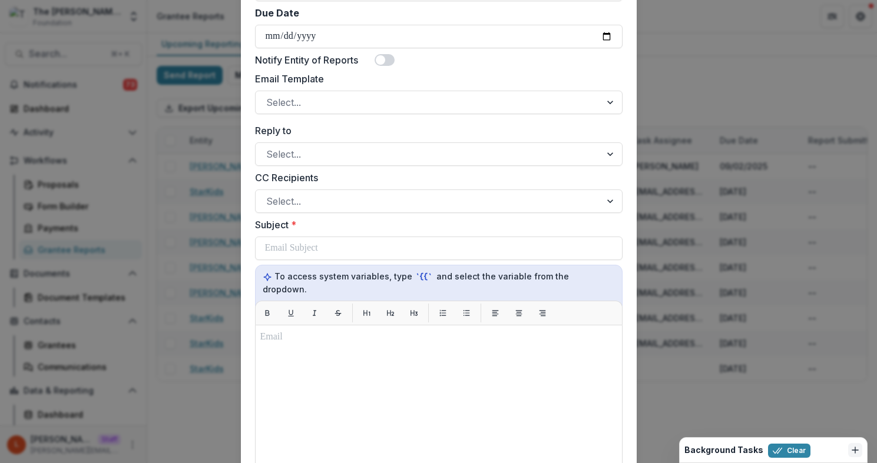
click at [77, 346] on div "**********" at bounding box center [438, 231] width 877 height 463
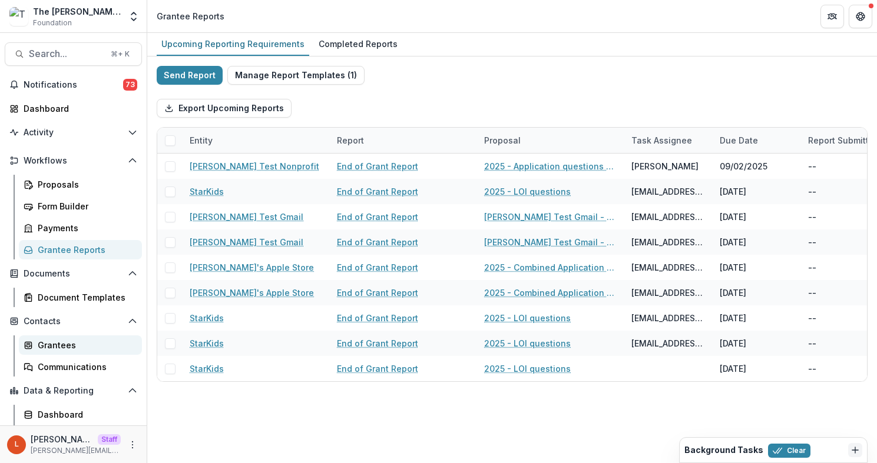
click at [76, 347] on div "Grantees" at bounding box center [85, 345] width 95 height 12
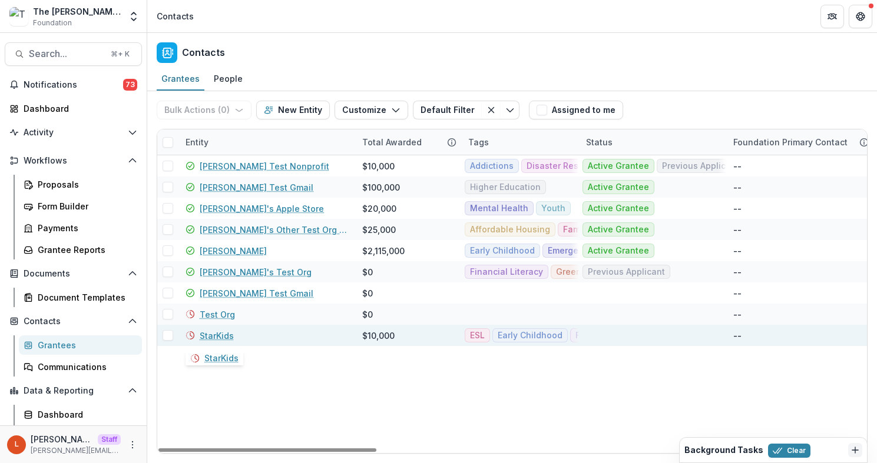
click at [211, 336] on link "StarKids" at bounding box center [217, 336] width 34 height 12
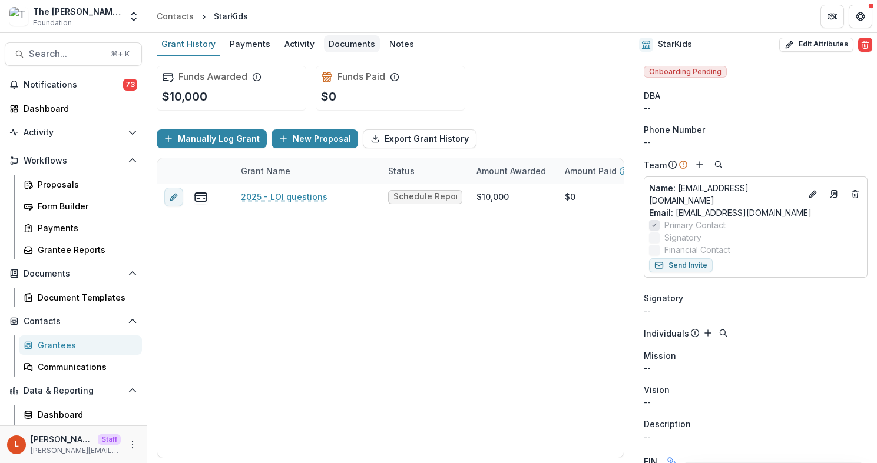
click at [327, 54] on link "Documents" at bounding box center [352, 44] width 56 height 23
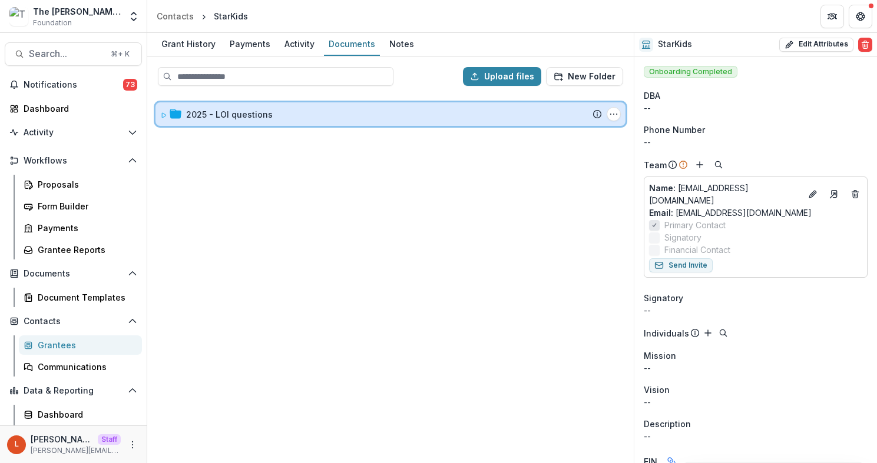
click at [163, 118] on icon at bounding box center [163, 115] width 7 height 7
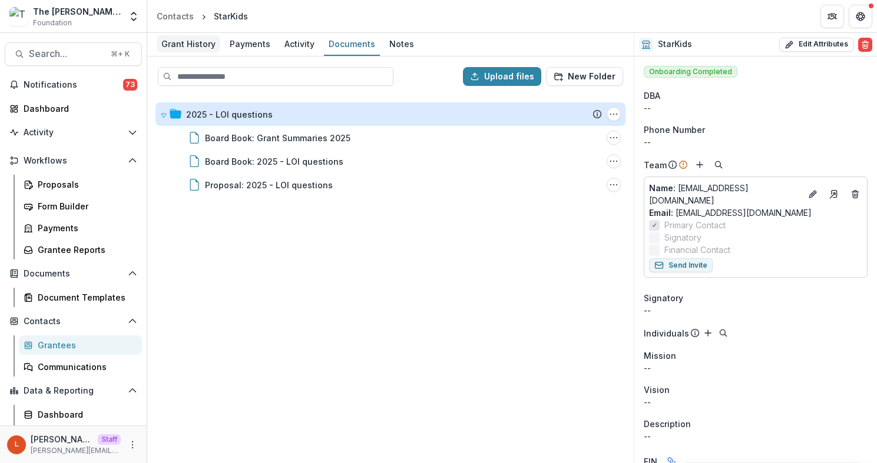
click at [181, 48] on div "Grant History" at bounding box center [189, 43] width 64 height 17
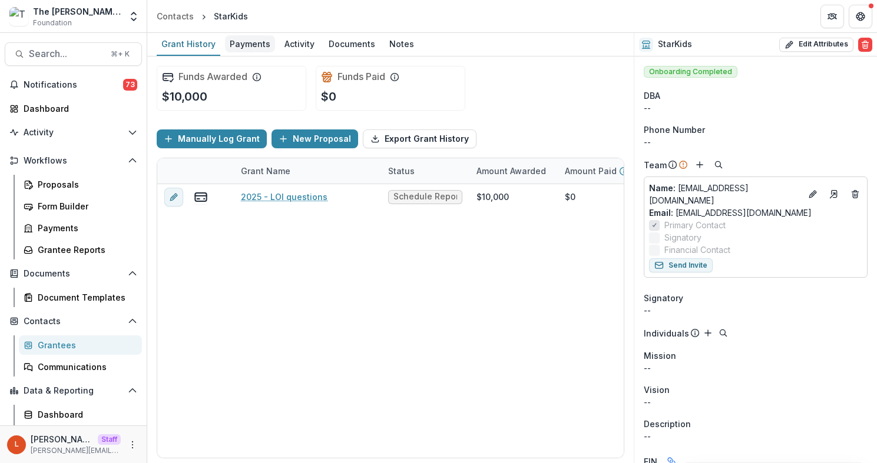
click at [235, 48] on div "Payments" at bounding box center [250, 43] width 50 height 17
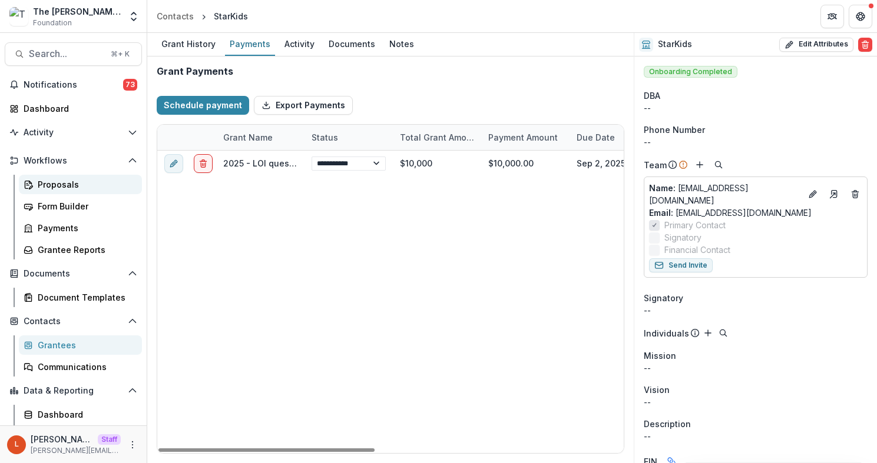
click at [51, 186] on div "Proposals" at bounding box center [85, 184] width 95 height 12
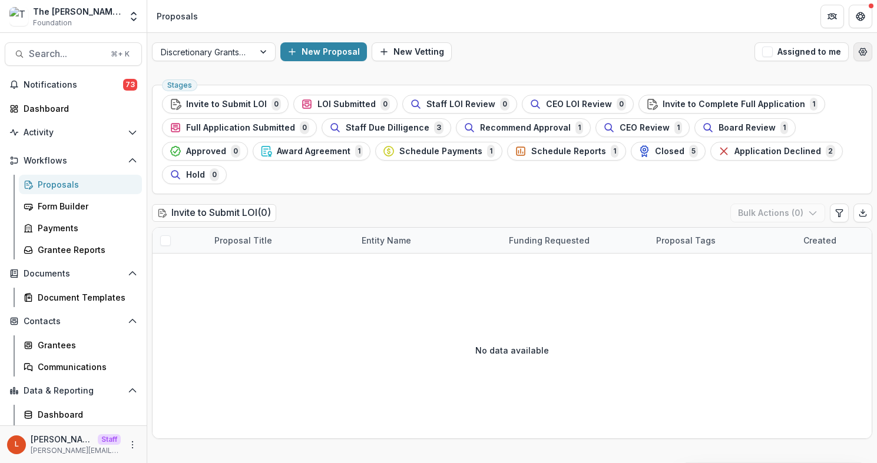
click at [861, 47] on icon "Open table manager" at bounding box center [862, 51] width 9 height 9
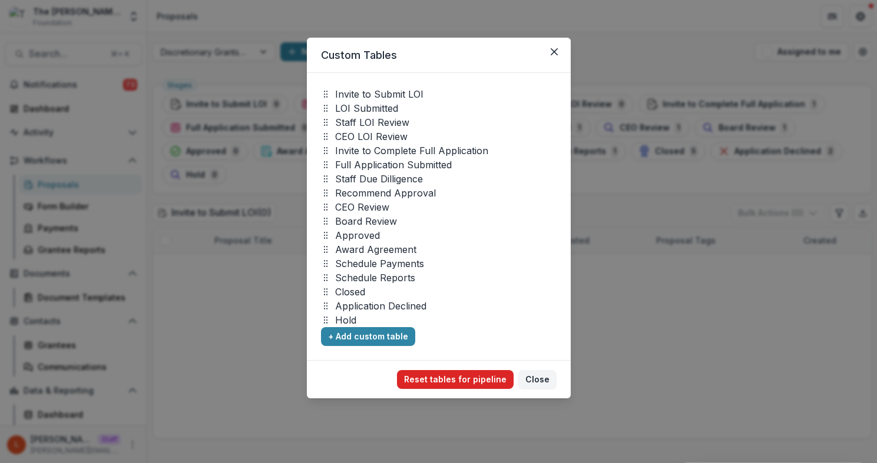
click at [469, 384] on button "Reset tables for pipeline" at bounding box center [455, 379] width 117 height 19
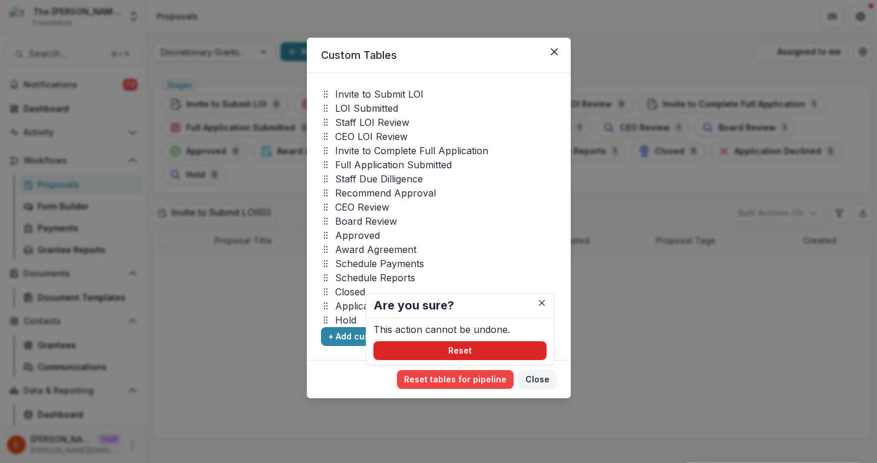
click at [476, 349] on button "Reset" at bounding box center [459, 350] width 173 height 19
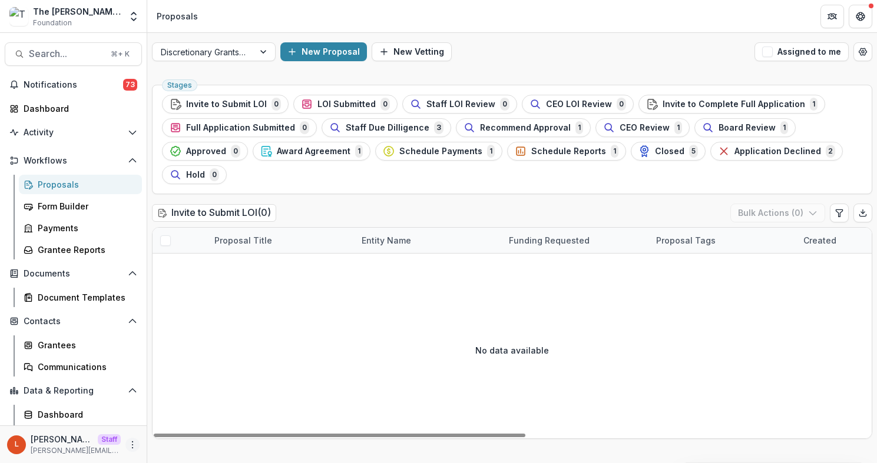
click at [125, 447] on button "More" at bounding box center [132, 445] width 14 height 14
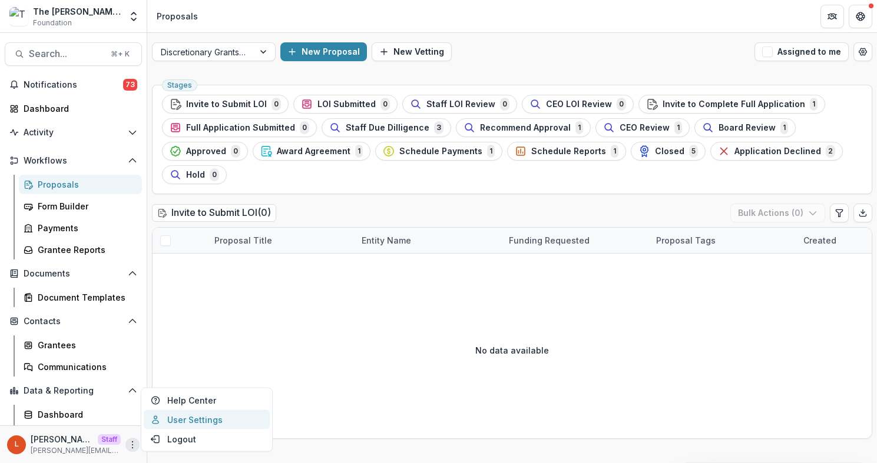
click at [243, 419] on link "User Settings" at bounding box center [207, 419] width 126 height 19
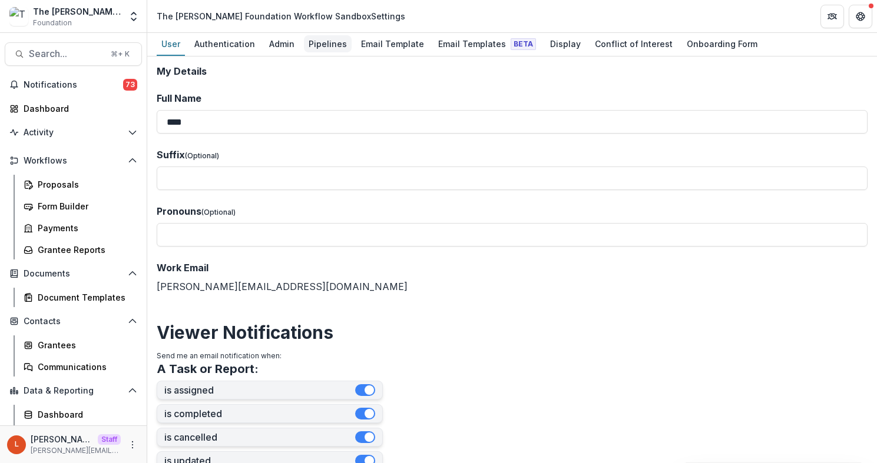
click at [340, 41] on div "Pipelines" at bounding box center [328, 43] width 48 height 17
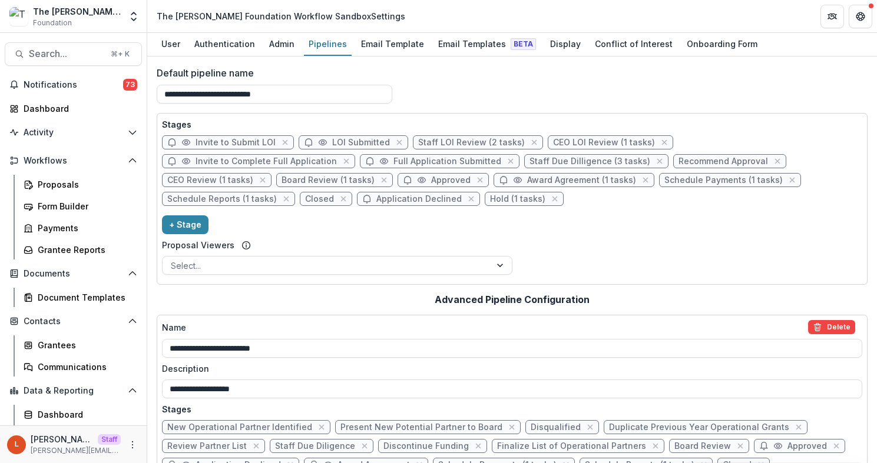
click at [374, 175] on span "Board Review (1 tasks)" at bounding box center [327, 180] width 93 height 10
select select "******"
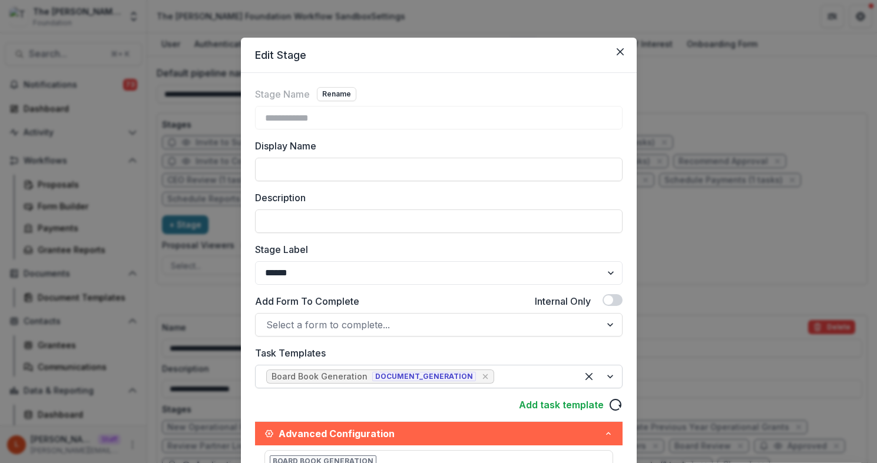
scroll to position [94, 0]
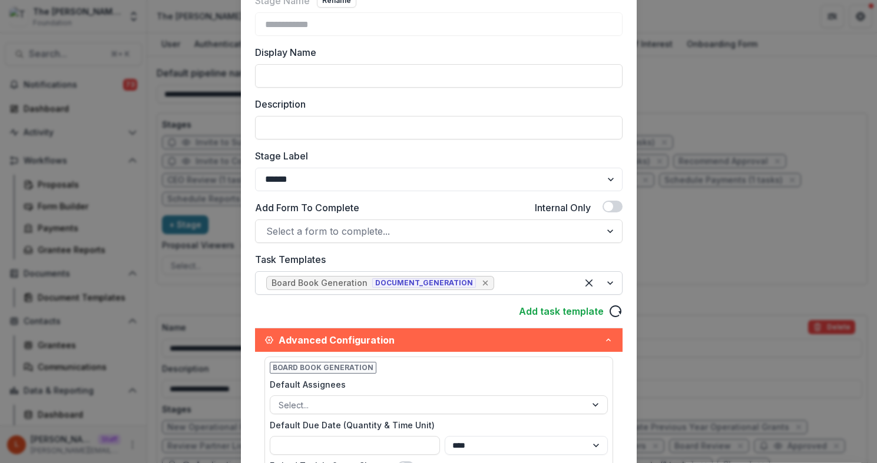
click at [480, 286] on icon "Remove [object Object]" at bounding box center [484, 282] width 9 height 9
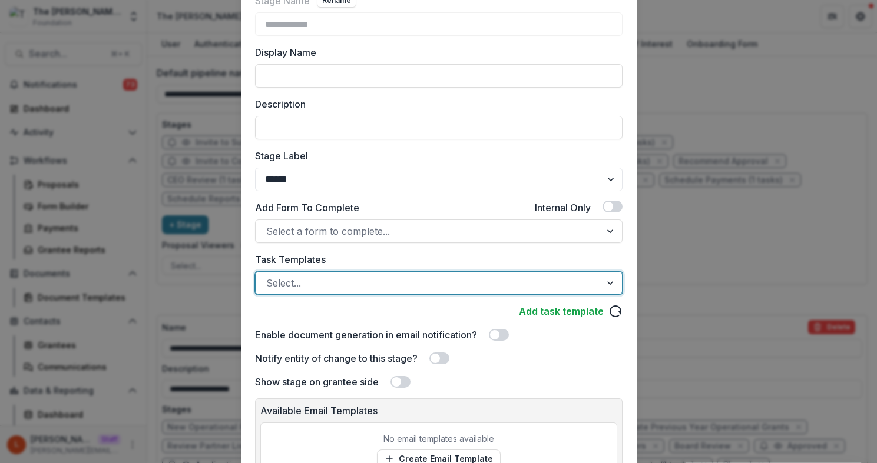
scroll to position [204, 0]
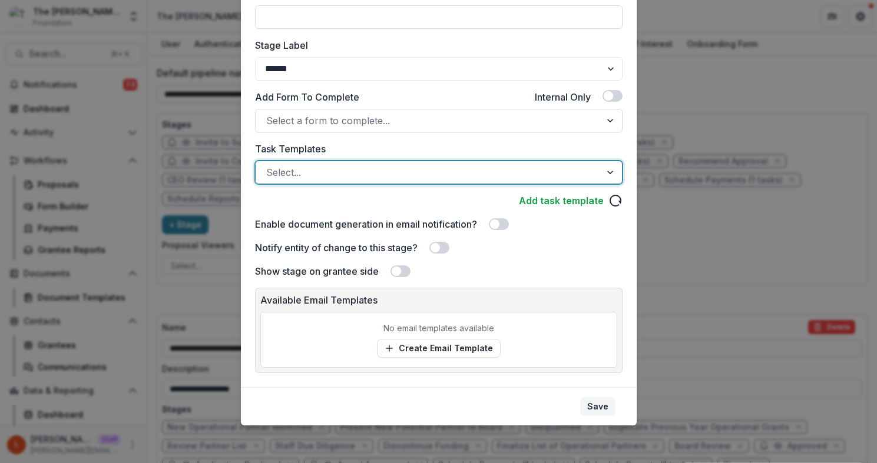
click at [597, 408] on button "Save" at bounding box center [597, 406] width 35 height 19
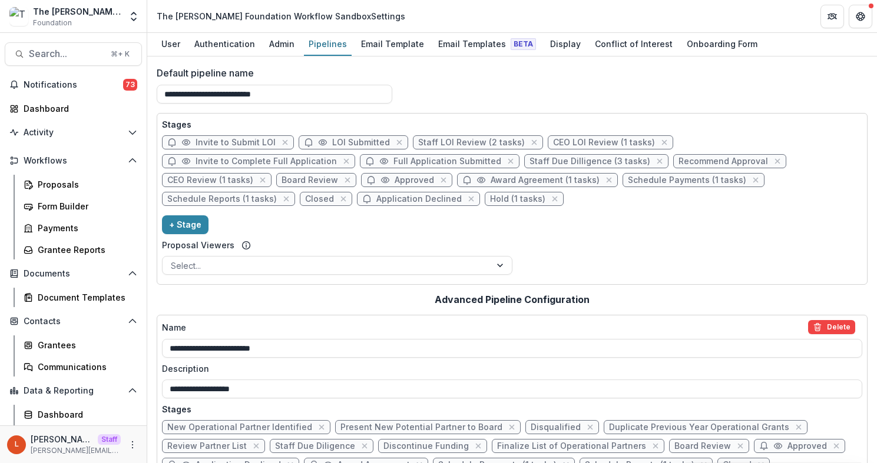
click at [678, 163] on span "Recommend Approval" at bounding box center [722, 162] width 89 height 10
select select "******"
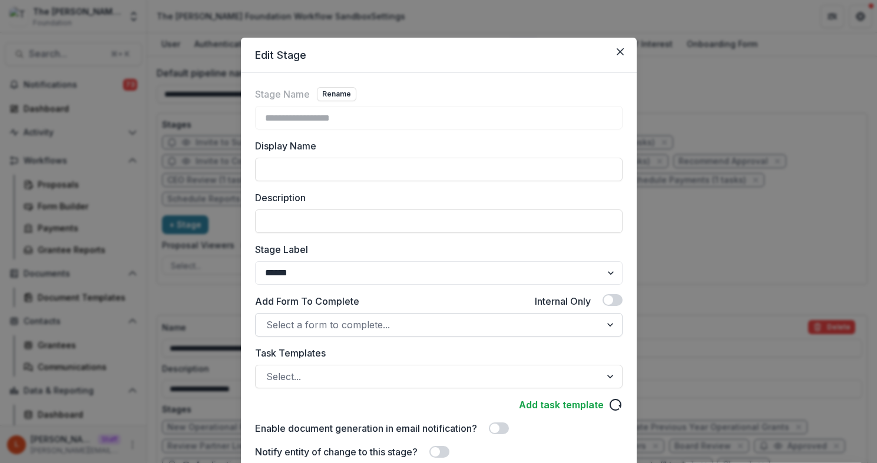
click at [393, 322] on div at bounding box center [428, 325] width 324 height 16
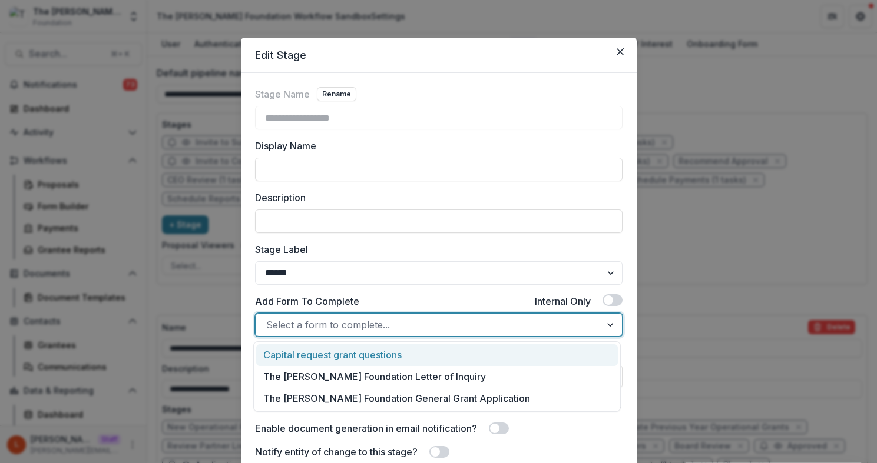
click at [344, 253] on label "Stage Label" at bounding box center [435, 250] width 360 height 14
click at [344, 261] on select "******* ***** ********* ****** ******* ******** ******** ******* ********* ****…" at bounding box center [438, 273] width 367 height 24
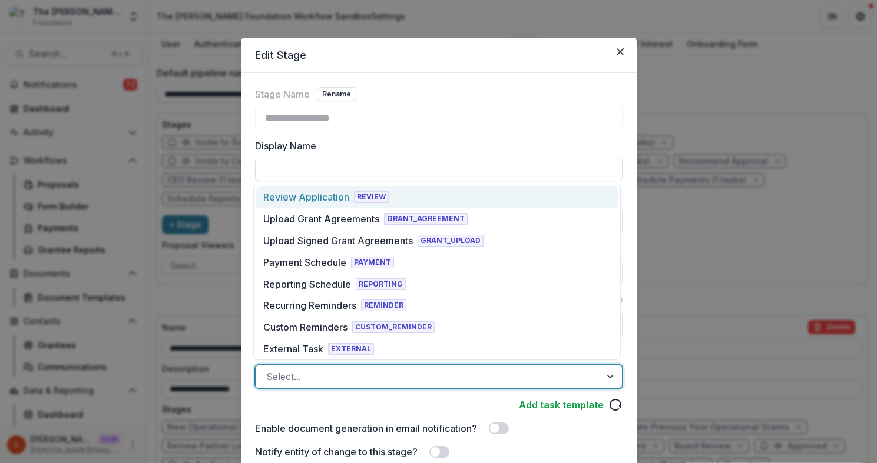
click at [313, 378] on div at bounding box center [428, 377] width 324 height 16
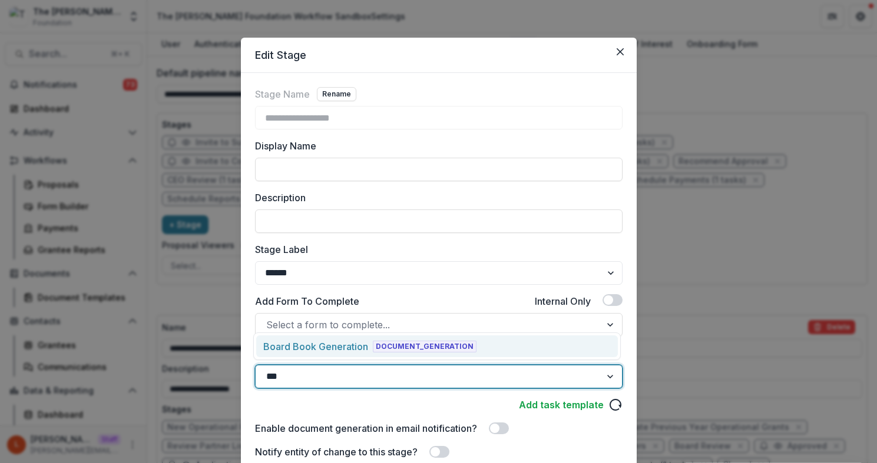
type input "****"
click at [353, 340] on div "Board Book Generation" at bounding box center [315, 347] width 105 height 14
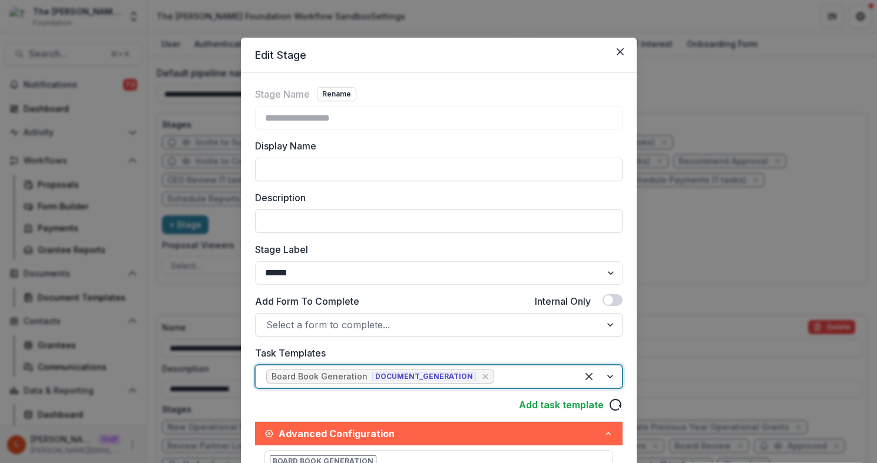
scroll to position [380, 0]
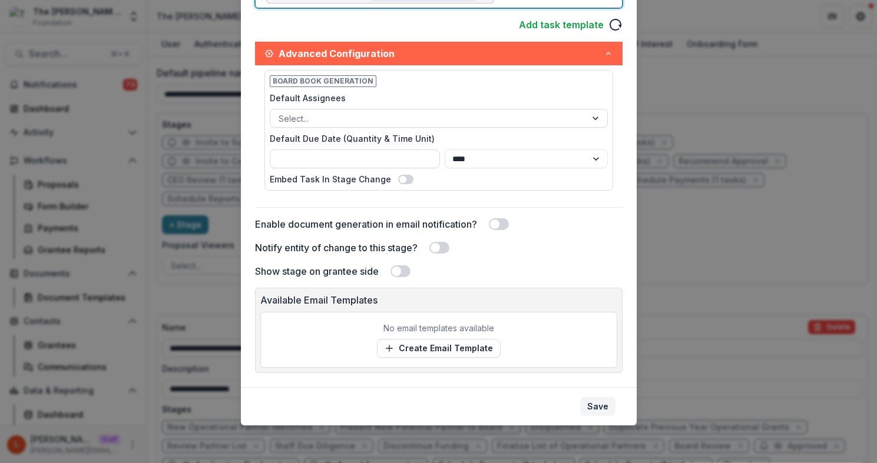
click at [600, 405] on button "Save" at bounding box center [597, 406] width 35 height 19
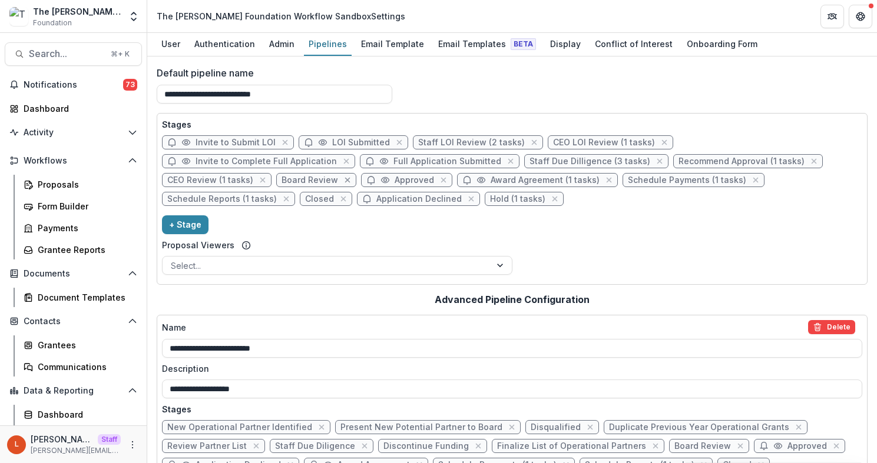
click at [352, 175] on icon "close" at bounding box center [347, 179] width 9 height 9
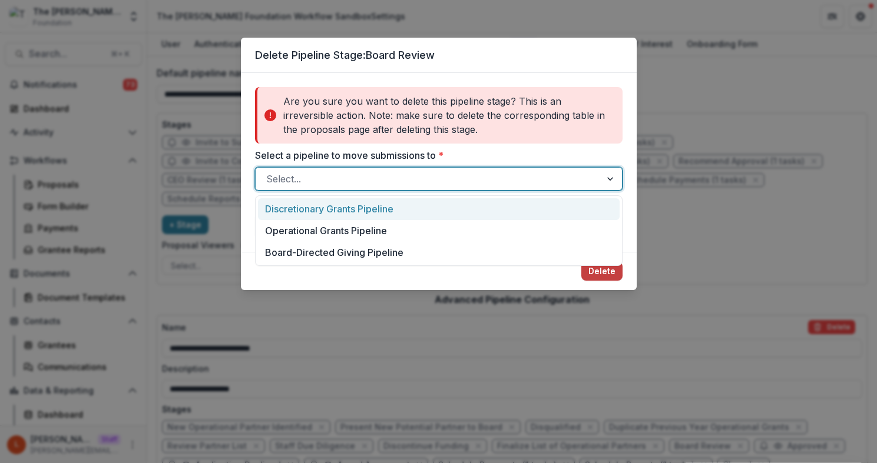
click at [555, 187] on div "Select..." at bounding box center [427, 179] width 345 height 19
click at [555, 208] on div "Discretionary Grants Pipeline" at bounding box center [438, 209] width 361 height 22
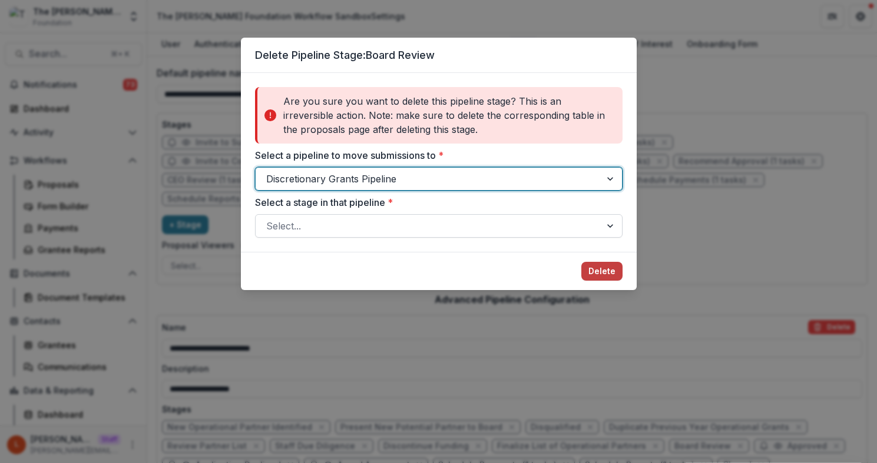
click at [555, 220] on div at bounding box center [428, 226] width 324 height 16
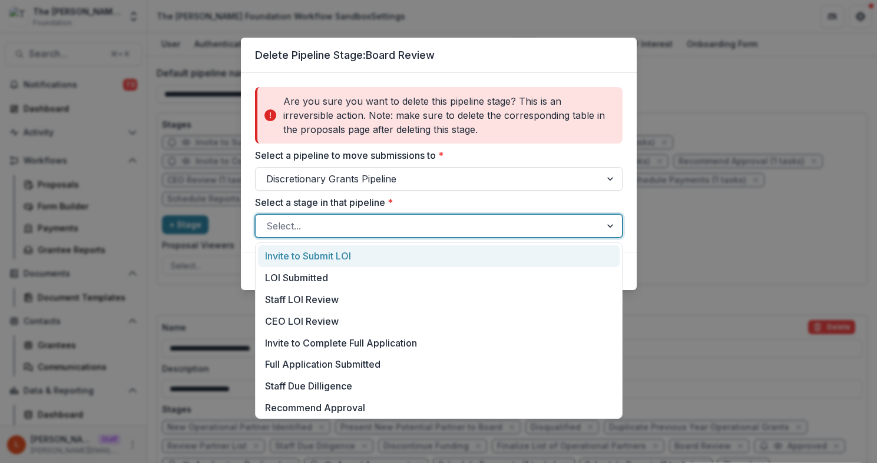
click at [553, 254] on div "Invite to Submit LOI" at bounding box center [438, 256] width 361 height 22
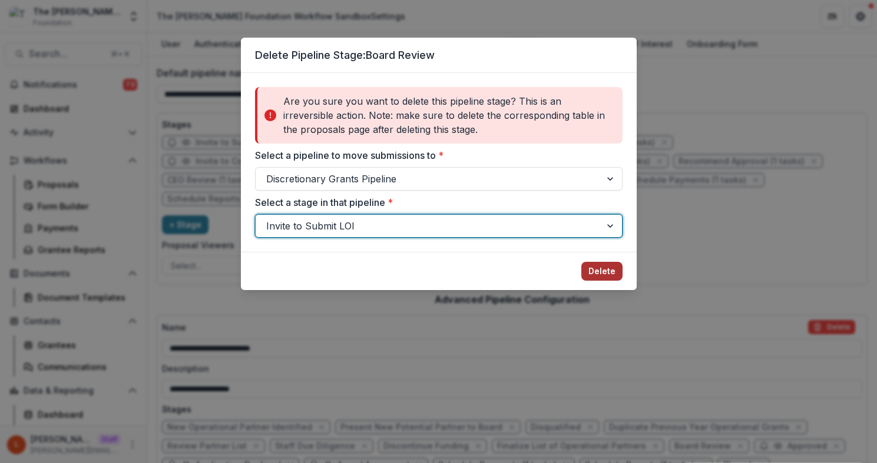
click at [612, 270] on button "Delete" at bounding box center [601, 271] width 41 height 19
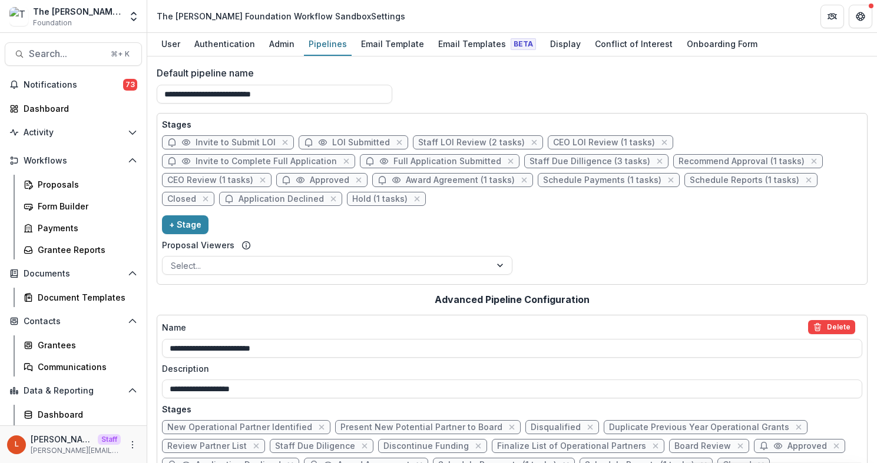
click at [529, 161] on span "Staff Due Dilligence (3 tasks)" at bounding box center [589, 162] width 121 height 10
select select "******"
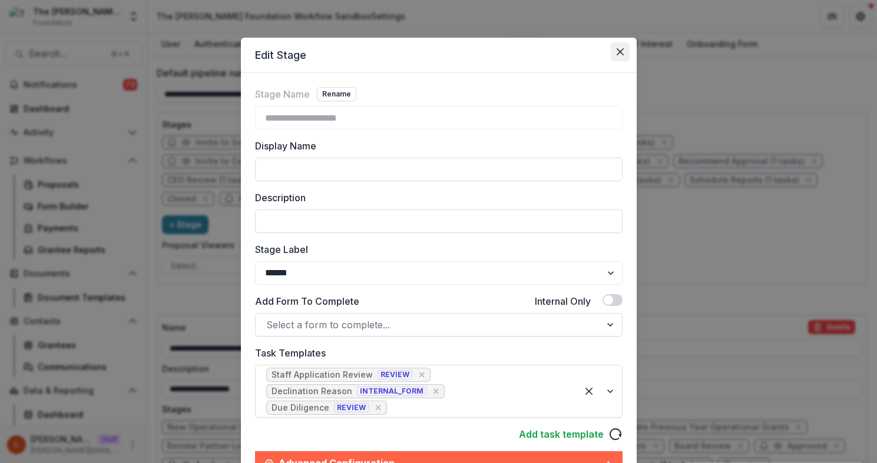
click at [619, 55] on icon "Close" at bounding box center [619, 51] width 7 height 7
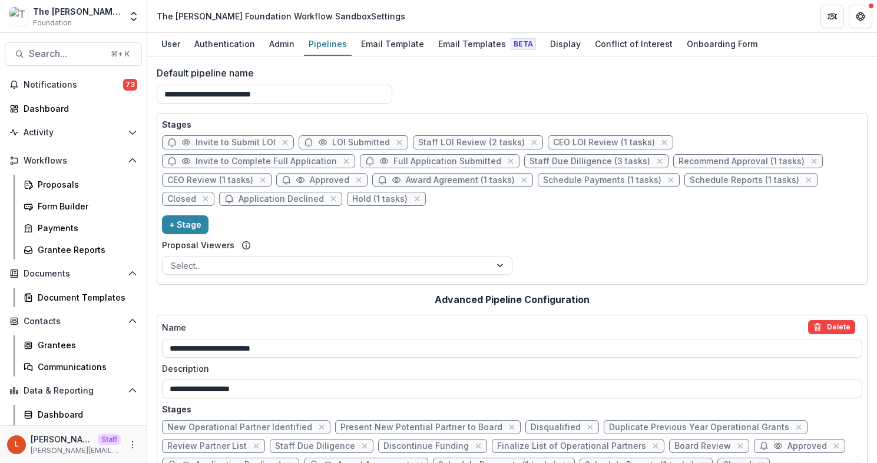
click at [253, 175] on span "CEO Review (1 tasks)" at bounding box center [210, 180] width 86 height 10
select select "******"
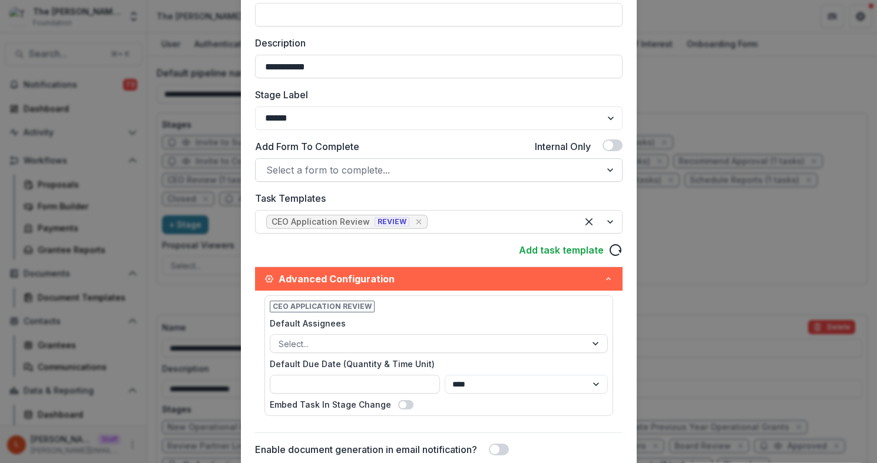
scroll to position [71, 0]
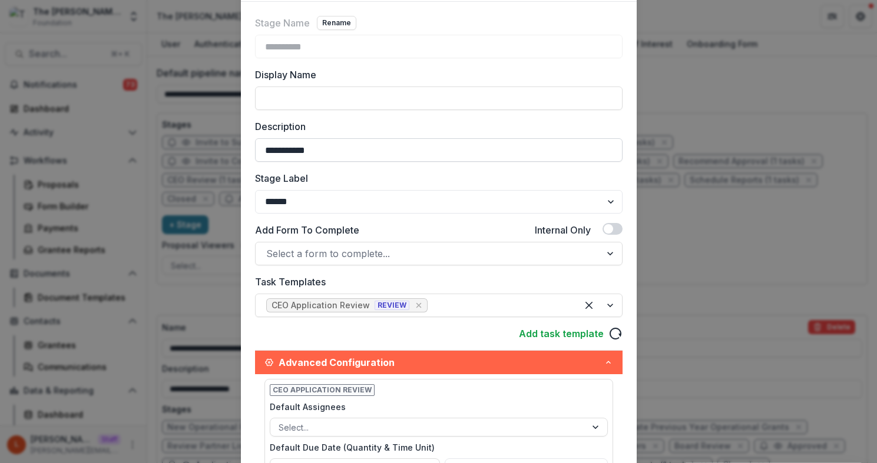
click at [384, 148] on input "**********" at bounding box center [438, 150] width 367 height 24
click at [384, 147] on input "**********" at bounding box center [438, 150] width 367 height 24
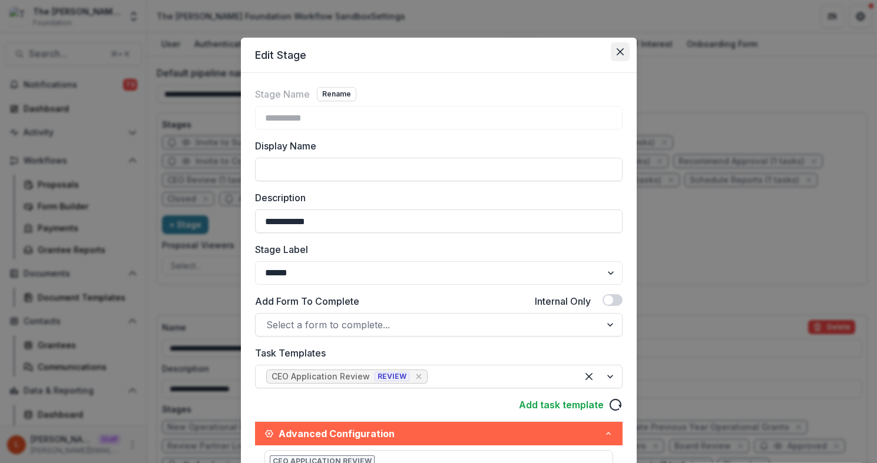
click at [620, 49] on icon "Close" at bounding box center [619, 51] width 7 height 7
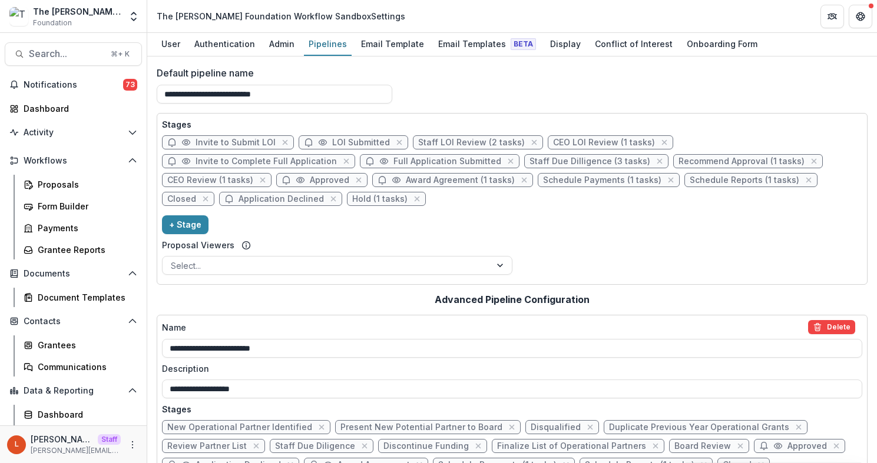
click at [529, 160] on span "Staff Due Dilligence (3 tasks)" at bounding box center [589, 162] width 121 height 10
select select "******"
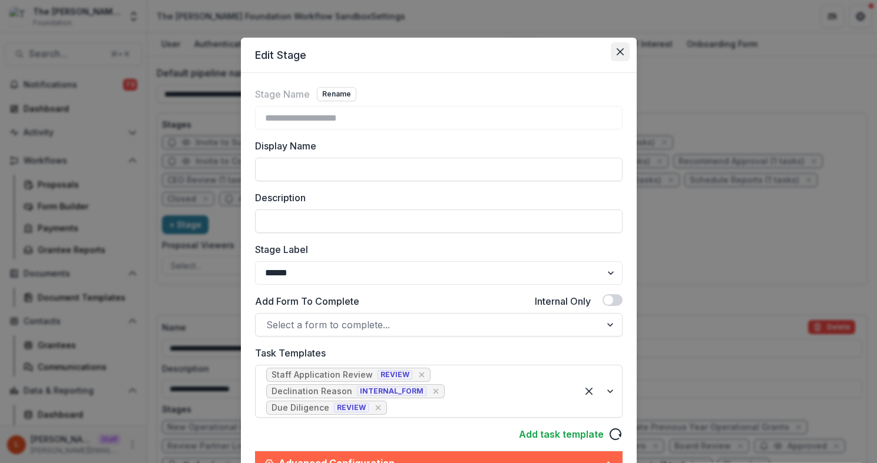
click at [622, 59] on button "Close" at bounding box center [619, 51] width 19 height 19
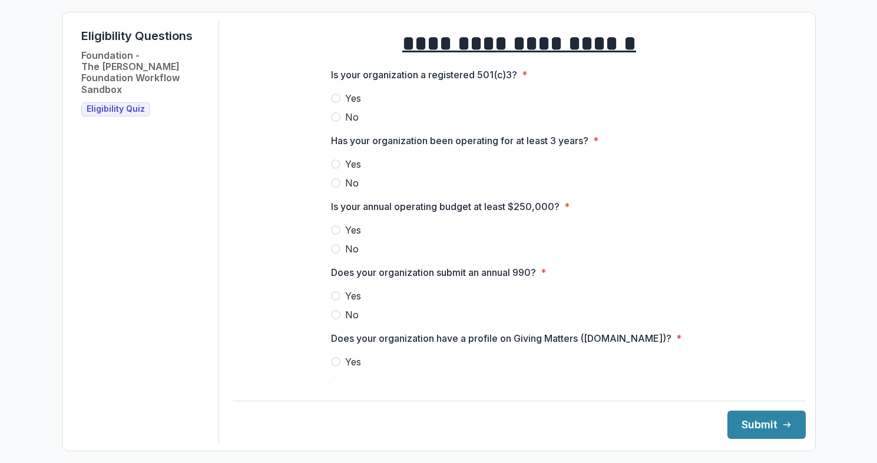
click at [332, 103] on span at bounding box center [335, 98] width 9 height 9
click at [331, 169] on span at bounding box center [335, 164] width 9 height 9
click at [337, 235] on span at bounding box center [335, 229] width 9 height 9
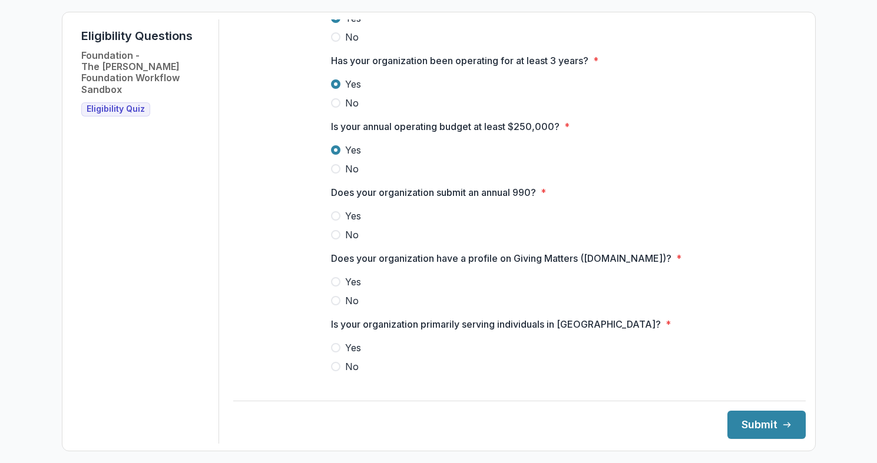
scroll to position [81, 0]
click at [334, 220] on span at bounding box center [335, 214] width 9 height 9
click at [331, 286] on span at bounding box center [335, 280] width 9 height 9
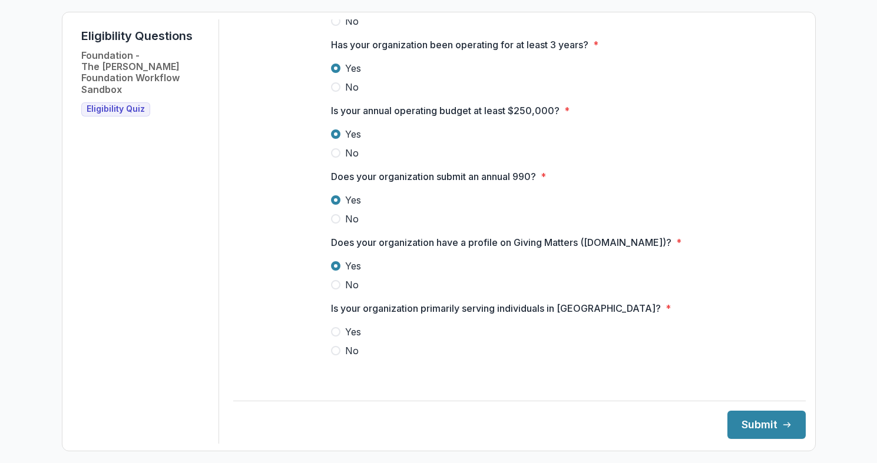
click at [334, 337] on span at bounding box center [335, 331] width 9 height 9
click at [754, 427] on button "Submit" at bounding box center [766, 425] width 78 height 28
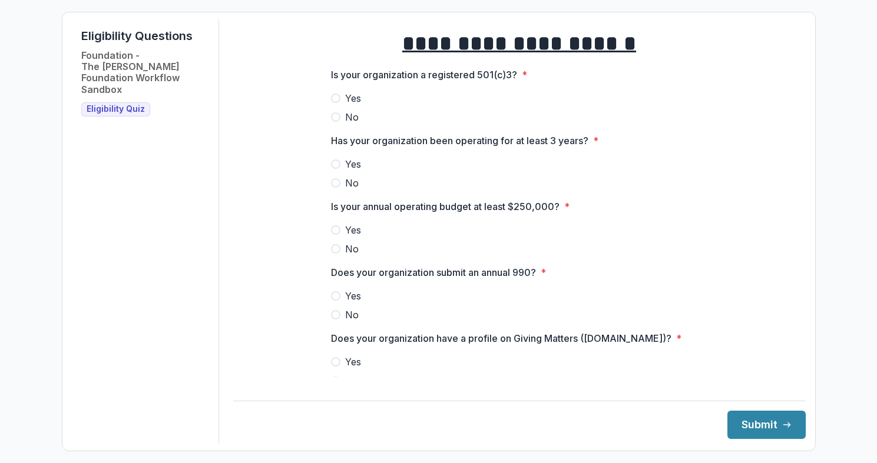
click at [331, 122] on span at bounding box center [335, 116] width 9 height 9
click at [334, 169] on span at bounding box center [335, 164] width 9 height 9
click at [334, 233] on label "Yes" at bounding box center [519, 230] width 377 height 14
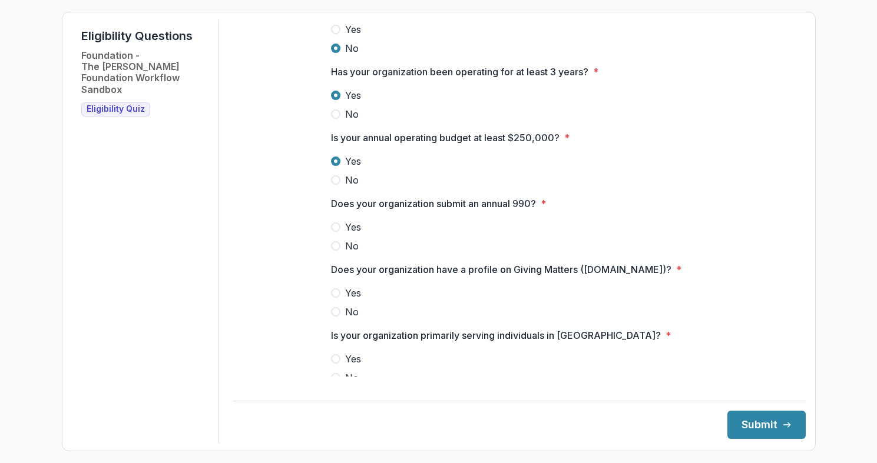
click at [334, 231] on label "Yes" at bounding box center [519, 227] width 377 height 14
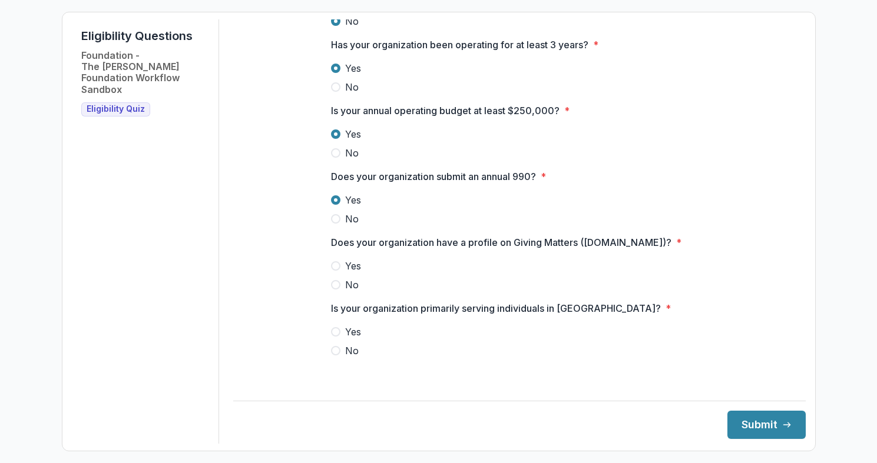
click at [334, 271] on span at bounding box center [335, 265] width 9 height 9
click at [334, 337] on span at bounding box center [335, 331] width 9 height 9
click at [757, 428] on button "Submit" at bounding box center [766, 425] width 78 height 28
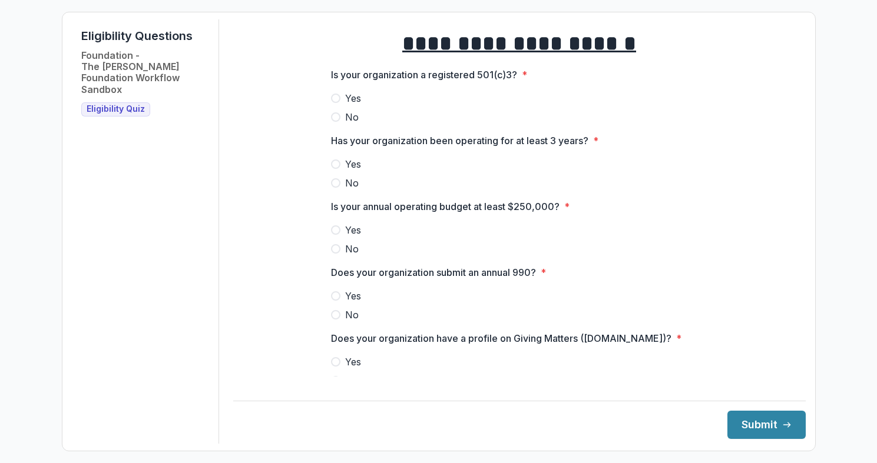
click at [345, 105] on span "Yes" at bounding box center [353, 98] width 16 height 14
click at [347, 168] on span "Yes" at bounding box center [353, 164] width 16 height 14
click at [347, 237] on span "Yes" at bounding box center [353, 230] width 16 height 14
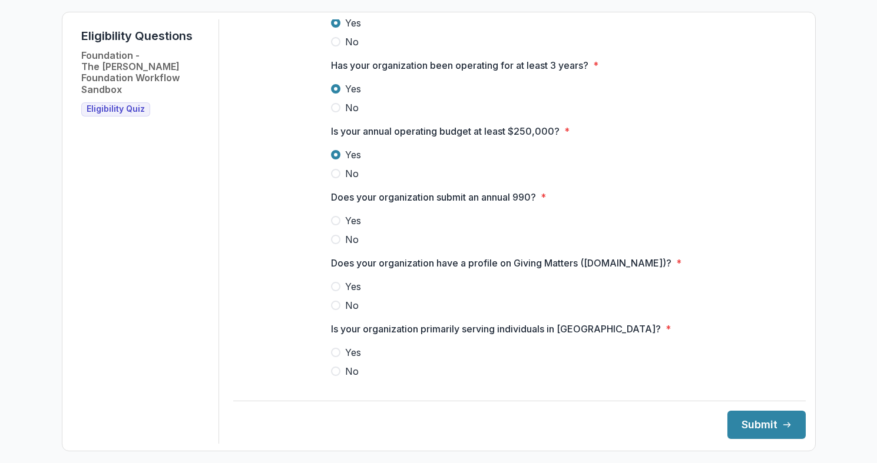
scroll to position [91, 0]
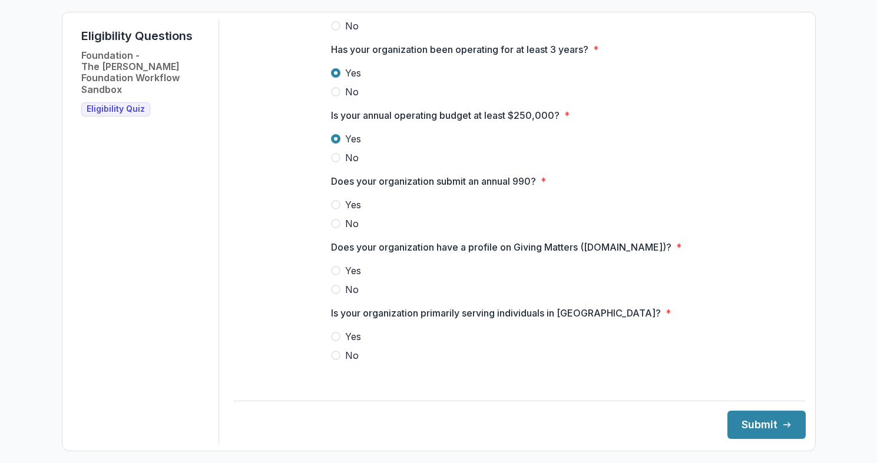
click at [349, 223] on div "Yes No" at bounding box center [519, 214] width 377 height 33
click at [350, 212] on span "Yes" at bounding box center [353, 205] width 16 height 14
click at [350, 264] on div at bounding box center [519, 261] width 377 height 5
click at [350, 278] on span "Yes" at bounding box center [353, 271] width 16 height 14
click at [350, 344] on span "Yes" at bounding box center [353, 337] width 16 height 14
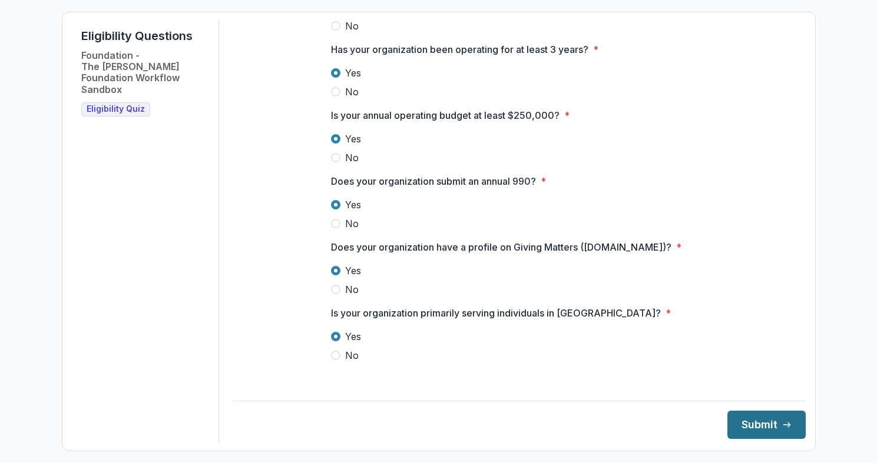
click at [756, 423] on button "Submit" at bounding box center [766, 425] width 78 height 28
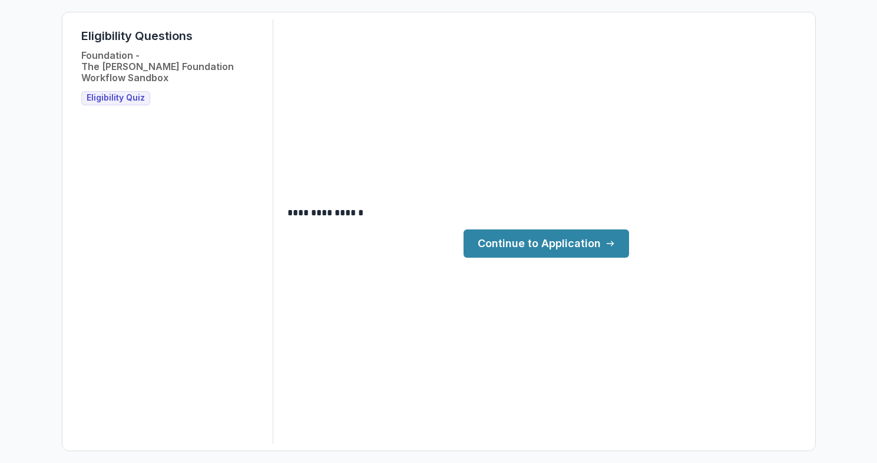
click at [530, 245] on link "Continue to Application" at bounding box center [545, 244] width 165 height 28
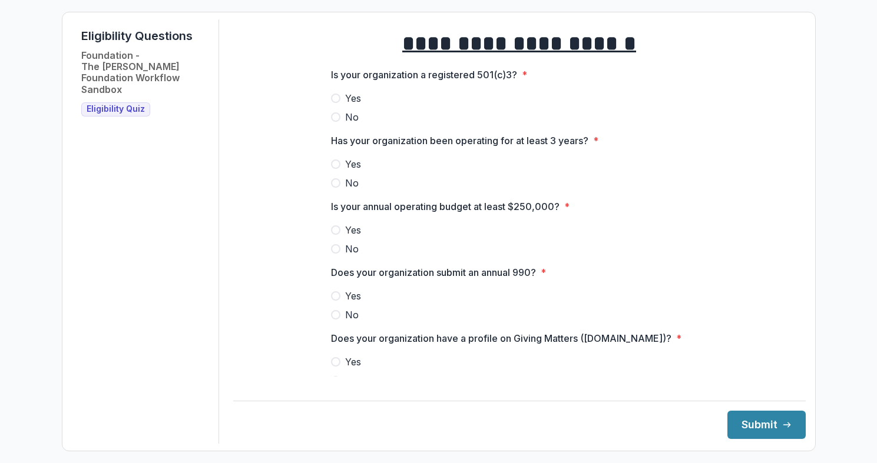
click at [345, 102] on span "Yes" at bounding box center [353, 98] width 16 height 14
click at [346, 171] on span "Yes" at bounding box center [353, 164] width 16 height 14
click at [345, 237] on span "Yes" at bounding box center [353, 230] width 16 height 14
click at [351, 300] on span "Yes" at bounding box center [353, 296] width 16 height 14
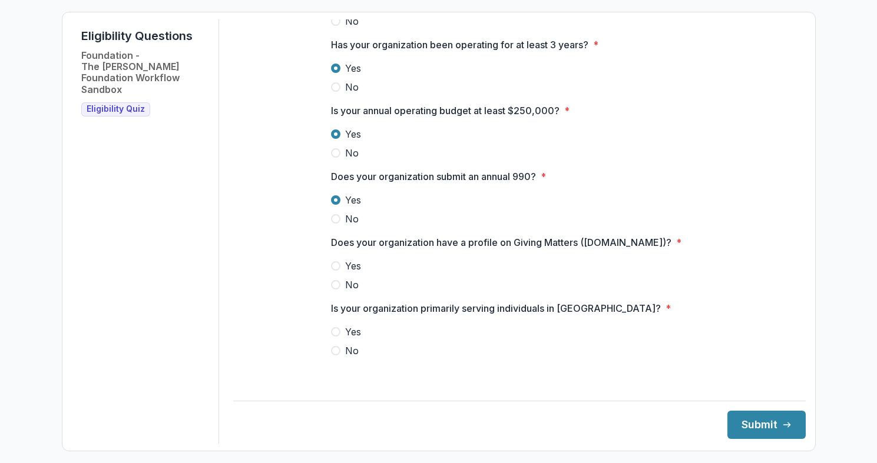
scroll to position [110, 0]
click at [351, 283] on div "Yes No" at bounding box center [519, 275] width 377 height 33
click at [351, 273] on span "Yes" at bounding box center [353, 266] width 16 height 14
click at [350, 339] on span "Yes" at bounding box center [353, 332] width 16 height 14
click at [746, 423] on button "Submit" at bounding box center [766, 425] width 78 height 28
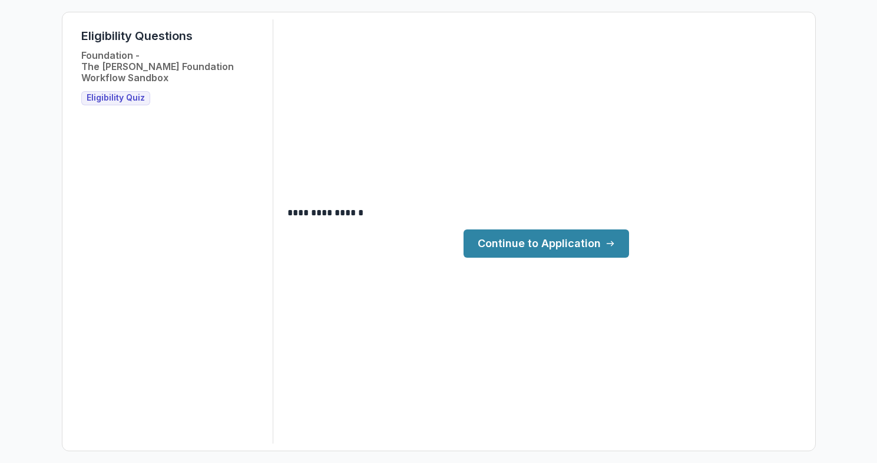
click at [528, 242] on link "Continue to Application" at bounding box center [545, 244] width 165 height 28
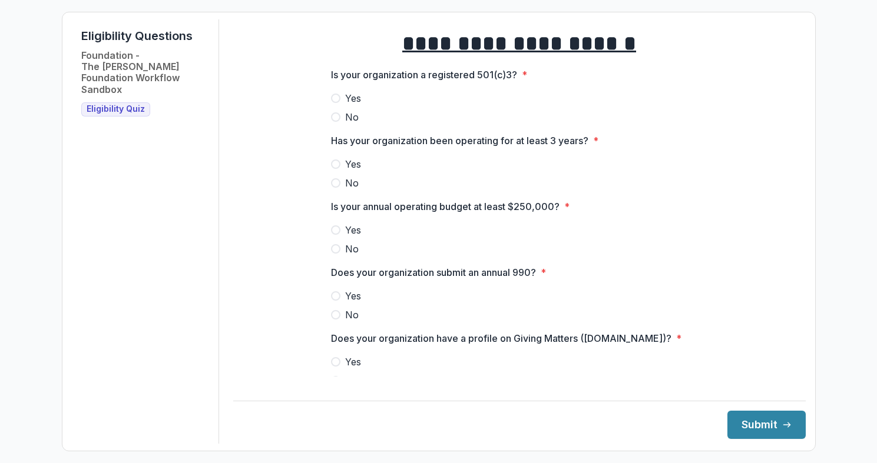
click at [347, 117] on div "Yes No" at bounding box center [519, 107] width 377 height 33
click at [350, 105] on span "Yes" at bounding box center [353, 98] width 16 height 14
drag, startPoint x: 347, startPoint y: 117, endPoint x: 350, endPoint y: 170, distance: 53.1
click at [350, 170] on span "Yes" at bounding box center [353, 164] width 16 height 14
click at [350, 223] on div at bounding box center [519, 220] width 377 height 5
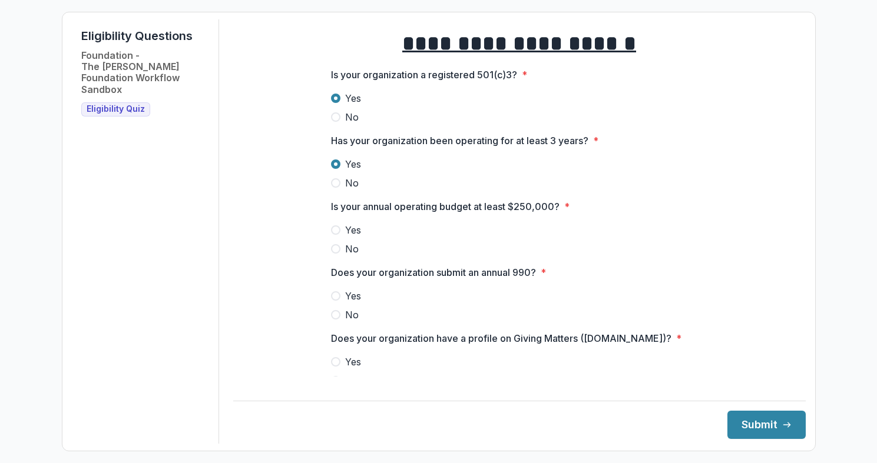
drag, startPoint x: 350, startPoint y: 170, endPoint x: 351, endPoint y: 244, distance: 74.8
click at [351, 237] on span "Yes" at bounding box center [353, 230] width 16 height 14
drag, startPoint x: 351, startPoint y: 244, endPoint x: 351, endPoint y: 296, distance: 51.8
click at [351, 289] on div at bounding box center [519, 286] width 377 height 5
click at [354, 303] on span "Yes" at bounding box center [353, 296] width 16 height 14
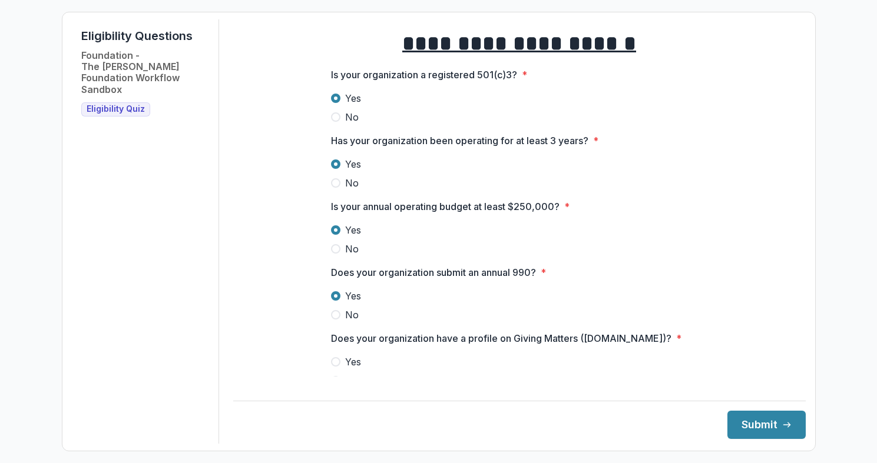
scroll to position [110, 0]
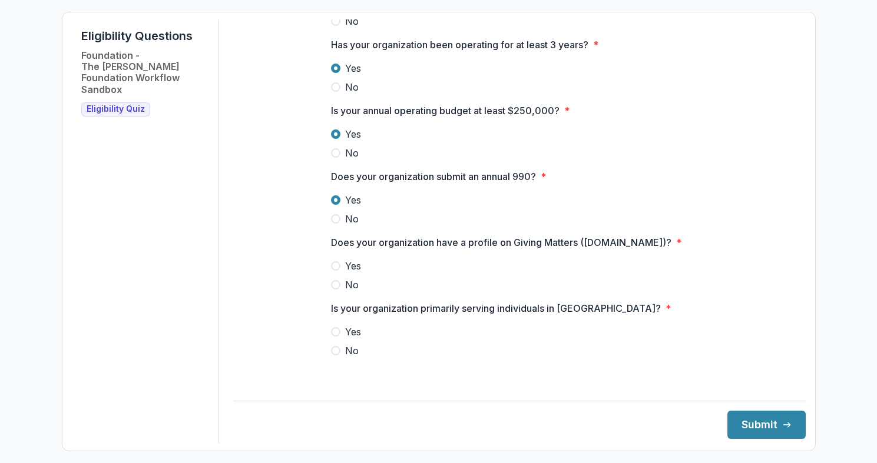
click at [353, 259] on div at bounding box center [519, 256] width 377 height 5
click at [353, 273] on span "Yes" at bounding box center [353, 266] width 16 height 14
drag, startPoint x: 351, startPoint y: 296, endPoint x: 351, endPoint y: 339, distance: 43.0
click at [351, 339] on span "Yes" at bounding box center [353, 332] width 16 height 14
click at [745, 414] on button "Submit" at bounding box center [766, 425] width 78 height 28
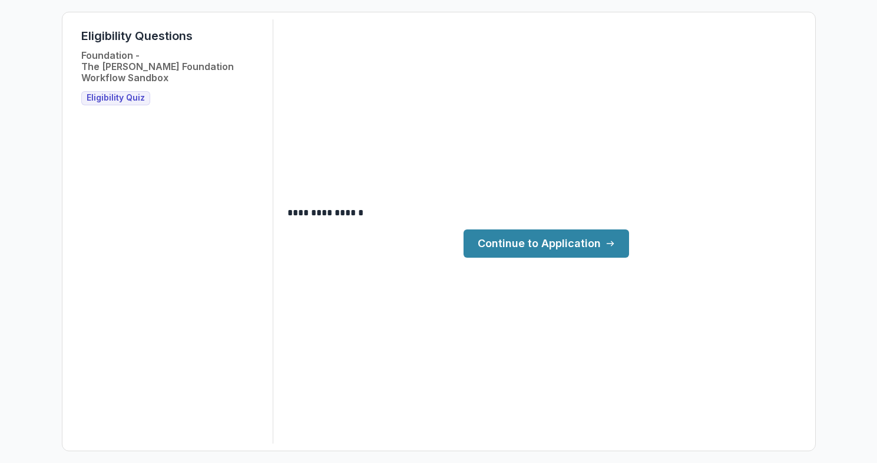
click at [552, 243] on link "Continue to Application" at bounding box center [545, 244] width 165 height 28
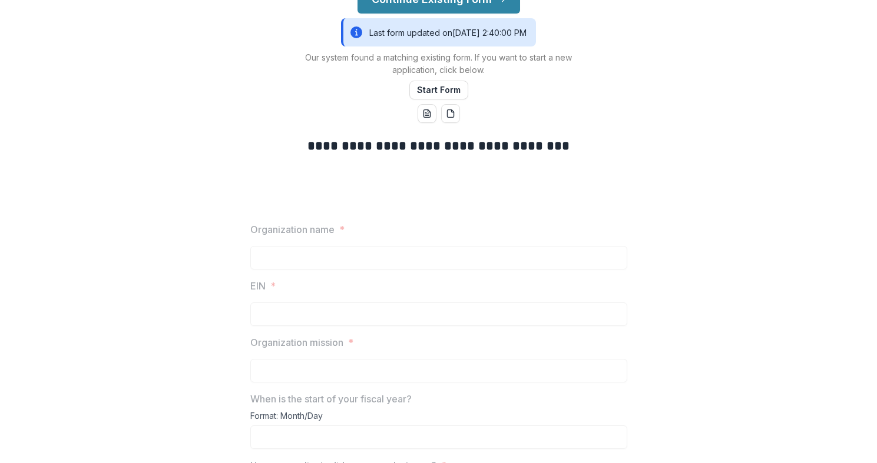
scroll to position [105, 0]
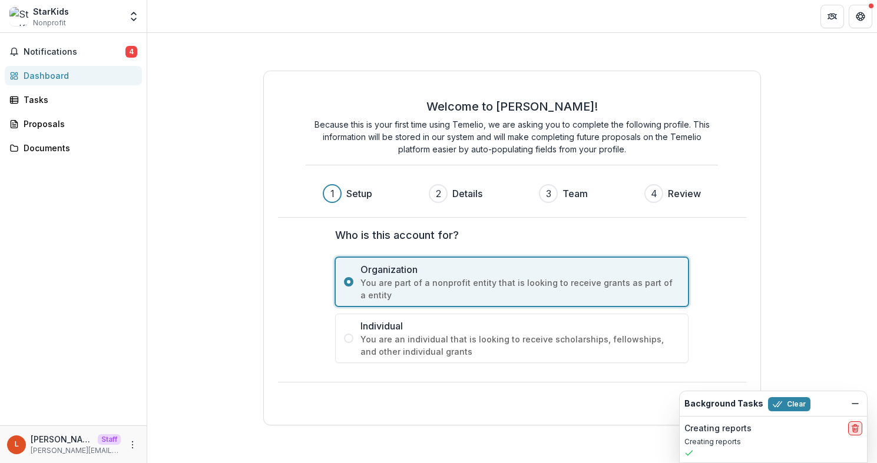
click at [857, 427] on icon "delete" at bounding box center [854, 428] width 9 height 9
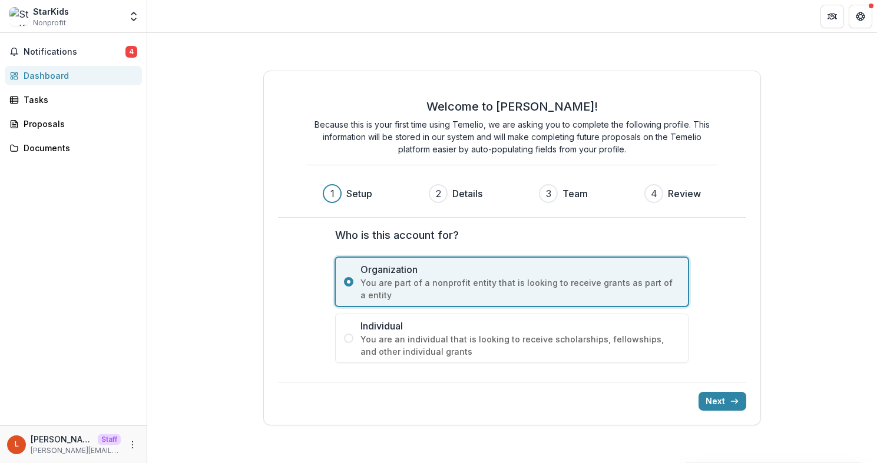
click at [724, 404] on button "Next" at bounding box center [722, 401] width 48 height 19
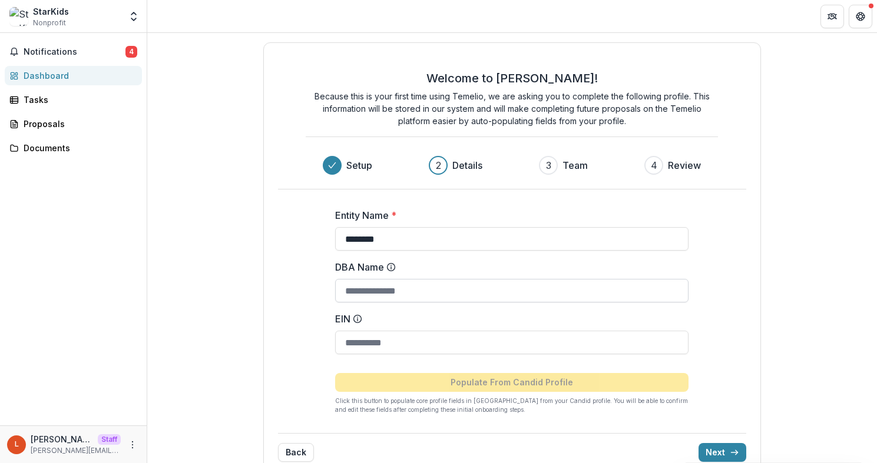
scroll to position [23, 0]
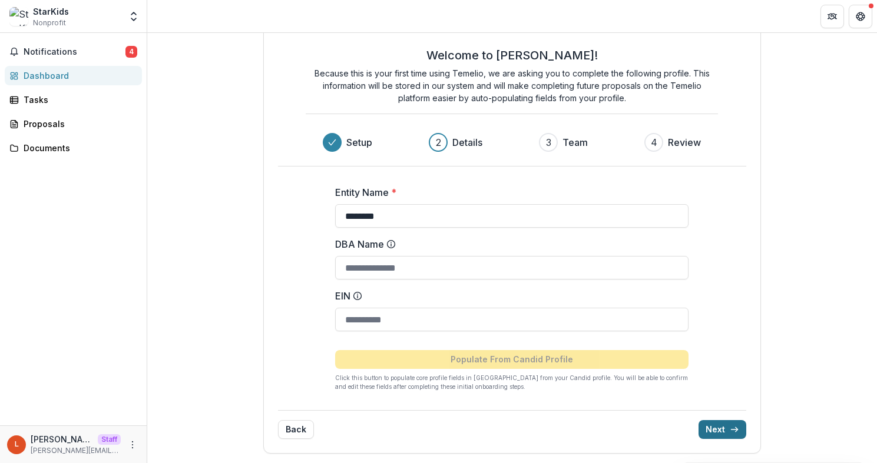
click at [722, 430] on button "Next" at bounding box center [722, 429] width 48 height 19
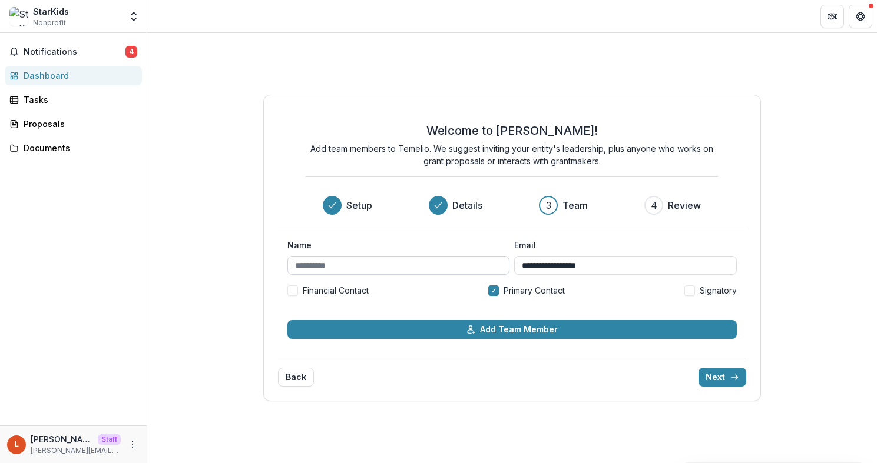
click at [374, 270] on input "Name" at bounding box center [398, 265] width 222 height 19
type input "********"
click at [716, 374] on button "Next" at bounding box center [722, 377] width 48 height 19
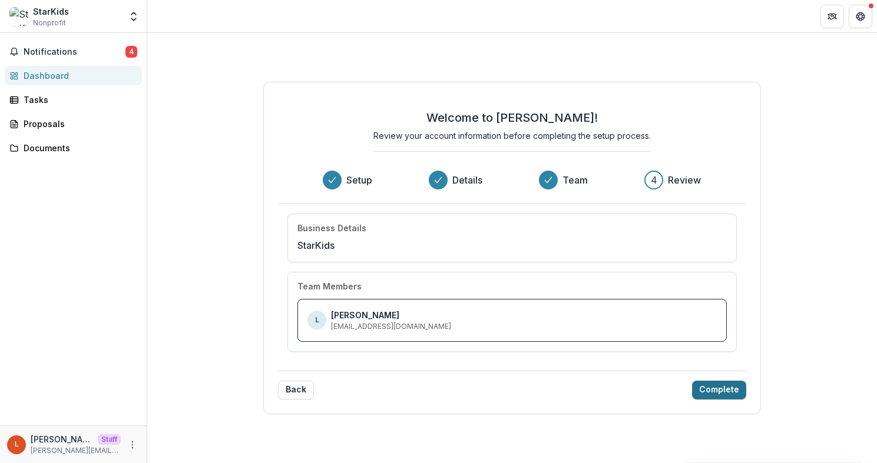
click at [728, 394] on button "Complete" at bounding box center [719, 390] width 54 height 19
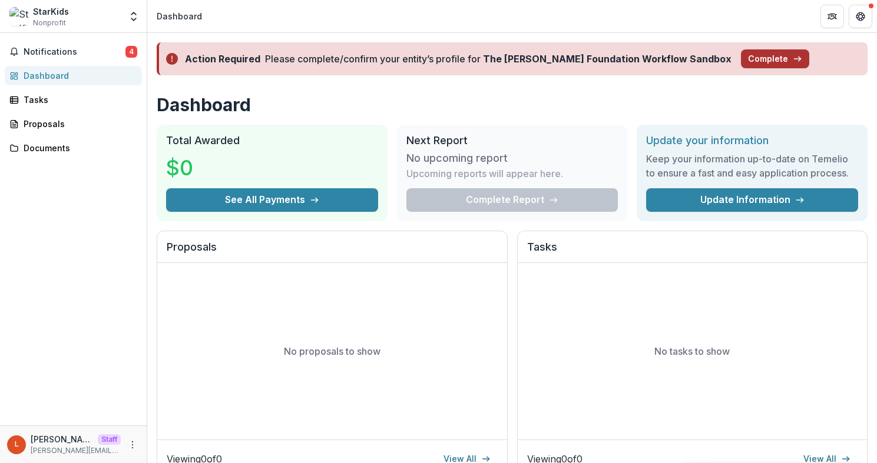
click at [741, 60] on button "Complete" at bounding box center [775, 58] width 68 height 19
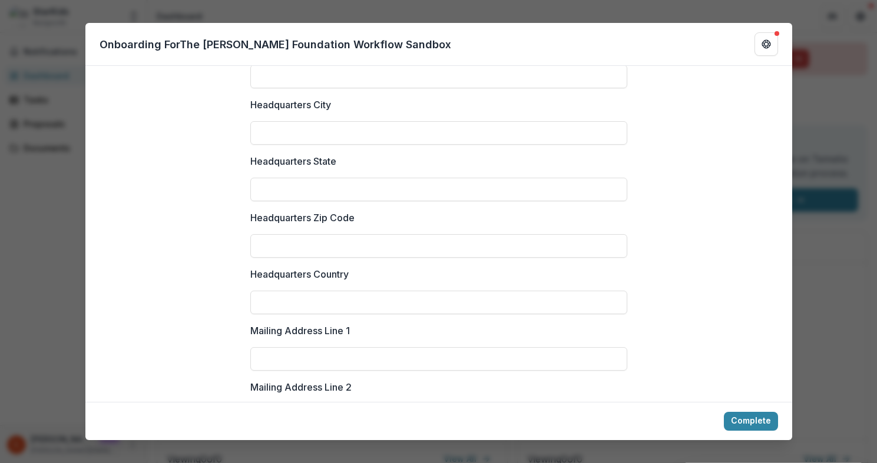
scroll to position [970, 0]
click at [755, 412] on button "Complete" at bounding box center [750, 421] width 54 height 19
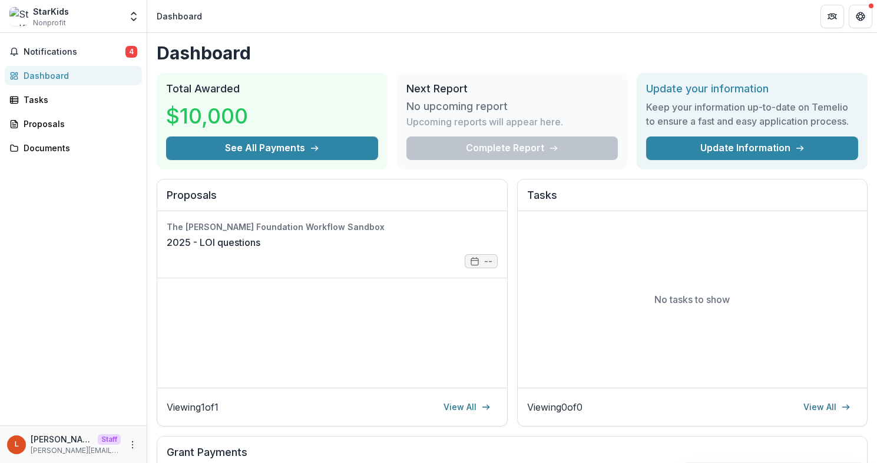
scroll to position [95, 0]
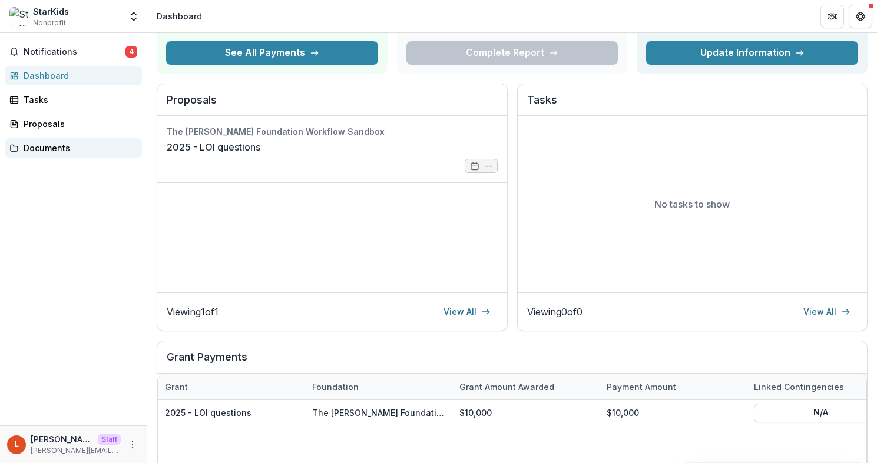
click at [41, 140] on link "Documents" at bounding box center [73, 147] width 137 height 19
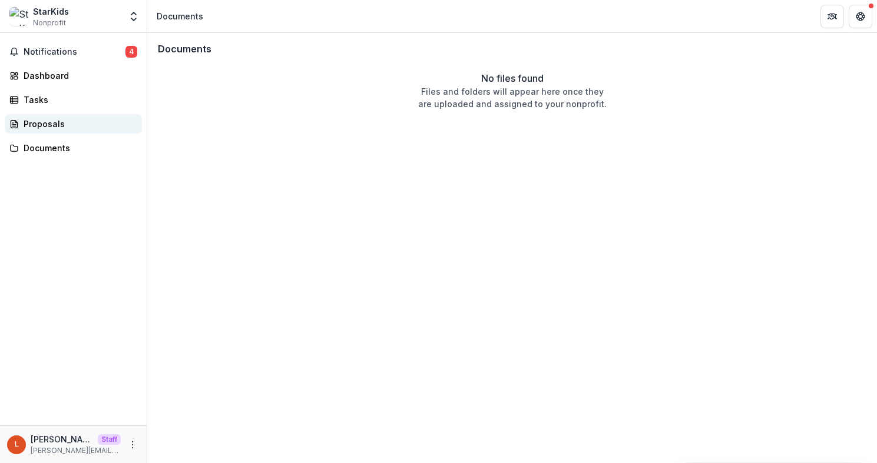
click at [45, 125] on div "Proposals" at bounding box center [78, 124] width 109 height 12
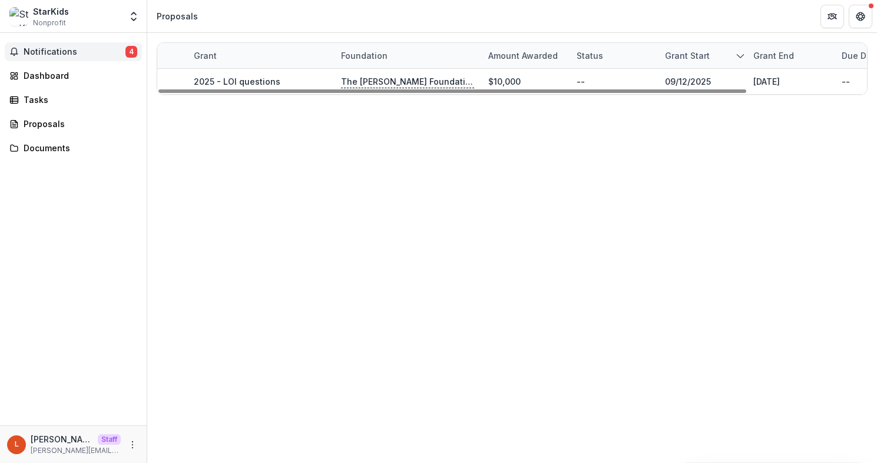
click at [94, 44] on button "Notifications 4" at bounding box center [73, 51] width 137 height 19
click at [76, 81] on div "Dashboard" at bounding box center [78, 75] width 109 height 12
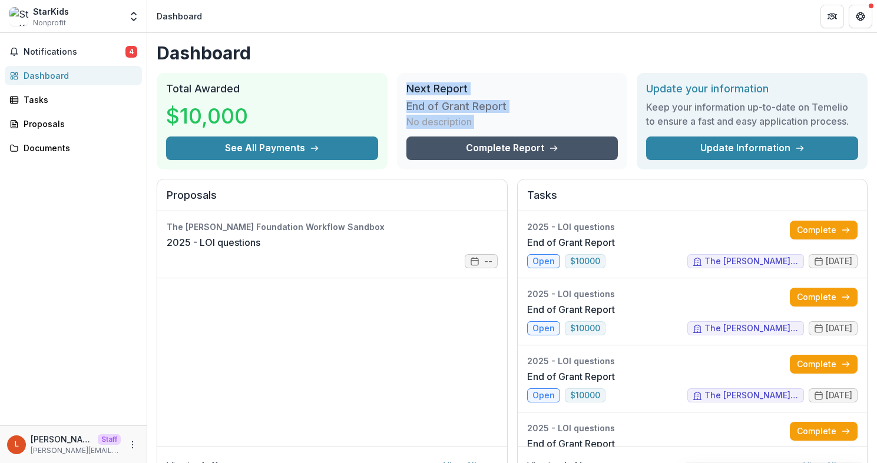
drag, startPoint x: 394, startPoint y: 64, endPoint x: 566, endPoint y: 155, distance: 195.1
click at [566, 155] on div "Dashboard Total Awarded $10,000 See All Payments Next Report End of Grant Repor…" at bounding box center [511, 420] width 729 height 774
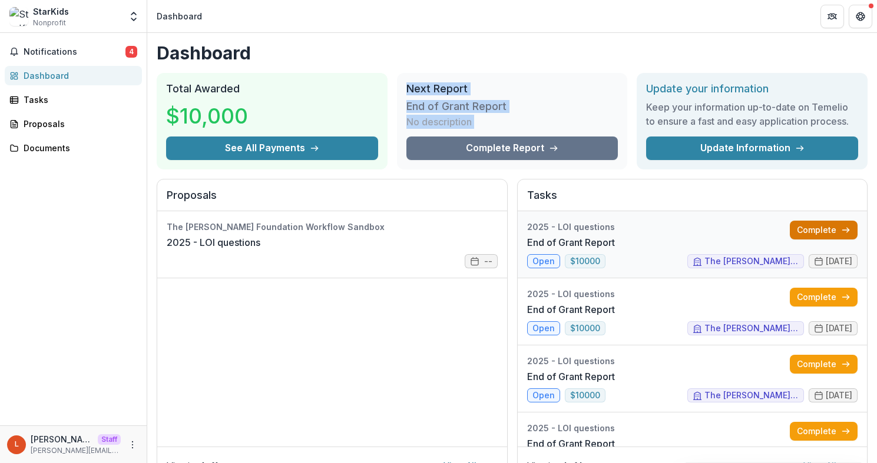
click at [827, 229] on link "Complete" at bounding box center [823, 230] width 68 height 19
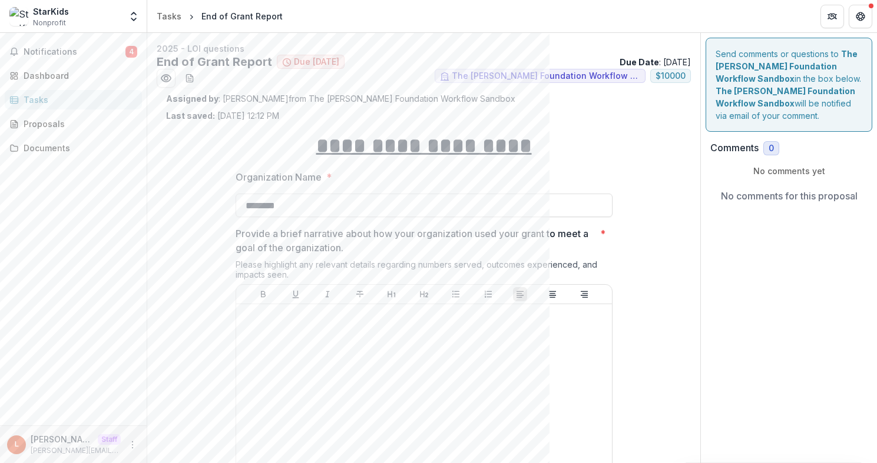
drag, startPoint x: 642, startPoint y: 62, endPoint x: 691, endPoint y: 61, distance: 48.3
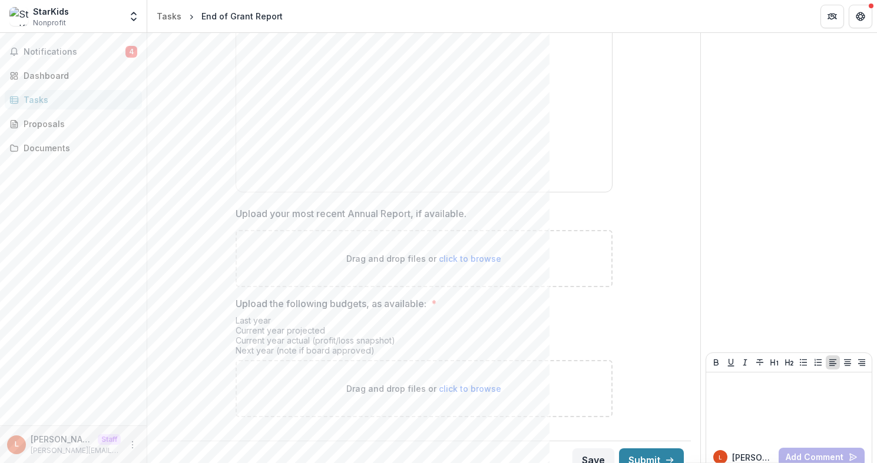
scroll to position [1160, 0]
